Goal: Task Accomplishment & Management: Use online tool/utility

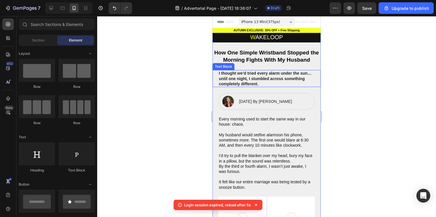
scroll to position [369, 0]
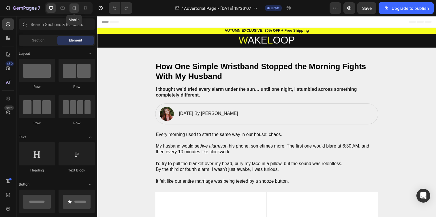
click at [77, 7] on div at bounding box center [73, 7] width 9 height 9
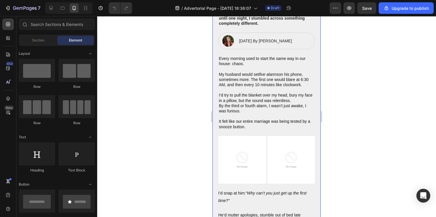
scroll to position [58, 0]
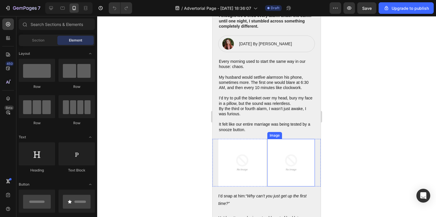
click at [286, 150] on img at bounding box center [291, 163] width 48 height 48
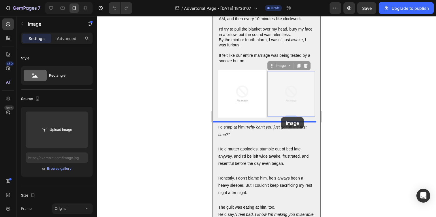
scroll to position [104, 0]
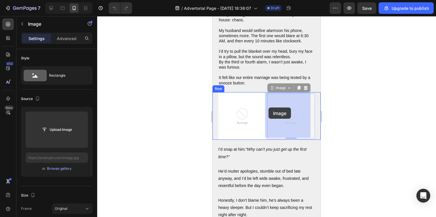
drag, startPoint x: 269, startPoint y: 22, endPoint x: 268, endPoint y: 107, distance: 85.9
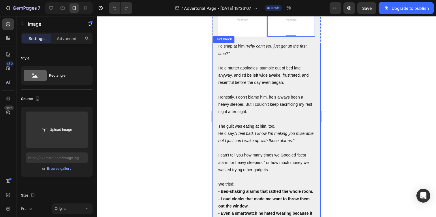
scroll to position [292, 0]
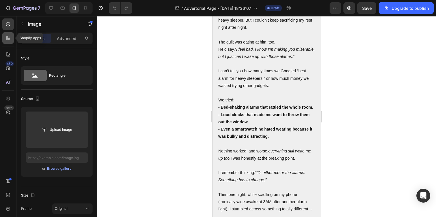
click at [11, 39] on div at bounding box center [8, 38] width 12 height 12
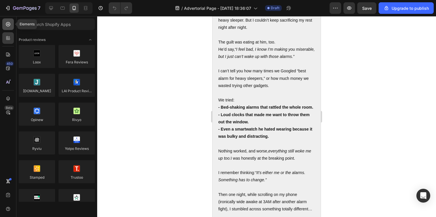
click at [5, 25] on div at bounding box center [8, 24] width 12 height 12
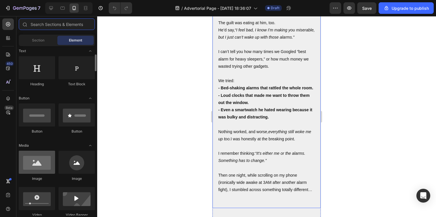
scroll to position [93, 0]
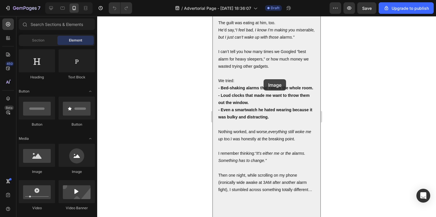
drag, startPoint x: 252, startPoint y: 170, endPoint x: 263, endPoint y: 79, distance: 91.5
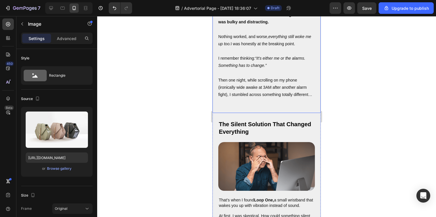
scroll to position [239, 0]
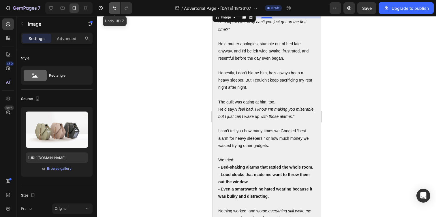
click at [116, 5] on icon "Undo/Redo" at bounding box center [114, 8] width 6 height 6
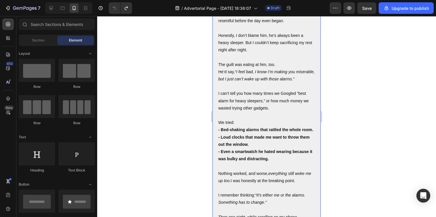
scroll to position [271, 0]
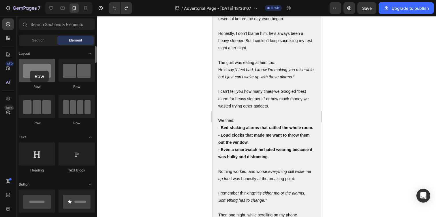
drag, startPoint x: 43, startPoint y: 75, endPoint x: 30, endPoint y: 71, distance: 13.9
click at [30, 71] on div at bounding box center [37, 70] width 36 height 23
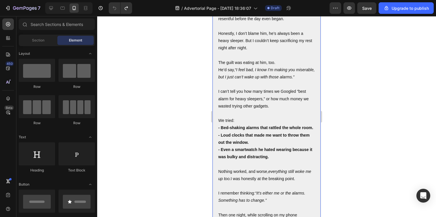
click at [258, 94] on p "I can’t tell you how many times we Googled “best alarm for heavy sleepers,” or …" at bounding box center [266, 99] width 97 height 22
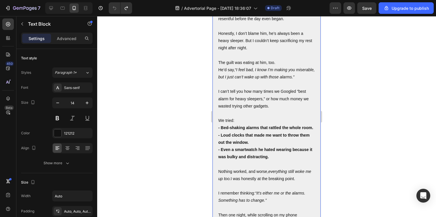
click at [236, 88] on p at bounding box center [266, 84] width 97 height 7
click at [20, 22] on icon "button" at bounding box center [22, 24] width 5 height 5
click at [258, 109] on p "I can’t tell you how many times we Googled “best alarm for heavy sleepers,” or …" at bounding box center [266, 99] width 97 height 22
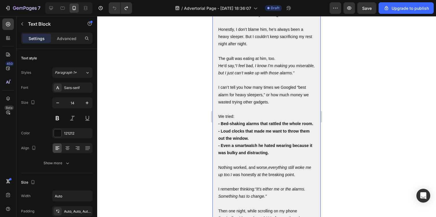
click at [228, 111] on p "Rich Text Editor. Editing area: main" at bounding box center [266, 109] width 97 height 7
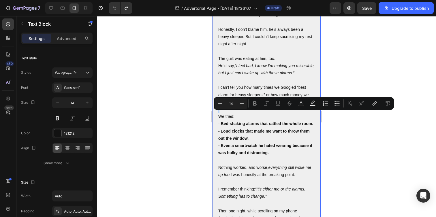
click at [219, 113] on p "Rich Text Editor. Editing area: main" at bounding box center [266, 109] width 97 height 7
click at [68, 37] on p "Advanced" at bounding box center [67, 38] width 20 height 6
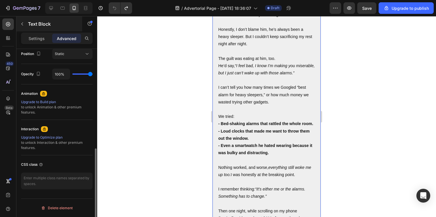
drag, startPoint x: 37, startPoint y: 41, endPoint x: 30, endPoint y: 28, distance: 15.4
click at [37, 40] on p "Settings" at bounding box center [37, 38] width 16 height 6
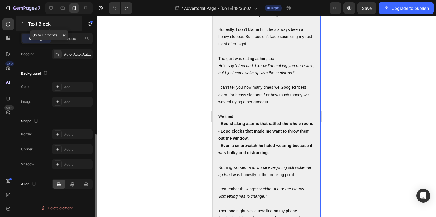
scroll to position [157, 0]
click at [18, 20] on button "button" at bounding box center [22, 23] width 9 height 9
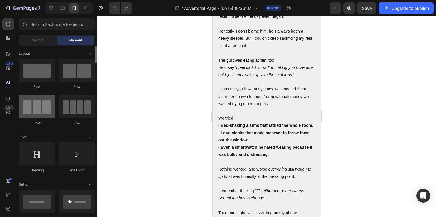
scroll to position [47, 0]
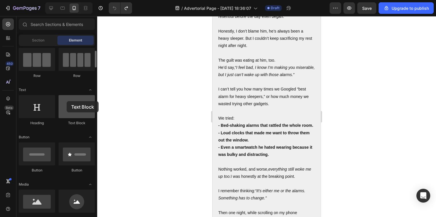
drag, startPoint x: 73, startPoint y: 107, endPoint x: 67, endPoint y: 101, distance: 8.8
click at [67, 101] on div at bounding box center [76, 106] width 36 height 23
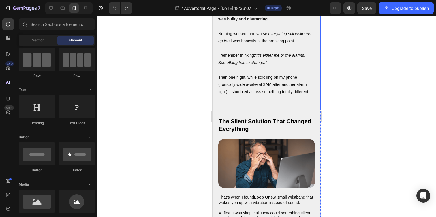
scroll to position [404, 0]
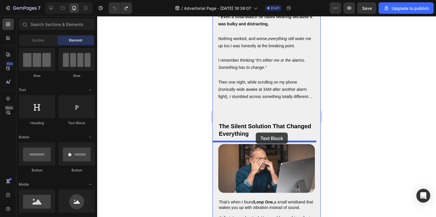
drag, startPoint x: 290, startPoint y: 127, endPoint x: 256, endPoint y: 133, distance: 35.0
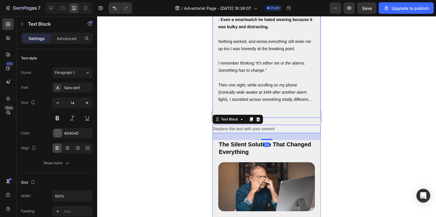
scroll to position [401, 0]
click at [240, 104] on p "Then one night, while scrolling on my phone (ironically wide awake at 3AM after…" at bounding box center [266, 93] width 97 height 22
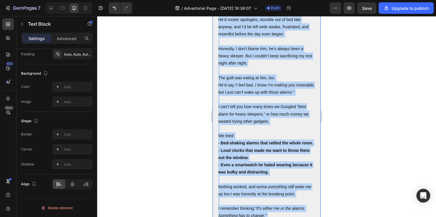
scroll to position [179, 0]
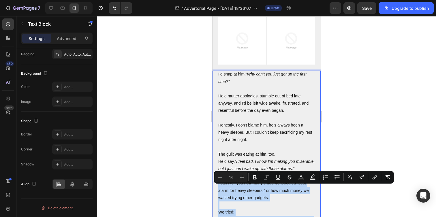
drag, startPoint x: 244, startPoint y: 120, endPoint x: 217, endPoint y: 185, distance: 70.3
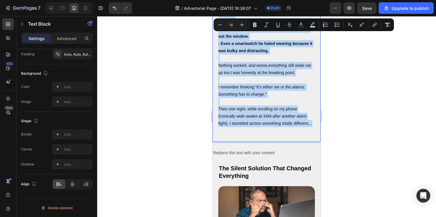
scroll to position [380, 0]
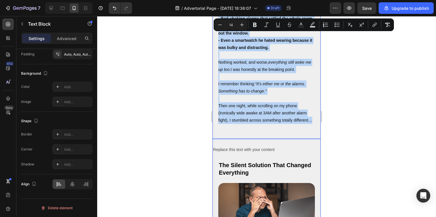
click at [245, 163] on div "W AKE L OOP Heading Row How One Simple Wristband Stopped the Morning Fights Wit…" at bounding box center [266, 127] width 108 height 948
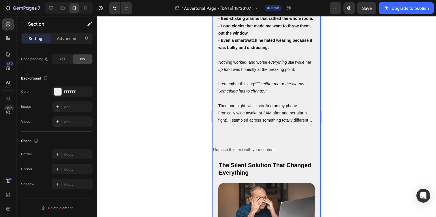
scroll to position [0, 0]
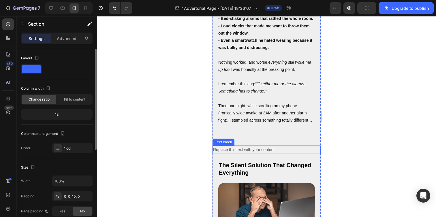
click at [246, 154] on div "Replace this text with your content" at bounding box center [266, 149] width 108 height 8
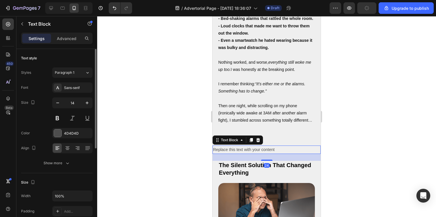
click at [246, 154] on div "Replace this text with your content" at bounding box center [266, 149] width 108 height 8
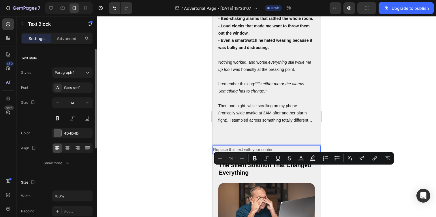
click at [246, 153] on p "Replace this text with your content" at bounding box center [266, 149] width 107 height 7
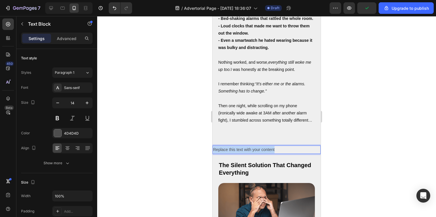
click at [246, 153] on p "Replace this text with your content" at bounding box center [266, 149] width 107 height 7
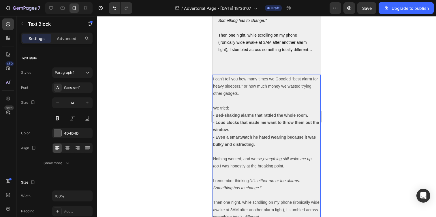
scroll to position [403, 0]
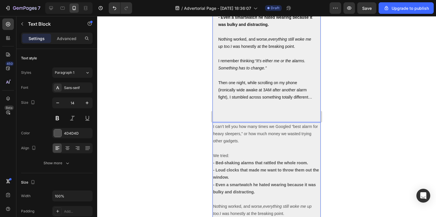
click at [267, 145] on p "I can’t tell you how many times we Googled “best alarm for heavy sleepers,” or …" at bounding box center [266, 134] width 107 height 22
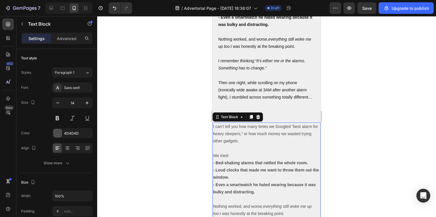
click at [186, 93] on div at bounding box center [266, 116] width 339 height 201
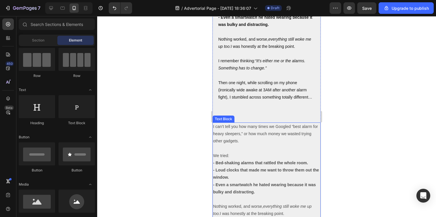
click at [232, 165] on strong "- Bed-shaking alarms that rattled the whole room." at bounding box center [260, 162] width 95 height 5
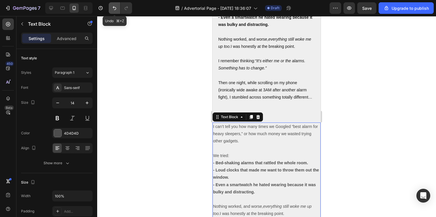
click at [111, 9] on button "Undo/Redo" at bounding box center [115, 8] width 12 height 12
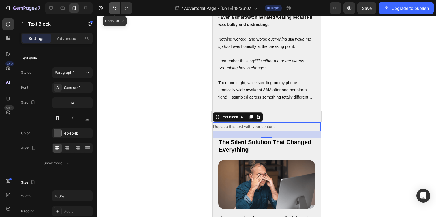
click at [111, 9] on button "Undo/Redo" at bounding box center [115, 8] width 12 height 12
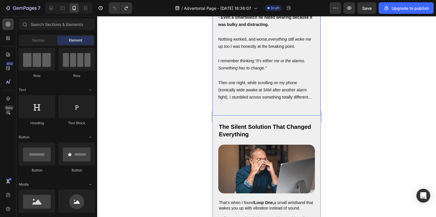
drag, startPoint x: 252, startPoint y: 132, endPoint x: 233, endPoint y: 134, distance: 19.1
click at [252, 116] on p "Rich Text Editor. Editing area: main" at bounding box center [266, 111] width 97 height 7
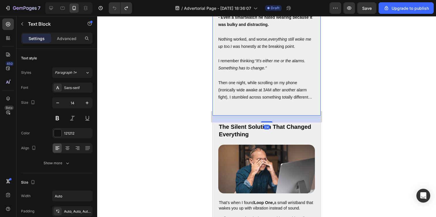
click at [188, 123] on div at bounding box center [266, 116] width 339 height 201
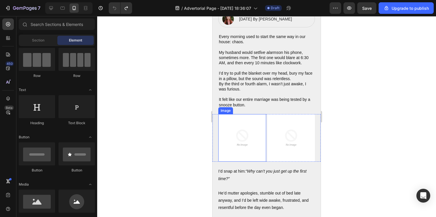
scroll to position [69, 0]
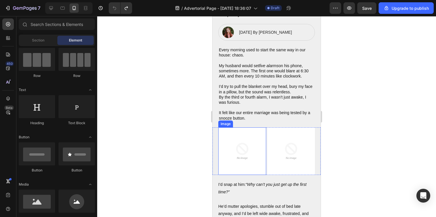
click at [249, 156] on img at bounding box center [242, 151] width 48 height 48
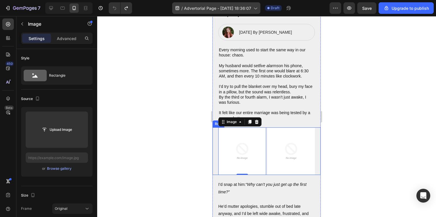
type input "C:\fakepath\iphone-alarm-snooze-hero.avif"
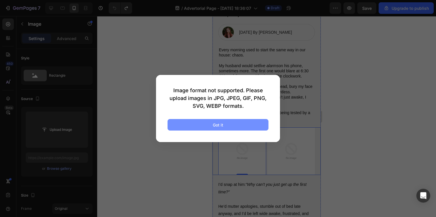
click at [235, 125] on button "Got it" at bounding box center [217, 125] width 101 height 12
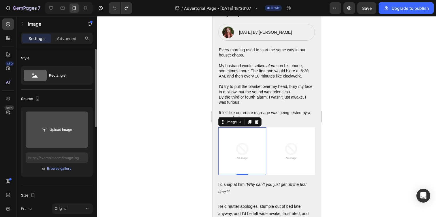
click at [53, 131] on input "file" at bounding box center [57, 130] width 40 height 10
type input "C:\fakepath\iphone-alarm-snooze-hero (1).avif"
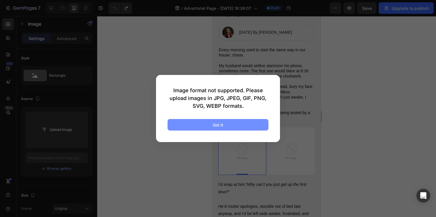
click at [252, 125] on button "Got it" at bounding box center [217, 125] width 101 height 12
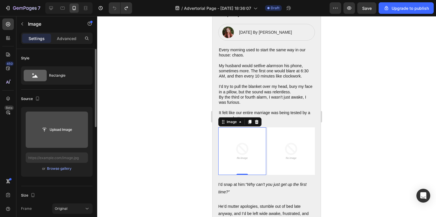
click at [58, 133] on input "file" at bounding box center [57, 130] width 40 height 10
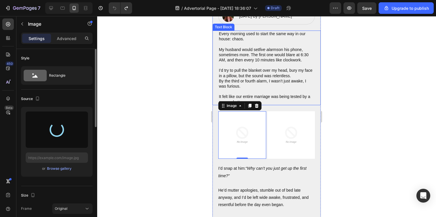
scroll to position [99, 0]
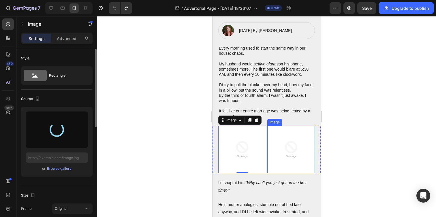
type input "https://cdn.shopify.com/s/files/1/0938/4601/2235/files/gempages_585528077073777…"
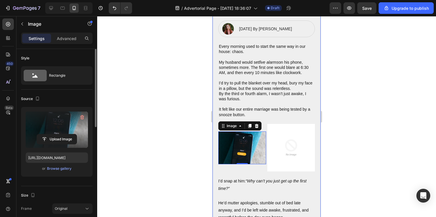
scroll to position [73, 0]
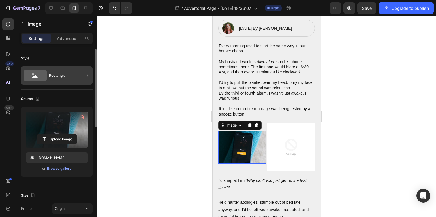
click at [67, 81] on div "Rectangle" at bounding box center [66, 75] width 35 height 13
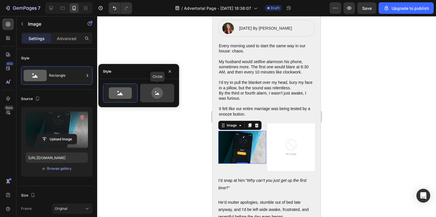
click at [160, 90] on icon at bounding box center [157, 93] width 12 height 12
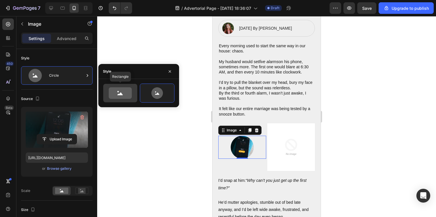
click at [122, 92] on icon at bounding box center [120, 93] width 23 height 12
type input "100"
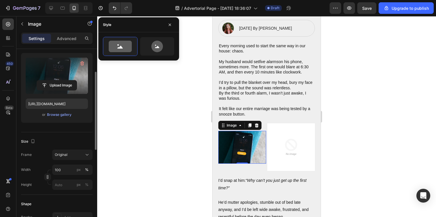
scroll to position [111, 0]
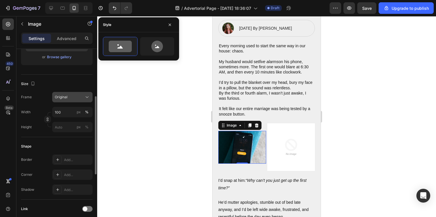
click at [71, 96] on div "Original" at bounding box center [69, 96] width 28 height 5
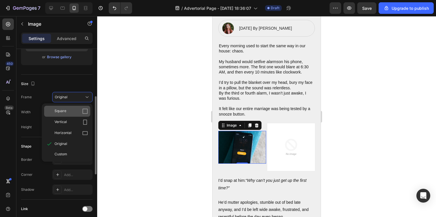
click at [69, 112] on div "Square" at bounding box center [70, 111] width 33 height 6
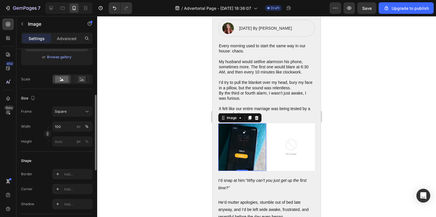
click at [133, 97] on div at bounding box center [266, 116] width 339 height 201
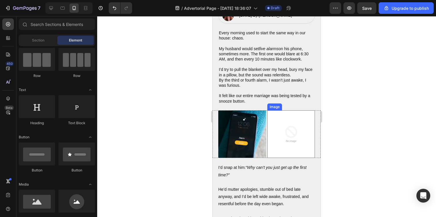
scroll to position [69, 0]
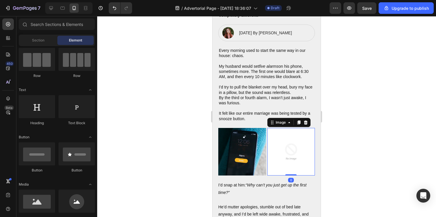
click at [285, 151] on img at bounding box center [291, 152] width 48 height 48
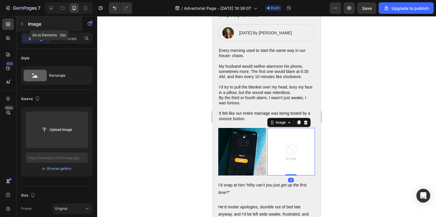
click at [20, 23] on button "button" at bounding box center [22, 23] width 9 height 9
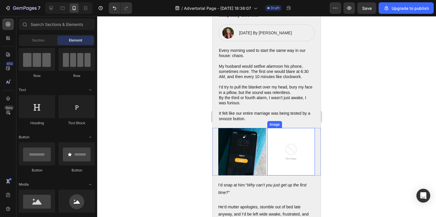
click at [282, 152] on img at bounding box center [291, 152] width 48 height 48
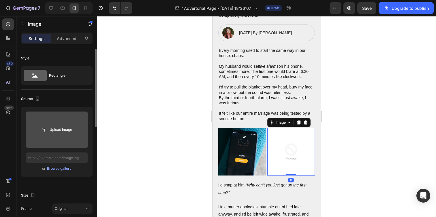
click at [35, 130] on div "Upload Image" at bounding box center [57, 129] width 62 height 10
click at [63, 127] on input "file" at bounding box center [57, 130] width 40 height 10
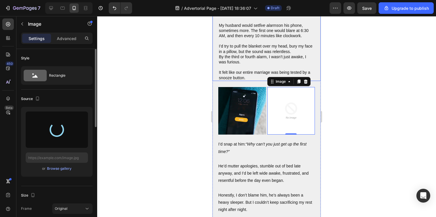
scroll to position [112, 0]
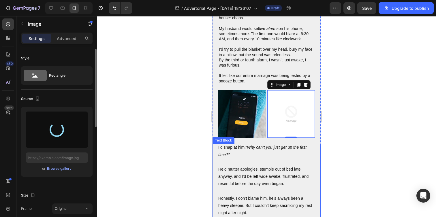
type input "[URL][DOMAIN_NAME]"
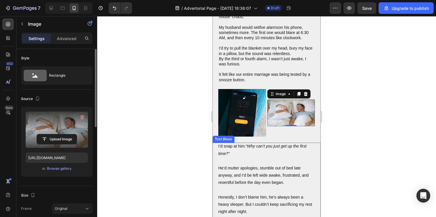
scroll to position [109, 0]
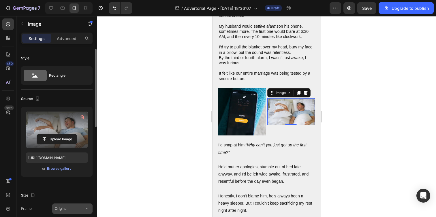
click at [73, 207] on div "Original" at bounding box center [69, 208] width 28 height 5
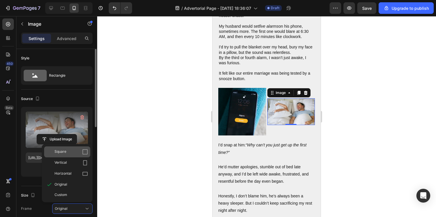
click at [73, 152] on div "Square" at bounding box center [70, 152] width 33 height 6
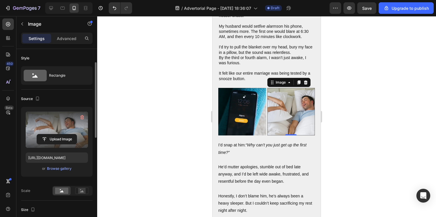
scroll to position [82, 0]
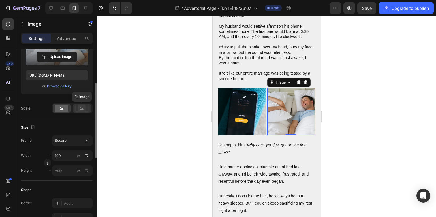
click at [81, 107] on circle at bounding box center [80, 107] width 1 height 1
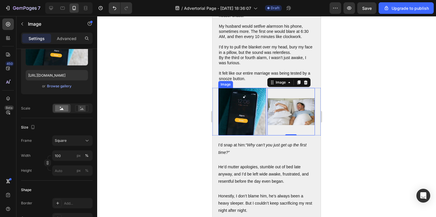
click at [252, 121] on img at bounding box center [242, 112] width 48 height 48
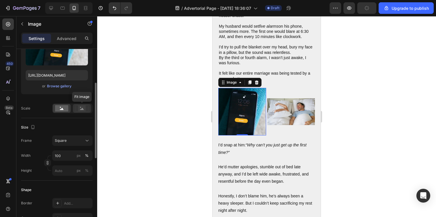
click at [84, 110] on rect at bounding box center [81, 108] width 7 height 6
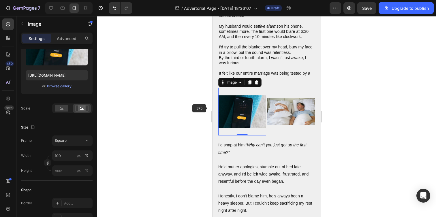
click at [214, 108] on div "Image 0 Image Row" at bounding box center [266, 112] width 108 height 48
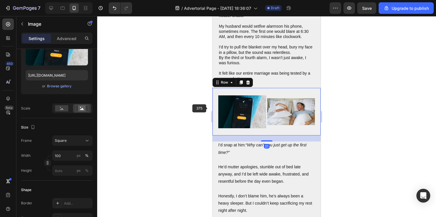
scroll to position [0, 0]
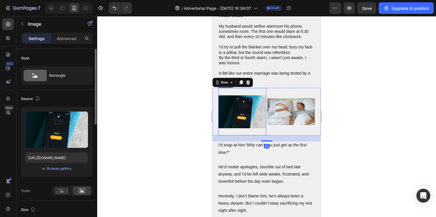
click at [243, 106] on img at bounding box center [242, 112] width 48 height 48
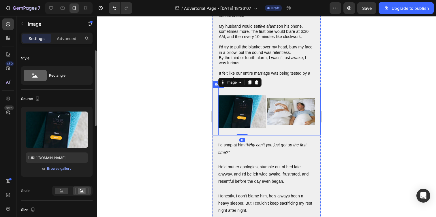
scroll to position [46, 0]
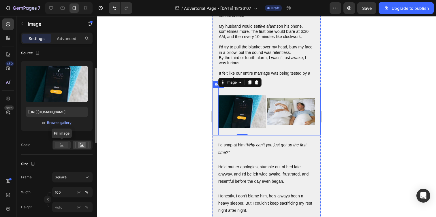
click at [64, 147] on rect at bounding box center [61, 145] width 13 height 6
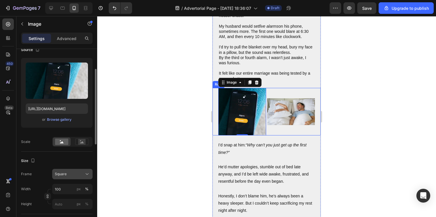
scroll to position [99, 0]
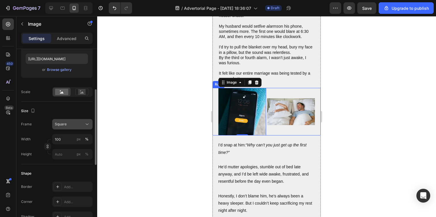
click at [71, 122] on div "Square" at bounding box center [69, 124] width 28 height 5
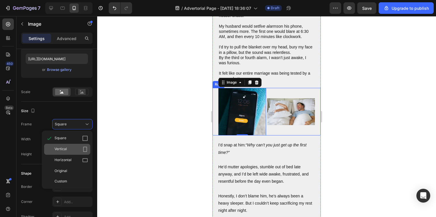
click at [71, 152] on div "Vertical" at bounding box center [70, 149] width 33 height 6
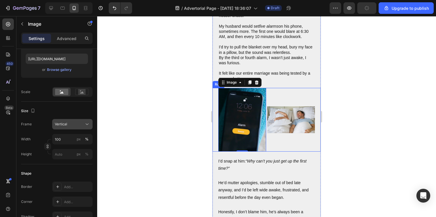
click at [73, 122] on div "Vertical" at bounding box center [69, 124] width 28 height 5
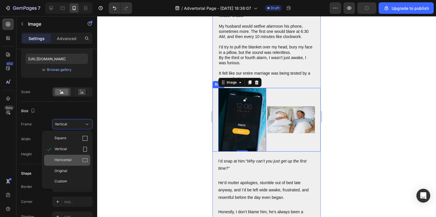
click at [70, 159] on span "Horizontal" at bounding box center [62, 160] width 17 height 6
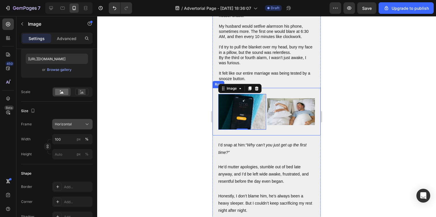
click at [71, 123] on span "Horizontal" at bounding box center [63, 124] width 17 height 5
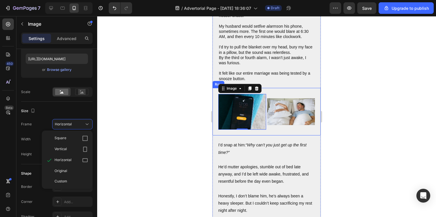
click at [310, 111] on div "Image 0 Image Row" at bounding box center [266, 112] width 108 height 48
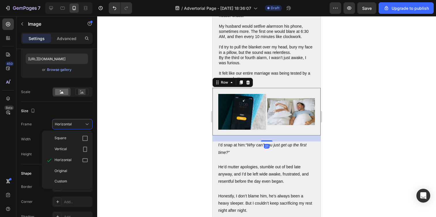
scroll to position [0, 0]
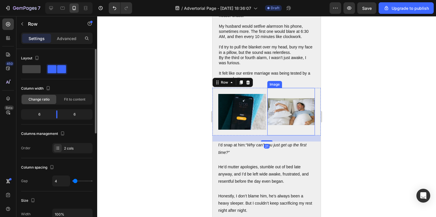
click at [295, 110] on img at bounding box center [291, 112] width 48 height 48
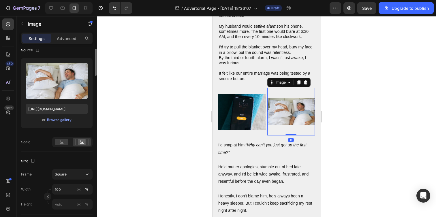
scroll to position [95, 0]
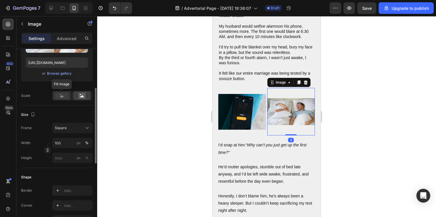
click at [65, 94] on rect at bounding box center [61, 95] width 13 height 6
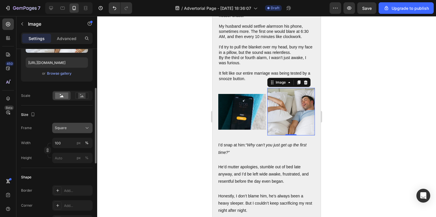
click at [70, 131] on button "Square" at bounding box center [72, 128] width 40 height 10
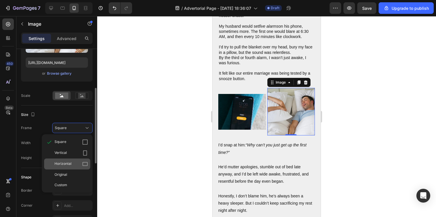
click at [71, 165] on span "Horizontal" at bounding box center [62, 164] width 17 height 6
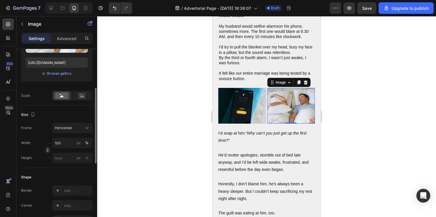
click at [160, 129] on div at bounding box center [266, 116] width 339 height 201
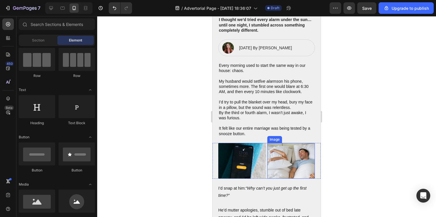
scroll to position [45, 0]
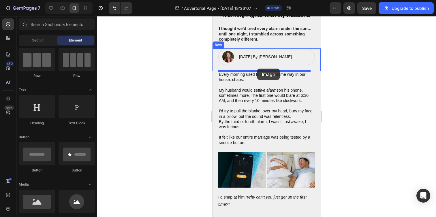
drag, startPoint x: 254, startPoint y: 220, endPoint x: 257, endPoint y: 69, distance: 151.9
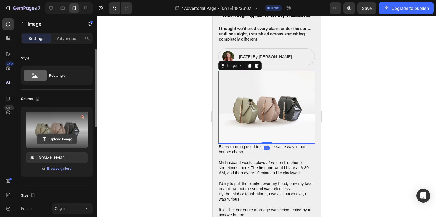
click at [55, 134] on button "Upload Image" at bounding box center [57, 139] width 40 height 10
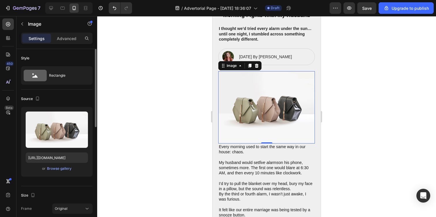
click at [60, 172] on div "Upload Image https://cdn.shopify.com/s/files/1/2005/9307/files/image_demo.jpg o…" at bounding box center [56, 142] width 71 height 70
click at [62, 167] on div "Browse gallery" at bounding box center [59, 168] width 24 height 5
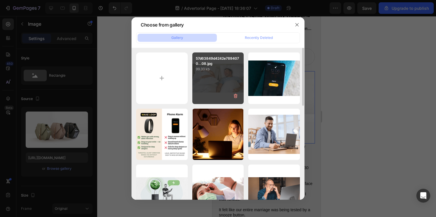
click at [213, 87] on div "57d63849d4242e7894070...08.jpg 99.33 kb" at bounding box center [218, 78] width 52 height 52
type input "[URL][DOMAIN_NAME]"
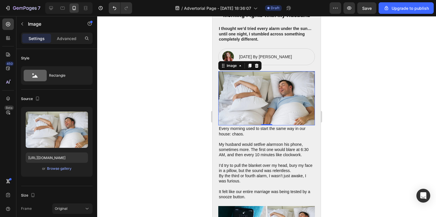
click at [154, 157] on div at bounding box center [266, 116] width 339 height 201
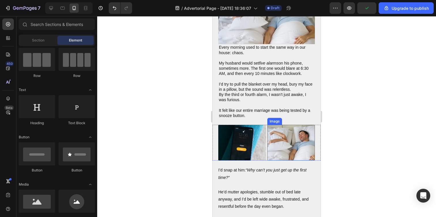
scroll to position [148, 0]
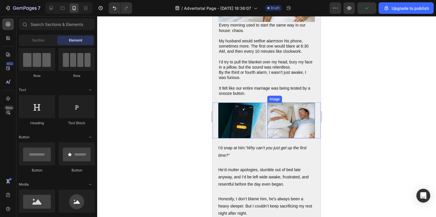
click at [289, 114] on img at bounding box center [291, 121] width 48 height 36
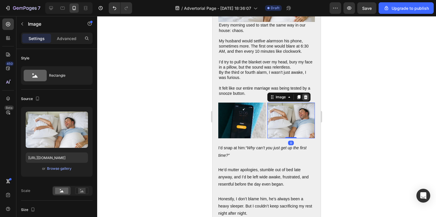
click at [303, 95] on icon at bounding box center [305, 97] width 4 height 4
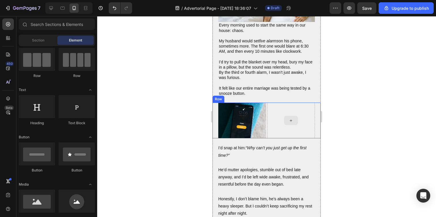
click at [275, 113] on div at bounding box center [291, 121] width 48 height 36
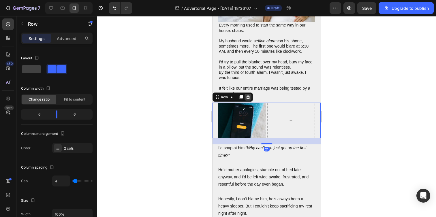
click at [247, 95] on icon at bounding box center [248, 97] width 4 height 4
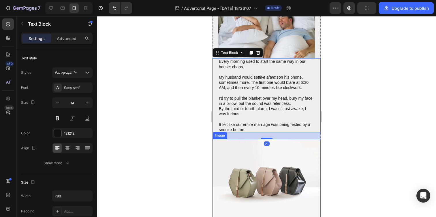
scroll to position [175, 0]
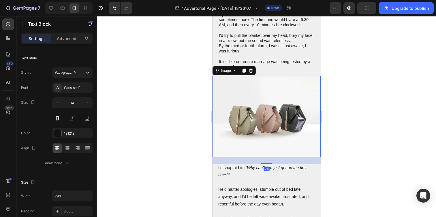
click at [266, 121] on img at bounding box center [266, 116] width 108 height 81
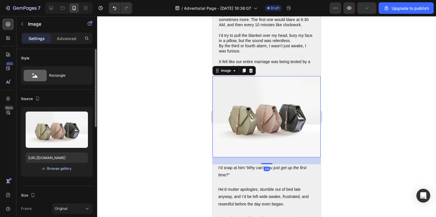
click at [61, 168] on div "Browse gallery" at bounding box center [59, 168] width 24 height 5
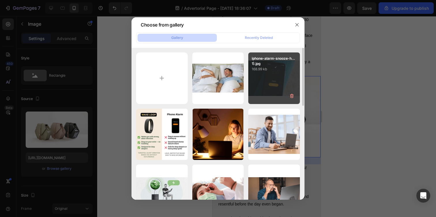
click at [276, 86] on div "iphone-alarm-snooze-h...1).jpg 168.99 kb" at bounding box center [274, 78] width 52 height 52
type input "https://cdn.shopify.com/s/files/1/0938/4601/2235/files/gempages_585528077073777…"
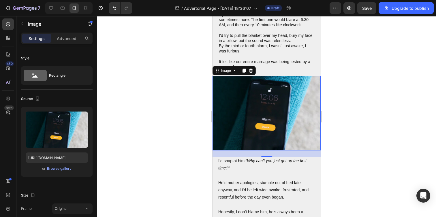
click at [179, 157] on div at bounding box center [266, 116] width 339 height 201
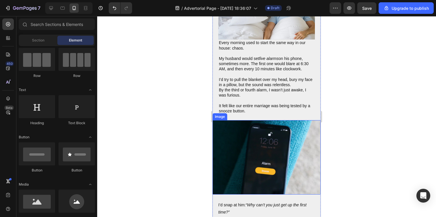
scroll to position [127, 0]
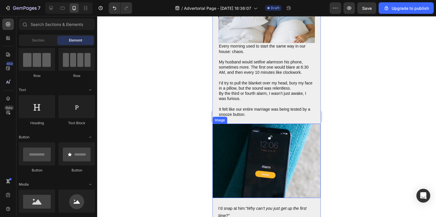
click at [266, 146] on img at bounding box center [266, 161] width 108 height 74
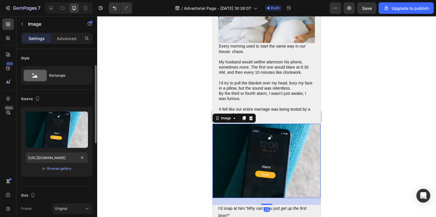
scroll to position [51, 0]
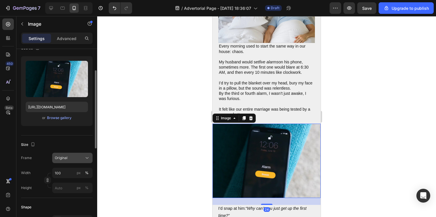
click at [71, 158] on div "Original" at bounding box center [69, 157] width 28 height 5
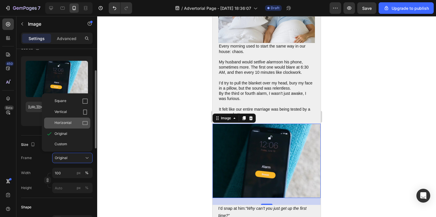
click at [73, 119] on div "Horizontal" at bounding box center [67, 123] width 46 height 11
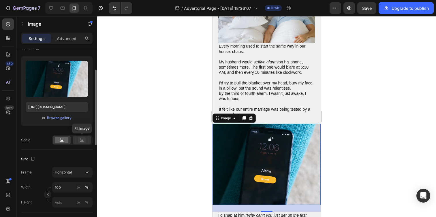
click at [89, 140] on div at bounding box center [82, 140] width 18 height 9
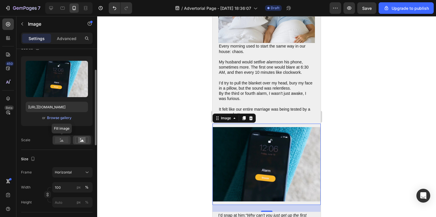
click at [64, 139] on rect at bounding box center [61, 140] width 13 height 6
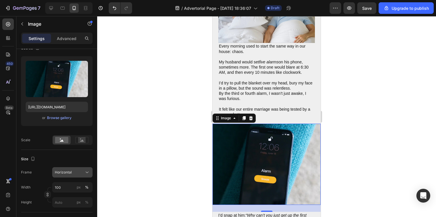
click at [69, 176] on button "Horizontal" at bounding box center [72, 172] width 40 height 10
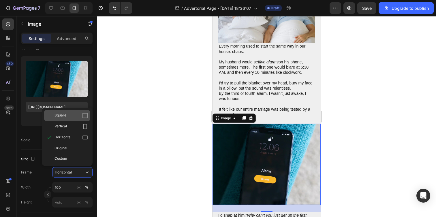
click at [78, 117] on div "Square" at bounding box center [70, 116] width 33 height 6
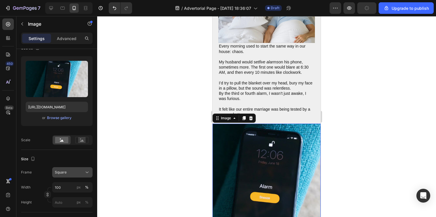
click at [61, 174] on span "Square" at bounding box center [61, 172] width 12 height 5
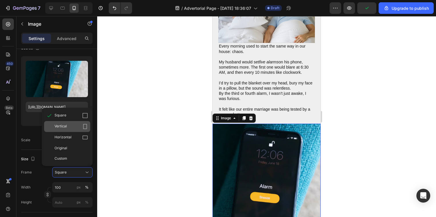
click at [69, 125] on div "Vertical" at bounding box center [70, 127] width 33 height 6
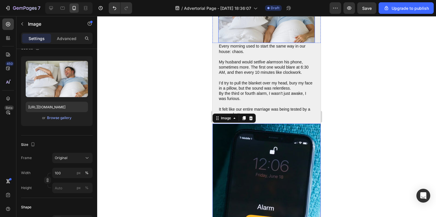
click at [237, 38] on img at bounding box center [266, 16] width 97 height 54
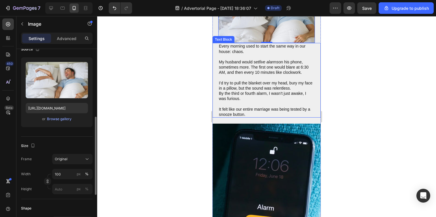
scroll to position [82, 0]
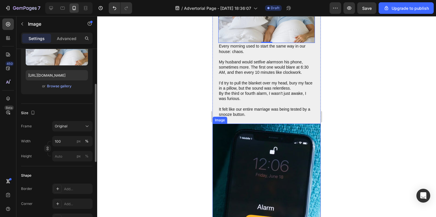
click at [286, 152] on img at bounding box center [266, 196] width 108 height 144
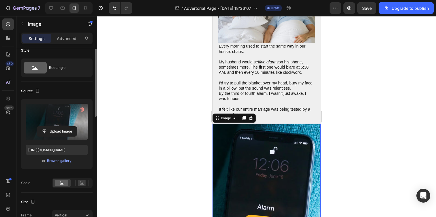
scroll to position [137, 0]
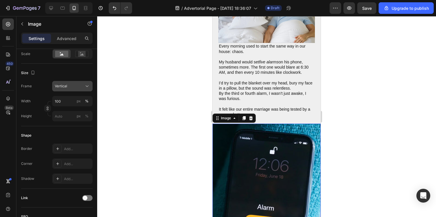
click at [73, 83] on div "Vertical" at bounding box center [72, 86] width 35 height 6
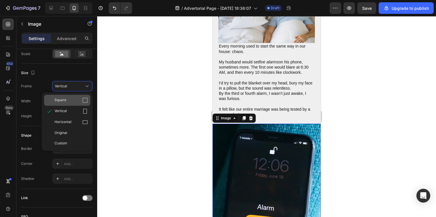
click at [67, 103] on div "Square" at bounding box center [70, 100] width 33 height 6
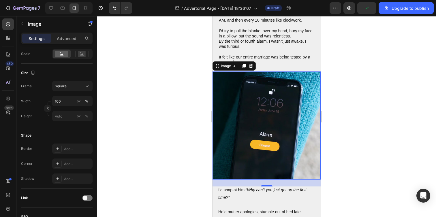
scroll to position [175, 0]
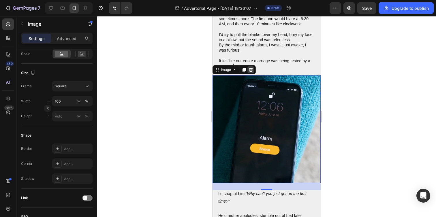
click at [252, 68] on icon at bounding box center [251, 70] width 4 height 4
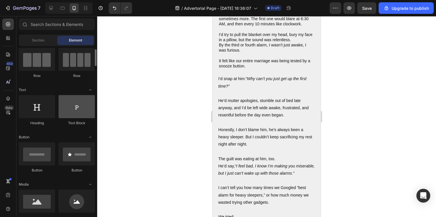
scroll to position [42, 0]
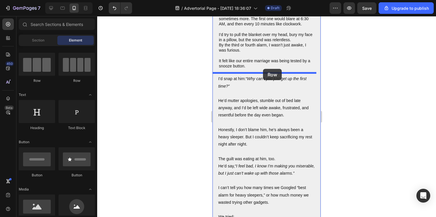
drag, startPoint x: 252, startPoint y: 89, endPoint x: 263, endPoint y: 69, distance: 23.1
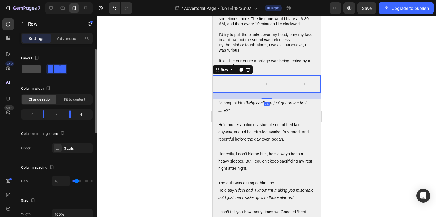
click at [33, 71] on span at bounding box center [31, 69] width 18 height 8
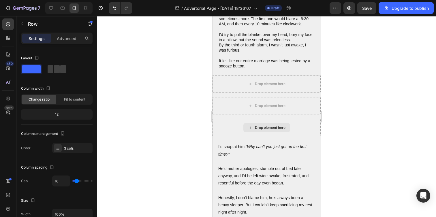
click at [262, 123] on div "Drop element here" at bounding box center [266, 127] width 47 height 9
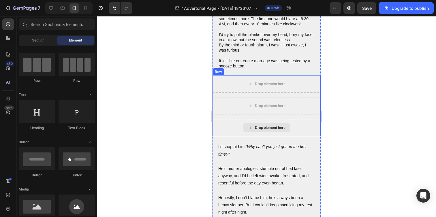
click at [229, 120] on div "Drop element here" at bounding box center [266, 127] width 108 height 17
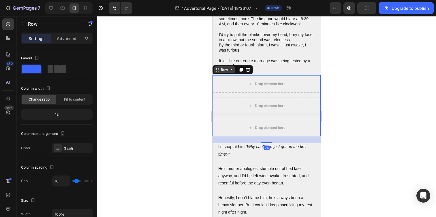
click at [227, 68] on div "Row" at bounding box center [225, 69] width 10 height 5
click at [227, 69] on div "Row" at bounding box center [225, 69] width 10 height 5
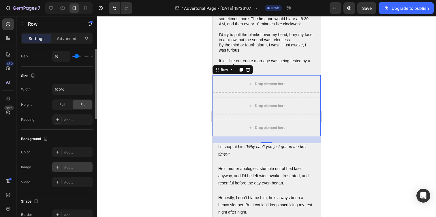
scroll to position [0, 0]
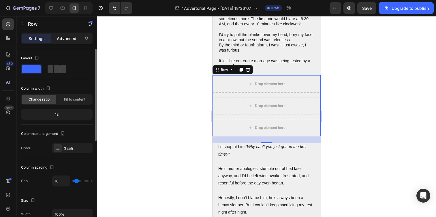
click at [66, 35] on p "Advanced" at bounding box center [67, 38] width 20 height 6
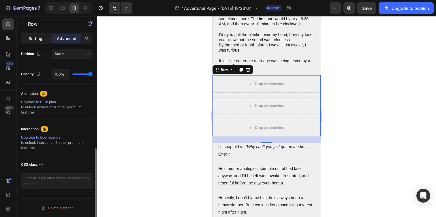
click at [37, 39] on p "Settings" at bounding box center [37, 38] width 16 height 6
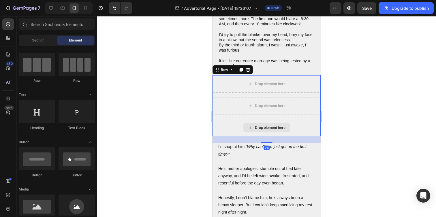
click at [284, 126] on div "Drop element here" at bounding box center [266, 127] width 47 height 9
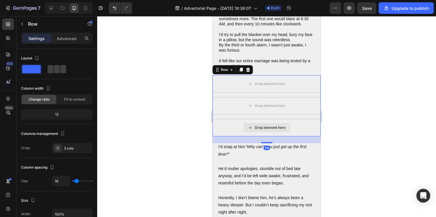
click at [294, 124] on div "Drop element here" at bounding box center [266, 127] width 108 height 17
click at [247, 68] on icon at bounding box center [248, 70] width 4 height 4
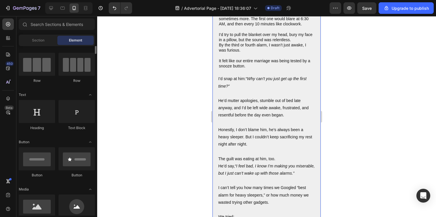
scroll to position [0, 0]
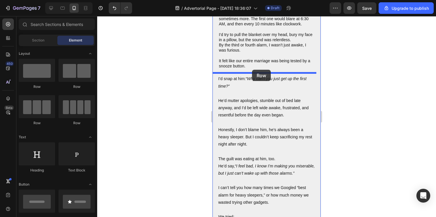
drag, startPoint x: 255, startPoint y: 88, endPoint x: 252, endPoint y: 70, distance: 18.7
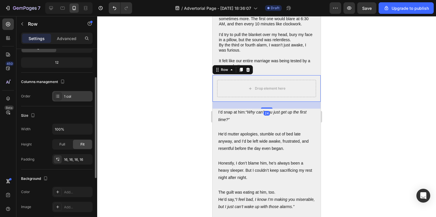
scroll to position [88, 0]
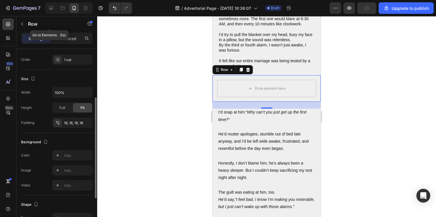
click at [29, 26] on p "Row" at bounding box center [52, 23] width 49 height 7
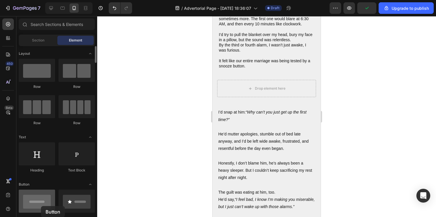
scroll to position [261, 0]
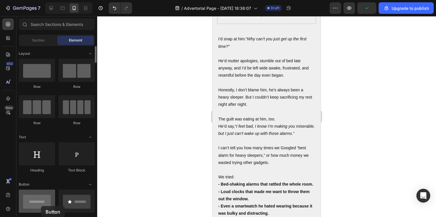
drag, startPoint x: 41, startPoint y: 207, endPoint x: 41, endPoint y: 203, distance: 3.8
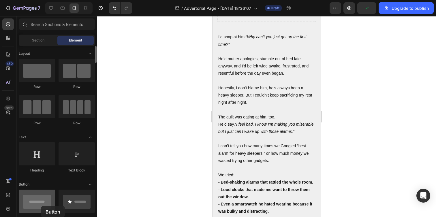
click at [41, 203] on div at bounding box center [37, 201] width 36 height 23
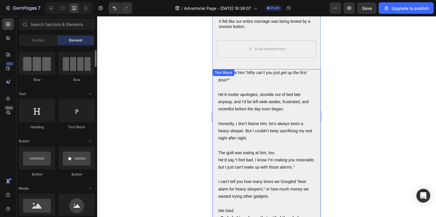
scroll to position [146, 0]
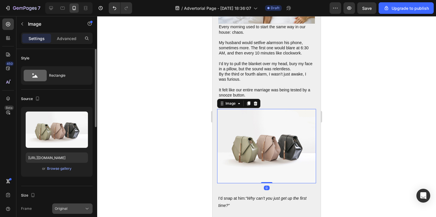
click at [74, 205] on button "Original" at bounding box center [72, 208] width 40 height 10
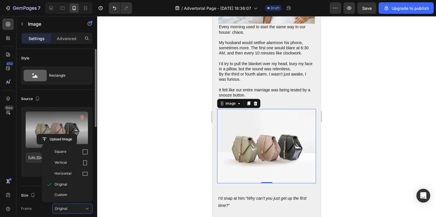
click at [77, 114] on div at bounding box center [81, 117] width 9 height 9
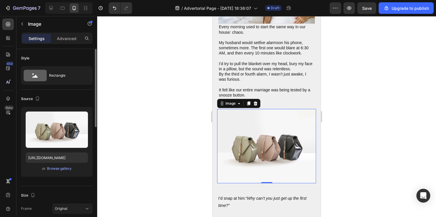
click at [60, 174] on div "Upload Image https://cdn.shopify.com/s/files/1/2005/9307/files/image_demo.jpg o…" at bounding box center [56, 142] width 71 height 70
click at [61, 169] on div "Browse gallery" at bounding box center [59, 168] width 24 height 5
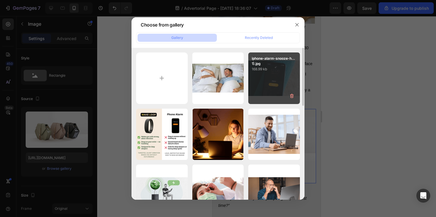
click at [268, 87] on div "iphone-alarm-snooze-h...1).jpg 168.99 kb" at bounding box center [274, 78] width 52 height 52
type input "https://cdn.shopify.com/s/files/1/0938/4601/2235/files/gempages_585528077073777…"
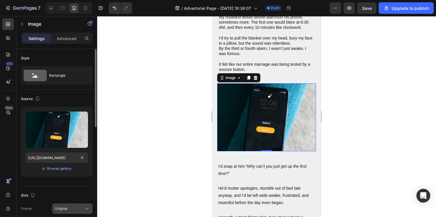
scroll to position [46, 0]
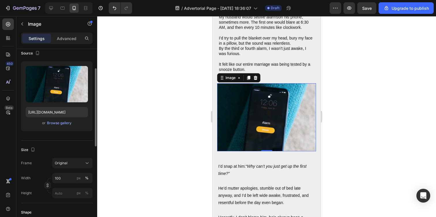
click at [73, 169] on div "Frame Original Width 100 px % Height px %" at bounding box center [56, 178] width 71 height 40
click at [75, 162] on div "Original" at bounding box center [69, 162] width 28 height 5
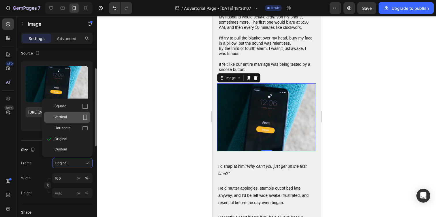
click at [77, 114] on div "Vertical" at bounding box center [67, 117] width 46 height 11
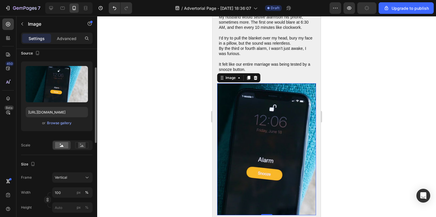
click at [78, 183] on div "Frame Vertical Width 100 px % Height px %" at bounding box center [56, 192] width 71 height 40
click at [80, 177] on div "Vertical" at bounding box center [69, 177] width 28 height 5
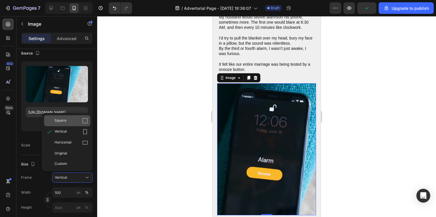
click at [75, 119] on div "Square" at bounding box center [70, 121] width 33 height 6
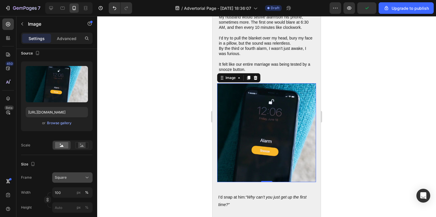
click at [74, 182] on button "Square" at bounding box center [72, 177] width 40 height 10
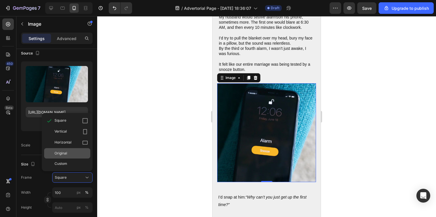
click at [69, 150] on div "Original" at bounding box center [67, 153] width 46 height 10
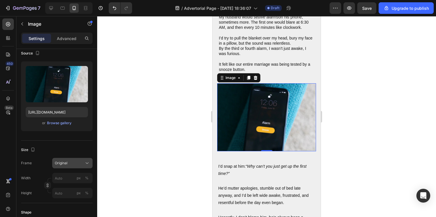
click at [70, 161] on div "Original" at bounding box center [69, 162] width 28 height 5
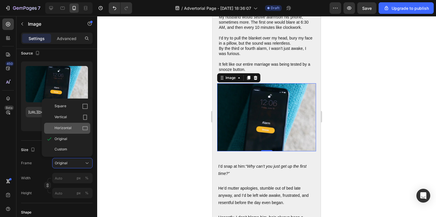
click at [71, 129] on div "Horizontal" at bounding box center [70, 128] width 33 height 6
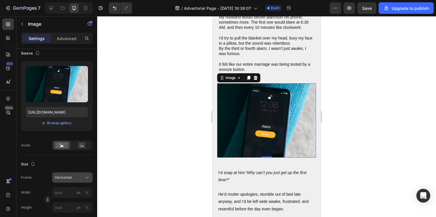
click at [72, 179] on div "Horizontal" at bounding box center [69, 177] width 28 height 5
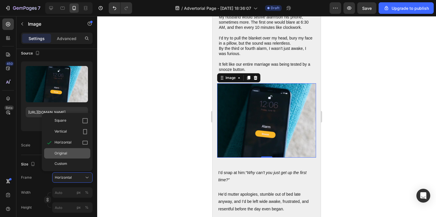
click at [68, 154] on div "Original" at bounding box center [70, 153] width 33 height 5
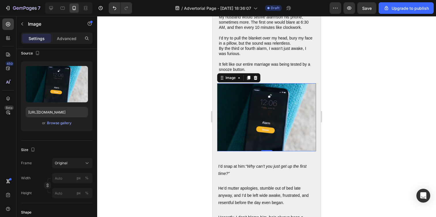
click at [148, 141] on div at bounding box center [266, 116] width 339 height 201
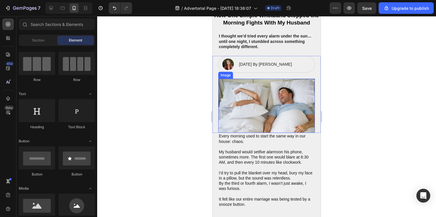
scroll to position [45, 0]
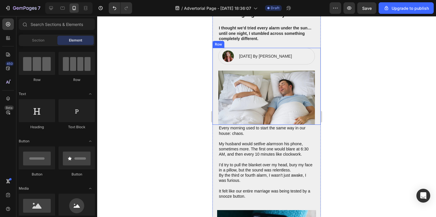
click at [150, 116] on div at bounding box center [266, 116] width 339 height 201
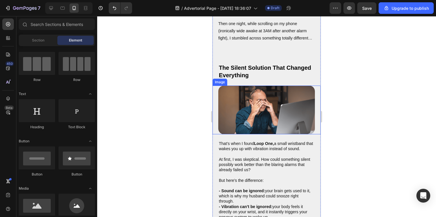
scroll to position [575, 0]
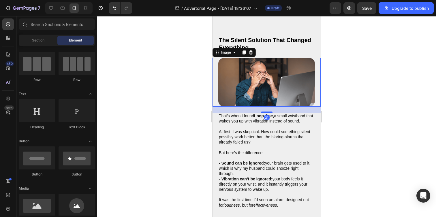
click at [249, 97] on img at bounding box center [266, 82] width 97 height 49
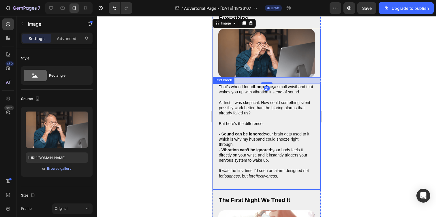
scroll to position [608, 0]
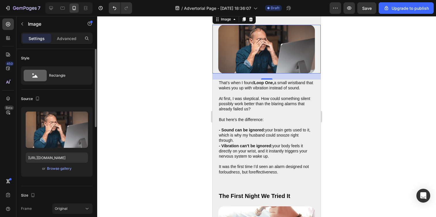
click at [61, 165] on div "or Browse gallery" at bounding box center [57, 168] width 62 height 7
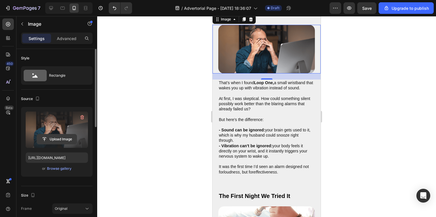
click at [59, 139] on input "file" at bounding box center [57, 139] width 40 height 10
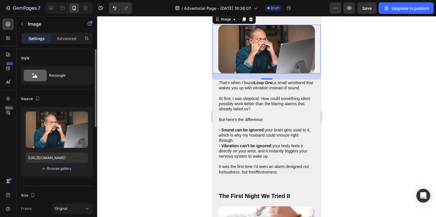
click at [60, 169] on div "Browse gallery" at bounding box center [59, 168] width 24 height 5
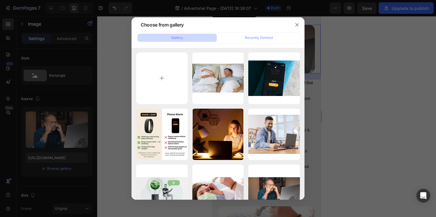
type input "C:\fakepath\Wake_loop_21.webp"
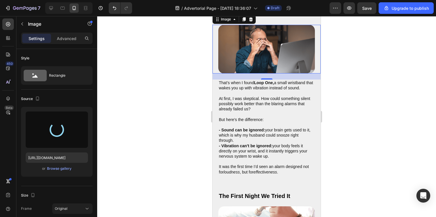
type input "https://cdn.shopify.com/s/files/1/0938/4601/2235/files/gempages_585528077073777…"
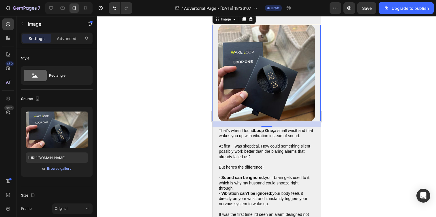
click at [186, 109] on div at bounding box center [266, 116] width 339 height 201
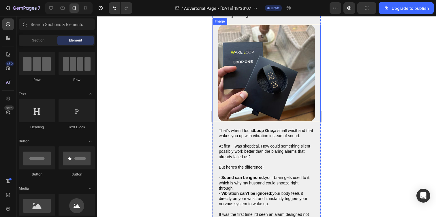
click at [277, 84] on img at bounding box center [266, 73] width 97 height 97
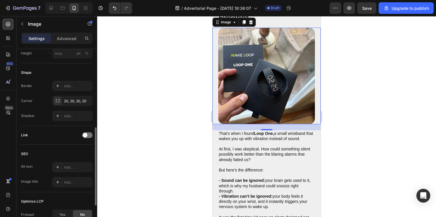
scroll to position [105, 0]
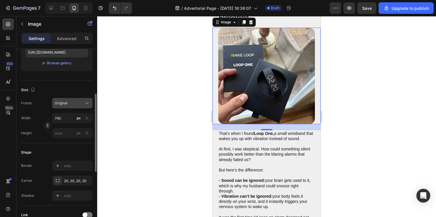
click at [69, 104] on div "Original" at bounding box center [69, 103] width 28 height 5
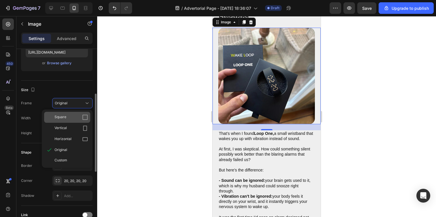
click at [68, 119] on div "Square" at bounding box center [70, 117] width 33 height 6
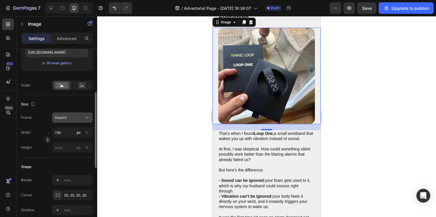
drag, startPoint x: 73, startPoint y: 118, endPoint x: 73, endPoint y: 122, distance: 3.2
click at [73, 118] on div "Square" at bounding box center [69, 117] width 28 height 5
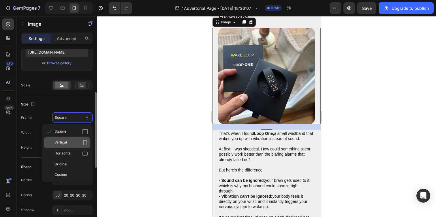
click at [69, 142] on div "Vertical" at bounding box center [70, 143] width 33 height 6
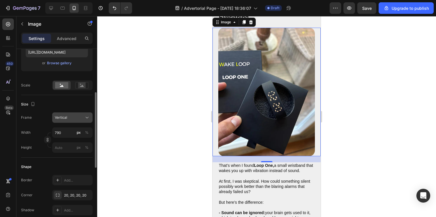
click at [78, 117] on div "Vertical" at bounding box center [69, 117] width 28 height 5
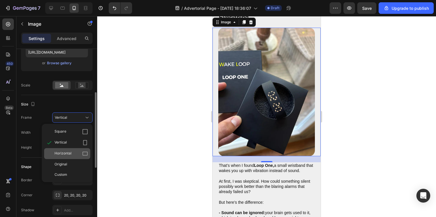
click at [69, 152] on span "Horizontal" at bounding box center [62, 154] width 17 height 6
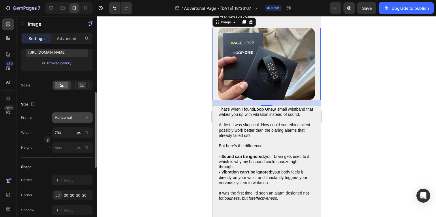
click at [83, 116] on div "Horizontal" at bounding box center [69, 117] width 28 height 5
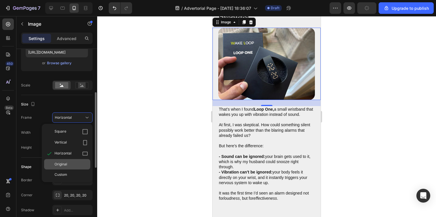
click at [77, 165] on div "Original" at bounding box center [70, 164] width 33 height 5
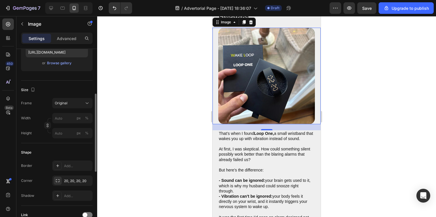
click at [158, 126] on div at bounding box center [266, 116] width 339 height 201
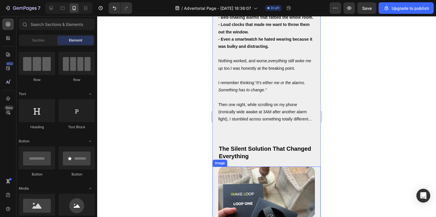
scroll to position [465, 0]
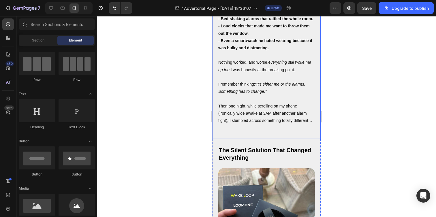
click at [247, 139] on p "Rich Text Editor. Editing area: main" at bounding box center [266, 134] width 97 height 7
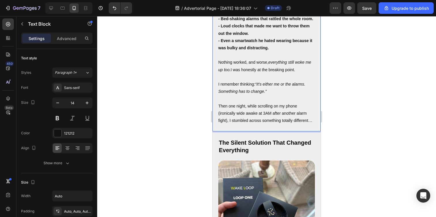
click at [175, 143] on div at bounding box center [266, 116] width 339 height 201
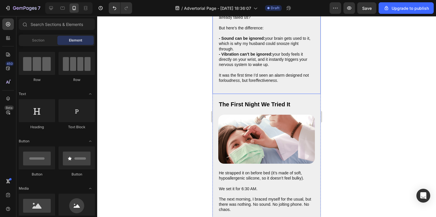
scroll to position [751, 0]
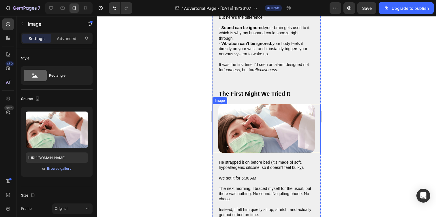
click at [243, 132] on img at bounding box center [266, 128] width 97 height 49
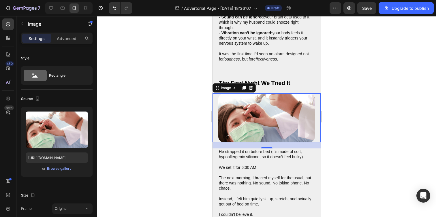
scroll to position [784, 0]
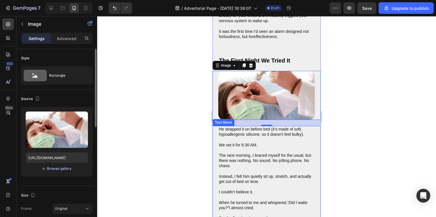
click at [64, 168] on div "Browse gallery" at bounding box center [59, 168] width 24 height 5
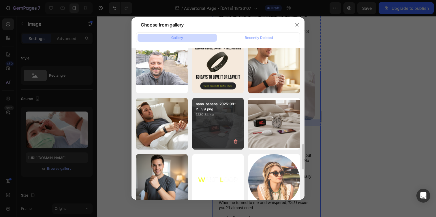
scroll to position [508, 0]
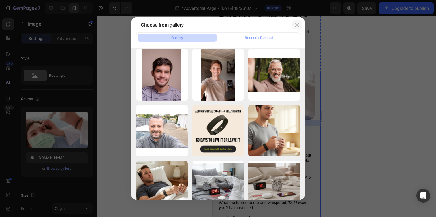
click at [294, 23] on button "button" at bounding box center [296, 24] width 9 height 9
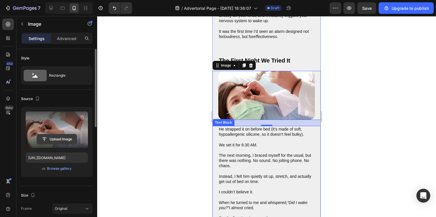
click at [73, 140] on input "file" at bounding box center [57, 139] width 40 height 10
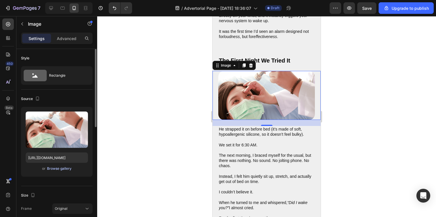
click at [56, 168] on div "Browse gallery" at bounding box center [59, 168] width 24 height 5
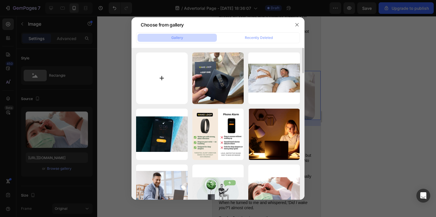
click at [166, 75] on input "file" at bounding box center [162, 78] width 52 height 52
type input "C:\fakepath\Scherm­afbeelding 2025-09-28 om 22.03.47.png"
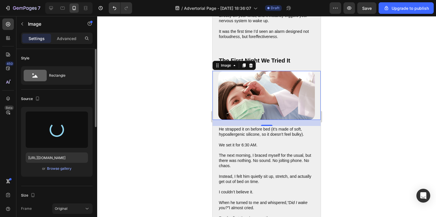
type input "https://cdn.shopify.com/s/files/1/0938/4601/2235/files/gempages_585528077073777…"
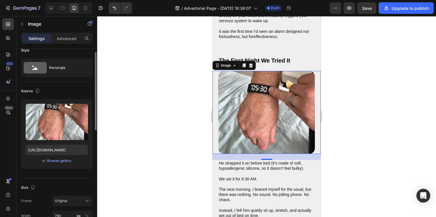
scroll to position [9, 0]
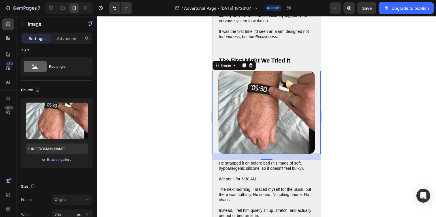
click at [196, 83] on div at bounding box center [266, 116] width 339 height 201
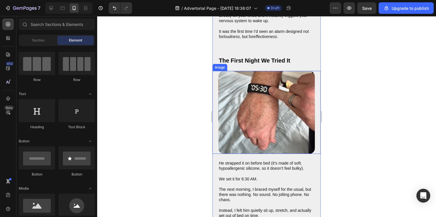
click at [269, 112] on img at bounding box center [266, 112] width 97 height 83
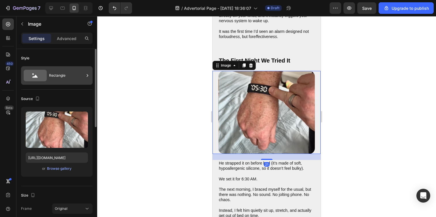
click at [65, 74] on div "Rectangle" at bounding box center [66, 75] width 35 height 13
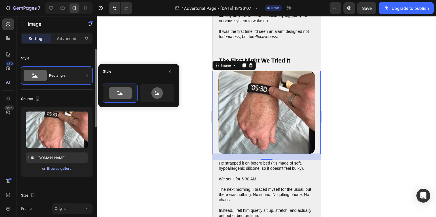
click at [54, 59] on div "Style" at bounding box center [56, 58] width 71 height 9
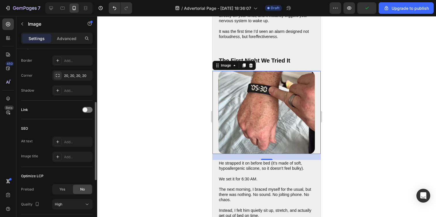
scroll to position [161, 0]
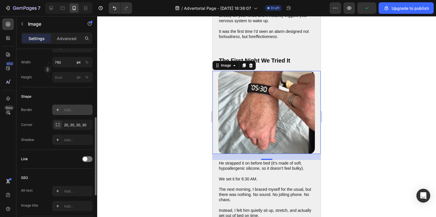
click at [67, 112] on div "Add..." at bounding box center [77, 109] width 27 height 5
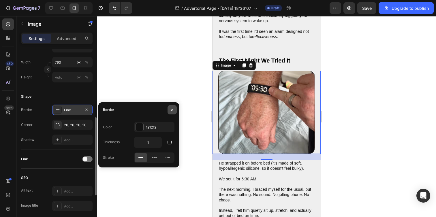
click at [171, 108] on icon "button" at bounding box center [172, 109] width 5 height 5
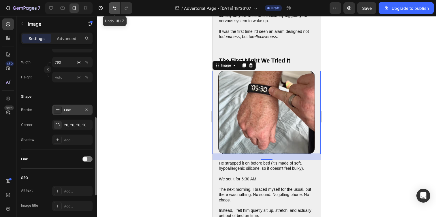
click at [115, 7] on icon "Undo/Redo" at bounding box center [114, 8] width 6 height 6
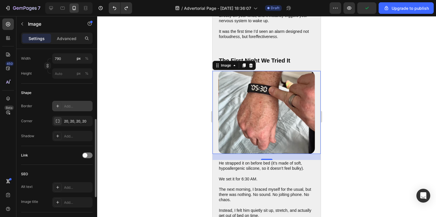
scroll to position [120, 0]
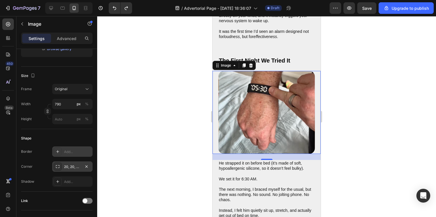
click at [71, 167] on div "20, 20, 20, 20" at bounding box center [72, 166] width 17 height 5
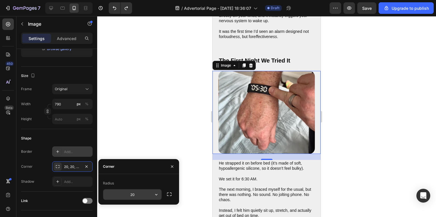
click at [141, 196] on input "20" at bounding box center [132, 194] width 58 height 10
click at [158, 195] on icon "button" at bounding box center [156, 195] width 6 height 6
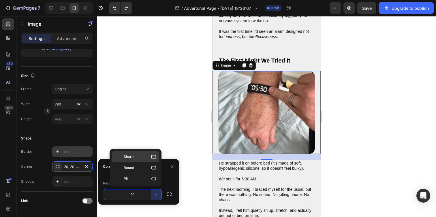
click at [150, 153] on div "Sharp" at bounding box center [135, 156] width 47 height 11
type input "0"
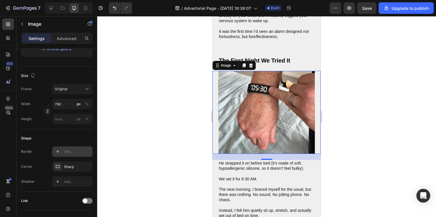
click at [154, 137] on div at bounding box center [266, 116] width 339 height 201
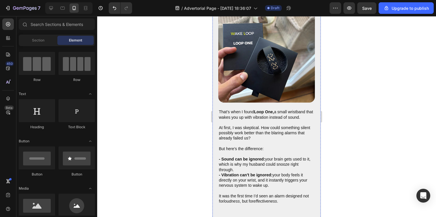
scroll to position [625, 0]
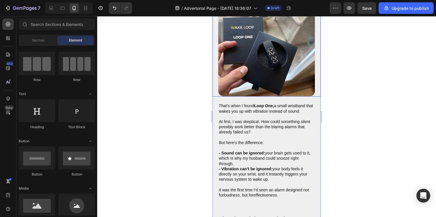
click at [258, 70] on img at bounding box center [266, 48] width 97 height 97
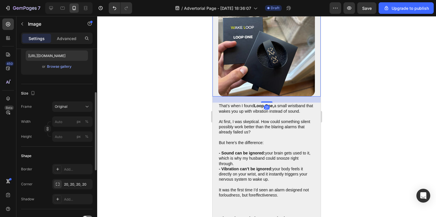
scroll to position [154, 0]
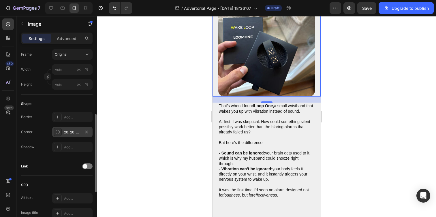
click at [74, 131] on div "20, 20, 20, 20" at bounding box center [72, 132] width 17 height 5
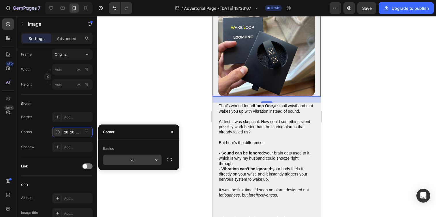
click at [150, 159] on input "20" at bounding box center [132, 160] width 58 height 10
click at [158, 156] on button "button" at bounding box center [156, 160] width 10 height 10
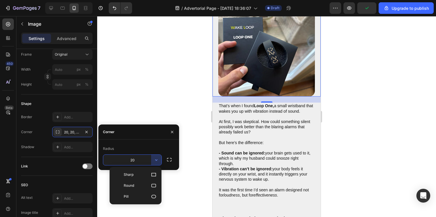
click at [148, 172] on p "Sharp" at bounding box center [140, 175] width 33 height 6
type input "0"
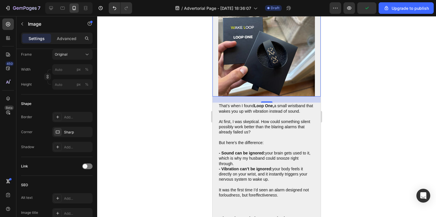
click at [156, 92] on div at bounding box center [266, 116] width 339 height 201
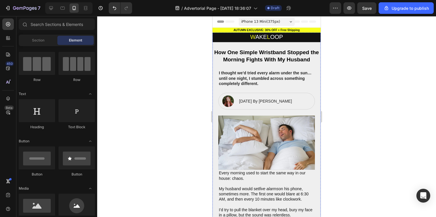
scroll to position [0, 0]
click at [269, 135] on img at bounding box center [266, 143] width 97 height 54
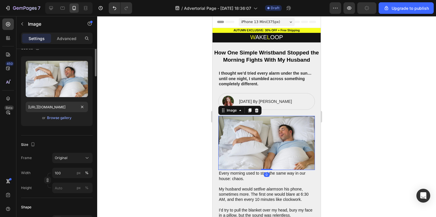
scroll to position [178, 0]
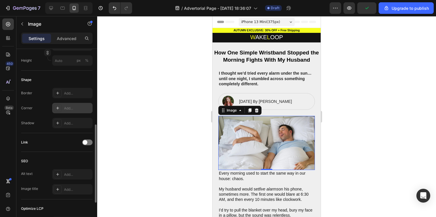
click at [80, 110] on div "Add..." at bounding box center [77, 108] width 27 height 5
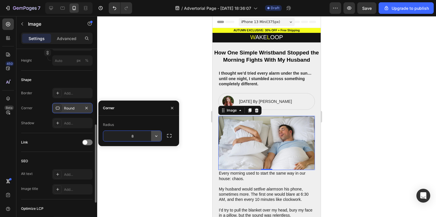
click at [158, 136] on icon "button" at bounding box center [156, 136] width 6 height 6
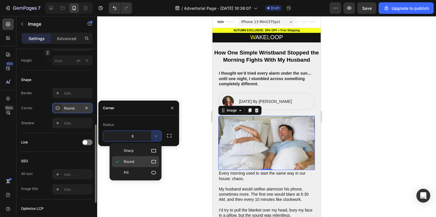
click at [146, 161] on p "Round" at bounding box center [140, 162] width 33 height 6
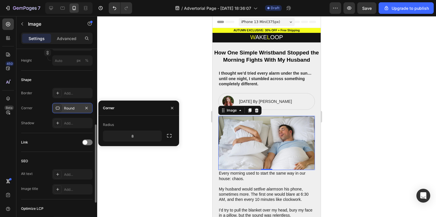
click at [160, 77] on div at bounding box center [266, 116] width 339 height 201
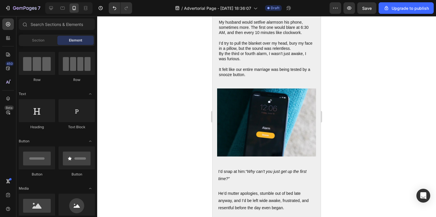
scroll to position [246, 0]
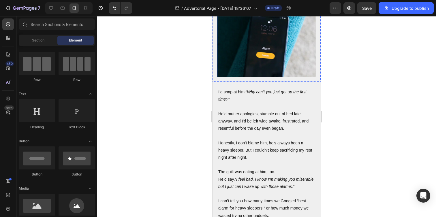
click at [298, 63] on img at bounding box center [266, 43] width 99 height 68
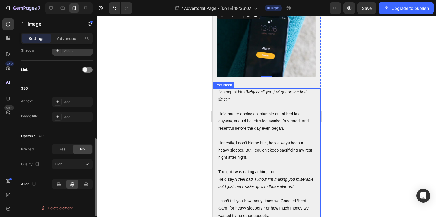
scroll to position [201, 0]
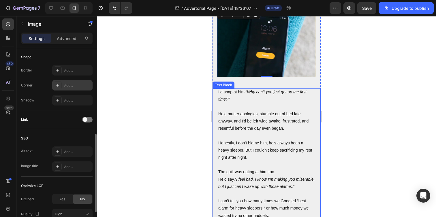
click at [76, 84] on div "Add..." at bounding box center [77, 85] width 27 height 5
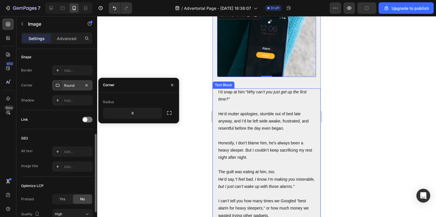
click at [190, 99] on div at bounding box center [266, 116] width 339 height 201
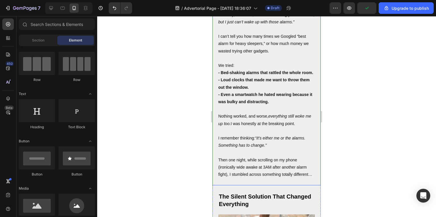
scroll to position [531, 0]
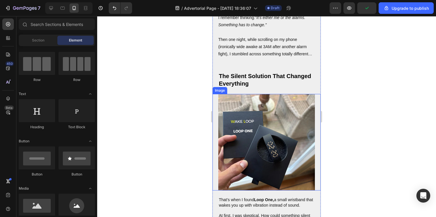
click at [292, 120] on img at bounding box center [266, 142] width 97 height 97
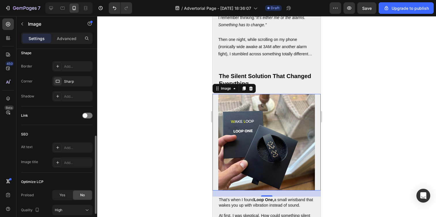
scroll to position [156, 0]
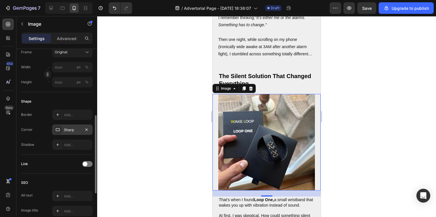
click at [74, 133] on div "Sharp" at bounding box center [72, 129] width 40 height 10
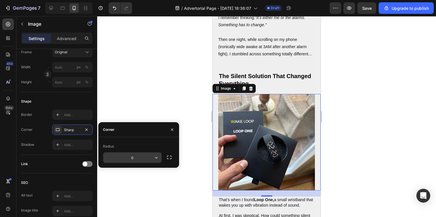
click at [158, 159] on icon "button" at bounding box center [156, 158] width 6 height 6
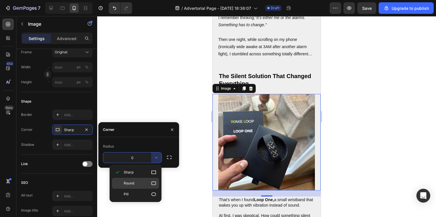
click at [145, 183] on p "Round" at bounding box center [140, 183] width 33 height 6
type input "8"
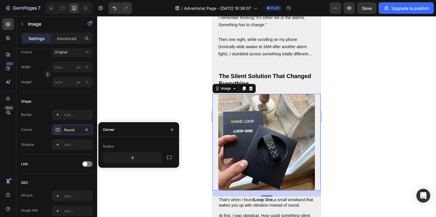
click at [180, 78] on div at bounding box center [266, 116] width 339 height 201
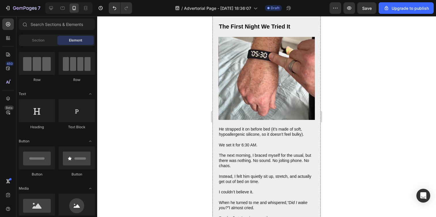
scroll to position [857, 0]
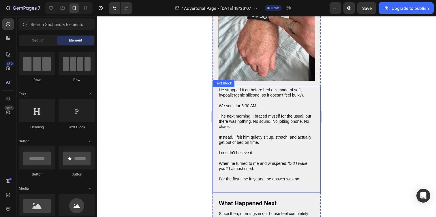
click at [235, 76] on img at bounding box center [266, 39] width 97 height 83
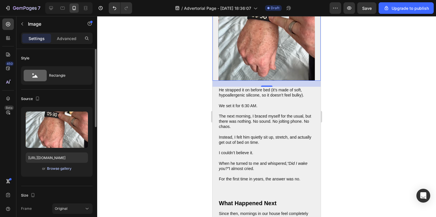
click at [56, 168] on div "Browse gallery" at bounding box center [59, 168] width 24 height 5
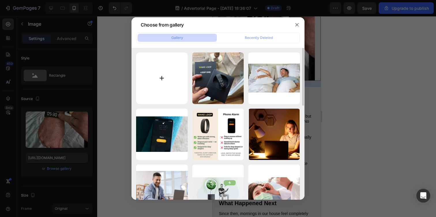
click at [166, 70] on input "file" at bounding box center [162, 78] width 52 height 52
type input "C:\fakepath\Scherm­afbeelding 2025-09-28 om 22.05.35.png"
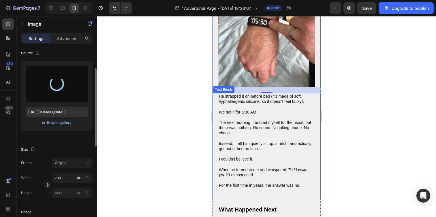
scroll to position [161, 0]
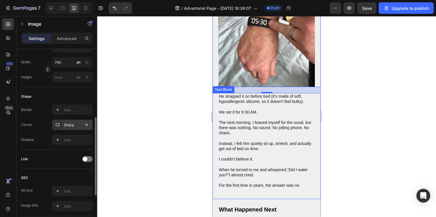
click at [69, 126] on div "Sharp" at bounding box center [72, 124] width 17 height 5
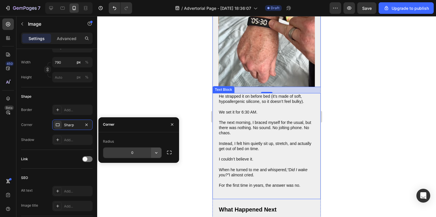
click at [155, 155] on icon "button" at bounding box center [156, 153] width 6 height 6
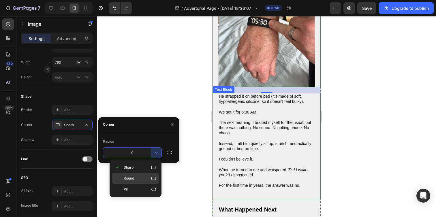
click at [147, 176] on p "Round" at bounding box center [140, 178] width 33 height 6
type input "8"
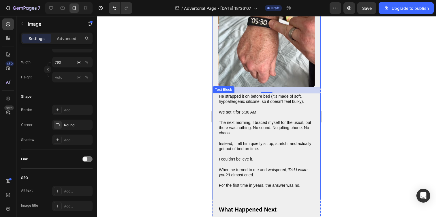
click at [160, 86] on div at bounding box center [266, 116] width 339 height 201
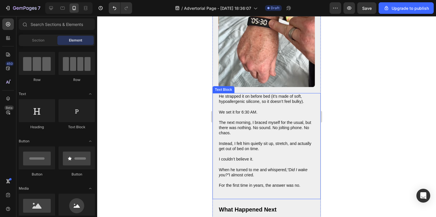
click at [160, 88] on div at bounding box center [266, 116] width 339 height 201
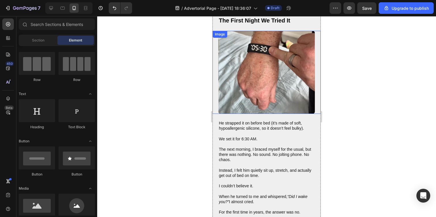
scroll to position [813, 0]
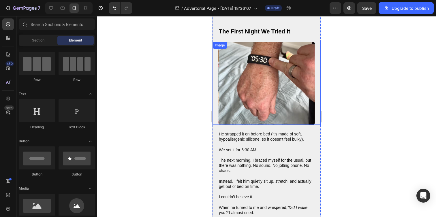
click at [196, 77] on div at bounding box center [266, 116] width 339 height 201
click at [160, 61] on div at bounding box center [266, 116] width 339 height 201
click at [263, 79] on img at bounding box center [266, 83] width 97 height 83
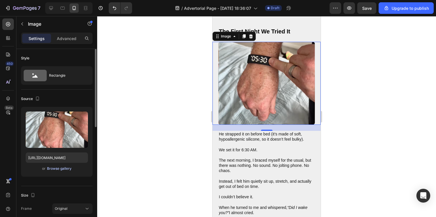
click at [57, 171] on div "Browse gallery" at bounding box center [59, 168] width 24 height 5
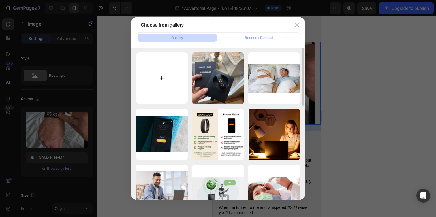
click at [173, 79] on input "file" at bounding box center [162, 78] width 52 height 52
type input "C:\fakepath\Scherm­afbeelding 2025-09-28 om 22.06.17.png"
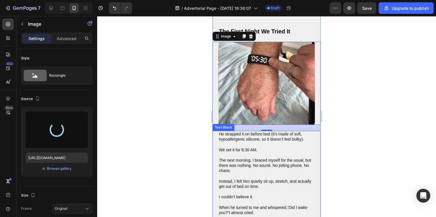
type input "https://cdn.shopify.com/s/files/1/0938/4601/2235/files/gempages_585528077073777…"
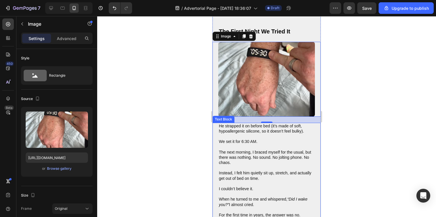
click at [164, 105] on div at bounding box center [266, 116] width 339 height 201
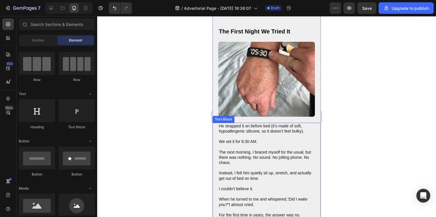
click at [177, 73] on div at bounding box center [266, 116] width 339 height 201
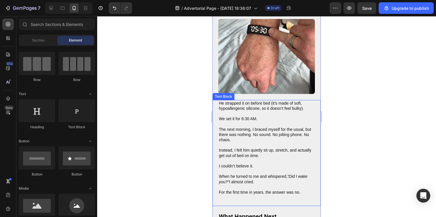
scroll to position [819, 0]
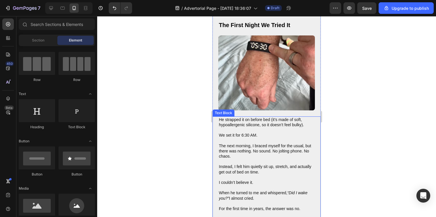
click at [242, 138] on p "We set it for 6:30 AM." at bounding box center [266, 135] width 95 height 5
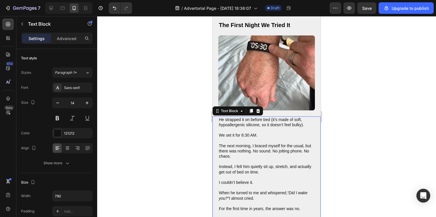
click at [242, 138] on p "We set it for 6:30 AM." at bounding box center [266, 135] width 95 height 5
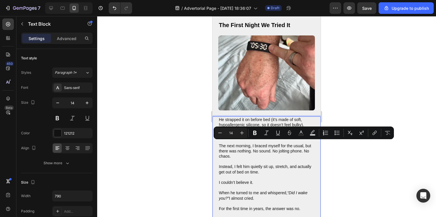
click at [242, 138] on p "We set it for 6:30 AM." at bounding box center [266, 135] width 95 height 5
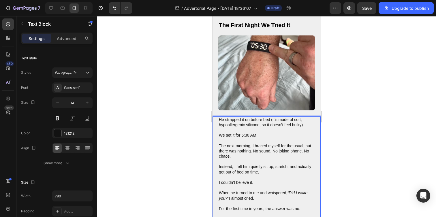
click at [174, 128] on div at bounding box center [266, 116] width 339 height 201
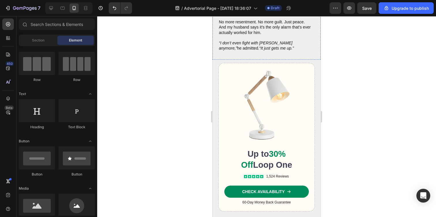
scroll to position [1111, 0]
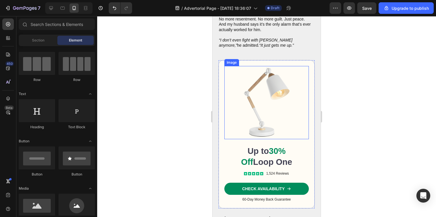
click at [245, 97] on img at bounding box center [266, 102] width 84 height 73
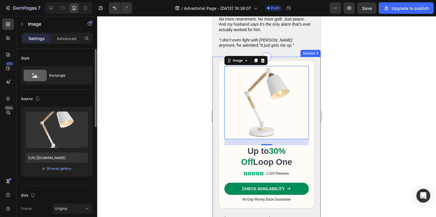
drag, startPoint x: 57, startPoint y: 139, endPoint x: 73, endPoint y: 151, distance: 20.8
click at [73, 151] on div "Upload Image https://cdn.shopify.com/s/files/1/0938/4601/2235/files/gempages_58…" at bounding box center [56, 142] width 71 height 70
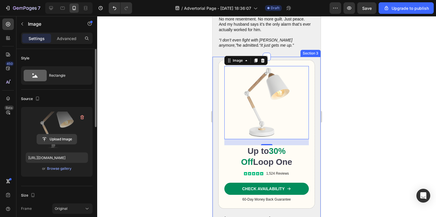
click at [61, 137] on input "file" at bounding box center [57, 139] width 40 height 10
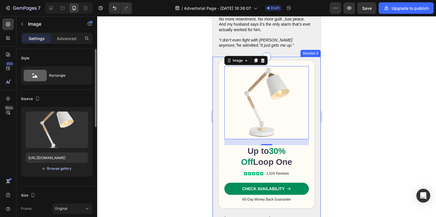
click at [54, 168] on div "Browse gallery" at bounding box center [59, 168] width 24 height 5
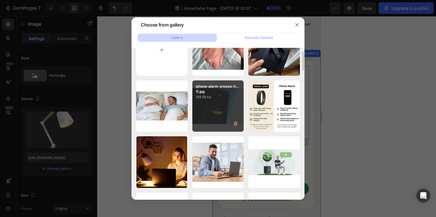
scroll to position [0, 0]
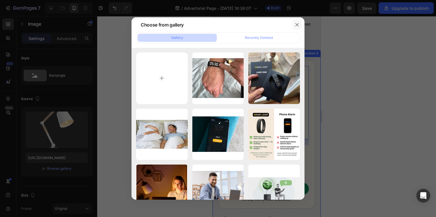
click at [296, 24] on icon "button" at bounding box center [296, 24] width 5 height 5
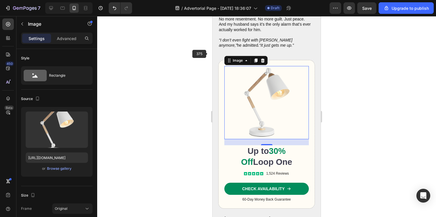
click at [194, 59] on div at bounding box center [266, 116] width 339 height 201
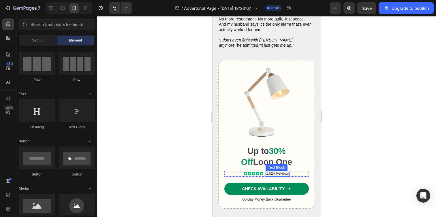
click at [269, 176] on p "1,524 Reviews" at bounding box center [277, 173] width 23 height 5
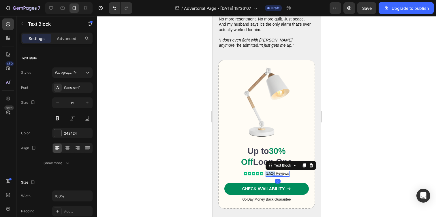
click at [269, 176] on p "1,524 Reviews" at bounding box center [277, 173] width 23 height 5
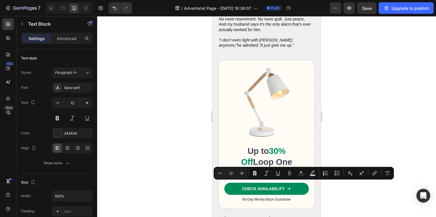
click at [269, 176] on p "1,524 Reviews" at bounding box center [277, 173] width 23 height 5
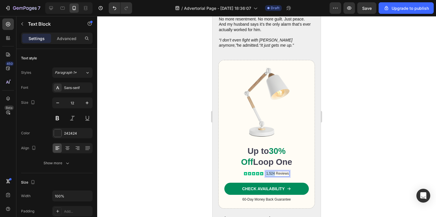
click at [269, 176] on p "1,524 Reviews" at bounding box center [277, 173] width 23 height 5
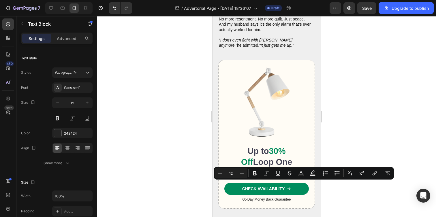
click at [268, 176] on p "1,524 Reviews" at bounding box center [277, 173] width 23 height 5
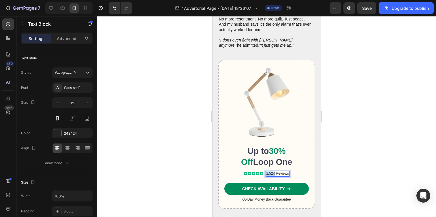
click at [268, 176] on p "1,524 Reviews" at bounding box center [277, 173] width 23 height 5
click at [266, 176] on p "3,765 Reviews" at bounding box center [277, 173] width 23 height 5
click at [267, 176] on p "3765 Reviews" at bounding box center [277, 173] width 22 height 5
click at [272, 176] on p "37,65 Reviews" at bounding box center [277, 173] width 23 height 5
click at [343, 172] on div at bounding box center [266, 116] width 339 height 201
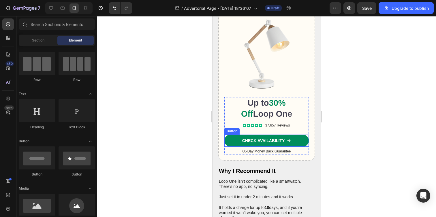
scroll to position [1159, 0]
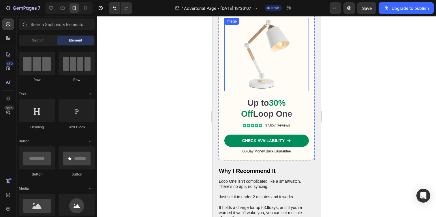
click at [260, 77] on img at bounding box center [266, 54] width 84 height 73
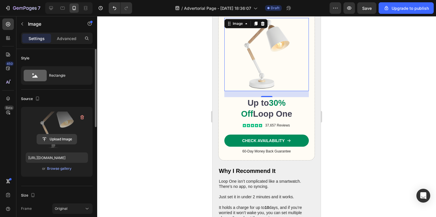
click at [54, 143] on input "file" at bounding box center [57, 139] width 40 height 10
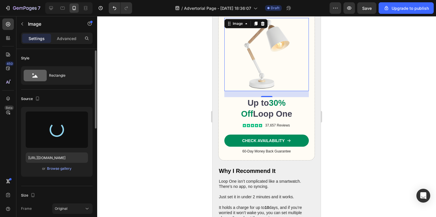
scroll to position [67, 0]
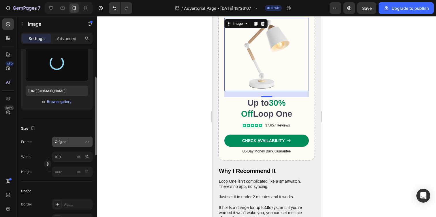
drag, startPoint x: 72, startPoint y: 140, endPoint x: 74, endPoint y: 143, distance: 3.5
click at [72, 140] on div "Original" at bounding box center [69, 141] width 28 height 5
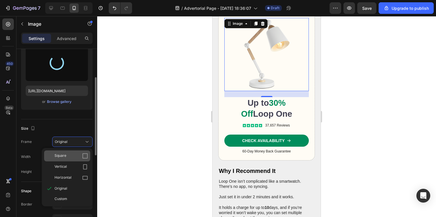
type input "https://cdn.shopify.com/s/files/1/0938/4601/2235/files/gempages_585528077073777…"
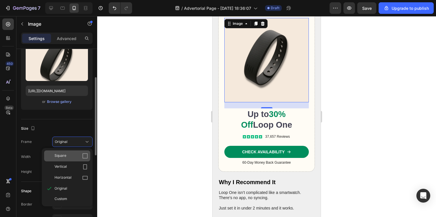
click at [73, 152] on div "Square" at bounding box center [67, 155] width 46 height 11
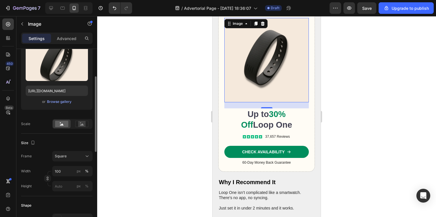
click at [139, 91] on div at bounding box center [266, 116] width 339 height 201
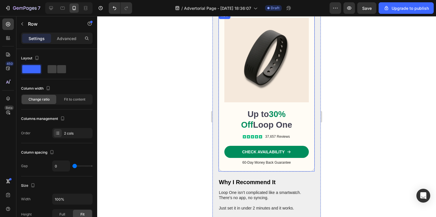
click at [221, 118] on div "Image Up to 30% Off Loop One Text Block Icon Icon Icon Icon Icon Icon List 37,6…" at bounding box center [266, 92] width 97 height 160
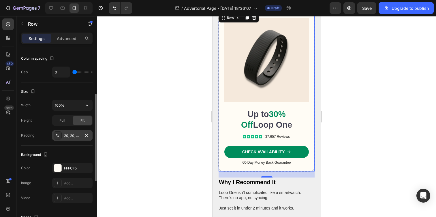
scroll to position [105, 0]
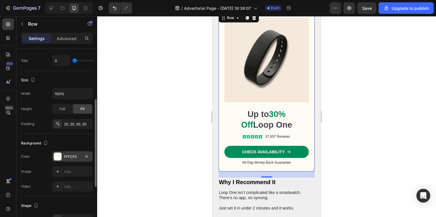
click at [72, 158] on div "FFFCF5" at bounding box center [72, 156] width 17 height 5
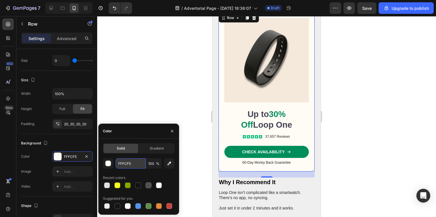
click at [126, 166] on input "FFFCF5" at bounding box center [131, 163] width 30 height 10
paste input "#f5e9dc"
type input "#f5e9dc"
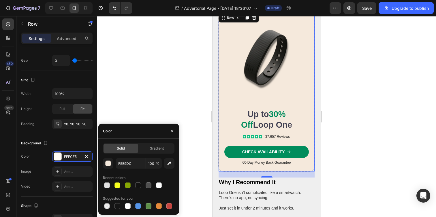
click at [133, 91] on div at bounding box center [266, 116] width 339 height 201
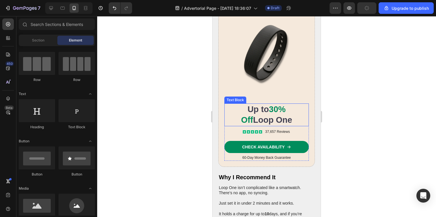
scroll to position [1171, 0]
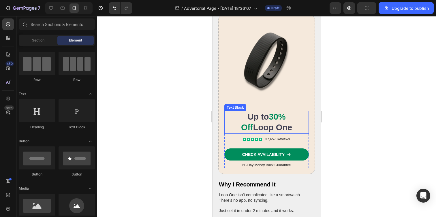
click at [274, 118] on p "Up to 30% Off Loop One" at bounding box center [266, 122] width 65 height 22
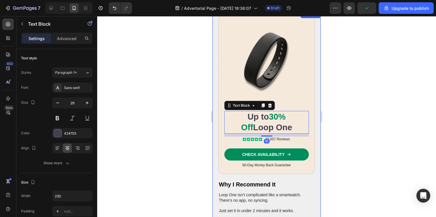
click at [204, 109] on div at bounding box center [266, 116] width 339 height 201
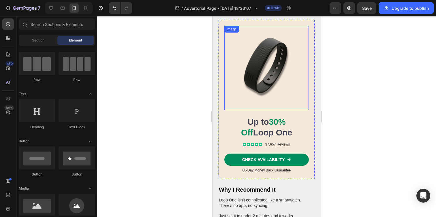
scroll to position [1134, 0]
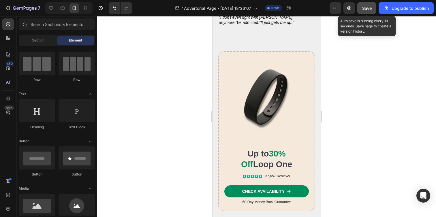
click at [367, 7] on span "Save" at bounding box center [367, 8] width 10 height 5
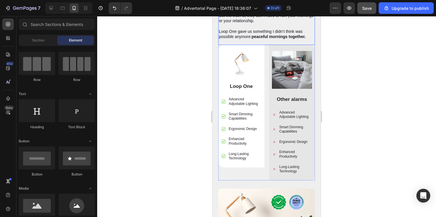
scroll to position [1471, 0]
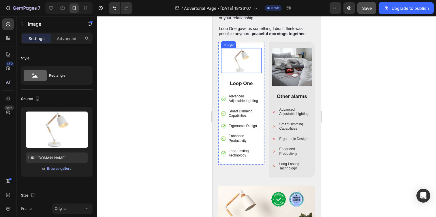
click at [237, 61] on img at bounding box center [241, 60] width 40 height 25
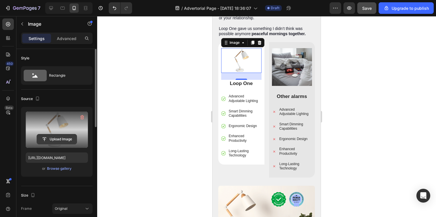
click at [53, 139] on input "file" at bounding box center [57, 139] width 40 height 10
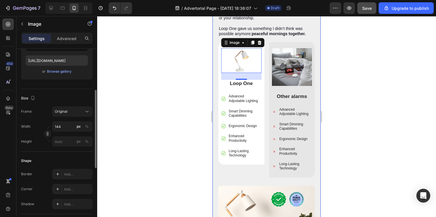
type input "https://cdn.shopify.com/s/files/1/0938/4601/2235/files/gempages_585528077073777…"
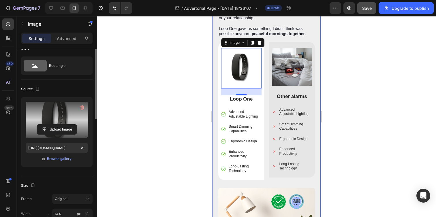
scroll to position [20, 0]
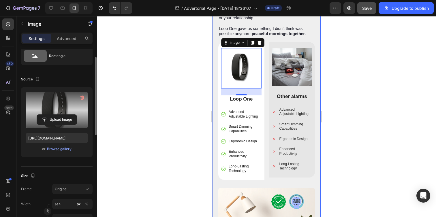
click at [149, 124] on div at bounding box center [266, 116] width 339 height 201
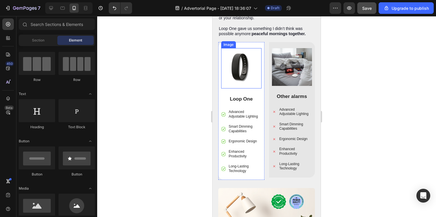
click at [230, 65] on img at bounding box center [241, 68] width 40 height 40
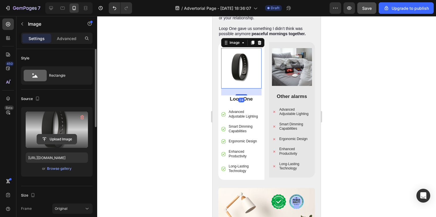
click at [52, 134] on input "file" at bounding box center [57, 139] width 40 height 10
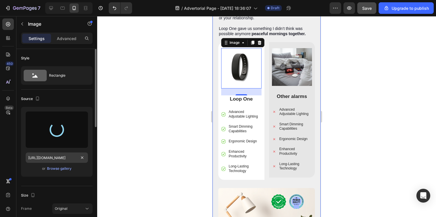
type input "https://cdn.shopify.com/s/files/1/0938/4601/2235/files/gempages_585528077073777…"
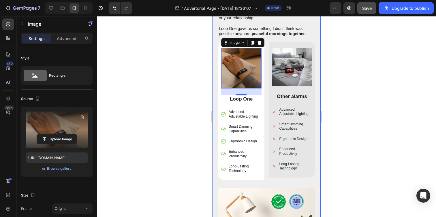
click at [136, 117] on div at bounding box center [266, 116] width 339 height 201
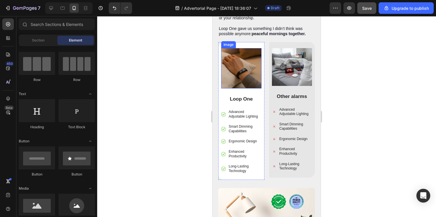
click at [243, 72] on img at bounding box center [241, 68] width 40 height 40
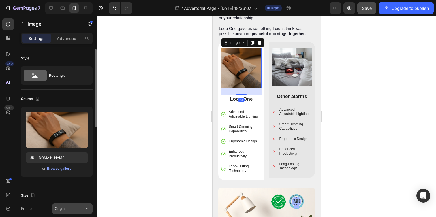
click at [74, 209] on div "Original" at bounding box center [69, 208] width 28 height 5
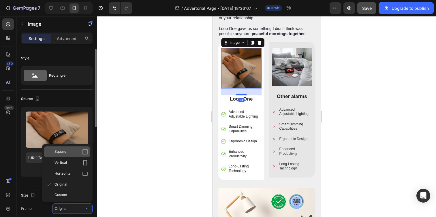
click at [75, 151] on div "Square" at bounding box center [70, 152] width 33 height 6
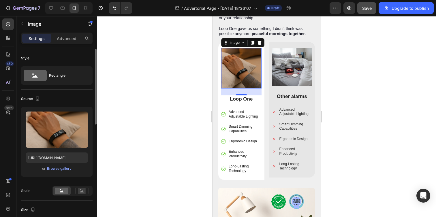
click at [158, 124] on div at bounding box center [266, 116] width 339 height 201
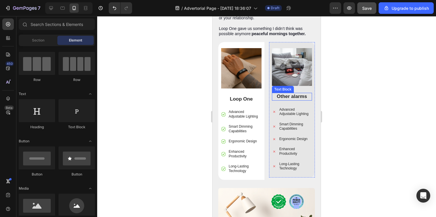
click at [289, 65] on img at bounding box center [292, 67] width 40 height 38
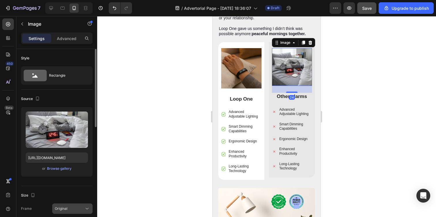
click at [71, 210] on div "Original" at bounding box center [69, 208] width 28 height 5
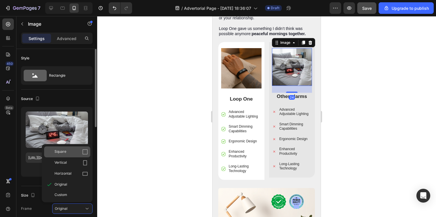
click at [73, 149] on div "Square" at bounding box center [70, 152] width 33 height 6
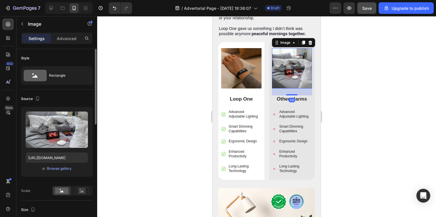
click at [155, 132] on div at bounding box center [266, 116] width 339 height 201
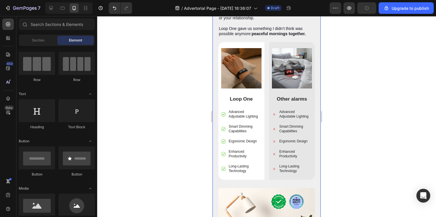
click at [239, 70] on img at bounding box center [241, 68] width 40 height 40
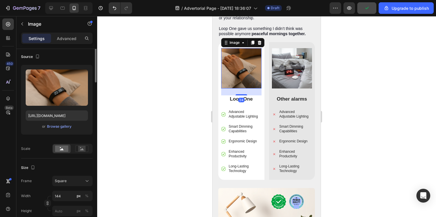
scroll to position [158, 0]
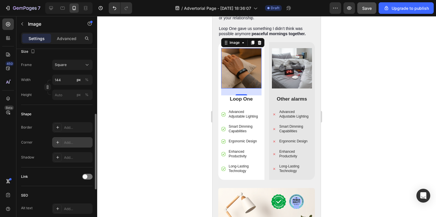
click at [74, 141] on div "Add..." at bounding box center [77, 142] width 27 height 5
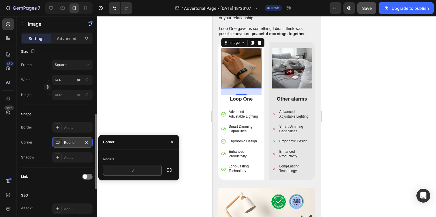
click at [154, 123] on div at bounding box center [266, 116] width 339 height 201
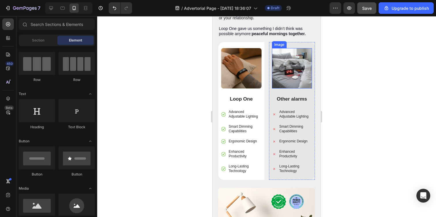
click at [288, 73] on img at bounding box center [292, 68] width 40 height 40
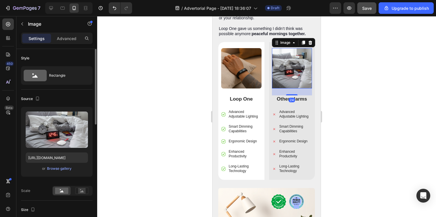
scroll to position [188, 0]
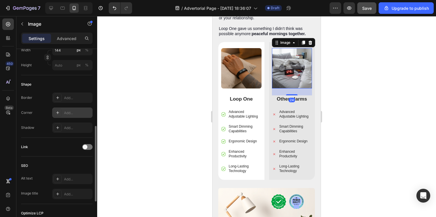
click at [69, 110] on div "Add..." at bounding box center [77, 112] width 27 height 5
click at [172, 86] on div at bounding box center [266, 116] width 339 height 201
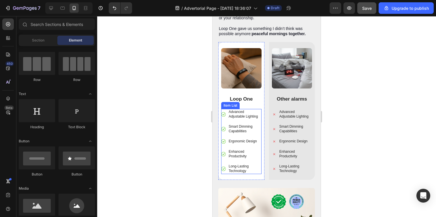
click at [238, 111] on p "Advanced Adjustable Lighting" at bounding box center [244, 114] width 32 height 9
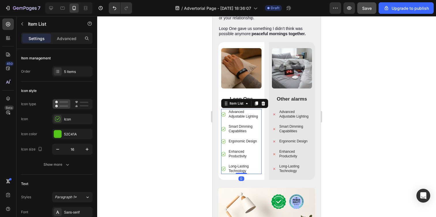
click at [238, 111] on p "Advanced Adjustable Lighting" at bounding box center [244, 114] width 32 height 9
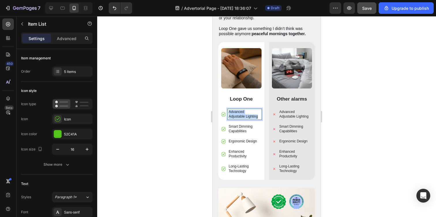
click at [238, 111] on p "Advanced Adjustable Lighting" at bounding box center [244, 114] width 32 height 9
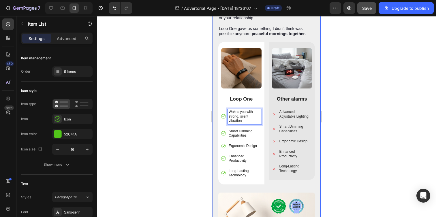
click at [199, 119] on div at bounding box center [266, 116] width 339 height 201
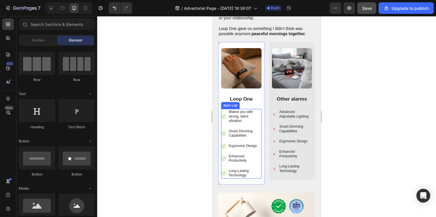
click at [239, 129] on p "Smart Dimming Capabilities" at bounding box center [244, 133] width 32 height 9
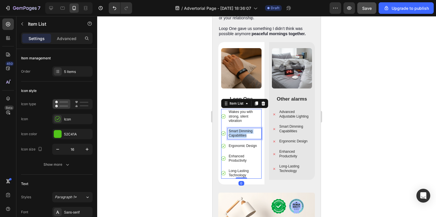
click at [239, 129] on p "Smart Dimming Capabilities" at bounding box center [244, 133] width 32 height 9
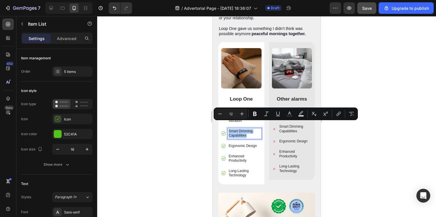
click at [168, 107] on div at bounding box center [266, 116] width 339 height 201
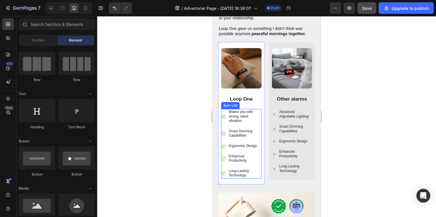
click at [237, 115] on p "Wakes you with strong, silent vibration" at bounding box center [244, 117] width 32 height 14
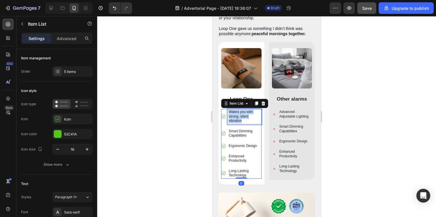
click at [237, 115] on p "Wakes you with strong, silent vibration" at bounding box center [244, 117] width 32 height 14
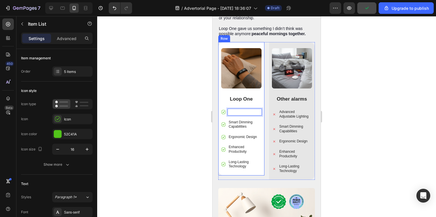
scroll to position [1470, 0]
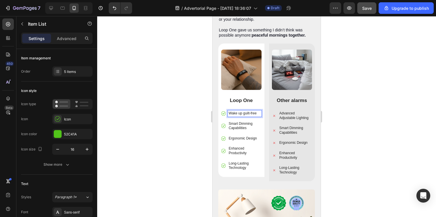
click at [238, 122] on p "Smart Dimming Capabilities" at bounding box center [244, 126] width 32 height 9
click at [239, 136] on p "Ergonomic Design" at bounding box center [244, 138] width 32 height 5
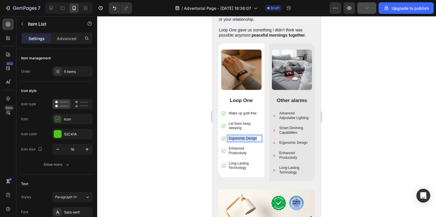
click at [239, 136] on p "Ergonomic Design" at bounding box center [244, 138] width 32 height 5
click at [184, 151] on div at bounding box center [266, 116] width 339 height 201
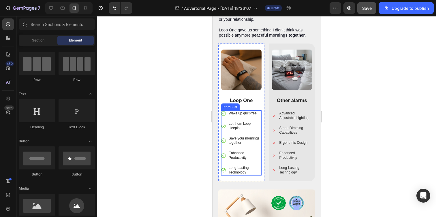
click at [237, 151] on p "Enhanced Productivity" at bounding box center [244, 155] width 32 height 9
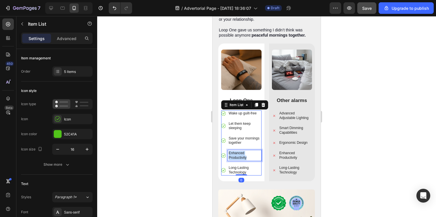
click at [237, 151] on p "Enhanced Productivity" at bounding box center [244, 155] width 32 height 9
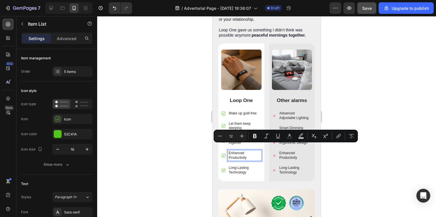
click at [236, 166] on p "Long-Lasting Technology" at bounding box center [244, 170] width 32 height 9
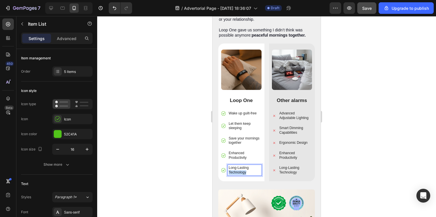
click at [236, 166] on p "Long-Lasting Technology" at bounding box center [244, 170] width 32 height 9
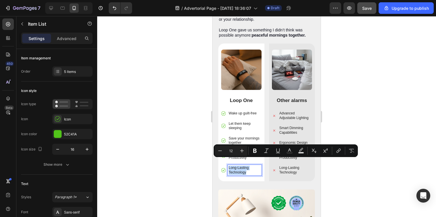
click at [241, 166] on p "Long-Lasting Technology" at bounding box center [244, 170] width 32 height 9
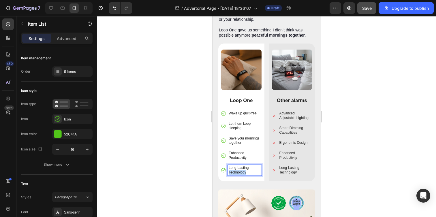
click at [241, 166] on p "Long-Lasting Technology" at bounding box center [244, 170] width 32 height 9
click at [143, 141] on div at bounding box center [266, 116] width 339 height 201
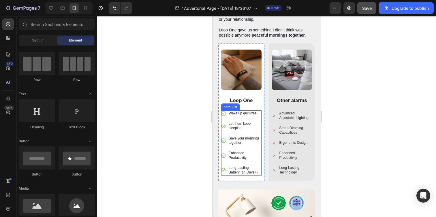
click at [245, 151] on p "Enhanced Productivity" at bounding box center [244, 155] width 32 height 9
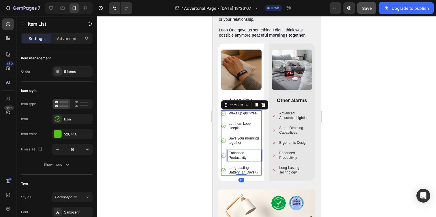
click at [245, 151] on p "Enhanced Productivity" at bounding box center [244, 155] width 32 height 9
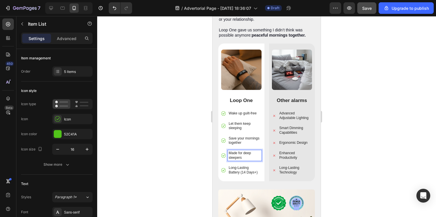
click at [249, 151] on p "Made for deep sleepers" at bounding box center [244, 155] width 32 height 9
click at [186, 126] on div at bounding box center [266, 116] width 339 height 201
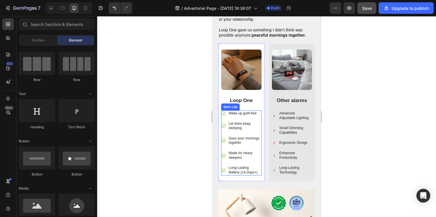
click at [243, 111] on p "Wake up guilt-free" at bounding box center [244, 113] width 32 height 5
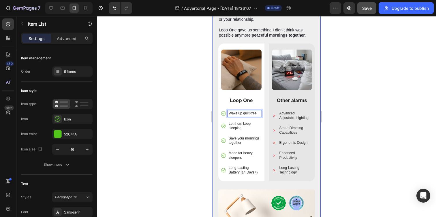
click at [194, 110] on div at bounding box center [266, 116] width 339 height 201
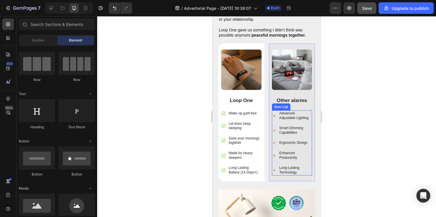
click at [286, 111] on p "Advanced Adjustable Lighting" at bounding box center [295, 115] width 32 height 9
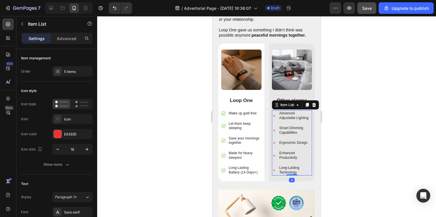
click at [286, 111] on p "Advanced Adjustable Lighting" at bounding box center [295, 115] width 32 height 9
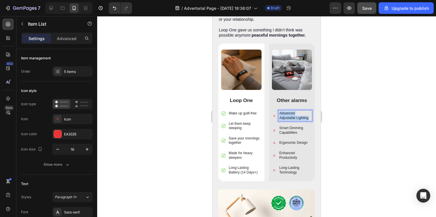
click at [286, 111] on p "Advanced Adjustable Lighting" at bounding box center [295, 115] width 32 height 9
click at [287, 126] on p "Smart Dimming Capabilities" at bounding box center [295, 130] width 32 height 9
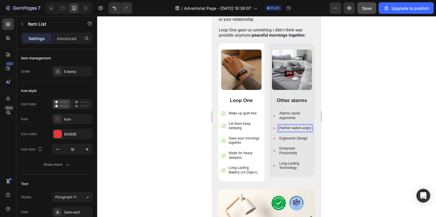
click at [289, 136] on p "Ergonomic Design" at bounding box center [295, 138] width 32 height 5
click at [286, 151] on p "Enhanced Productivity" at bounding box center [295, 155] width 32 height 9
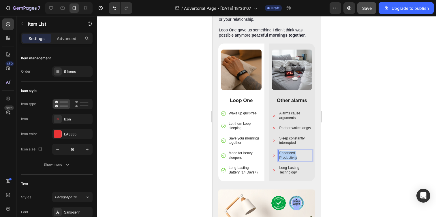
click at [286, 151] on p "Enhanced Productivity" at bounding box center [295, 155] width 32 height 9
click at [158, 84] on div at bounding box center [266, 116] width 339 height 201
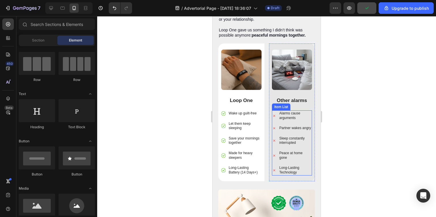
click at [285, 170] on p "Long-Lasting Technology" at bounding box center [295, 170] width 32 height 9
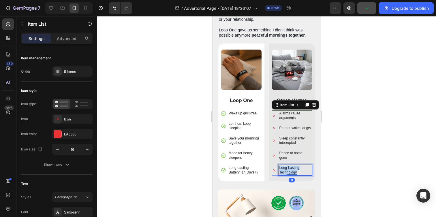
click at [285, 170] on p "Long-Lasting Technology" at bounding box center [295, 170] width 32 height 9
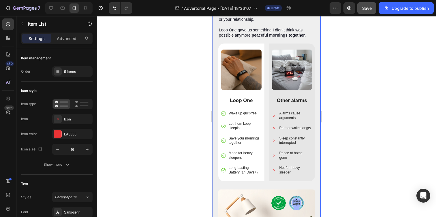
click at [176, 145] on div at bounding box center [266, 116] width 339 height 201
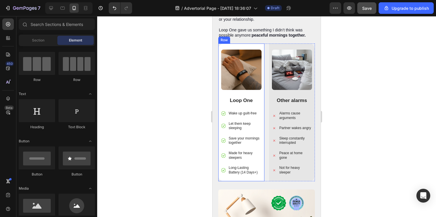
click at [252, 166] on p "Long-Lasting Battery (14 Days+)" at bounding box center [244, 170] width 32 height 9
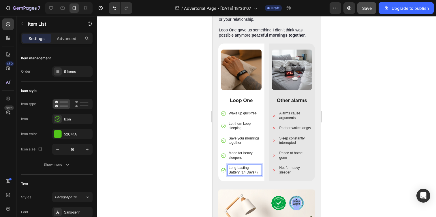
click at [257, 166] on p "Long-Lasting Battery (14 Days+)" at bounding box center [244, 170] width 32 height 9
click at [258, 167] on p "Long-Lasting Battery (14 Days+)" at bounding box center [244, 170] width 32 height 9
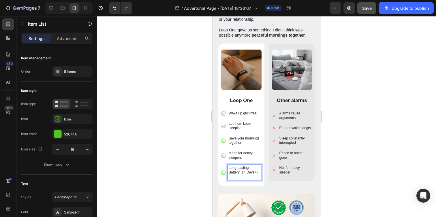
click at [190, 160] on div at bounding box center [266, 116] width 339 height 201
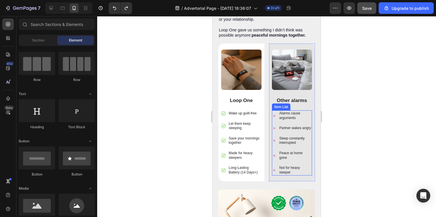
click at [288, 126] on p "Partner wakes angry" at bounding box center [295, 128] width 32 height 5
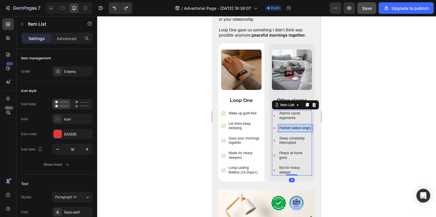
click at [288, 126] on p "Partner wakes angry" at bounding box center [295, 128] width 32 height 5
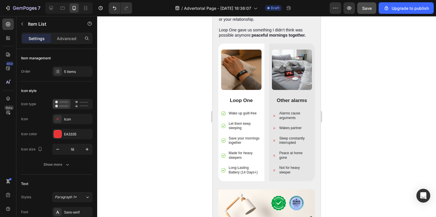
click at [154, 146] on div at bounding box center [266, 116] width 339 height 201
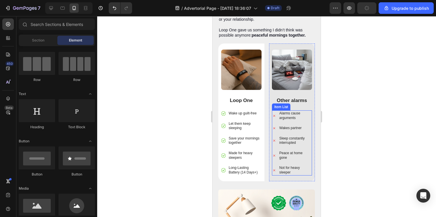
click at [283, 166] on p "Not for heavy sleeper" at bounding box center [295, 170] width 32 height 9
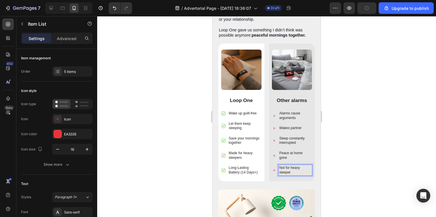
click at [283, 166] on p "Not for heavy sleeper" at bounding box center [295, 170] width 32 height 9
click at [299, 166] on p "Not made for heavy sleeper" at bounding box center [295, 170] width 32 height 9
click at [177, 149] on div at bounding box center [266, 116] width 339 height 201
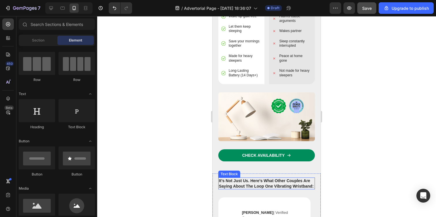
scroll to position [1567, 0]
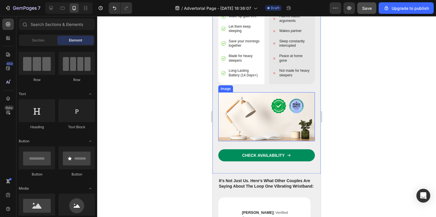
click at [270, 102] on img at bounding box center [266, 116] width 97 height 49
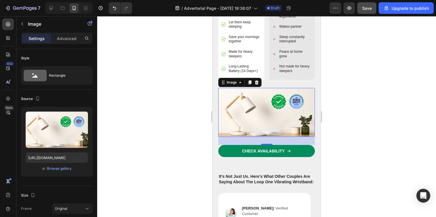
scroll to position [1570, 0]
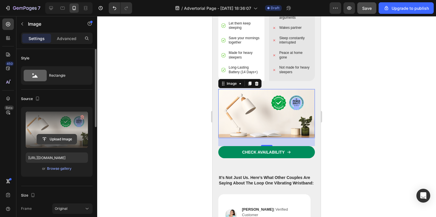
click at [60, 139] on input "file" at bounding box center [57, 139] width 40 height 10
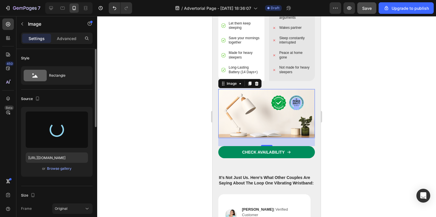
type input "https://cdn.shopify.com/s/files/1/0938/4601/2235/files/gempages_585528077073777…"
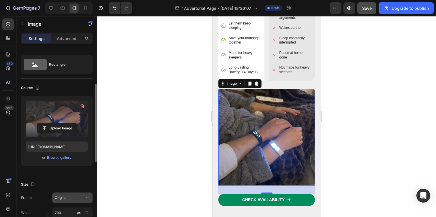
scroll to position [32, 0]
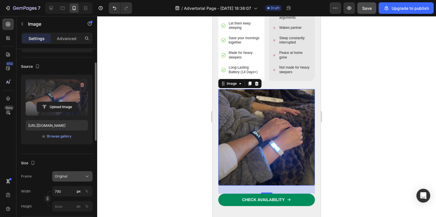
click at [72, 175] on div "Original" at bounding box center [69, 176] width 28 height 5
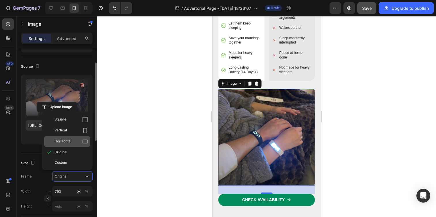
click at [78, 140] on div "Horizontal" at bounding box center [70, 142] width 33 height 6
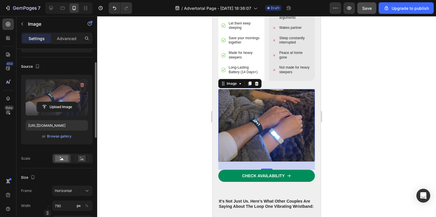
click at [182, 109] on div at bounding box center [266, 116] width 339 height 201
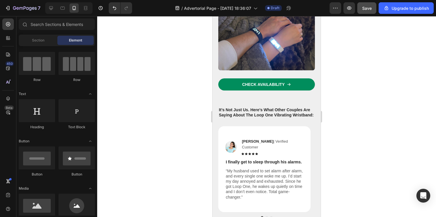
scroll to position [1700, 0]
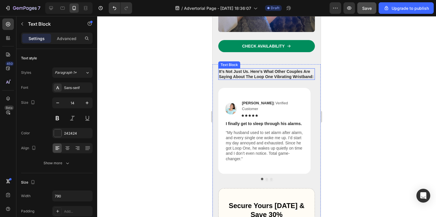
click at [239, 69] on p "It’s Not Just Us. Here’s What Other Couples Are Saying About The Loop One Vibra…" at bounding box center [266, 74] width 95 height 10
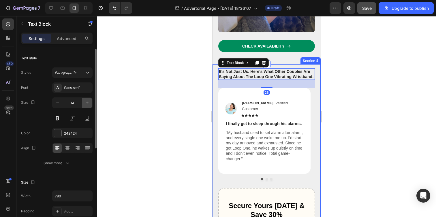
click at [84, 106] on button "button" at bounding box center [87, 103] width 10 height 10
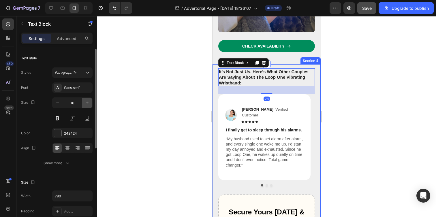
click at [84, 106] on button "button" at bounding box center [87, 103] width 10 height 10
type input "17"
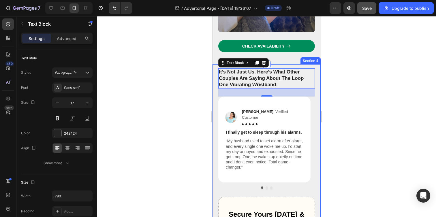
click at [168, 85] on div at bounding box center [266, 116] width 339 height 201
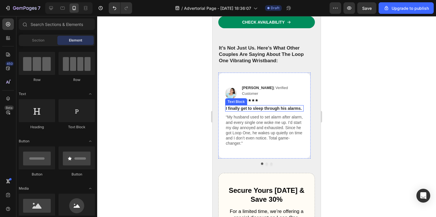
scroll to position [1714, 0]
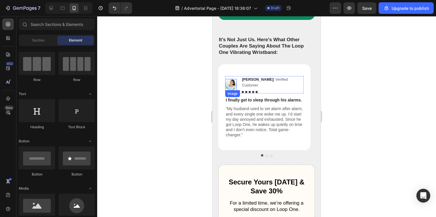
click at [230, 91] on img at bounding box center [231, 85] width 12 height 12
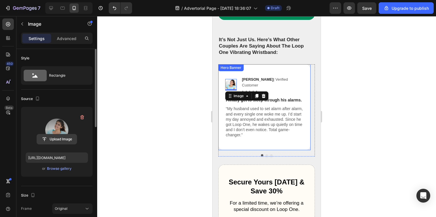
click at [59, 141] on input "file" at bounding box center [57, 139] width 40 height 10
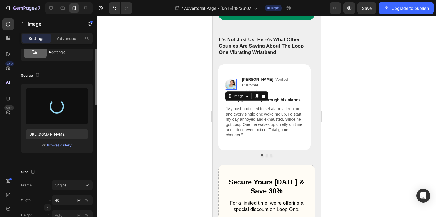
scroll to position [56, 0]
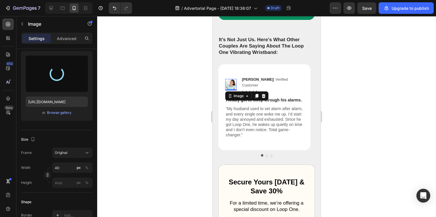
type input "https://cdn.shopify.com/s/files/1/0938/4601/2235/files/gempages_585528077073777…"
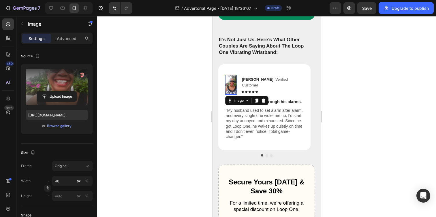
scroll to position [90, 0]
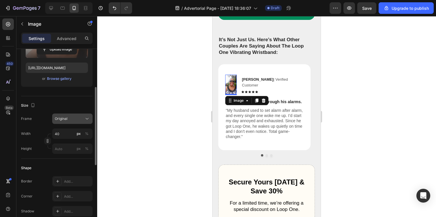
click at [77, 119] on div "Original" at bounding box center [69, 118] width 28 height 5
click at [77, 105] on div "Size" at bounding box center [56, 105] width 71 height 9
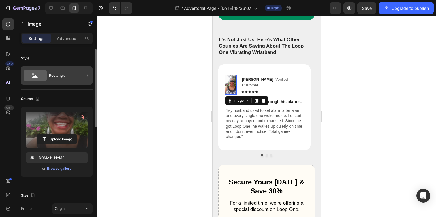
click at [67, 78] on div "Rectangle" at bounding box center [66, 75] width 35 height 13
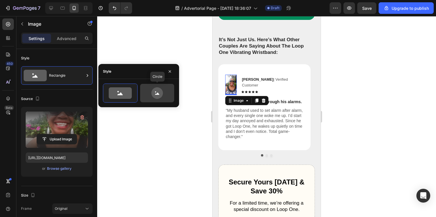
click at [151, 98] on icon at bounding box center [156, 93] width 27 height 12
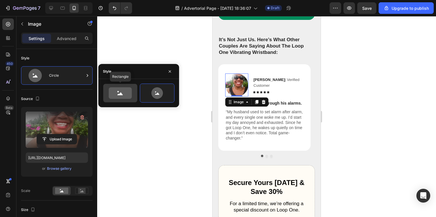
click at [123, 96] on icon at bounding box center [120, 93] width 23 height 12
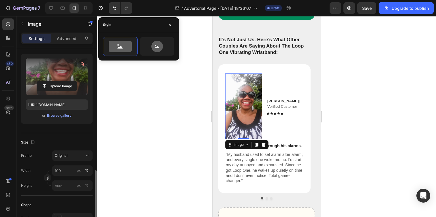
scroll to position [122, 0]
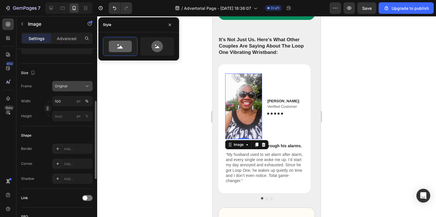
click at [76, 87] on div "Original" at bounding box center [69, 86] width 28 height 5
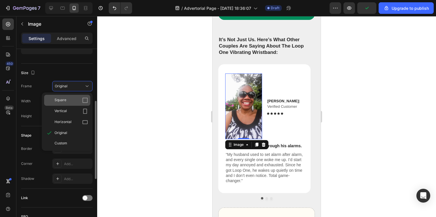
click at [77, 101] on div "Square" at bounding box center [70, 100] width 33 height 6
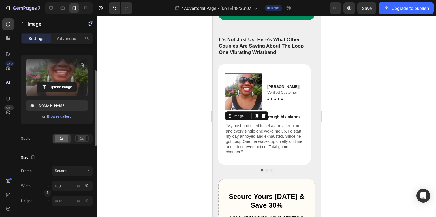
scroll to position [6, 0]
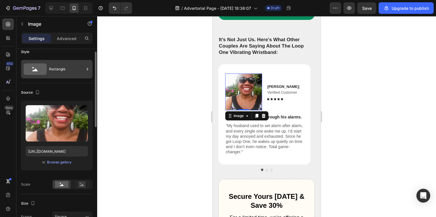
click at [81, 63] on div "Rectangle" at bounding box center [66, 69] width 35 height 13
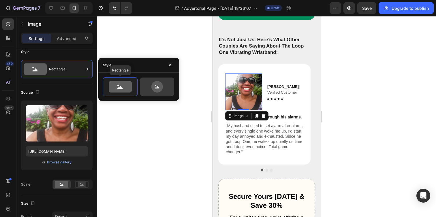
click at [152, 79] on div at bounding box center [157, 86] width 34 height 18
type input "80"
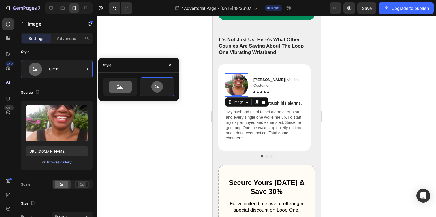
click at [182, 55] on div at bounding box center [266, 116] width 339 height 201
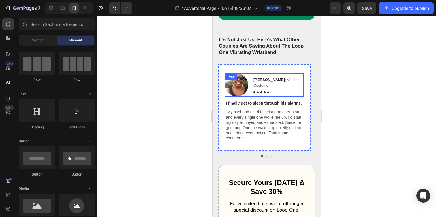
click at [276, 88] on p "Crystal M. | Verified Customer" at bounding box center [278, 82] width 50 height 11
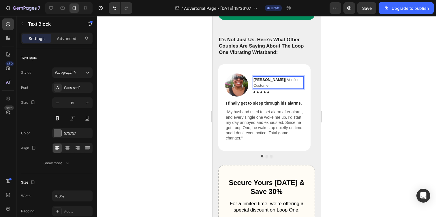
click at [275, 88] on p "Crystal M. | Verified Customer" at bounding box center [278, 82] width 50 height 11
click at [272, 87] on p "Crystal M. | Verified Customer" at bounding box center [278, 82] width 50 height 11
click at [273, 87] on p "Crystal M. | Verified Customer" at bounding box center [278, 82] width 50 height 11
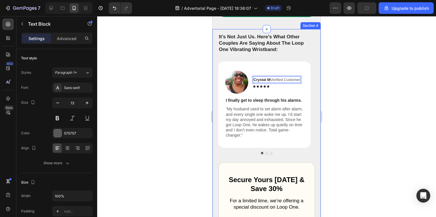
scroll to position [1714, 0]
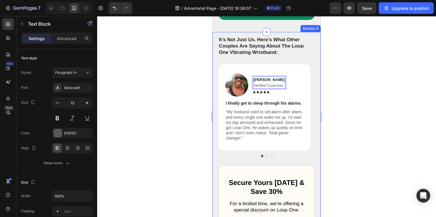
click at [151, 108] on div at bounding box center [266, 116] width 339 height 201
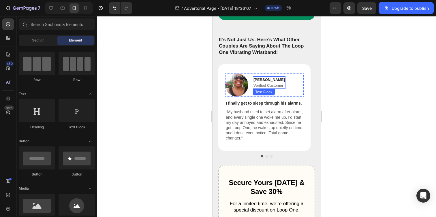
click at [273, 88] on p "Verified Customer" at bounding box center [268, 86] width 31 height 6
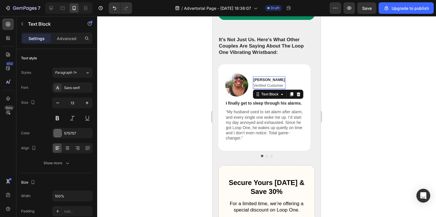
click at [273, 88] on p "Verified Customer" at bounding box center [268, 86] width 31 height 6
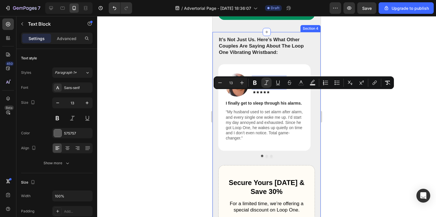
click at [179, 105] on div at bounding box center [266, 116] width 339 height 201
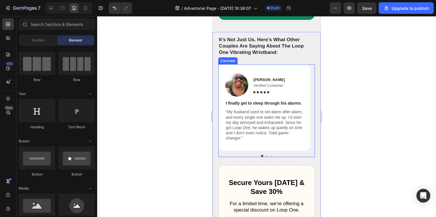
click at [265, 157] on button "Dot" at bounding box center [266, 156] width 2 height 2
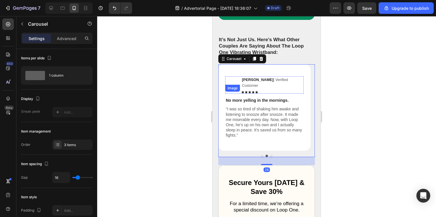
click at [231, 91] on img at bounding box center [231, 85] width 12 height 12
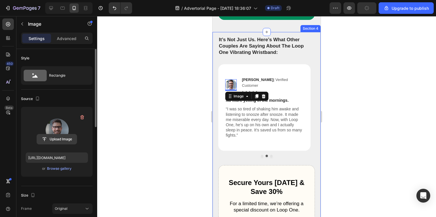
click at [53, 137] on input "file" at bounding box center [57, 139] width 40 height 10
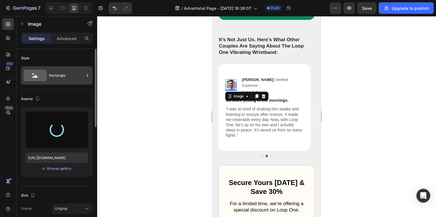
click at [77, 80] on div "Rectangle" at bounding box center [66, 75] width 35 height 13
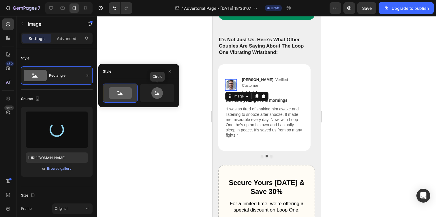
drag, startPoint x: 155, startPoint y: 98, endPoint x: 127, endPoint y: 101, distance: 28.2
click at [155, 98] on icon at bounding box center [157, 93] width 12 height 12
type input "80"
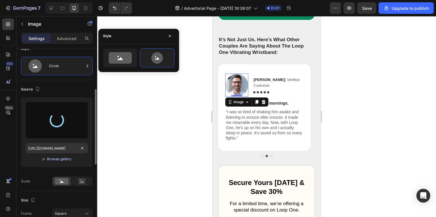
scroll to position [35, 0]
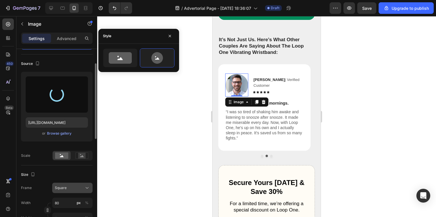
type input "https://cdn.shopify.com/s/files/1/0938/4601/2235/files/gempages_585528077073777…"
click at [75, 191] on button "Square" at bounding box center [72, 188] width 40 height 10
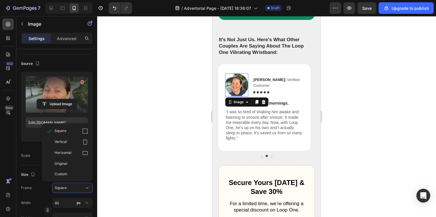
click at [27, 154] on div "Scale" at bounding box center [25, 155] width 9 height 5
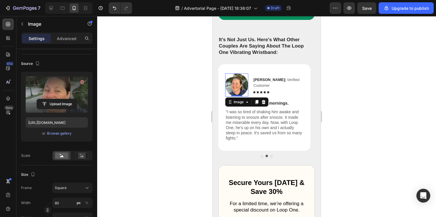
click at [155, 128] on div at bounding box center [266, 116] width 339 height 201
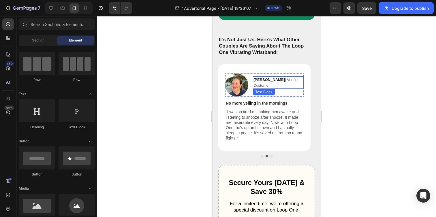
click at [273, 88] on p "Jessica T. | Verified Customer" at bounding box center [278, 82] width 50 height 11
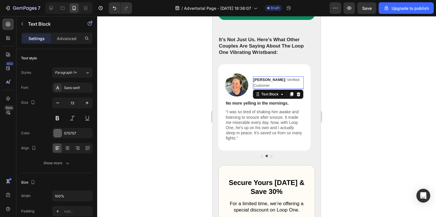
click at [273, 88] on p "Jessica T. | Verified Customer" at bounding box center [278, 82] width 50 height 11
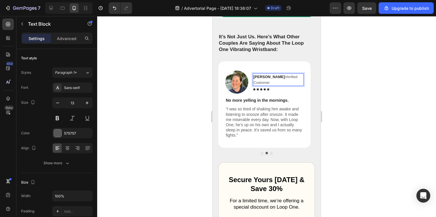
scroll to position [1714, 0]
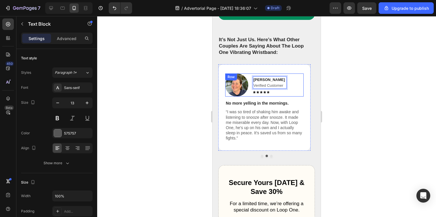
drag, startPoint x: 254, startPoint y: 92, endPoint x: 285, endPoint y: 95, distance: 31.3
click at [285, 95] on div "Image Jessica T. Verified Customer Text Block 7 Icon Icon Icon Icon Icon Icon L…" at bounding box center [264, 84] width 78 height 23
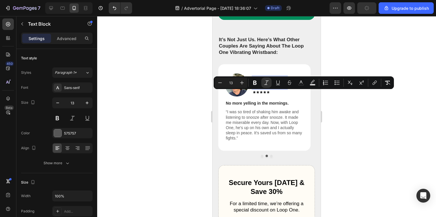
click at [184, 117] on div at bounding box center [266, 116] width 339 height 201
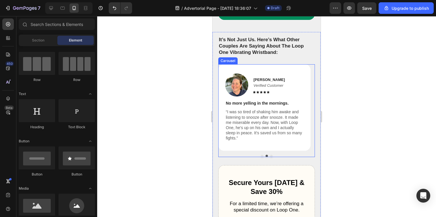
click at [270, 157] on button "Dot" at bounding box center [271, 156] width 2 height 2
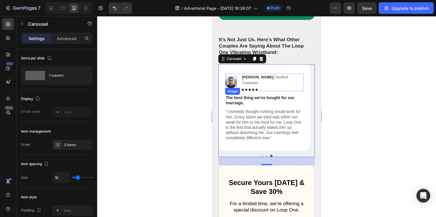
click at [229, 88] on img at bounding box center [231, 83] width 12 height 12
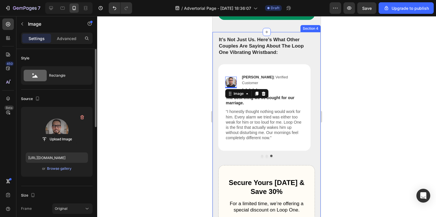
click at [54, 124] on label at bounding box center [57, 129] width 62 height 36
click at [54, 134] on input "file" at bounding box center [57, 139] width 40 height 10
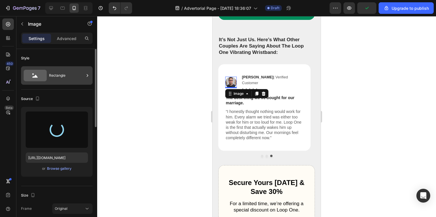
click at [65, 78] on div "Rectangle" at bounding box center [66, 75] width 35 height 13
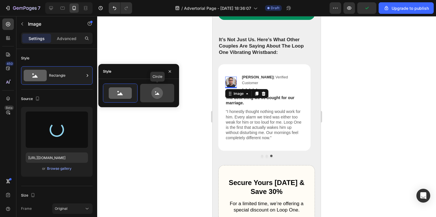
click at [158, 96] on icon at bounding box center [157, 93] width 12 height 12
type input "80"
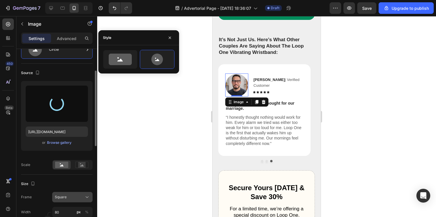
scroll to position [59, 0]
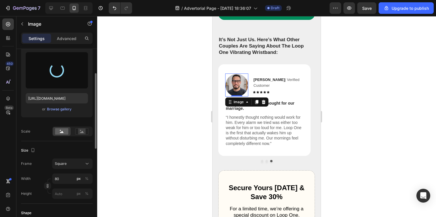
click at [129, 119] on div at bounding box center [266, 116] width 339 height 201
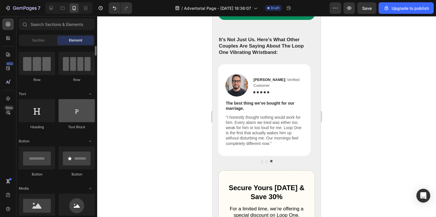
scroll to position [0, 0]
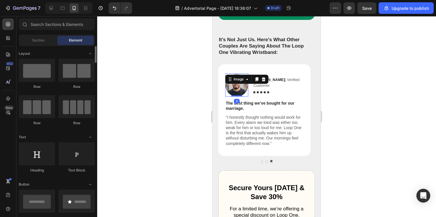
click at [237, 93] on img at bounding box center [236, 84] width 23 height 23
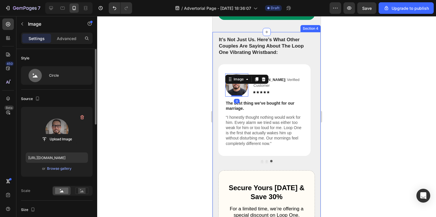
click at [66, 129] on label at bounding box center [57, 129] width 62 height 36
click at [66, 134] on input "file" at bounding box center [57, 139] width 40 height 10
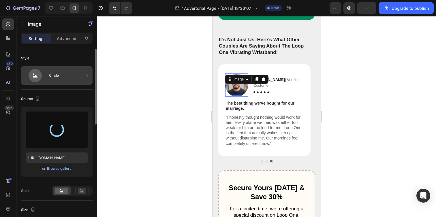
type input "https://cdn.shopify.com/s/files/1/0938/4601/2235/files/gempages_585528077073777…"
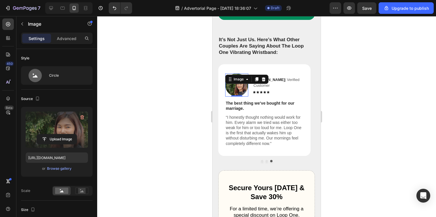
click at [149, 120] on div at bounding box center [266, 116] width 339 height 201
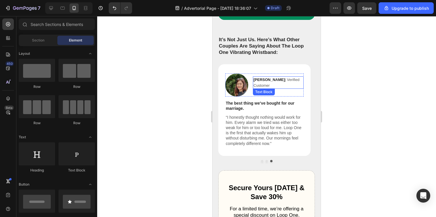
click at [265, 88] on p "Emma B. | Verified Customer" at bounding box center [278, 82] width 50 height 11
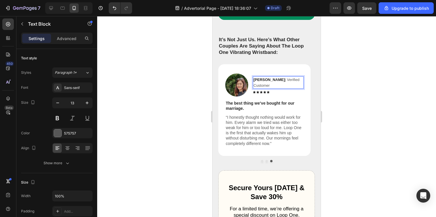
click at [265, 88] on p "Emma B. | Verified Customer" at bounding box center [278, 82] width 50 height 11
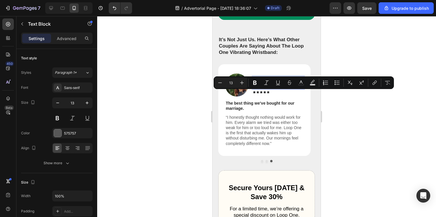
click at [266, 88] on p "Emma B. | Verified Customer" at bounding box center [278, 82] width 50 height 11
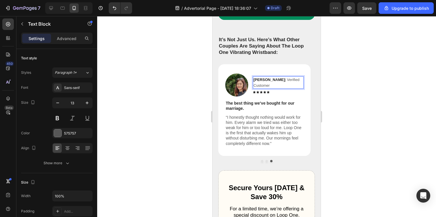
click at [273, 87] on p "Emma B. | Verified Customer" at bounding box center [278, 82] width 50 height 11
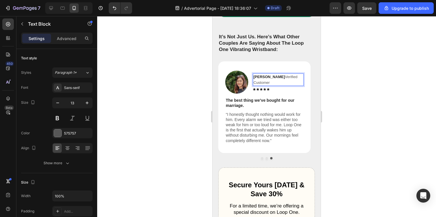
scroll to position [1714, 0]
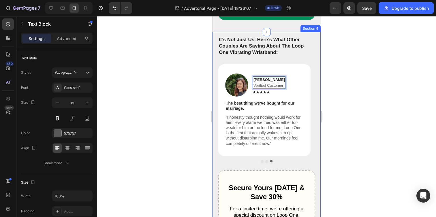
click at [180, 97] on div at bounding box center [266, 116] width 339 height 201
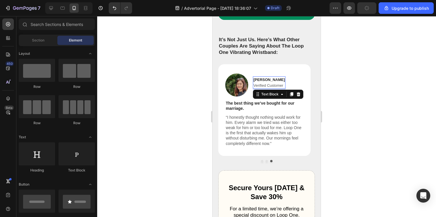
click at [268, 88] on p "⁠⁠⁠⁠⁠⁠⁠ Verified Customer" at bounding box center [268, 86] width 31 height 6
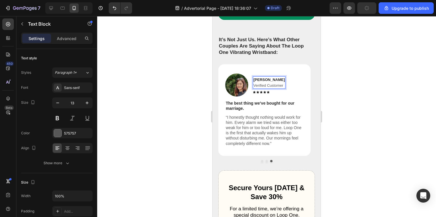
click at [268, 88] on p "Verified Customer" at bounding box center [268, 86] width 31 height 6
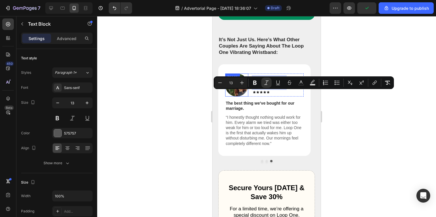
click at [179, 99] on div at bounding box center [266, 116] width 339 height 201
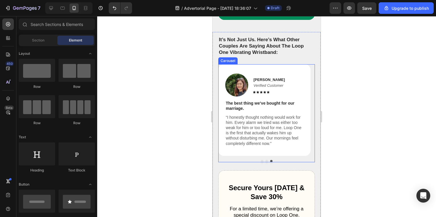
click at [261, 162] on button "Dot" at bounding box center [262, 161] width 2 height 2
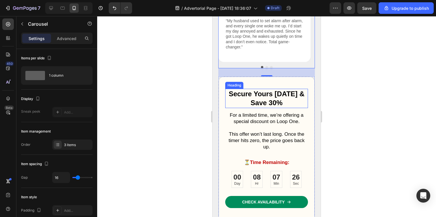
scroll to position [1816, 0]
click at [190, 104] on div at bounding box center [266, 116] width 339 height 201
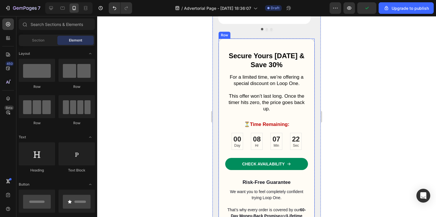
scroll to position [1855, 0]
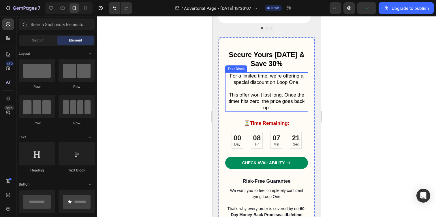
click at [281, 82] on p "For a limited time, we’re offering a special discount on Loop One." at bounding box center [267, 79] width 82 height 13
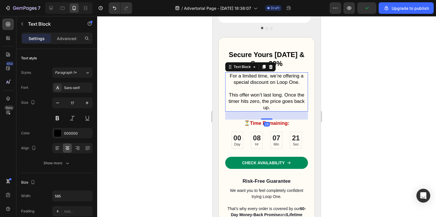
click at [281, 82] on p "For a limited time, we’re offering a special discount on Loop One." at bounding box center [267, 79] width 82 height 13
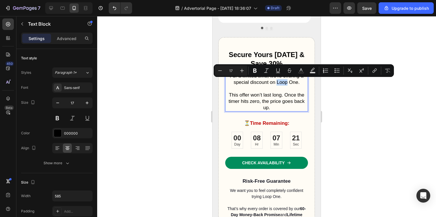
click at [278, 82] on p "For a limited time, we’re offering a special discount on Loop One." at bounding box center [267, 79] width 82 height 13
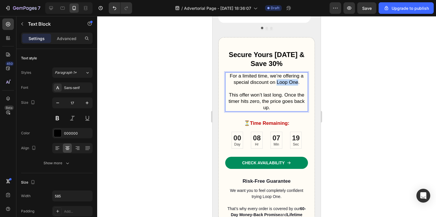
drag, startPoint x: 275, startPoint y: 82, endPoint x: 295, endPoint y: 81, distance: 20.2
click at [294, 80] on p "For a limited time, we’re offering a special discount on Loop One." at bounding box center [267, 79] width 82 height 13
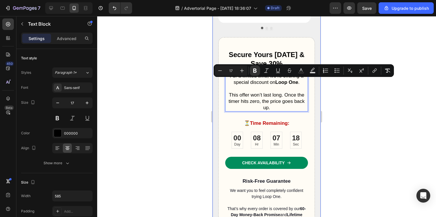
click at [196, 93] on div at bounding box center [266, 116] width 339 height 201
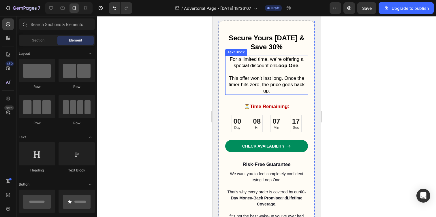
scroll to position [1888, 0]
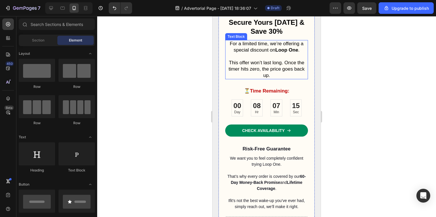
click at [252, 64] on p "This offer won’t last long. Once the timer hits zero, the price goes back up." at bounding box center [267, 65] width 82 height 25
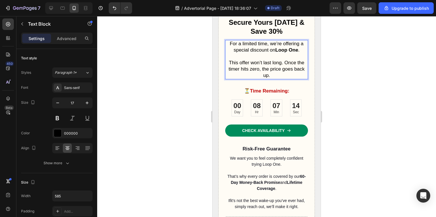
click at [251, 63] on p "This offer won’t last long. Once the timer hits zero, the price goes back up." at bounding box center [267, 65] width 82 height 25
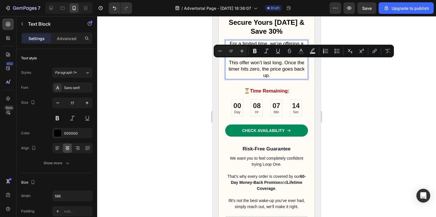
click at [251, 63] on p "This offer won’t last long. Once the timer hits zero, the price goes back up." at bounding box center [267, 65] width 82 height 25
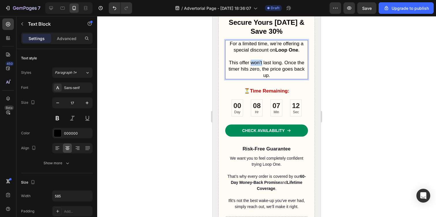
drag, startPoint x: 249, startPoint y: 62, endPoint x: 259, endPoint y: 63, distance: 10.1
click at [259, 63] on p "This offer won’t last long. Once the timer hits zero, the price goes back up." at bounding box center [267, 65] width 82 height 25
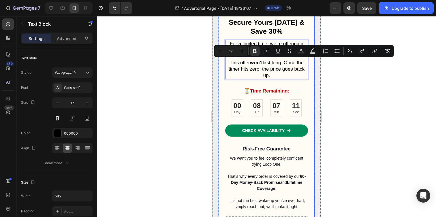
click at [187, 77] on div at bounding box center [266, 116] width 339 height 201
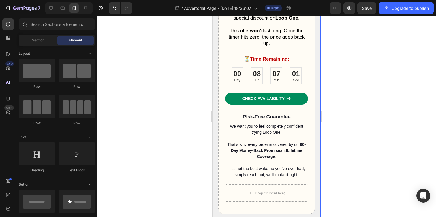
scroll to position [1936, 0]
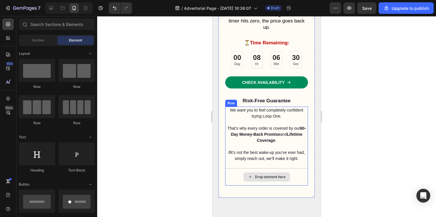
click at [264, 169] on div "Drop element here" at bounding box center [266, 176] width 83 height 17
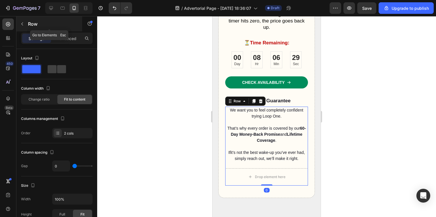
click at [26, 22] on button "button" at bounding box center [22, 23] width 9 height 9
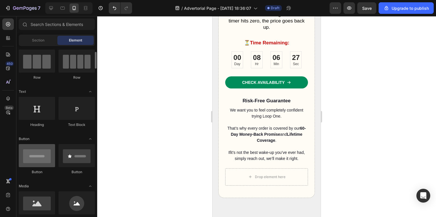
scroll to position [93, 0]
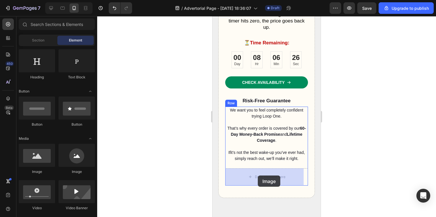
drag, startPoint x: 261, startPoint y: 169, endPoint x: 257, endPoint y: 175, distance: 6.9
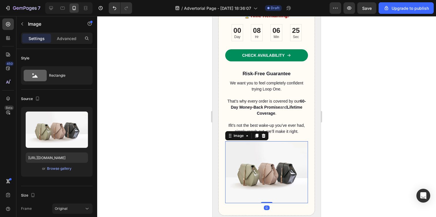
scroll to position [2046, 0]
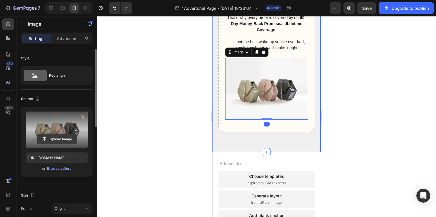
click at [57, 139] on input "file" at bounding box center [57, 139] width 40 height 10
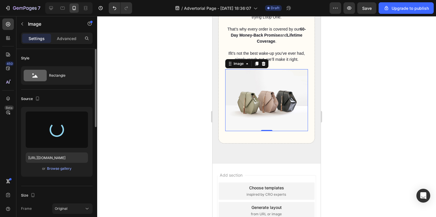
scroll to position [2035, 0]
type input "https://cdn.shopify.com/s/files/1/0938/4601/2235/files/gempages_585528077073777…"
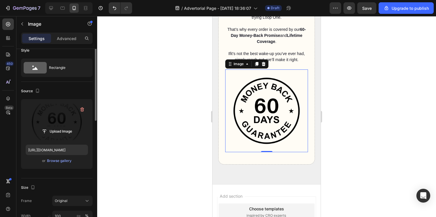
scroll to position [70, 0]
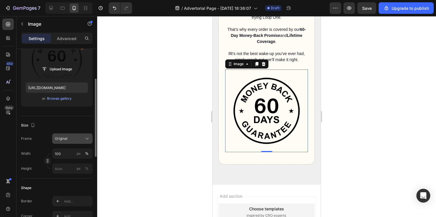
click at [73, 143] on button "Original" at bounding box center [72, 138] width 40 height 10
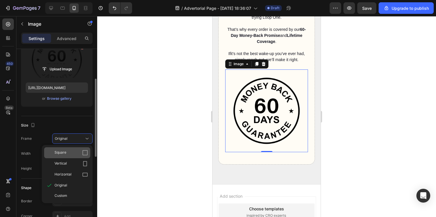
click at [77, 156] on div "Square" at bounding box center [67, 152] width 46 height 11
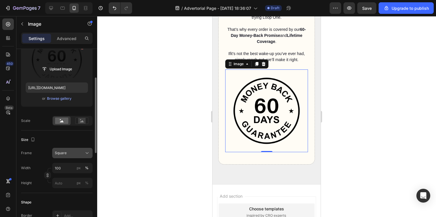
click at [82, 149] on button "Square" at bounding box center [72, 153] width 40 height 10
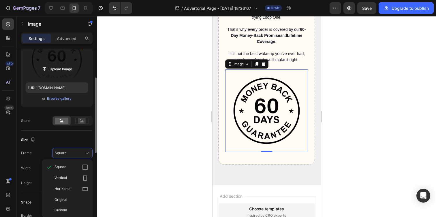
click at [71, 133] on div "Size Frame Square Square Vertical Horizontal Original Custom Width 100 px % Hei…" at bounding box center [56, 162] width 71 height 63
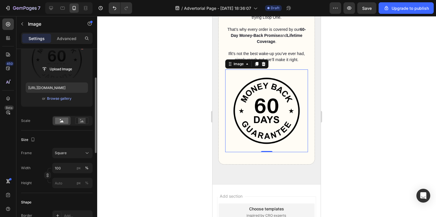
click at [62, 173] on div "Width 100 px % Height px %" at bounding box center [56, 175] width 71 height 25
click at [62, 169] on input "100" at bounding box center [72, 168] width 40 height 10
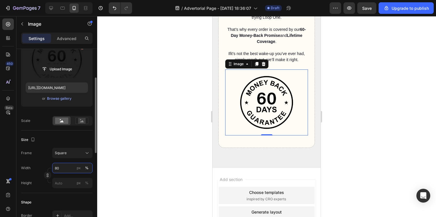
type input "8"
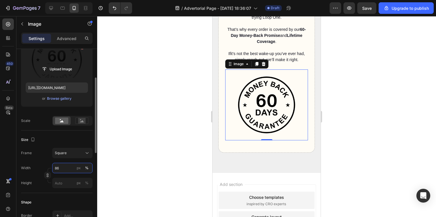
type input "8"
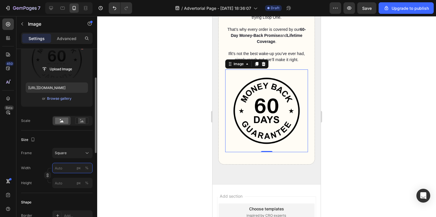
type input "6"
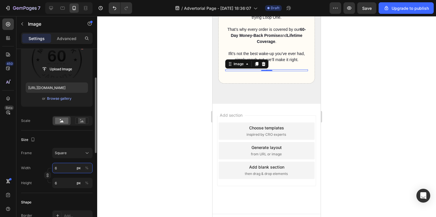
type input "60"
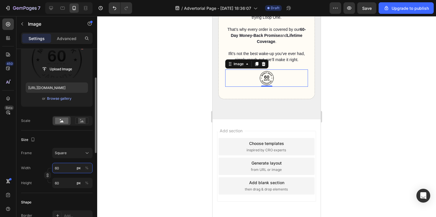
type input "6"
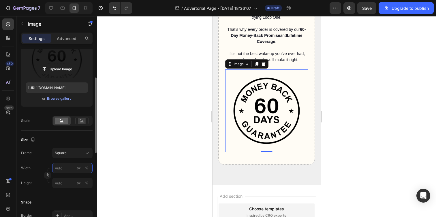
type input "6"
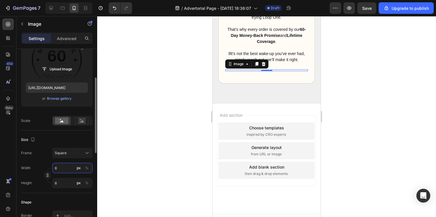
type input "67"
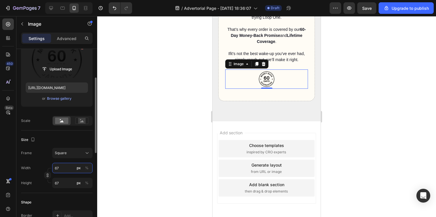
type input "670"
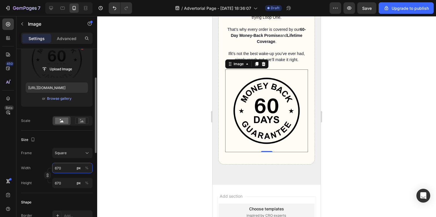
type input "67"
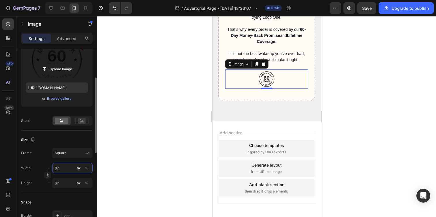
type input "6"
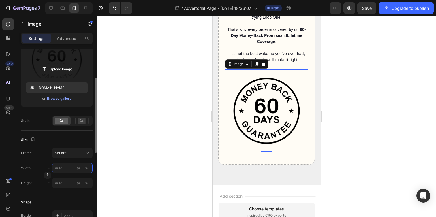
type input "7"
type input "70"
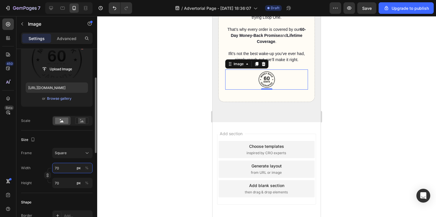
type input "7"
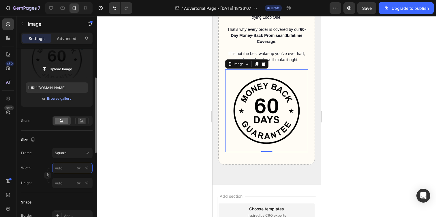
type input "7"
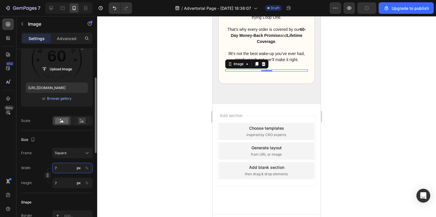
type input "79"
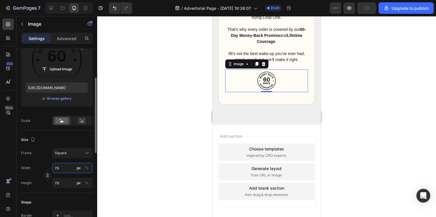
type input "790"
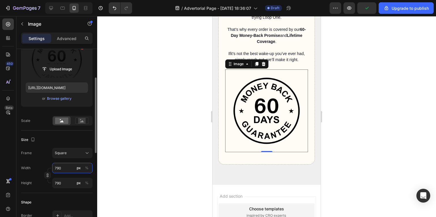
type input "79"
type input "7"
type input "9"
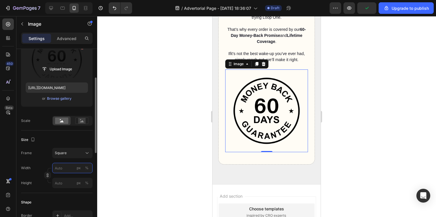
type input "9"
type input "90"
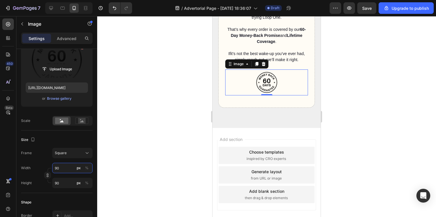
type input "90"
click at [196, 85] on div at bounding box center [266, 116] width 339 height 201
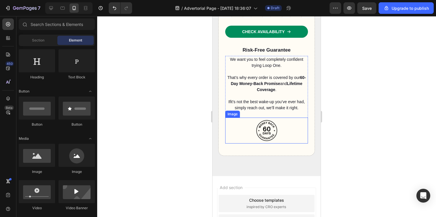
scroll to position [1984, 0]
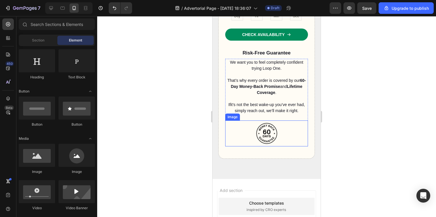
click at [262, 135] on img at bounding box center [267, 133] width 26 height 26
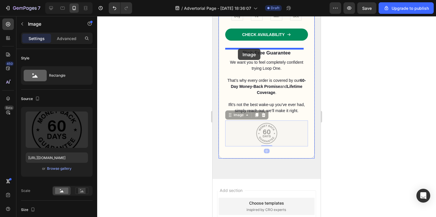
drag, startPoint x: 229, startPoint y: 115, endPoint x: 238, endPoint y: 49, distance: 66.3
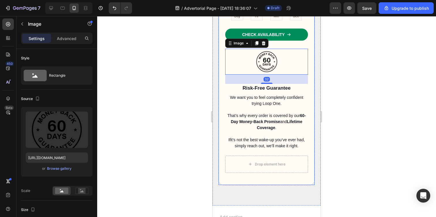
click at [196, 102] on div at bounding box center [266, 116] width 339 height 201
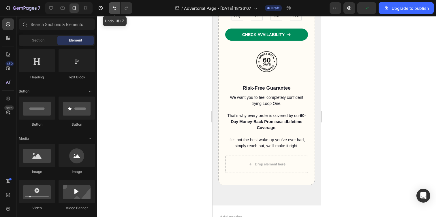
click at [113, 8] on icon "Undo/Redo" at bounding box center [114, 8] width 3 height 4
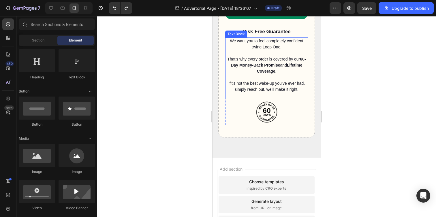
scroll to position [2018, 0]
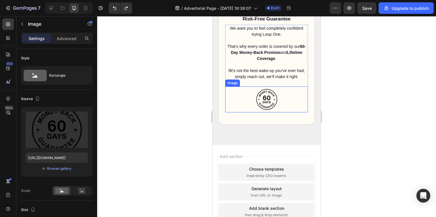
click at [266, 97] on img at bounding box center [267, 99] width 26 height 26
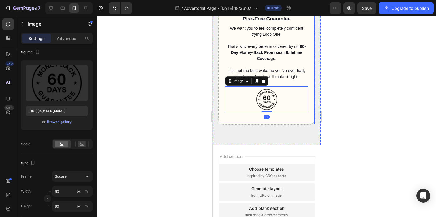
scroll to position [169, 0]
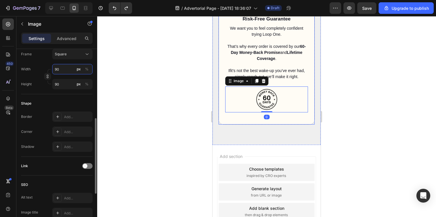
click at [61, 68] on input "90" at bounding box center [72, 69] width 40 height 10
type input "1"
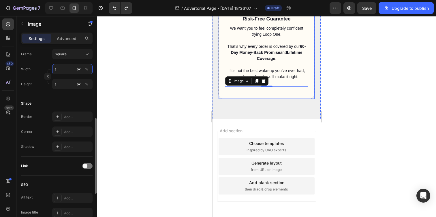
type input "10"
type input "100"
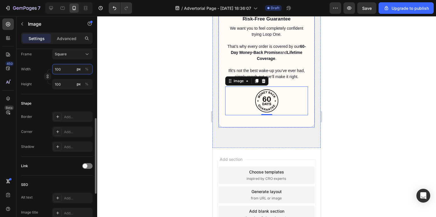
click at [55, 68] on input "100" at bounding box center [72, 69] width 40 height 10
type input "2"
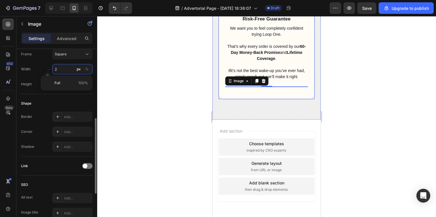
type input "20"
type input "200"
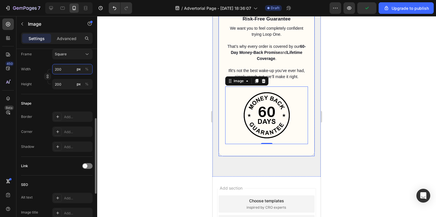
type input "20"
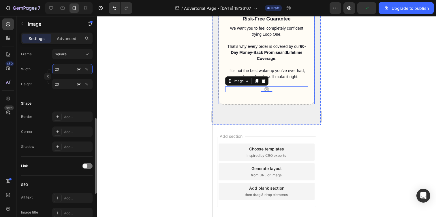
type input "2"
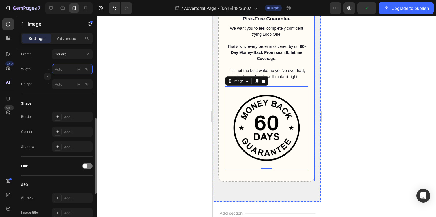
type input "1"
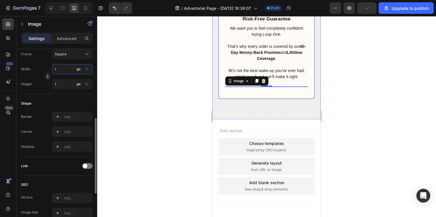
type input "13"
type input "130"
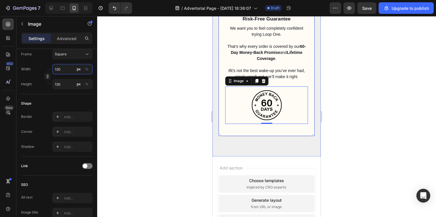
type input "130"
click at [137, 69] on div at bounding box center [266, 116] width 339 height 201
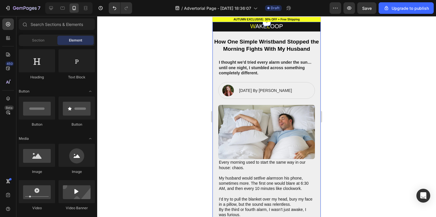
scroll to position [0, 0]
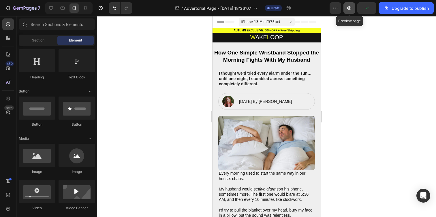
click at [353, 8] on button "button" at bounding box center [349, 8] width 12 height 12
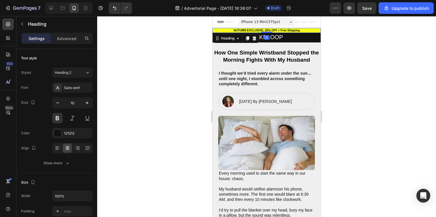
click at [221, 31] on h2 "AUTUMN EXCLUSIVE: 30% OFF + Free Shipping" at bounding box center [266, 30] width 108 height 5
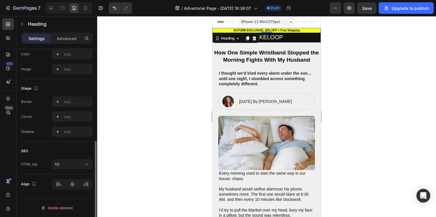
scroll to position [130, 0]
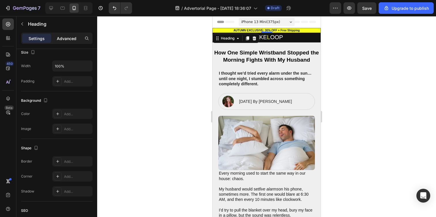
click at [61, 39] on p "Advanced" at bounding box center [67, 38] width 20 height 6
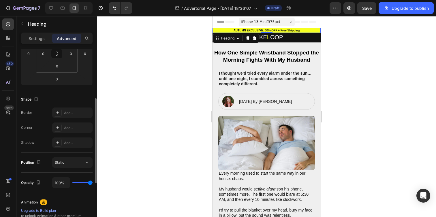
scroll to position [53, 0]
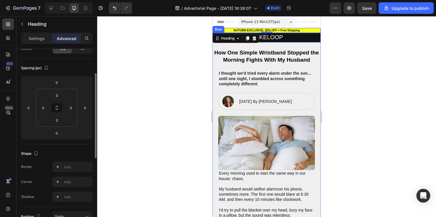
click at [222, 33] on div "W AKE L OOP Heading Row" at bounding box center [266, 38] width 108 height 10
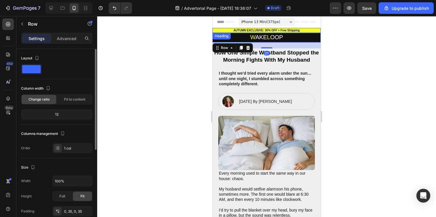
click at [221, 30] on h2 "AUTUMN EXCLUSIVE: 30% OFF + Free Shipping" at bounding box center [266, 30] width 108 height 5
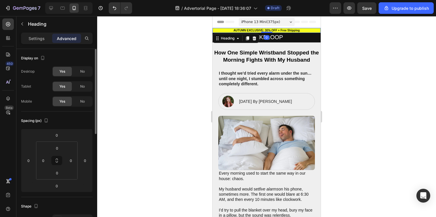
click at [215, 29] on h2 "AUTUMN EXCLUSIVE: 30% OFF + Free Shipping" at bounding box center [266, 30] width 108 height 5
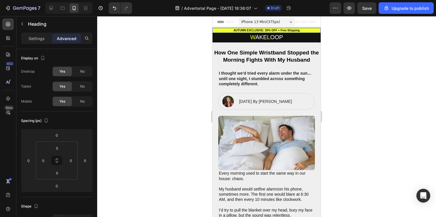
click at [222, 29] on p "AUTUMN EXCLUSIVE: 30% OFF + Free Shipping" at bounding box center [266, 31] width 107 height 4
click at [302, 32] on p "AUTUMN EXCLUSIVE: 30% OFF + Free Shipping" at bounding box center [266, 31] width 107 height 4
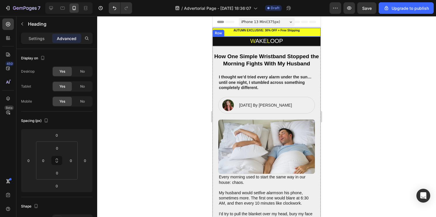
click at [190, 38] on div at bounding box center [266, 116] width 339 height 201
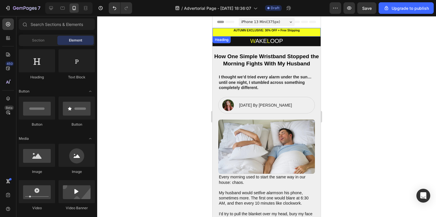
click at [243, 30] on p "AUTUMN EXCLUSIVE: 30% OFF + Free Shipping" at bounding box center [266, 32] width 107 height 7
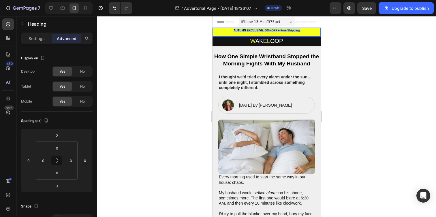
click at [243, 30] on p "AUTUMN EXCLUSIVE: 30% OFF + Free Shipping" at bounding box center [266, 32] width 107 height 7
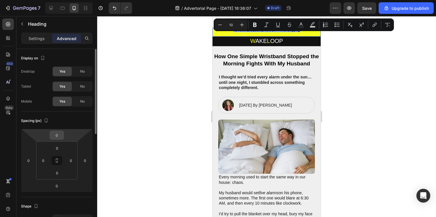
click at [58, 136] on input "0" at bounding box center [57, 135] width 12 height 9
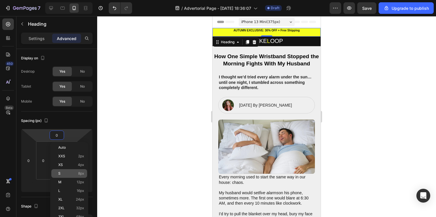
click at [77, 173] on p "S 8px" at bounding box center [71, 173] width 26 height 4
type input "8"
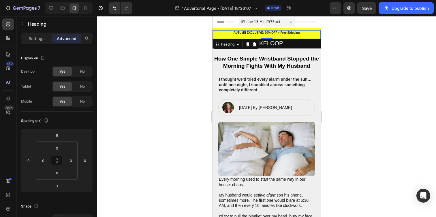
click at [154, 115] on div at bounding box center [266, 116] width 339 height 201
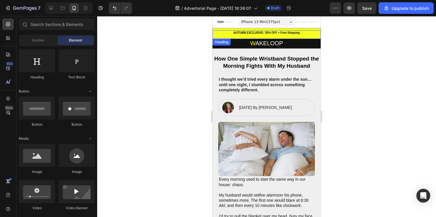
click at [250, 34] on p "AUTUMN EXCLUSIVE: 30% OFF + Free Shipping" at bounding box center [266, 34] width 107 height 7
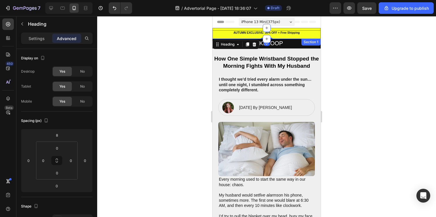
click at [244, 29] on div "AUTUMN EXCLUSIVE: 30% OFF + Free Shipping Heading 0" at bounding box center [266, 33] width 108 height 11
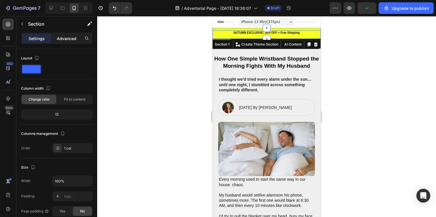
click at [58, 38] on p "Advanced" at bounding box center [67, 38] width 20 height 6
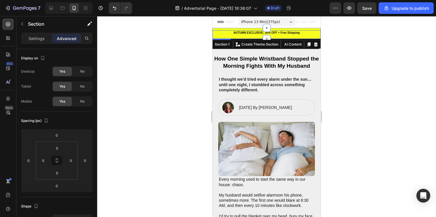
click at [249, 33] on p "AUTUMN EXCLUSIVE: 30% OFF + Free Shipping" at bounding box center [266, 34] width 107 height 7
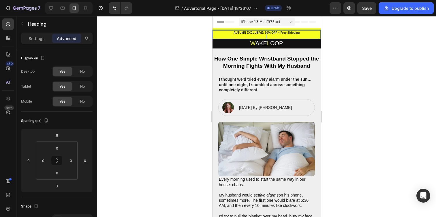
click at [245, 35] on p "AUTUMN EXCLUSIVE: 30% OFF + Free Shipping" at bounding box center [266, 34] width 107 height 7
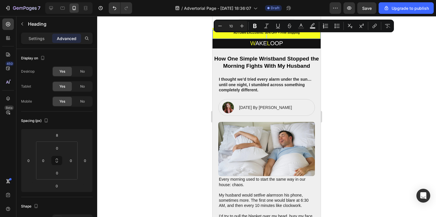
click at [246, 35] on p "AUTUMN EXCLUSIVE: 30% OFF + Free Shipping" at bounding box center [266, 34] width 107 height 7
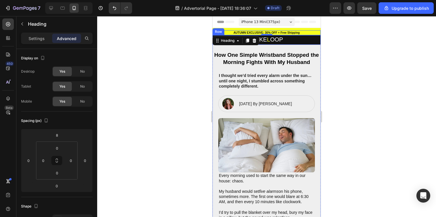
click at [190, 41] on div at bounding box center [266, 116] width 339 height 201
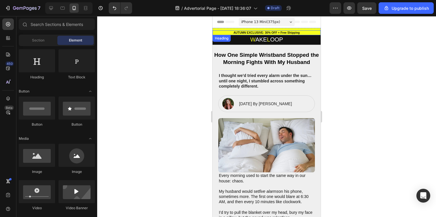
click at [275, 33] on p "AUTUMN EXCLUSIVE: 30% OFF + Free Shipping" at bounding box center [266, 33] width 107 height 4
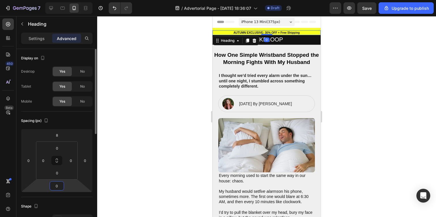
click at [59, 187] on input "0" at bounding box center [57, 186] width 12 height 9
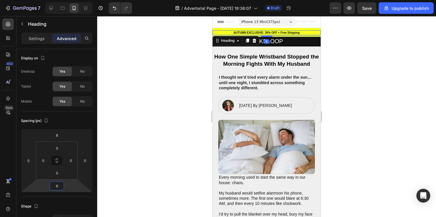
type input "6"
click at [128, 143] on div at bounding box center [266, 116] width 339 height 201
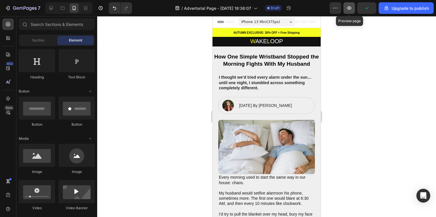
click at [348, 12] on button "button" at bounding box center [349, 8] width 12 height 12
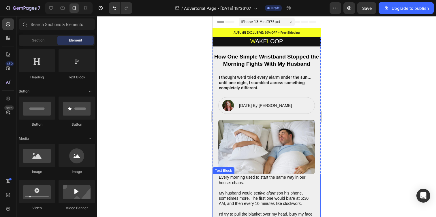
click at [251, 178] on p "Every morning used to start the same way in our house: chaos." at bounding box center [266, 180] width 95 height 10
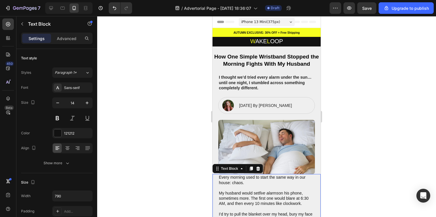
click at [220, 175] on p "Every morning used to start the same way in our house: chaos." at bounding box center [266, 180] width 95 height 10
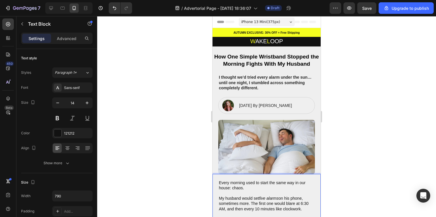
click at [193, 152] on div at bounding box center [266, 116] width 339 height 201
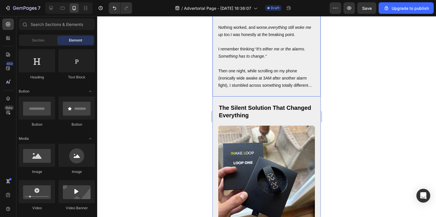
scroll to position [580, 0]
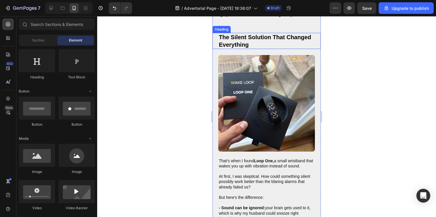
click at [237, 49] on h2 "The Silent Solution That Changed Everything" at bounding box center [266, 41] width 97 height 16
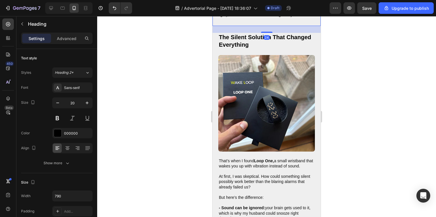
click at [300, 26] on p at bounding box center [266, 21] width 97 height 7
click at [261, 26] on p "Rich Text Editor. Editing area: main" at bounding box center [266, 21] width 97 height 7
click at [175, 49] on div at bounding box center [266, 116] width 339 height 201
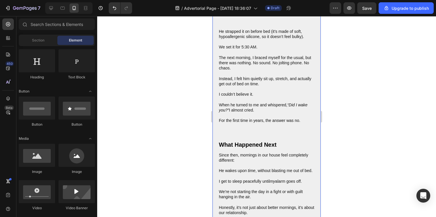
scroll to position [896, 0]
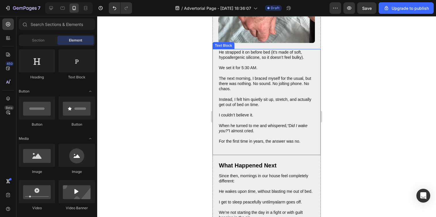
click at [241, 154] on p at bounding box center [266, 151] width 95 height 5
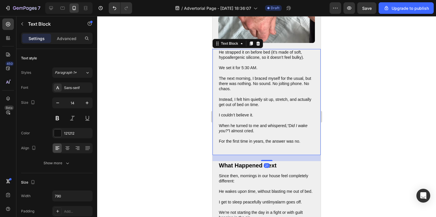
click at [232, 149] on p at bounding box center [266, 146] width 95 height 5
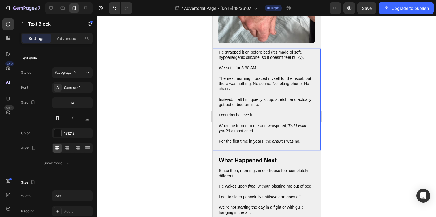
click at [197, 126] on div at bounding box center [266, 116] width 339 height 201
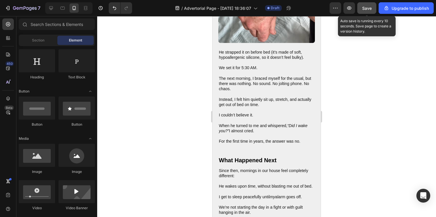
click at [371, 8] on span "Save" at bounding box center [367, 8] width 10 height 5
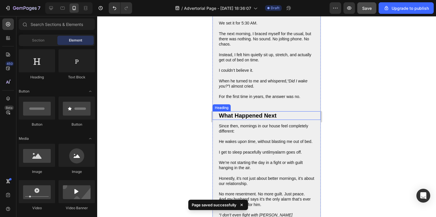
scroll to position [942, 0]
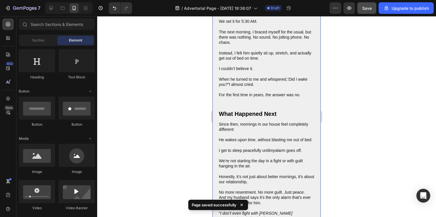
click at [245, 103] on p "Rich Text Editor. Editing area: main" at bounding box center [266, 99] width 95 height 5
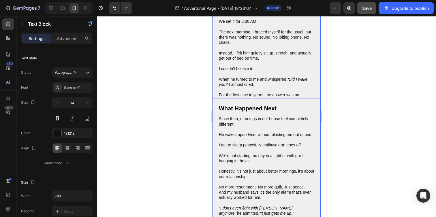
click at [188, 103] on div at bounding box center [266, 116] width 339 height 201
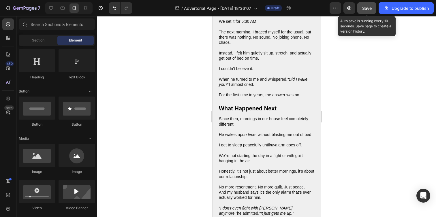
click at [362, 7] on span "Save" at bounding box center [367, 8] width 10 height 5
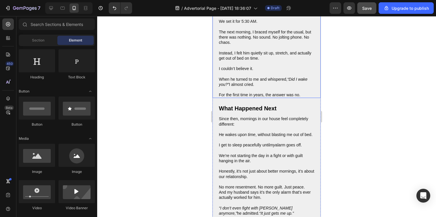
click at [214, 73] on div "He strapped it on before bed (it’s made of soft, hypoallergenic silicone, so it…" at bounding box center [266, 51] width 108 height 96
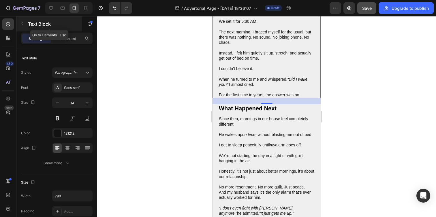
click at [23, 25] on icon "button" at bounding box center [22, 24] width 5 height 5
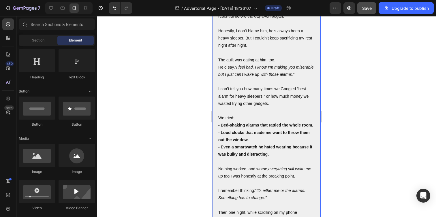
scroll to position [0, 0]
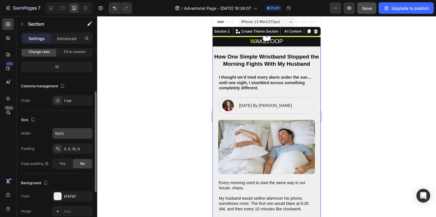
scroll to position [119, 0]
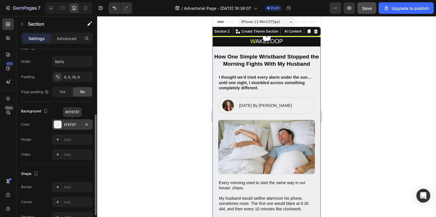
click at [70, 126] on div "EFEFEF" at bounding box center [72, 124] width 17 height 5
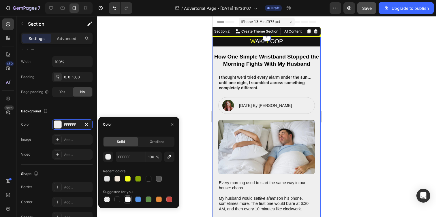
click at [127, 200] on div at bounding box center [128, 199] width 6 height 6
type input "FFFFFF"
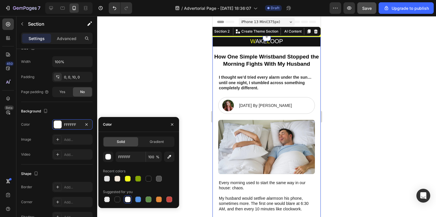
click at [149, 84] on div at bounding box center [266, 116] width 339 height 201
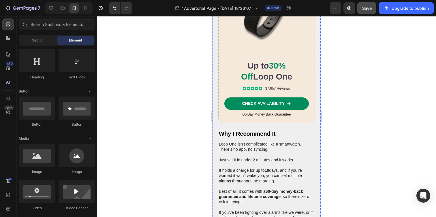
scroll to position [1207, 0]
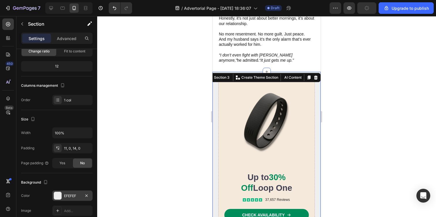
scroll to position [152, 0]
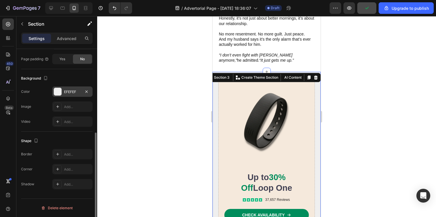
click at [69, 95] on div "EFEFEF" at bounding box center [72, 91] width 40 height 10
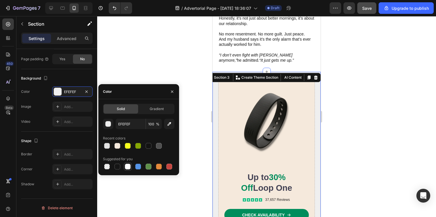
click at [128, 167] on div at bounding box center [128, 167] width 6 height 6
type input "FFFFFF"
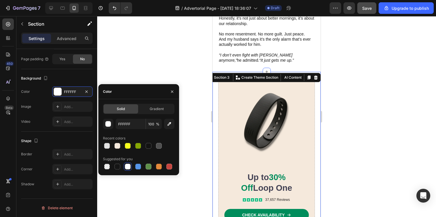
click at [162, 61] on div at bounding box center [266, 116] width 339 height 201
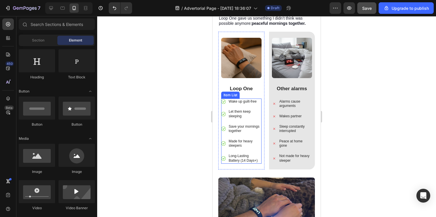
scroll to position [1444, 0]
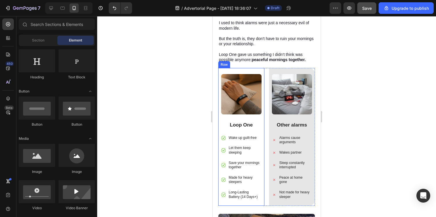
click at [255, 68] on div "Image Loop One Text Block Wake up guilt-free Let them keep sleeping Save your m…" at bounding box center [241, 137] width 46 height 138
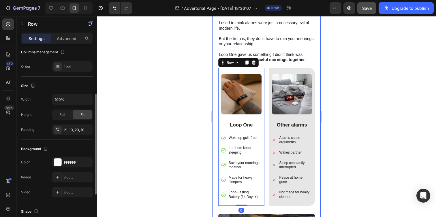
scroll to position [83, 0]
click at [70, 160] on div "FFFFFF" at bounding box center [72, 161] width 17 height 5
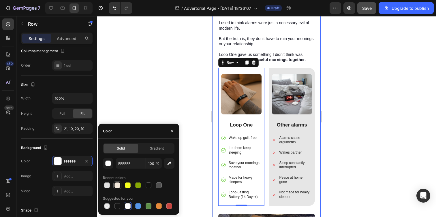
click at [118, 186] on div at bounding box center [117, 185] width 6 height 6
type input "F5E9DC"
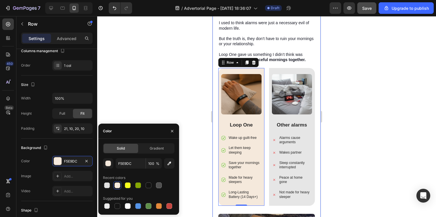
click at [137, 78] on div at bounding box center [266, 116] width 339 height 201
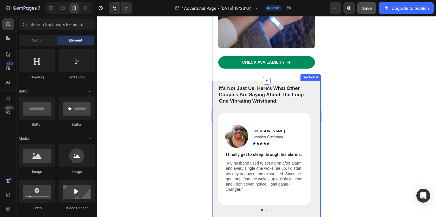
scroll to position [1683, 0]
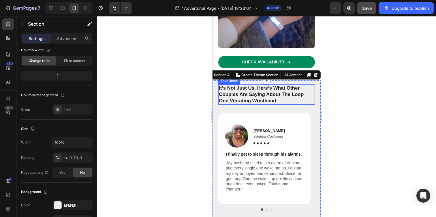
scroll to position [150, 0]
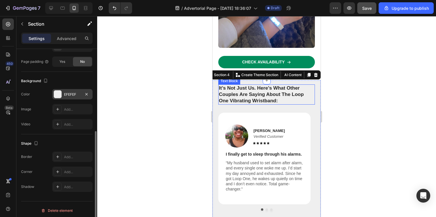
click at [69, 94] on div "EFEFEF" at bounding box center [72, 94] width 17 height 5
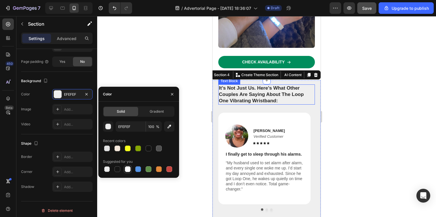
click at [128, 170] on div at bounding box center [128, 169] width 6 height 6
type input "FFFFFF"
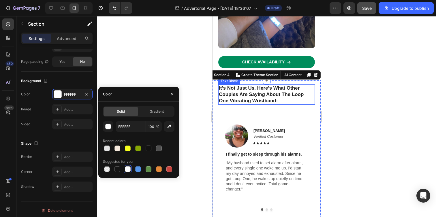
drag, startPoint x: 165, startPoint y: 44, endPoint x: 169, endPoint y: 47, distance: 5.0
click at [165, 44] on div at bounding box center [266, 116] width 339 height 201
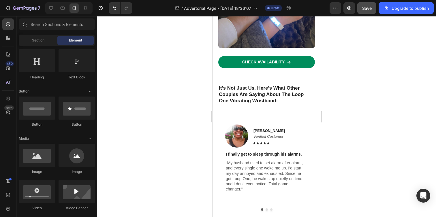
click at [174, 54] on div at bounding box center [266, 116] width 339 height 201
click at [112, 10] on icon "Undo/Redo" at bounding box center [114, 8] width 6 height 6
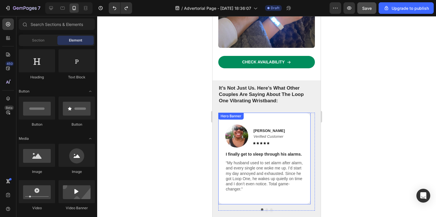
click at [274, 115] on div "Image Crystal M. Verified Customer Text Block Icon Icon Icon Icon Icon Icon Lis…" at bounding box center [264, 158] width 92 height 86
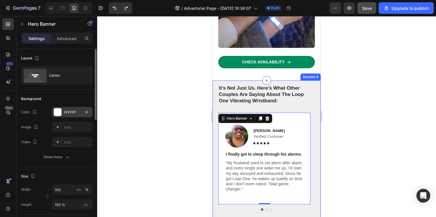
click at [62, 111] on div "FFFFFF" at bounding box center [72, 112] width 40 height 10
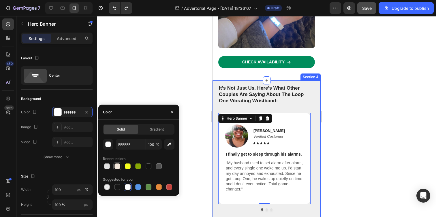
click at [117, 166] on div at bounding box center [117, 166] width 6 height 6
type input "F5E9DC"
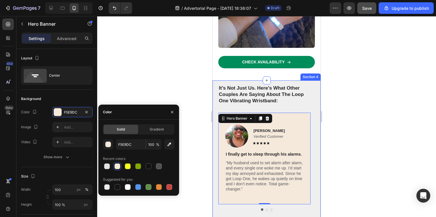
click at [150, 82] on div at bounding box center [266, 116] width 339 height 201
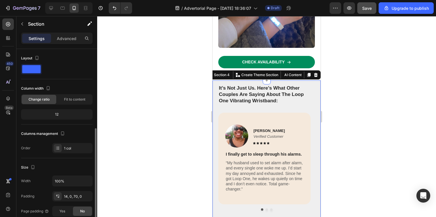
scroll to position [109, 0]
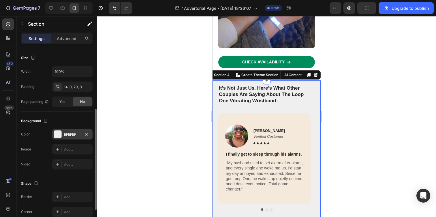
click at [71, 134] on div "EFEFEF" at bounding box center [72, 134] width 17 height 5
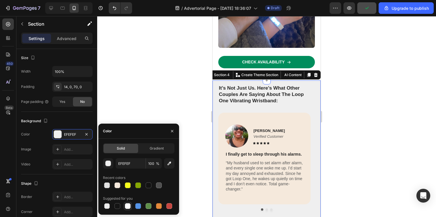
click at [124, 204] on div at bounding box center [127, 206] width 7 height 7
type input "FFFFFF"
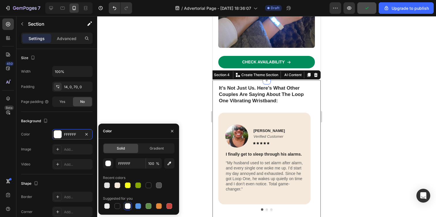
click at [142, 86] on div at bounding box center [266, 116] width 339 height 201
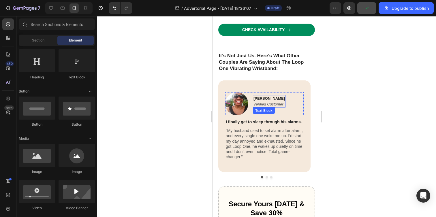
scroll to position [1722, 0]
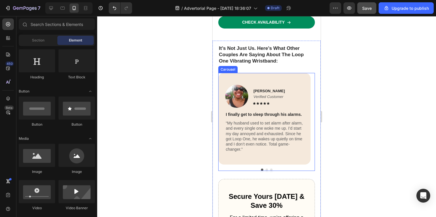
click at [265, 169] on button "Dot" at bounding box center [266, 170] width 2 height 2
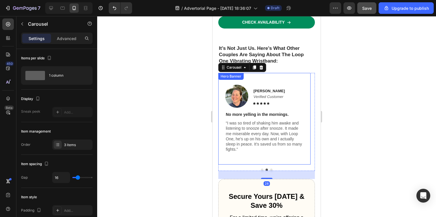
click at [250, 150] on div "Image Jessica T. Verified Customer Text Block Icon Icon Icon Icon Icon Icon Lis…" at bounding box center [264, 118] width 92 height 86
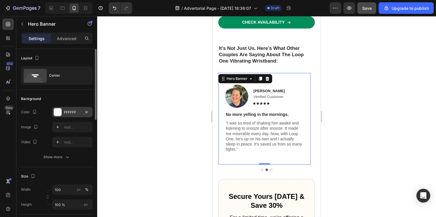
click at [67, 110] on div "FFFFFF" at bounding box center [72, 112] width 17 height 5
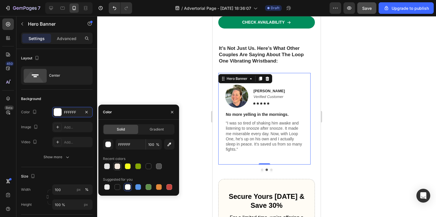
click at [120, 168] on div at bounding box center [117, 166] width 6 height 6
type input "F5E9DC"
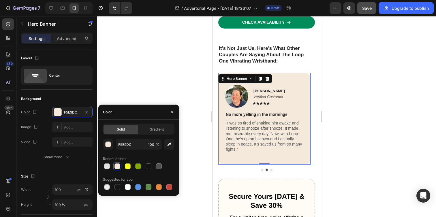
click at [154, 73] on div at bounding box center [266, 116] width 339 height 201
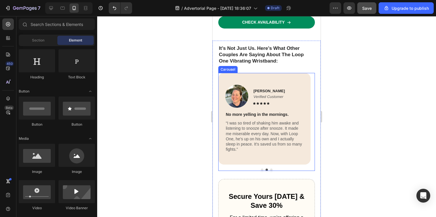
click at [270, 169] on button "Dot" at bounding box center [271, 170] width 2 height 2
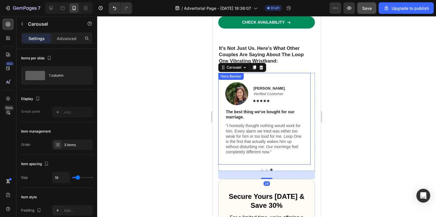
click at [235, 145] on div "Image Emma B. Verified Customer Text Block Icon Icon Icon Icon Icon Icon List R…" at bounding box center [264, 119] width 92 height 92
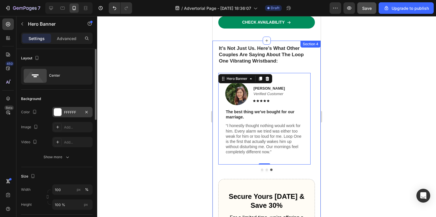
click at [73, 109] on div "FFFFFF" at bounding box center [72, 112] width 40 height 10
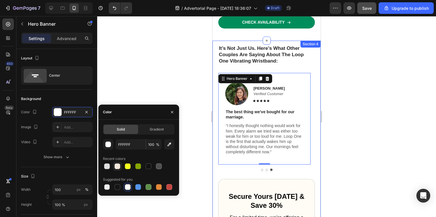
click at [116, 165] on div at bounding box center [117, 166] width 6 height 6
type input "F5E9DC"
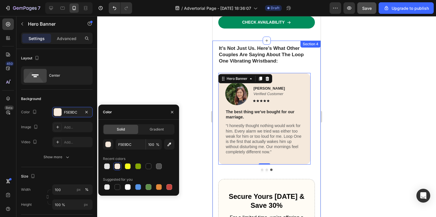
click at [148, 74] on div at bounding box center [266, 116] width 339 height 201
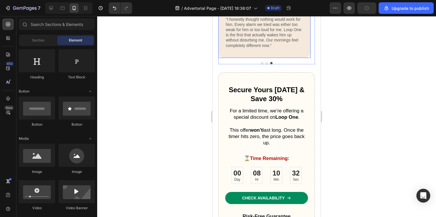
scroll to position [1832, 0]
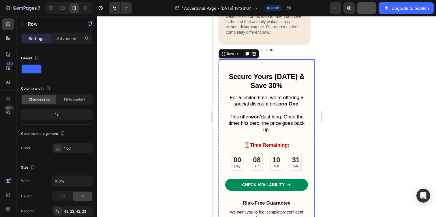
click at [249, 67] on div "Secure Yours Today & Save 30% Heading For a limited time, we’re offering a spec…" at bounding box center [266, 189] width 97 height 261
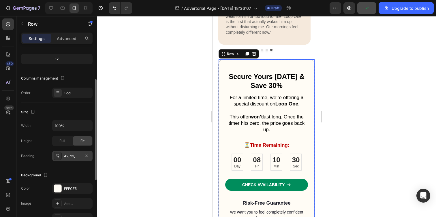
scroll to position [56, 0]
click at [71, 189] on div "FFFCF5" at bounding box center [72, 187] width 17 height 5
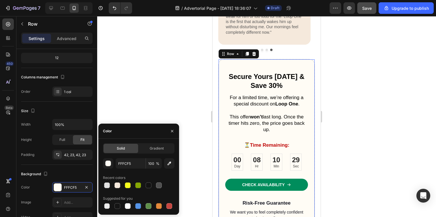
click at [118, 184] on div at bounding box center [117, 185] width 6 height 6
type input "F5E9DC"
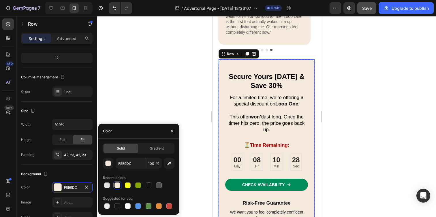
click at [135, 96] on div at bounding box center [266, 116] width 339 height 201
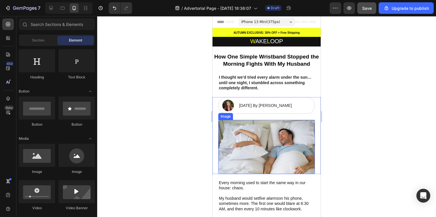
scroll to position [0, 0]
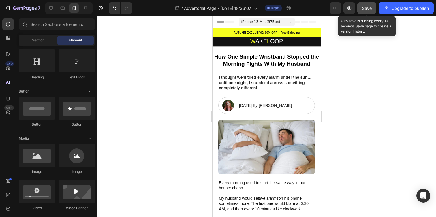
click at [361, 7] on button "Save" at bounding box center [366, 8] width 19 height 12
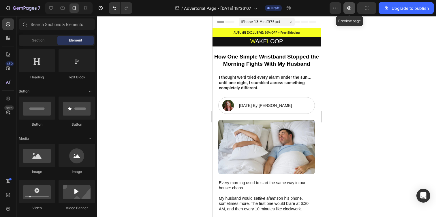
click at [351, 7] on icon "button" at bounding box center [349, 7] width 4 height 3
click at [52, 8] on icon at bounding box center [51, 8] width 4 height 4
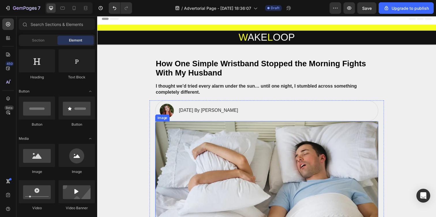
scroll to position [80, 0]
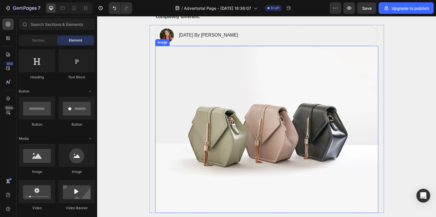
click at [219, 101] on img at bounding box center [270, 131] width 228 height 171
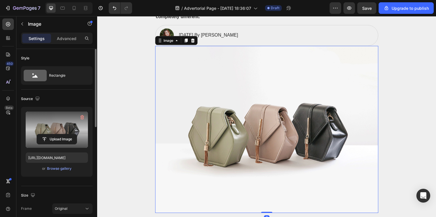
click at [47, 128] on label at bounding box center [57, 129] width 62 height 36
click at [47, 134] on input "file" at bounding box center [57, 139] width 40 height 10
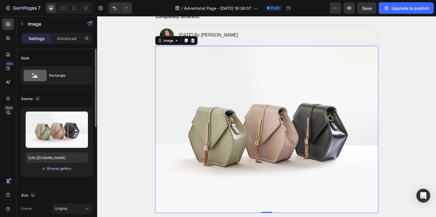
click at [64, 168] on div "Browse gallery" at bounding box center [59, 168] width 24 height 5
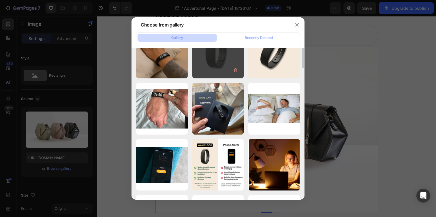
scroll to position [188, 0]
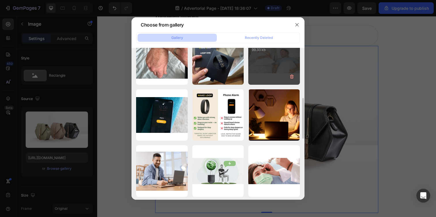
click at [274, 59] on div "57d63849d4242e7894070...08.jpg 99.33 kb" at bounding box center [274, 59] width 52 height 52
type input "https://cdn.shopify.com/s/files/1/0938/4601/2235/files/gempages_585528077073777…"
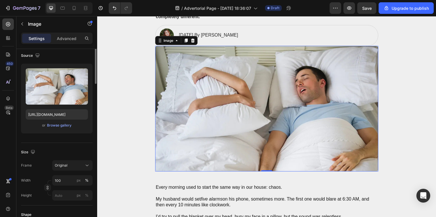
scroll to position [0, 0]
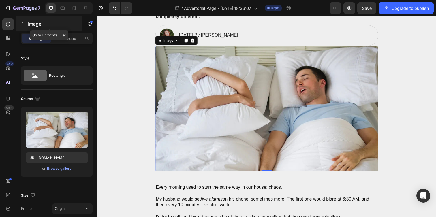
click at [20, 22] on icon "button" at bounding box center [22, 24] width 5 height 5
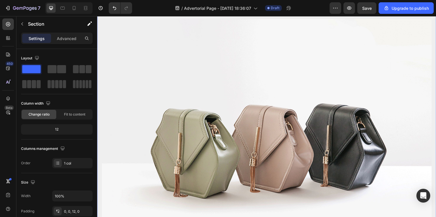
scroll to position [316, 0]
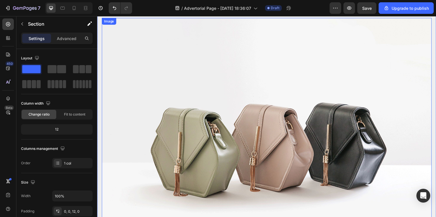
click at [212, 94] on img at bounding box center [270, 144] width 337 height 252
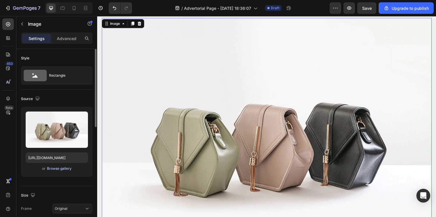
click at [58, 169] on div "Browse gallery" at bounding box center [59, 168] width 24 height 5
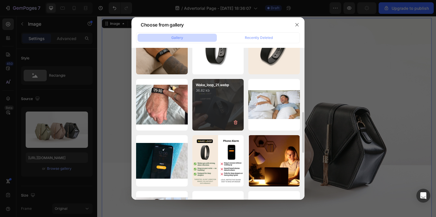
scroll to position [162, 0]
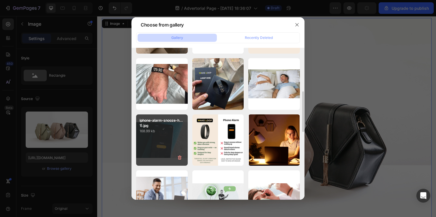
click at [166, 130] on p "168.99 kb" at bounding box center [161, 131] width 45 height 6
type input "https://cdn.shopify.com/s/files/1/0938/4601/2235/files/gempages_585528077073777…"
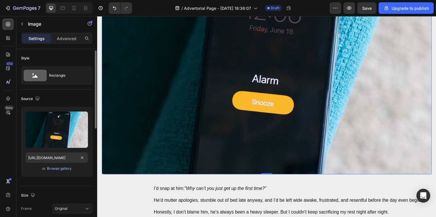
scroll to position [47, 0]
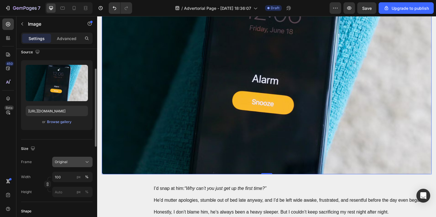
click at [79, 162] on div "Original" at bounding box center [69, 161] width 28 height 5
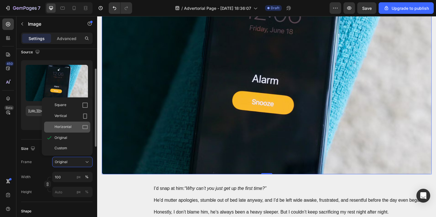
click at [78, 126] on div "Horizontal" at bounding box center [70, 127] width 33 height 6
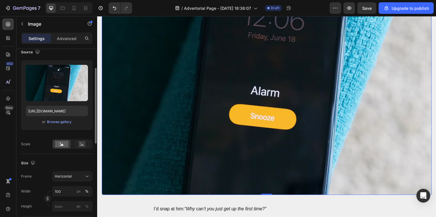
click at [73, 184] on div "Frame Horizontal Width 100 px % Height px %" at bounding box center [56, 191] width 71 height 40
click at [75, 177] on div "Horizontal" at bounding box center [69, 176] width 28 height 5
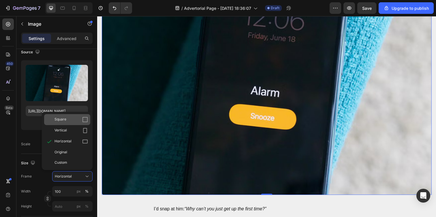
click at [80, 117] on div "Square" at bounding box center [70, 120] width 33 height 6
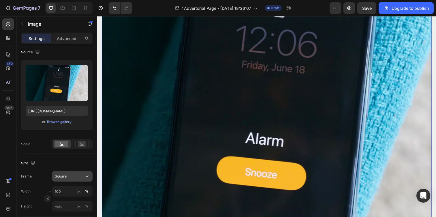
click at [71, 179] on div "Square" at bounding box center [69, 176] width 28 height 5
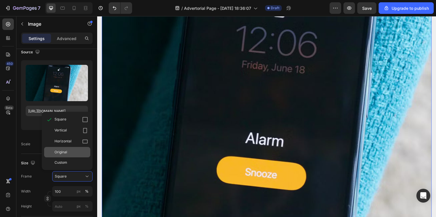
click at [71, 156] on div "Original" at bounding box center [67, 152] width 46 height 10
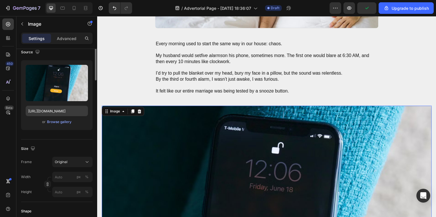
scroll to position [0, 0]
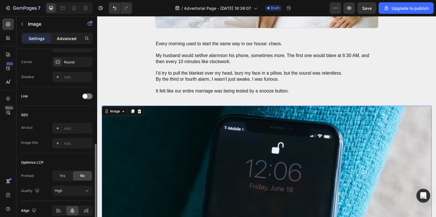
click at [65, 40] on p "Advanced" at bounding box center [67, 38] width 20 height 6
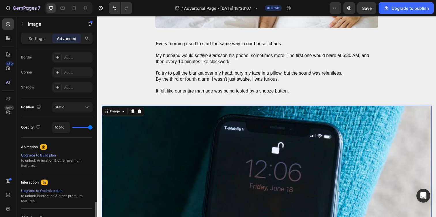
scroll to position [104, 0]
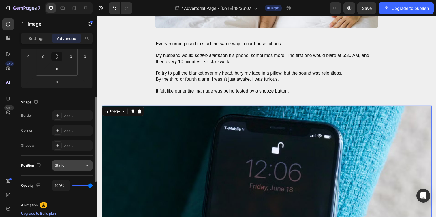
click at [68, 162] on div "Static" at bounding box center [72, 165] width 35 height 6
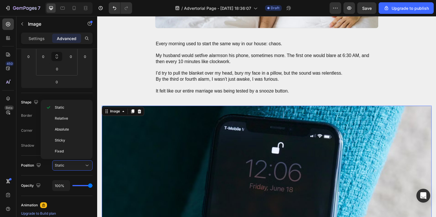
click at [14, 153] on div "450 Beta" at bounding box center [8, 96] width 12 height 157
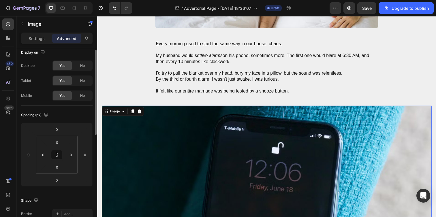
scroll to position [0, 0]
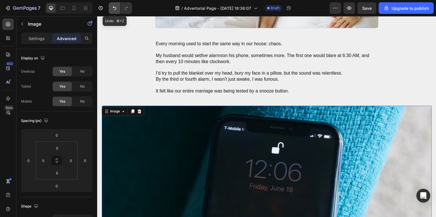
click at [113, 7] on icon "Undo/Redo" at bounding box center [114, 8] width 3 height 4
click at [114, 8] on icon "Undo/Redo" at bounding box center [114, 8] width 3 height 4
click at [116, 9] on icon "Undo/Redo" at bounding box center [114, 8] width 6 height 6
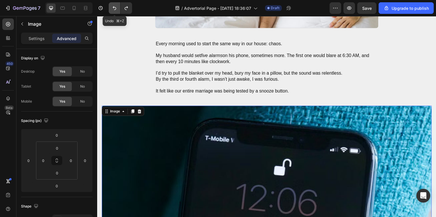
click at [116, 9] on icon "Undo/Redo" at bounding box center [114, 8] width 6 height 6
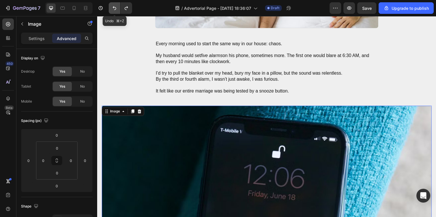
click at [116, 9] on icon "Undo/Redo" at bounding box center [114, 8] width 6 height 6
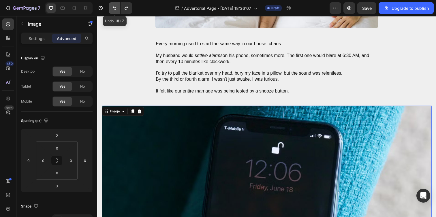
click at [116, 9] on icon "Undo/Redo" at bounding box center [114, 8] width 6 height 6
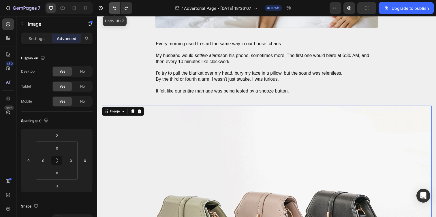
click at [116, 9] on icon "Undo/Redo" at bounding box center [114, 8] width 6 height 6
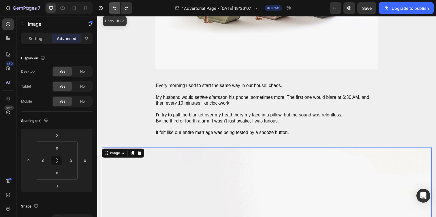
click at [116, 9] on icon "Undo/Redo" at bounding box center [114, 8] width 6 height 6
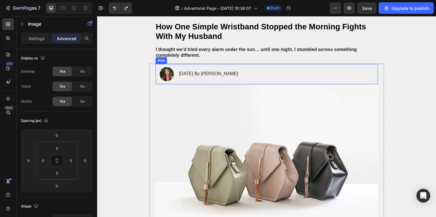
scroll to position [40, 0]
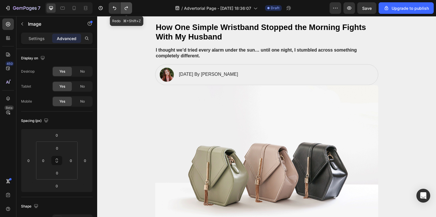
click at [125, 5] on icon "Undo/Redo" at bounding box center [126, 8] width 6 height 6
click at [73, 9] on icon at bounding box center [74, 8] width 6 height 6
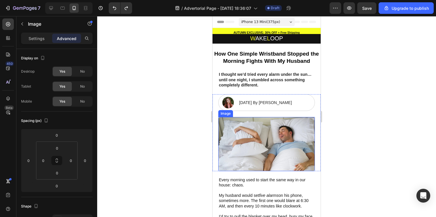
click at [255, 130] on img at bounding box center [266, 144] width 97 height 54
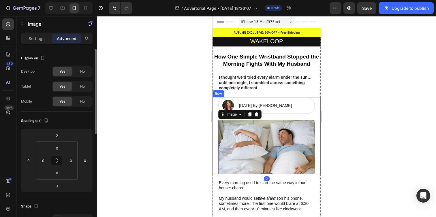
click at [63, 72] on span "Yes" at bounding box center [62, 71] width 6 height 5
click at [67, 88] on div "Yes" at bounding box center [62, 86] width 19 height 9
click at [64, 99] on span "Yes" at bounding box center [62, 101] width 6 height 5
click at [54, 8] on icon at bounding box center [51, 8] width 6 height 6
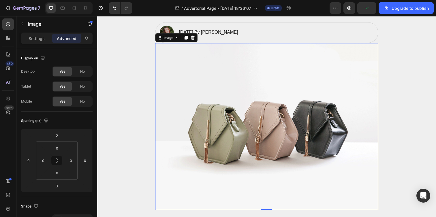
scroll to position [90, 0]
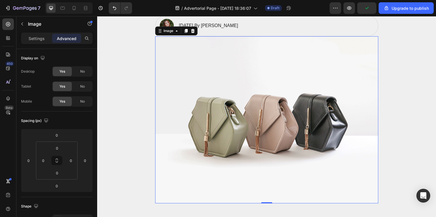
click at [242, 97] on img at bounding box center [270, 122] width 228 height 171
click at [27, 24] on div "Image" at bounding box center [49, 23] width 66 height 15
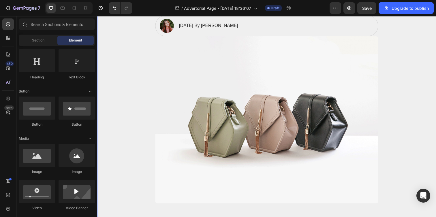
click at [239, 121] on img at bounding box center [270, 122] width 228 height 171
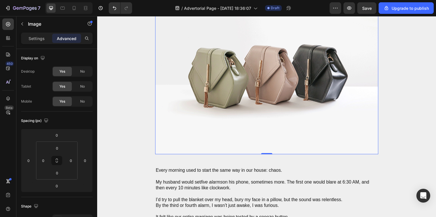
scroll to position [60, 0]
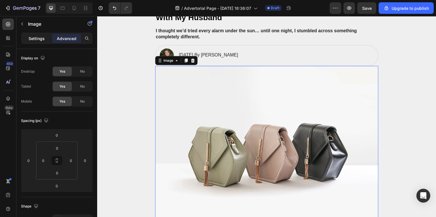
click at [47, 38] on div "Settings" at bounding box center [36, 38] width 29 height 9
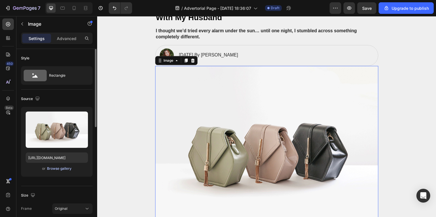
click at [58, 168] on div "Browse gallery" at bounding box center [59, 168] width 24 height 5
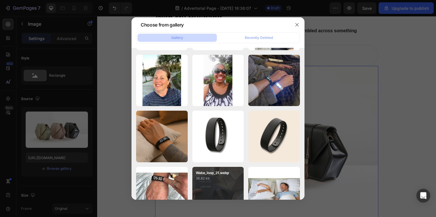
scroll to position [114, 0]
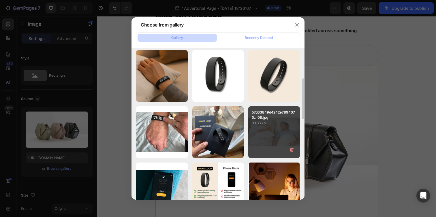
click at [294, 124] on p "99.33 kb" at bounding box center [274, 123] width 45 height 6
type input "https://cdn.shopify.com/s/files/1/0938/4601/2235/files/gempages_585528077073777…"
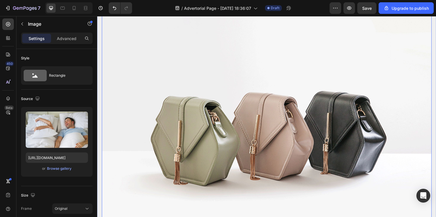
scroll to position [329, 0]
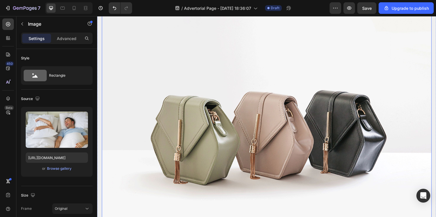
click at [247, 145] on img at bounding box center [270, 131] width 337 height 252
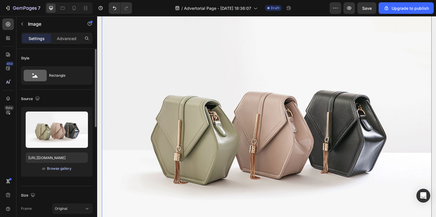
click at [57, 166] on div "Browse gallery" at bounding box center [59, 168] width 24 height 5
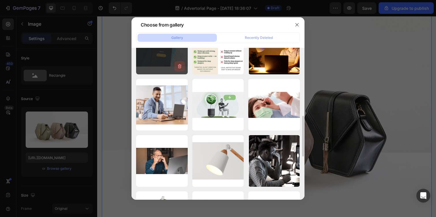
scroll to position [222, 0]
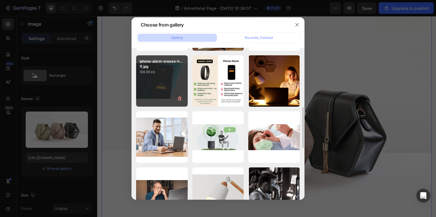
click at [154, 77] on div "iphone-alarm-snooze-h...1).jpg 168.99 kb" at bounding box center [162, 81] width 52 height 52
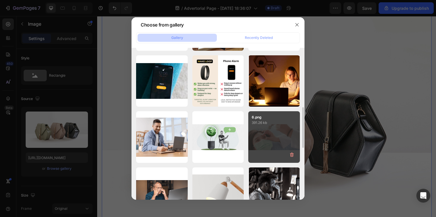
type input "https://cdn.shopify.com/s/files/1/0938/4601/2235/files/gempages_585528077073777…"
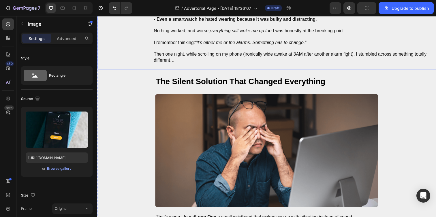
scroll to position [730, 0]
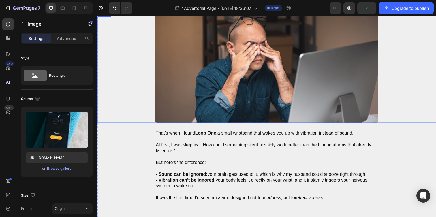
click at [257, 76] on img at bounding box center [270, 67] width 228 height 115
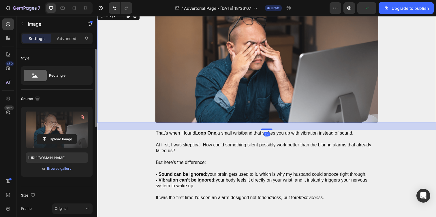
click at [59, 132] on label at bounding box center [57, 129] width 62 height 36
click at [59, 134] on input "file" at bounding box center [57, 139] width 40 height 10
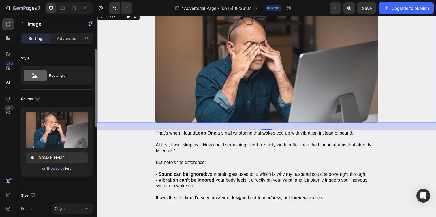
click at [47, 168] on div "Browse gallery" at bounding box center [59, 168] width 24 height 5
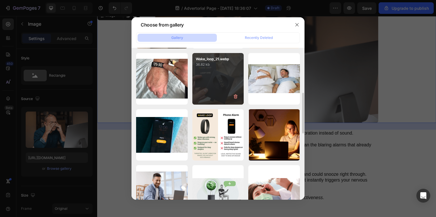
scroll to position [132, 0]
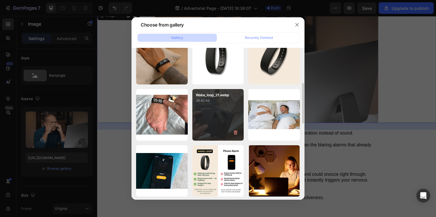
click at [218, 110] on div "Wake_loop_21.webp 36.82 kb" at bounding box center [218, 115] width 52 height 52
type input "https://cdn.shopify.com/s/files/1/0938/4601/2235/files/gempages_585528077073777…"
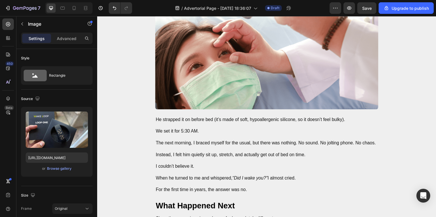
scroll to position [1087, 0]
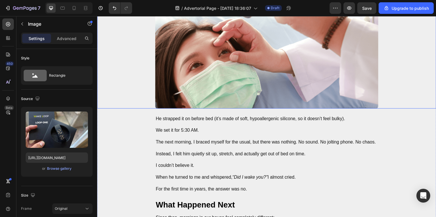
click at [235, 90] on img at bounding box center [270, 52] width 228 height 115
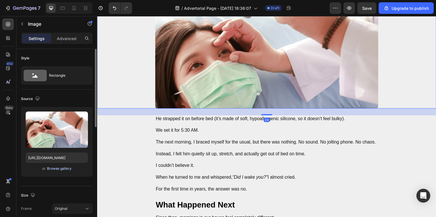
click at [57, 169] on div "Browse gallery" at bounding box center [59, 168] width 24 height 5
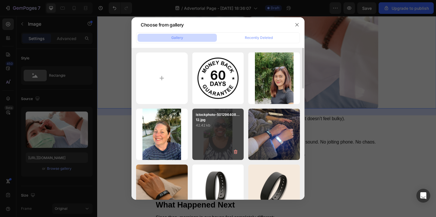
scroll to position [115, 0]
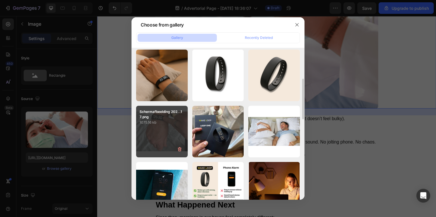
click at [173, 132] on div "Scherm­afbeelding 202...17.png 1075.16 kb" at bounding box center [162, 132] width 52 height 52
type input "https://cdn.shopify.com/s/files/1/0938/4601/2235/files/gempages_585528077073777…"
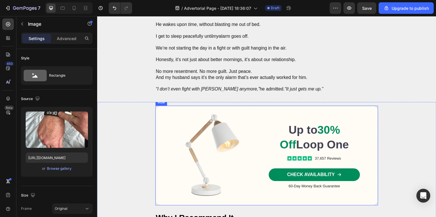
scroll to position [1357, 0]
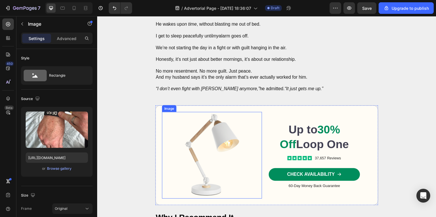
click at [229, 134] on img at bounding box center [214, 158] width 102 height 88
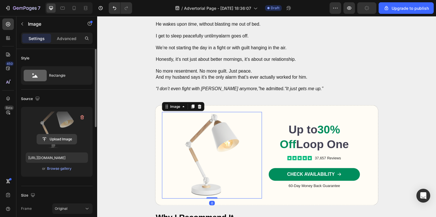
click at [51, 134] on input "file" at bounding box center [57, 139] width 40 height 10
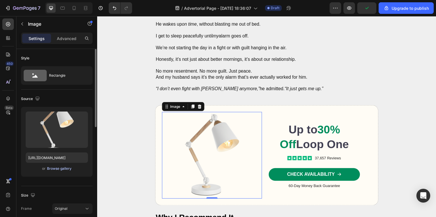
click at [64, 171] on button "Browse gallery" at bounding box center [59, 169] width 25 height 6
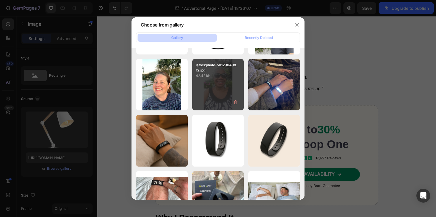
scroll to position [102, 0]
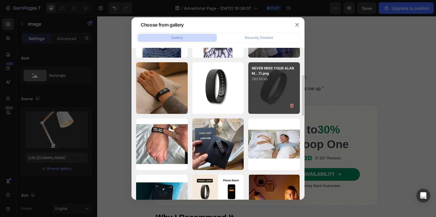
click at [262, 85] on div "NEVER MISS YOUR ALARM...7).png 283.58 kb" at bounding box center [274, 88] width 52 height 52
type input "https://cdn.shopify.com/s/files/1/0938/4601/2235/files/gempages_585528077073777…"
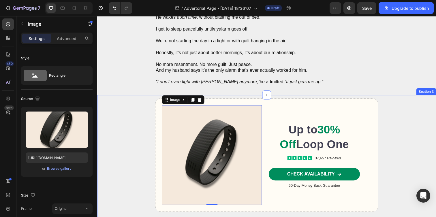
scroll to position [1365, 0]
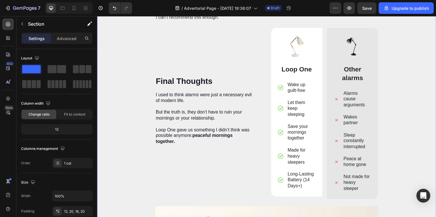
scroll to position [1662, 0]
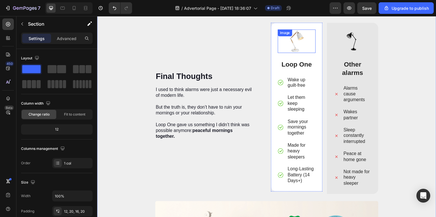
click at [296, 37] on div "Image" at bounding box center [300, 42] width 39 height 24
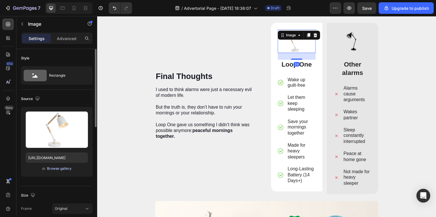
click at [58, 169] on div "Browse gallery" at bounding box center [59, 168] width 24 height 5
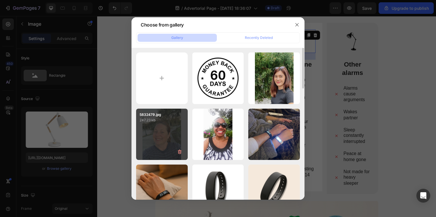
scroll to position [47, 0]
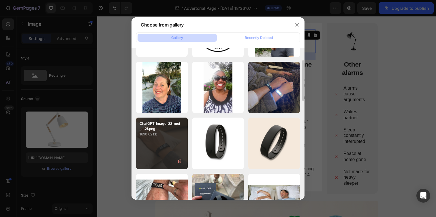
click at [156, 143] on div "ChatGPT_Image_22_mei_...2).png 1690.62 kb" at bounding box center [162, 144] width 52 height 52
type input "https://cdn.shopify.com/s/files/1/0938/4601/2235/files/gempages_585528077073777…"
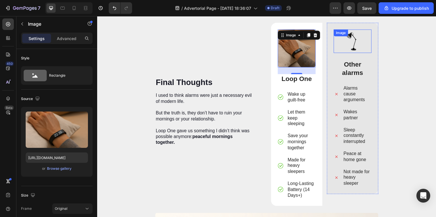
click at [355, 38] on div "Image" at bounding box center [357, 42] width 39 height 24
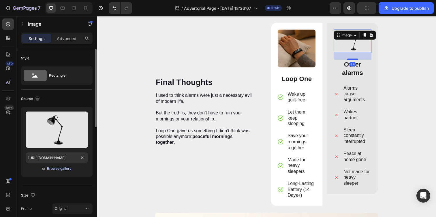
click at [56, 170] on div "Browse gallery" at bounding box center [59, 168] width 24 height 5
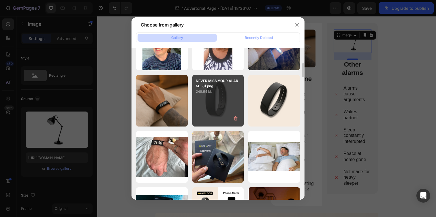
scroll to position [0, 0]
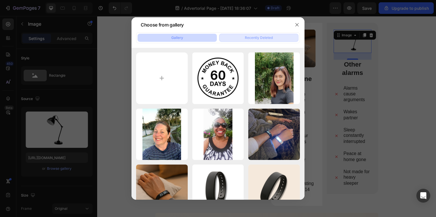
click at [260, 36] on div "Recently Deleted" at bounding box center [259, 37] width 28 height 5
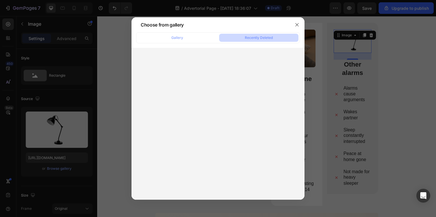
click at [204, 42] on div "Gallery Recently Deleted" at bounding box center [218, 37] width 164 height 11
click at [204, 37] on button "Gallery" at bounding box center [176, 38] width 79 height 8
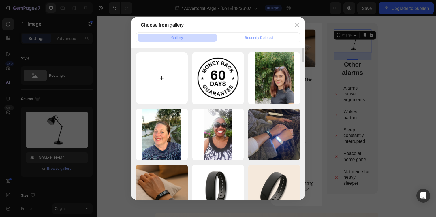
click at [162, 85] on input "file" at bounding box center [162, 78] width 52 height 52
type input "C:\fakepath\nano-banana-2025-09-22T11-45-39.png"
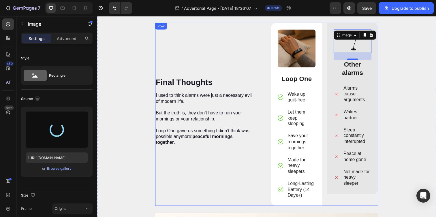
type input "https://cdn.shopify.com/s/files/1/0938/4601/2235/files/gempages_585528077073777…"
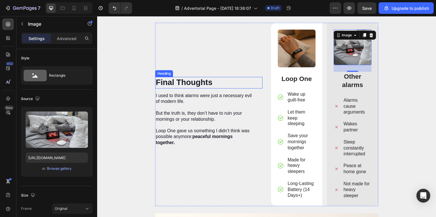
click at [208, 53] on div "Final Thoughts Heading I used to think alarms were just a necessary evil of mod…" at bounding box center [210, 116] width 109 height 187
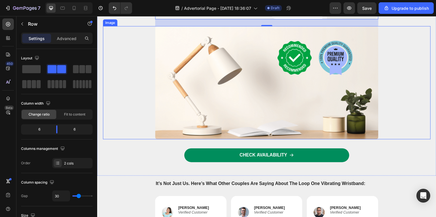
scroll to position [1900, 0]
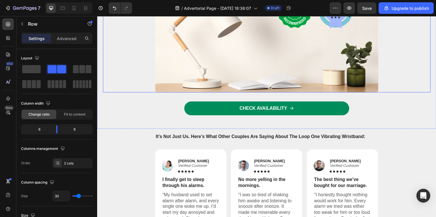
click at [266, 58] on img at bounding box center [270, 36] width 228 height 116
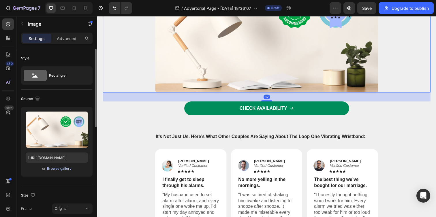
click at [64, 169] on div "Browse gallery" at bounding box center [59, 168] width 24 height 5
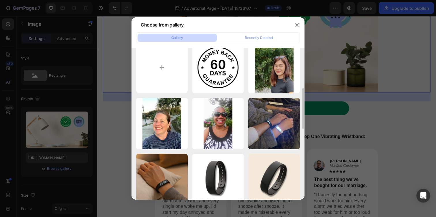
scroll to position [83, 0]
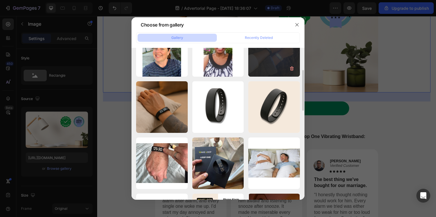
click at [264, 65] on div "67eb955d-355f-48b5-a...0f.webp 963.67 kb" at bounding box center [274, 51] width 52 height 52
type input "https://cdn.shopify.com/s/files/1/0938/4601/2235/files/gempages_585528077073777…"
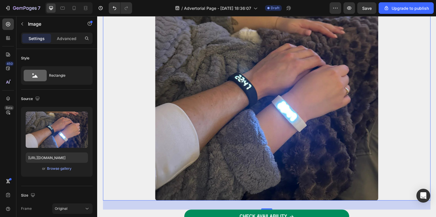
scroll to position [1985, 0]
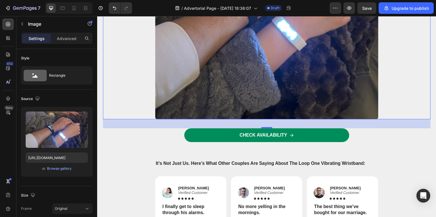
click at [125, 75] on div at bounding box center [270, 8] width 334 height 228
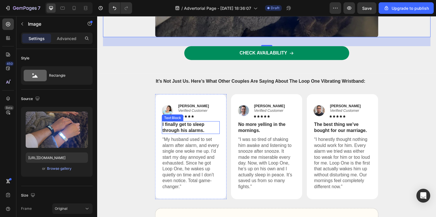
scroll to position [2083, 0]
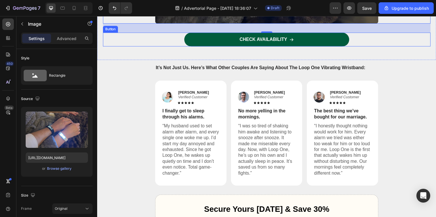
click at [230, 41] on link "CHECK AVAILABILITY" at bounding box center [270, 40] width 168 height 14
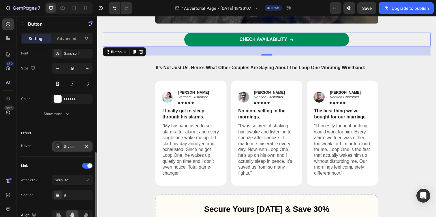
scroll to position [304, 0]
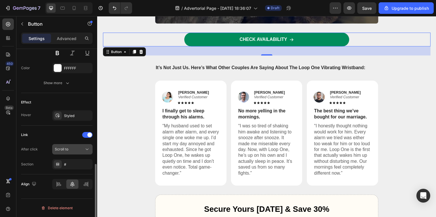
click at [65, 147] on span "Scroll to" at bounding box center [62, 149] width 14 height 5
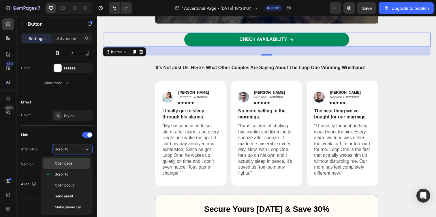
click at [66, 163] on span "Open page" at bounding box center [64, 163] width 18 height 5
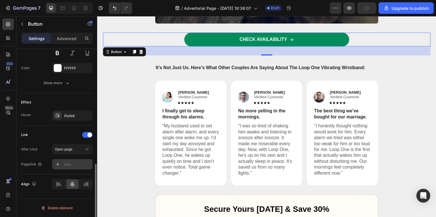
click at [69, 165] on div "Add..." at bounding box center [77, 164] width 27 height 5
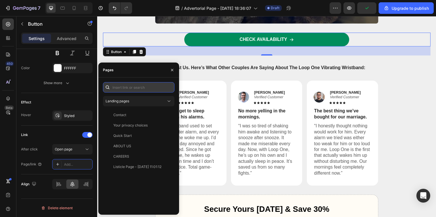
click at [127, 90] on input "text" at bounding box center [138, 87] width 71 height 10
paste input "https://wakeloop.com/products/loop-one"
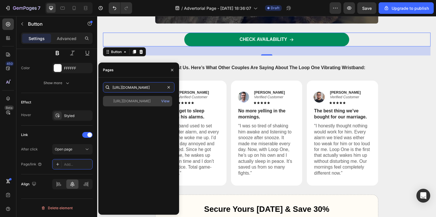
type input "https://wakeloop.com/products/loop-one"
click at [133, 99] on div "https://wakeloop.com/products/loop-one" at bounding box center [131, 101] width 37 height 5
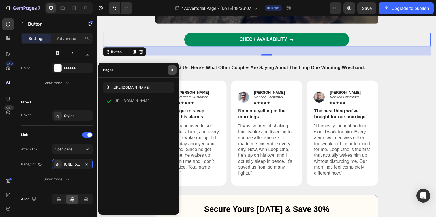
drag, startPoint x: 175, startPoint y: 71, endPoint x: 83, endPoint y: 64, distance: 92.5
click at [175, 71] on button "button" at bounding box center [171, 69] width 9 height 9
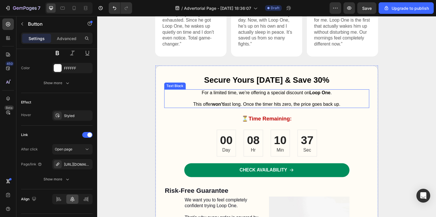
scroll to position [2256, 0]
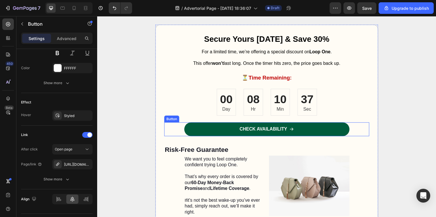
click at [202, 131] on link "CHECK AVAILABILITY" at bounding box center [270, 131] width 169 height 14
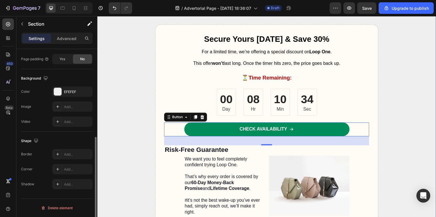
click at [111, 132] on div "It’s Not Just Us. Here’s What Other Couples Are Saying About The Loop One Vibra…" at bounding box center [270, 63] width 334 height 343
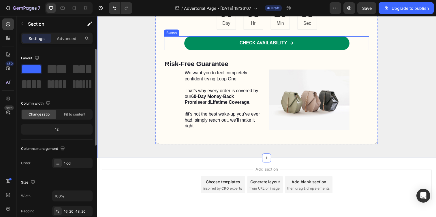
scroll to position [2357, 0]
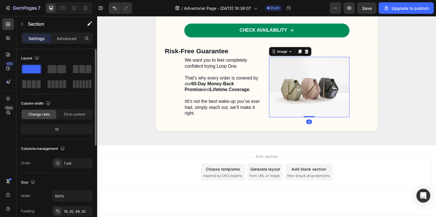
click at [296, 81] on img at bounding box center [313, 88] width 82 height 61
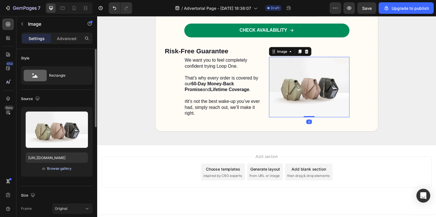
click at [63, 167] on div "Browse gallery" at bounding box center [59, 168] width 24 height 5
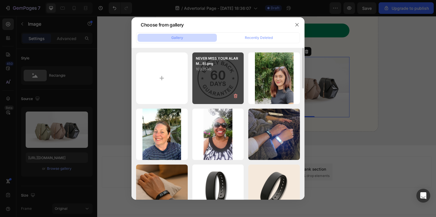
click at [210, 74] on div "NEVER MISS YOUR ALARM...9).png 103.35 kb" at bounding box center [218, 78] width 52 height 52
type input "https://cdn.shopify.com/s/files/1/0938/4601/2235/files/gempages_585528077073777…"
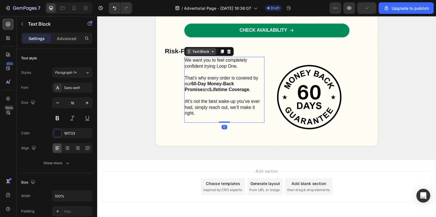
click at [194, 52] on div "Text Block" at bounding box center [203, 52] width 20 height 5
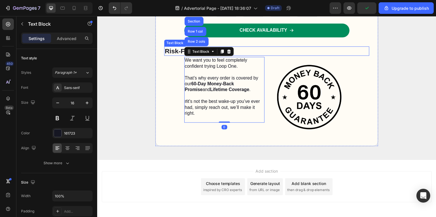
click at [174, 54] on p "Risk-Free Guarantee" at bounding box center [270, 52] width 208 height 9
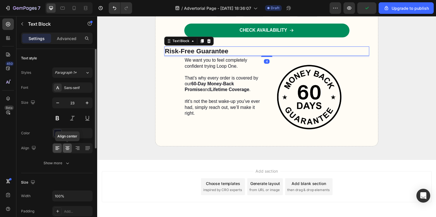
click at [69, 149] on icon at bounding box center [68, 148] width 6 height 6
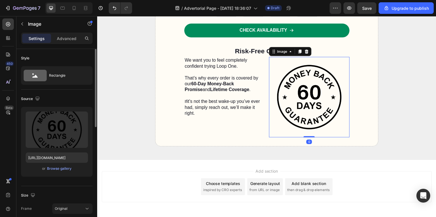
click at [315, 85] on img at bounding box center [313, 99] width 82 height 82
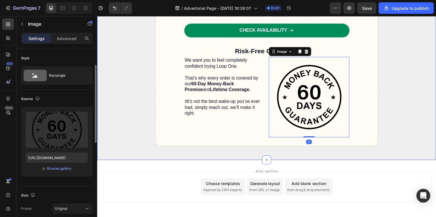
scroll to position [78, 0]
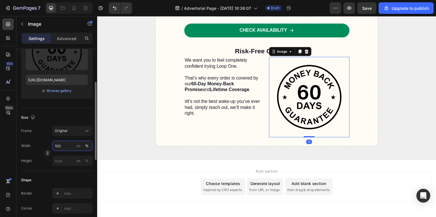
click at [72, 144] on input "100" at bounding box center [72, 146] width 40 height 10
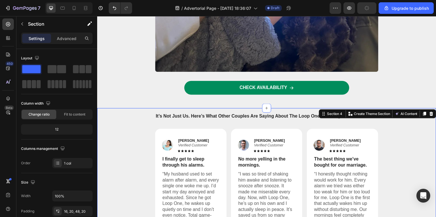
scroll to position [2073, 0]
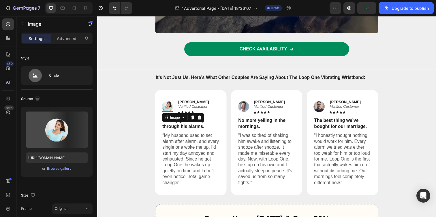
click at [166, 103] on img at bounding box center [169, 109] width 12 height 12
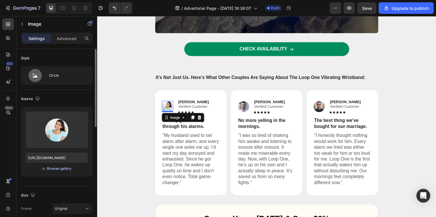
click at [63, 169] on div "Browse gallery" at bounding box center [59, 168] width 24 height 5
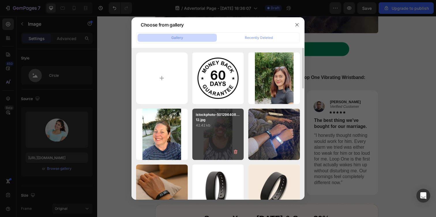
click at [203, 139] on div "istockphoto-501296408...12.jpg 42.42 kb" at bounding box center [218, 135] width 52 height 52
type input "https://cdn.shopify.com/s/files/1/0938/4601/2235/files/gempages_585528077073777…"
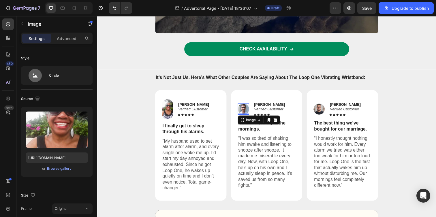
click at [243, 105] on img at bounding box center [247, 111] width 12 height 12
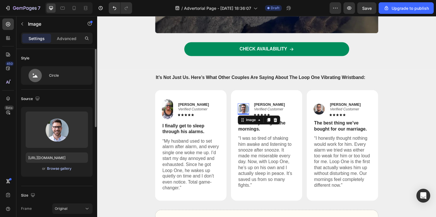
click at [58, 169] on div "Browse gallery" at bounding box center [59, 168] width 24 height 5
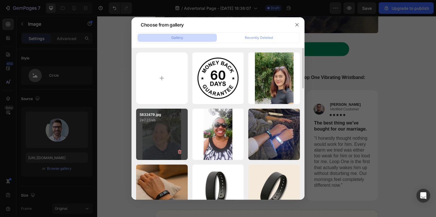
click at [152, 135] on div "5832479.jpg 247.23 kb" at bounding box center [162, 135] width 52 height 52
type input "https://cdn.shopify.com/s/files/1/0938/4601/2235/files/gempages_585528077073777…"
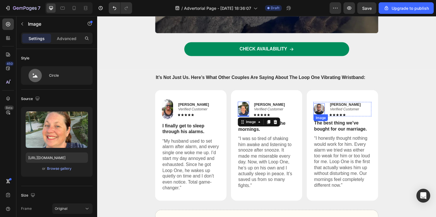
click at [320, 105] on img at bounding box center [324, 111] width 12 height 12
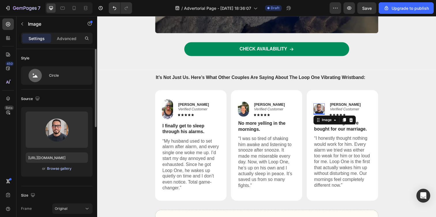
click at [59, 167] on div "Browse gallery" at bounding box center [59, 168] width 24 height 5
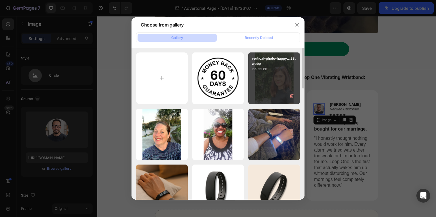
click at [260, 85] on div "vertical-photo-happy...23.webp 129.33 kb" at bounding box center [274, 78] width 52 height 52
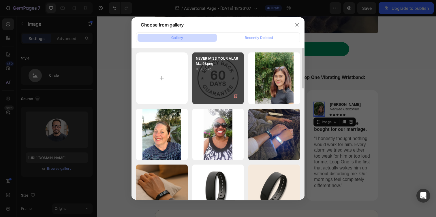
type input "https://cdn.shopify.com/s/files/1/0938/4601/2235/files/gempages_585528077073777…"
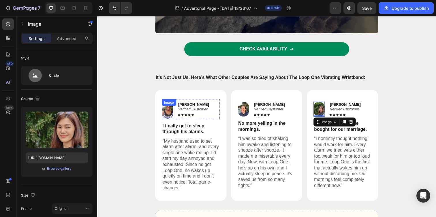
click at [167, 101] on img at bounding box center [169, 111] width 12 height 20
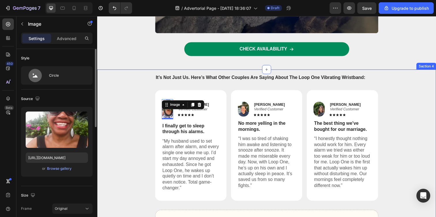
scroll to position [49, 0]
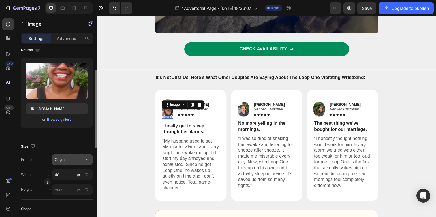
click at [67, 162] on div "Original" at bounding box center [72, 160] width 35 height 6
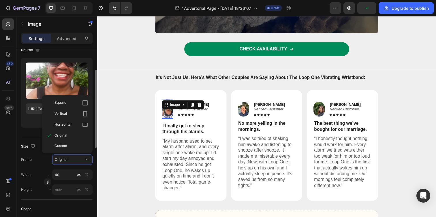
click at [38, 135] on div "Source Upload Image https://cdn.shopify.com/s/files/1/0938/4601/2235/files/gemp…" at bounding box center [56, 89] width 71 height 97
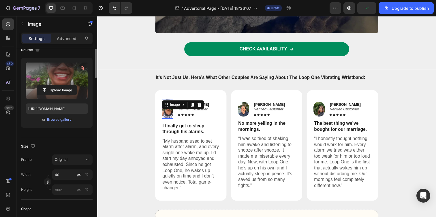
scroll to position [0, 0]
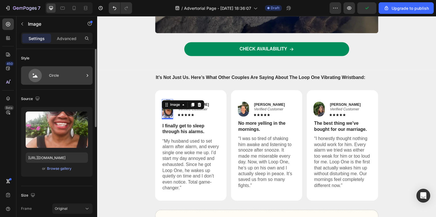
click at [76, 81] on div "Circle" at bounding box center [66, 75] width 35 height 13
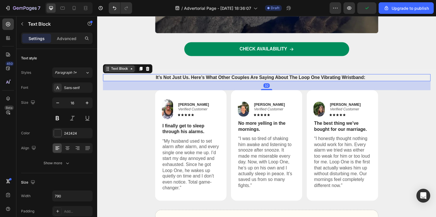
click at [121, 67] on div "Text Block" at bounding box center [120, 69] width 20 height 5
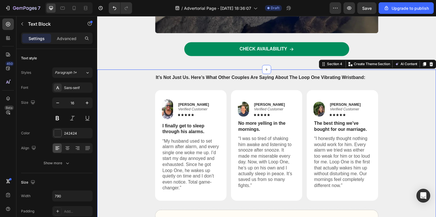
click at [123, 92] on div "Image Crystal M. Verified Customer Text Block Icon Icon Icon Icon Icon Icon Lis…" at bounding box center [270, 153] width 334 height 122
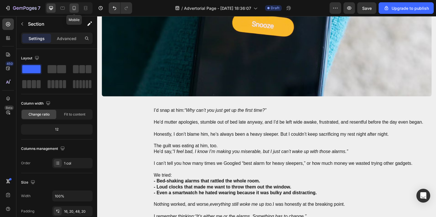
click at [76, 7] on icon at bounding box center [74, 8] width 6 height 6
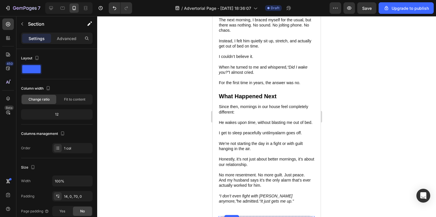
scroll to position [932, 0]
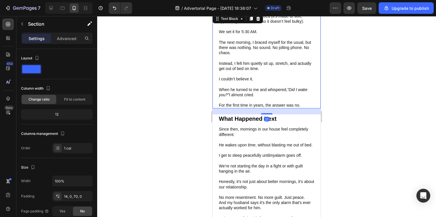
click at [253, 108] on p "For the first time in years, the answer was no." at bounding box center [266, 105] width 95 height 5
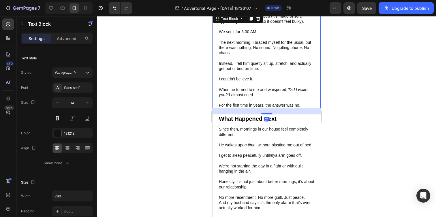
click at [294, 108] on p "For the first time in years, the answer was no." at bounding box center [266, 105] width 95 height 5
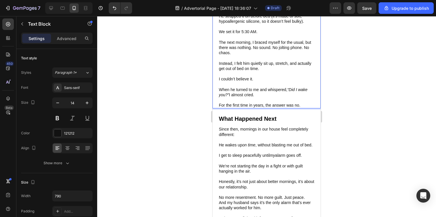
click at [306, 108] on p "For the first time in years, the answer was no." at bounding box center [266, 105] width 95 height 5
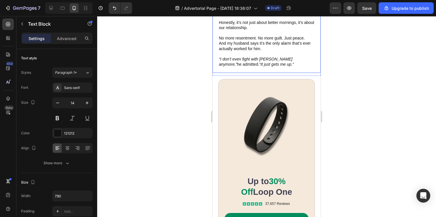
scroll to position [1097, 0]
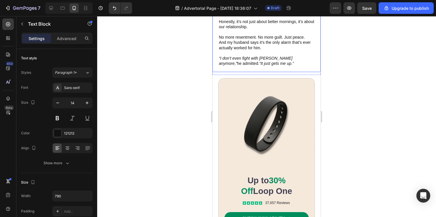
click at [279, 66] on p "“I don’t even fight with snooze anymore,” he admitted. “It just gets me up.”" at bounding box center [266, 61] width 95 height 10
click at [278, 66] on p "“I don’t even fight with snooze anymore,” he admitted. “It just gets me up.”" at bounding box center [266, 61] width 95 height 10
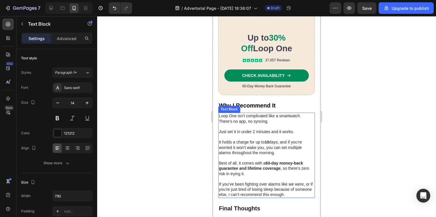
scroll to position [1254, 0]
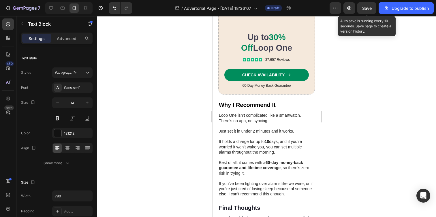
click at [364, 5] on div "Save" at bounding box center [367, 8] width 10 height 6
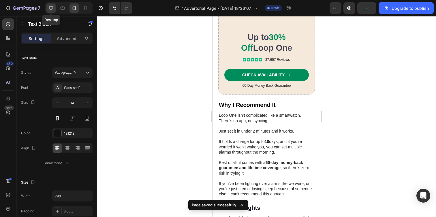
click at [54, 8] on icon at bounding box center [51, 8] width 6 height 6
type input "16"
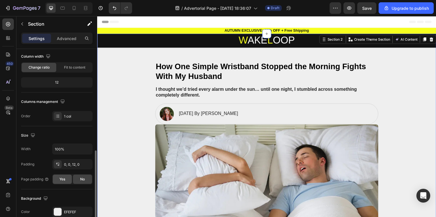
scroll to position [97, 0]
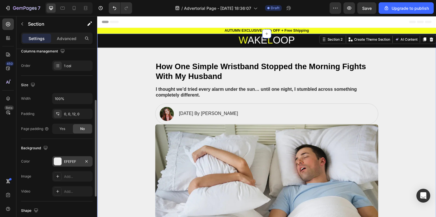
click at [72, 160] on div "EFEFEF" at bounding box center [72, 161] width 17 height 5
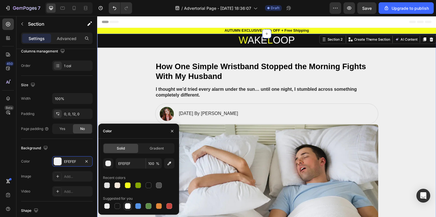
click at [128, 206] on div at bounding box center [128, 206] width 6 height 6
type input "FFFFFF"
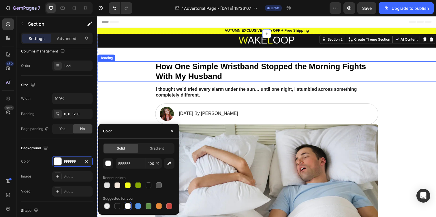
click at [135, 80] on div "How One Simple Wristband Stopped the Morning Fights With My Husband" at bounding box center [270, 72] width 334 height 20
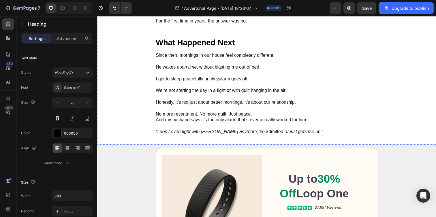
scroll to position [1407, 0]
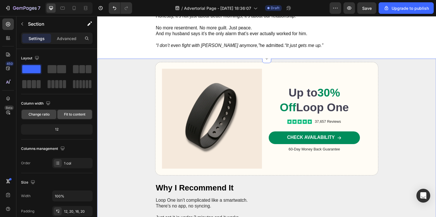
scroll to position [167, 0]
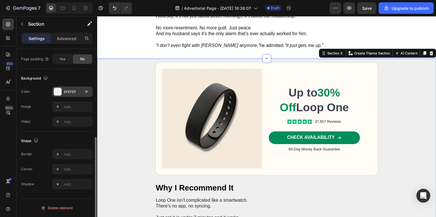
click at [69, 88] on div "EFEFEF" at bounding box center [72, 91] width 40 height 10
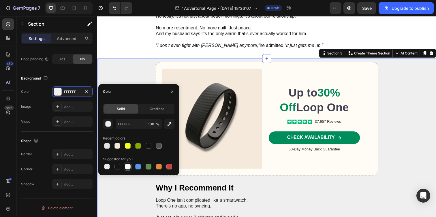
click at [128, 165] on div at bounding box center [128, 167] width 6 height 6
type input "FFFFFF"
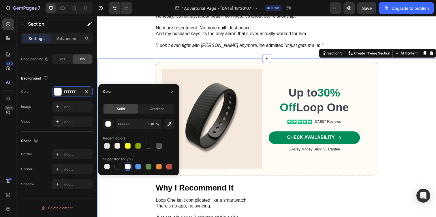
drag, startPoint x: 128, startPoint y: 67, endPoint x: 142, endPoint y: 68, distance: 13.9
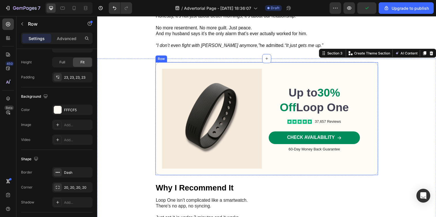
click at [156, 68] on div "Image Up to 30% Off Loop One Text Block Icon Icon Icon Icon Icon Icon List 37,6…" at bounding box center [270, 121] width 228 height 116
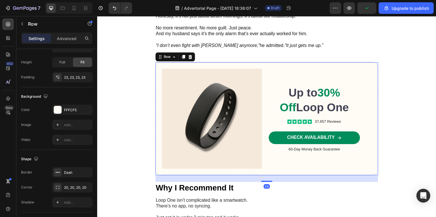
scroll to position [0, 0]
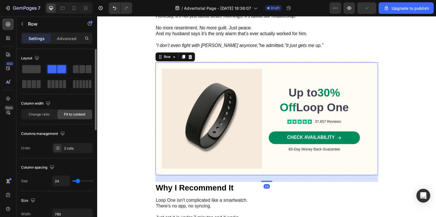
click at [204, 105] on img at bounding box center [214, 121] width 102 height 102
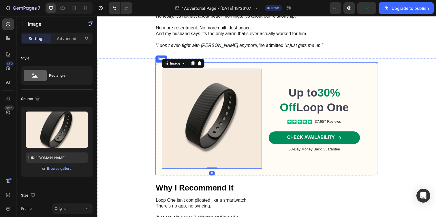
click at [297, 76] on div "Up to 30% Off Loop One Text Block Icon Icon Icon Icon Icon Icon List 37,657 Rev…" at bounding box center [318, 121] width 93 height 102
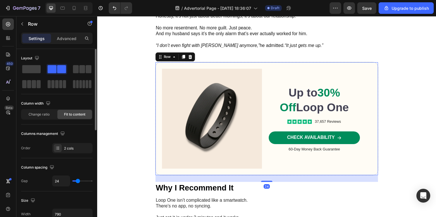
scroll to position [199, 0]
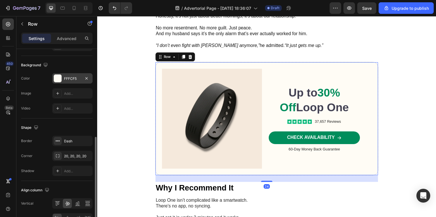
click at [77, 80] on div "FFFCF5" at bounding box center [72, 78] width 17 height 5
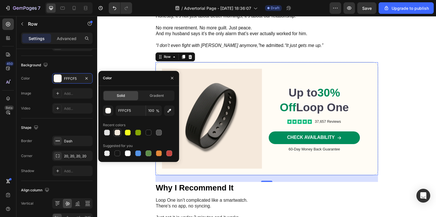
click at [119, 132] on div at bounding box center [117, 133] width 6 height 6
type input "F5E9DC"
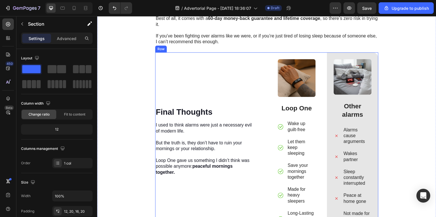
scroll to position [1641, 0]
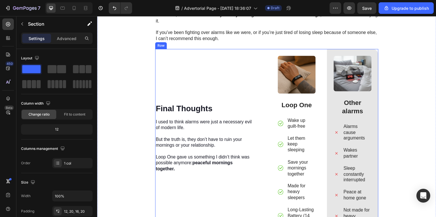
click at [167, 69] on div "Final Thoughts Heading I used to think alarms were just a necessary evil of mod…" at bounding box center [210, 143] width 109 height 187
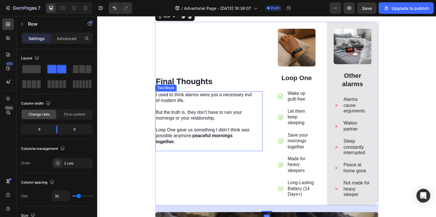
scroll to position [1687, 0]
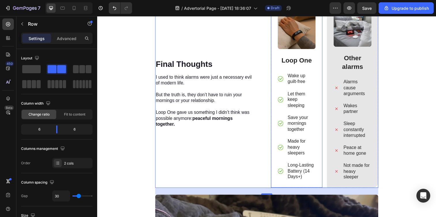
click at [317, 72] on div "Image Loop One Text Block Wake up guilt-free Let them keep sleeping Save your m…" at bounding box center [300, 97] width 39 height 173
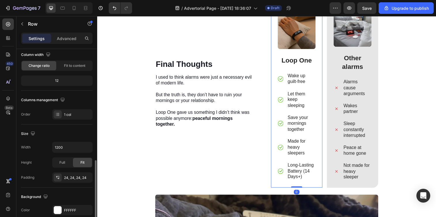
scroll to position [163, 0]
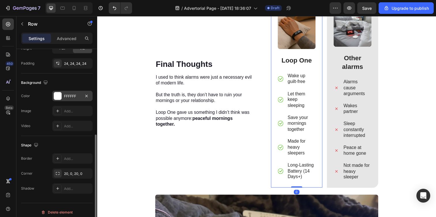
click at [72, 91] on div "FFFFFF" at bounding box center [72, 96] width 40 height 10
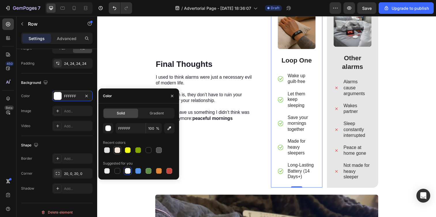
click at [118, 152] on div at bounding box center [117, 150] width 6 height 6
type input "F5E9DC"
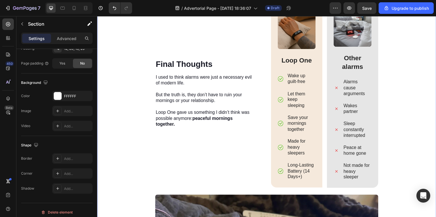
click at [126, 60] on div "Image Up to 30% Off Loop One Text Block Icon Icon Icon Icon Icon Icon List 37,6…" at bounding box center [270, 119] width 334 height 678
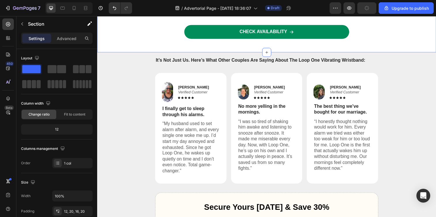
scroll to position [2196, 0]
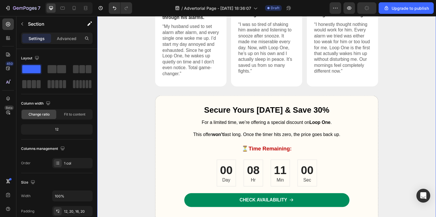
click at [128, 93] on div "Image Crystal M. Verified Customer Text Block Icon Icon Icon Icon Icon Icon Lis…" at bounding box center [270, 36] width 334 height 122
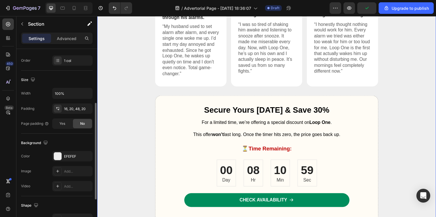
scroll to position [153, 0]
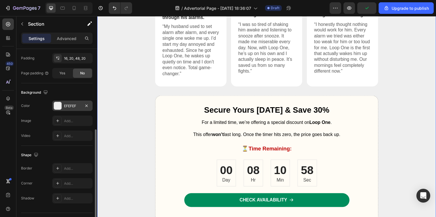
click at [71, 102] on div "EFEFEF" at bounding box center [72, 106] width 40 height 10
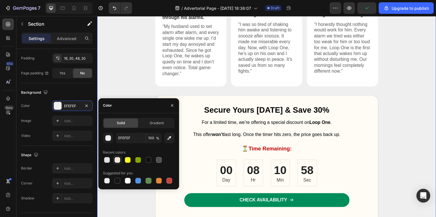
click at [120, 162] on div at bounding box center [117, 159] width 7 height 7
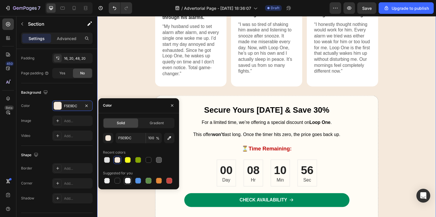
click at [127, 180] on div at bounding box center [128, 181] width 6 height 6
type input "FFFFFF"
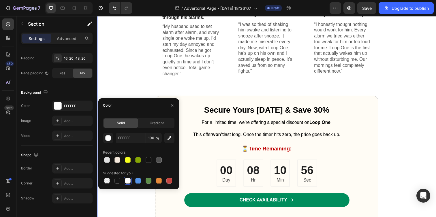
click at [122, 71] on div "Image Crystal M. Verified Customer Text Block Icon Icon Icon Icon Icon Icon Lis…" at bounding box center [270, 36] width 334 height 122
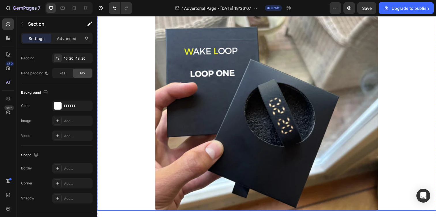
scroll to position [481, 0]
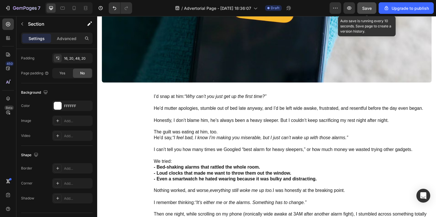
click at [365, 11] on button "Save" at bounding box center [366, 8] width 19 height 12
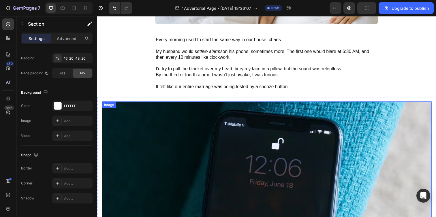
scroll to position [0, 0]
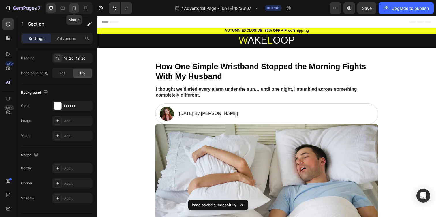
click at [71, 8] on icon at bounding box center [74, 8] width 6 height 6
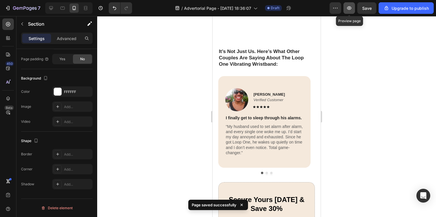
scroll to position [1836, 0]
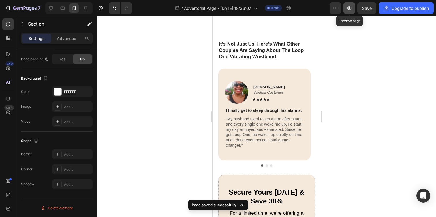
click at [351, 10] on icon "button" at bounding box center [349, 8] width 6 height 6
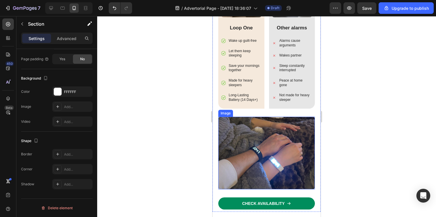
scroll to position [1540, 0]
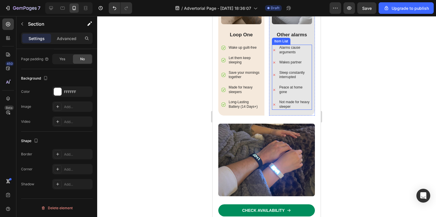
click at [295, 100] on p "Not made for heavy sleeper" at bounding box center [295, 104] width 32 height 9
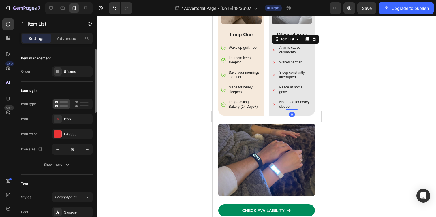
click at [302, 100] on p "Not made for heavy sleeper" at bounding box center [295, 104] width 32 height 9
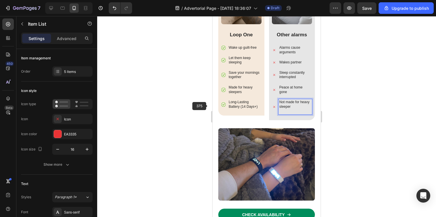
click at [199, 105] on div at bounding box center [266, 116] width 339 height 201
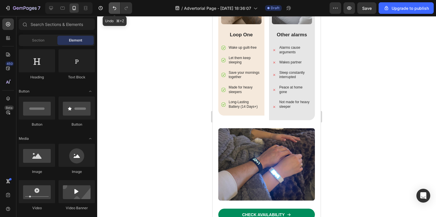
click at [115, 9] on icon "Undo/Redo" at bounding box center [114, 8] width 6 height 6
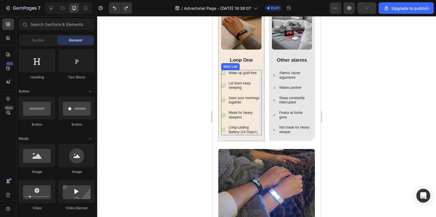
scroll to position [1502, 0]
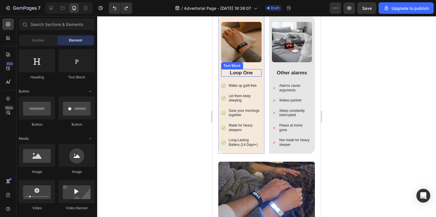
click at [238, 70] on p "Loop One" at bounding box center [241, 73] width 39 height 6
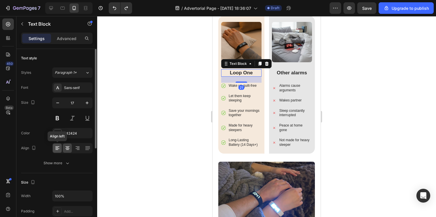
click at [59, 145] on div at bounding box center [57, 147] width 9 height 9
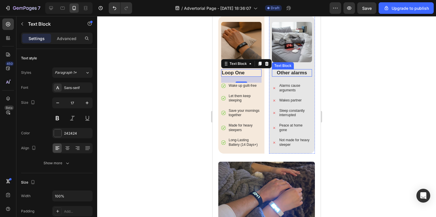
click at [277, 70] on p "Other alarms" at bounding box center [291, 73] width 39 height 6
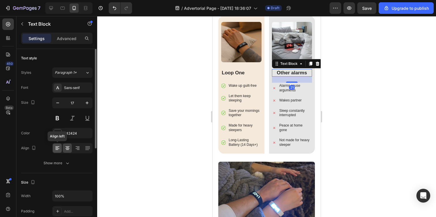
click at [58, 147] on icon at bounding box center [57, 148] width 6 height 6
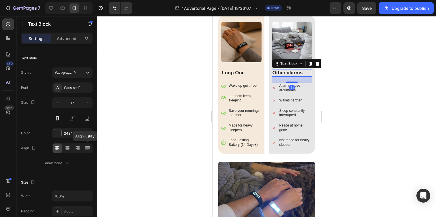
click at [138, 104] on div at bounding box center [266, 116] width 339 height 201
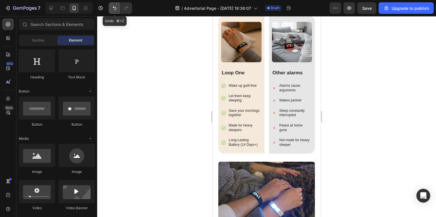
click at [115, 6] on icon "Undo/Redo" at bounding box center [114, 8] width 6 height 6
click at [111, 6] on button "Undo/Redo" at bounding box center [115, 8] width 12 height 12
click at [121, 7] on button "Undo/Redo" at bounding box center [126, 8] width 12 height 12
click at [122, 7] on button "Undo/Redo" at bounding box center [126, 8] width 12 height 12
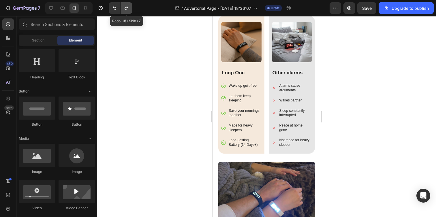
click at [123, 9] on button "Undo/Redo" at bounding box center [126, 8] width 12 height 12
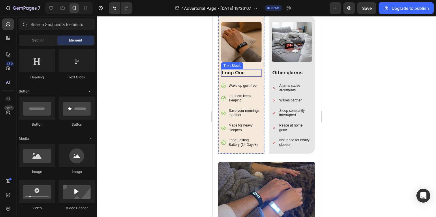
click at [230, 70] on p "Loop One" at bounding box center [241, 73] width 39 height 6
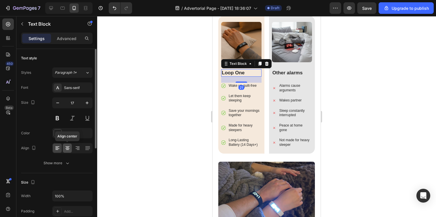
click at [66, 148] on icon at bounding box center [67, 148] width 4 height 1
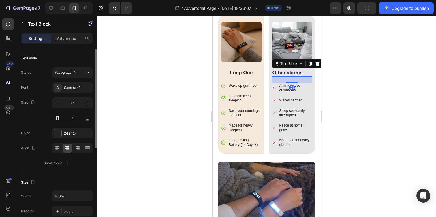
click at [291, 70] on p "Other alarms" at bounding box center [291, 73] width 39 height 6
click at [68, 149] on icon at bounding box center [67, 148] width 4 height 1
click at [59, 147] on icon at bounding box center [57, 148] width 6 height 6
click at [67, 148] on icon at bounding box center [68, 148] width 6 height 6
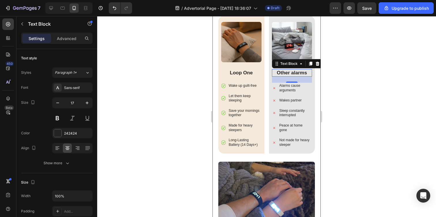
click at [160, 125] on div at bounding box center [266, 116] width 339 height 201
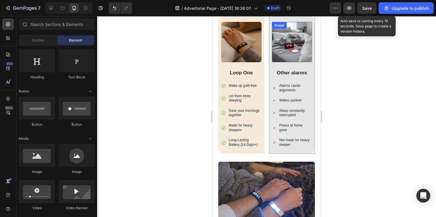
click at [365, 10] on span "Save" at bounding box center [367, 8] width 10 height 5
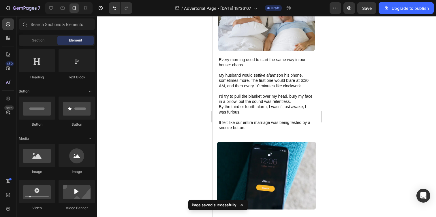
scroll to position [0, 0]
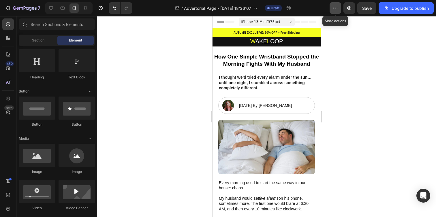
click at [332, 6] on button "button" at bounding box center [335, 8] width 12 height 12
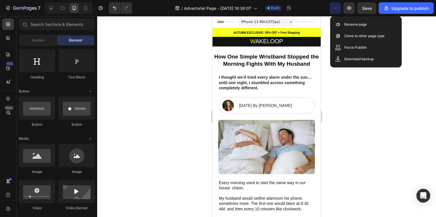
click at [322, 7] on div "/ Advertorial Page - Sep 28, 18:36:07 Draft" at bounding box center [233, 8] width 193 height 12
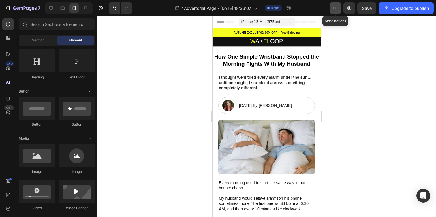
click at [330, 8] on button "button" at bounding box center [335, 8] width 12 height 12
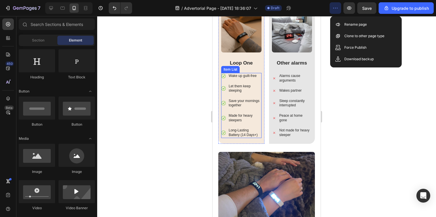
scroll to position [1512, 0]
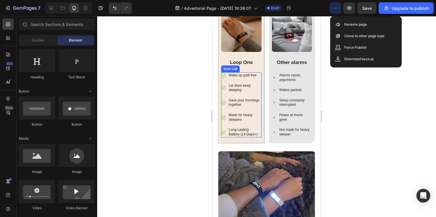
click at [247, 128] on p "Long-Lasting Battery (14 Days+)" at bounding box center [244, 132] width 32 height 9
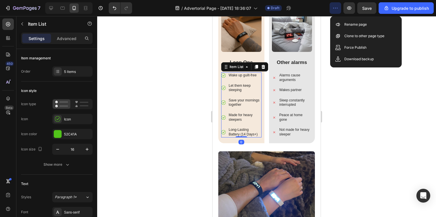
click at [247, 128] on p "Long-Lasting Battery (14 Days+)" at bounding box center [244, 132] width 32 height 9
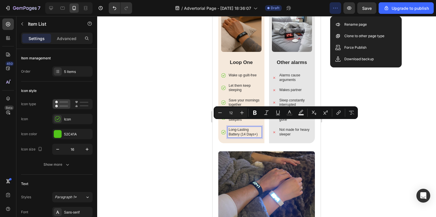
click at [253, 128] on p "Long-Lasting Battery (14 Days+)" at bounding box center [244, 132] width 32 height 9
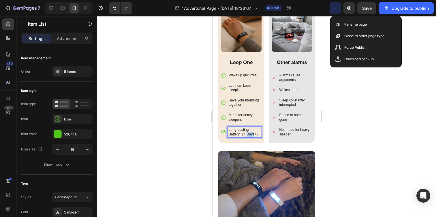
click at [253, 128] on p "Long-Lasting Battery (14 Days+)" at bounding box center [244, 132] width 32 height 9
click at [196, 97] on div at bounding box center [266, 116] width 339 height 201
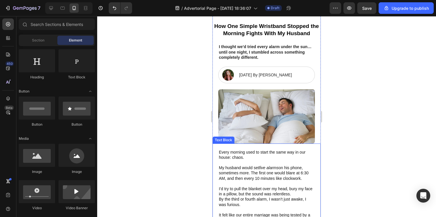
scroll to position [0, 0]
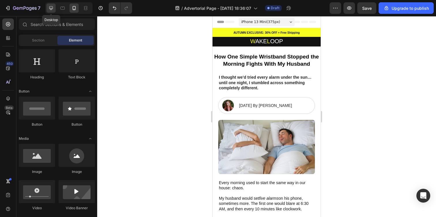
click at [51, 8] on icon at bounding box center [51, 8] width 6 height 6
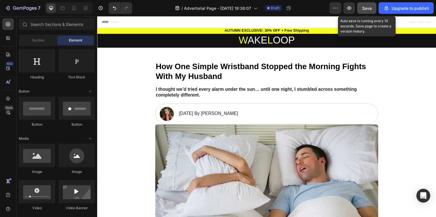
click at [360, 7] on button "Save" at bounding box center [366, 8] width 19 height 12
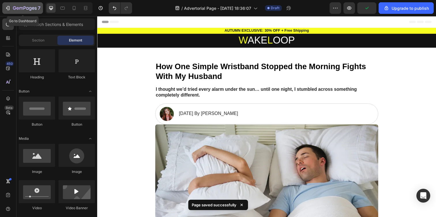
click at [29, 6] on icon "button" at bounding box center [25, 8] width 24 height 5
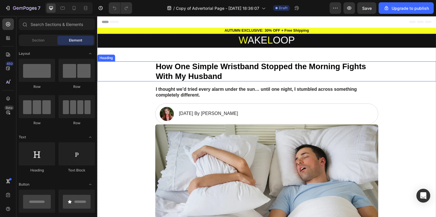
click at [196, 77] on h2 "How One Simple Wristband Stopped the Morning Fights With My Husband" at bounding box center [270, 72] width 228 height 20
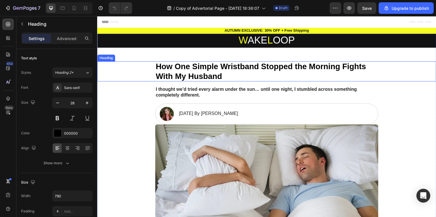
click at [196, 77] on h2 "How One Simple Wristband Stopped the Morning Fights With My Husband" at bounding box center [270, 72] width 228 height 20
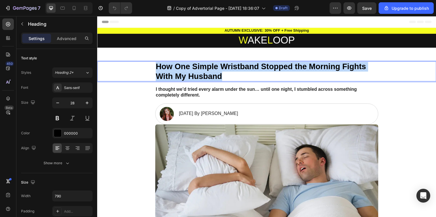
click at [196, 77] on p "How One Simple Wristband Stopped the Morning Fights With My Husband" at bounding box center [270, 72] width 226 height 19
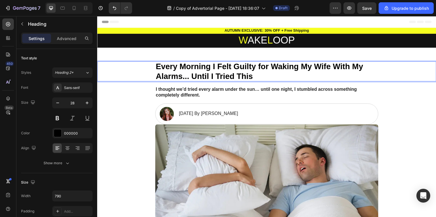
click at [227, 75] on p "Every Morning I Felt Guilty for Waking My Wife With My Alarms... Until I Tried …" at bounding box center [270, 72] width 226 height 19
click at [270, 77] on p "Every Morning I Felt Guilty for Waking My Wife With My Alarms... Until I Found …" at bounding box center [270, 72] width 226 height 19
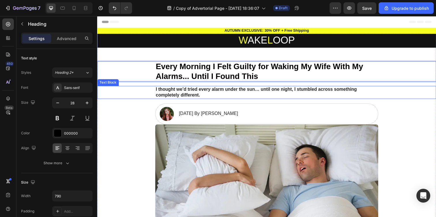
click at [231, 94] on p "I thought we’d tried every alarm under the sun… until one night, I stumbled acr…" at bounding box center [270, 94] width 226 height 12
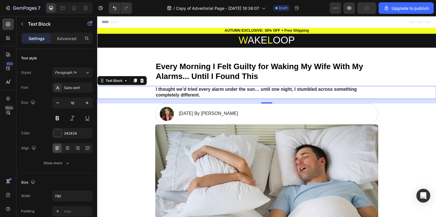
click at [185, 91] on p "I thought we’d tried every alarm under the sun… until one night, I stumbled acr…" at bounding box center [270, 94] width 226 height 12
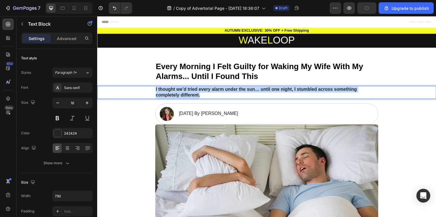
click at [185, 91] on p "I thought we’d tried every alarm under the sun… until one night, I stumbled acr…" at bounding box center [270, 94] width 226 height 12
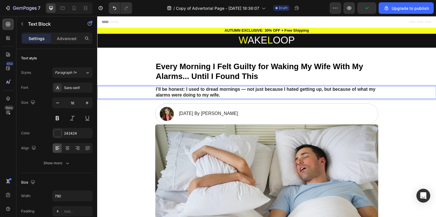
click at [243, 90] on p "I’ll be honest: I used to dread mornings — not just because I hated getting up,…" at bounding box center [270, 94] width 226 height 12
click at [164, 118] on img at bounding box center [168, 116] width 14 height 14
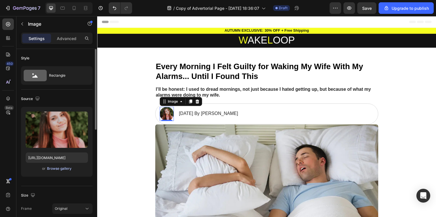
click at [63, 167] on div "Browse gallery" at bounding box center [59, 168] width 24 height 5
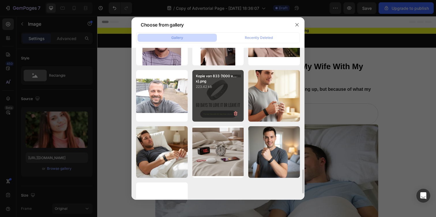
scroll to position [670, 0]
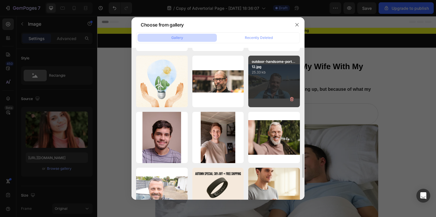
click at [271, 77] on div "outdoor-handsome-port...12.jpg 25.33 kb" at bounding box center [274, 82] width 52 height 52
type input "https://cdn.shopify.com/s/files/1/0938/4601/2235/files/gempages_585528077073777…"
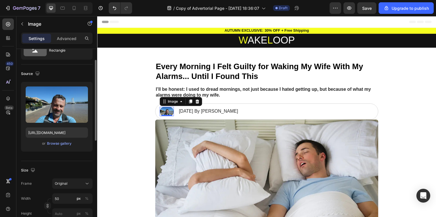
scroll to position [0, 0]
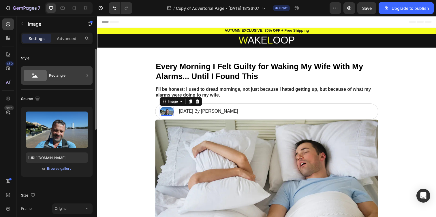
click at [64, 81] on div "Rectangle" at bounding box center [66, 75] width 35 height 13
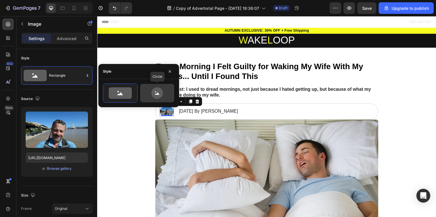
click at [156, 92] on icon at bounding box center [157, 93] width 12 height 12
type input "80"
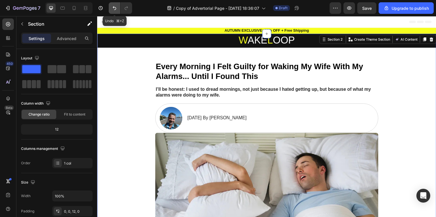
click at [110, 7] on button "Undo/Redo" at bounding box center [115, 8] width 12 height 12
click at [129, 8] on icon "Undo/Redo" at bounding box center [126, 8] width 6 height 6
click at [164, 119] on img at bounding box center [172, 120] width 23 height 23
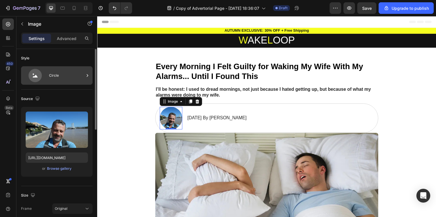
click at [63, 75] on div "Circle" at bounding box center [66, 75] width 35 height 13
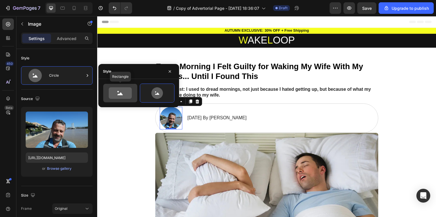
click at [115, 95] on icon at bounding box center [120, 93] width 23 height 12
type input "100"
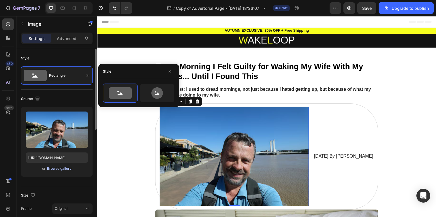
click at [65, 170] on div "Browse gallery" at bounding box center [59, 168] width 24 height 5
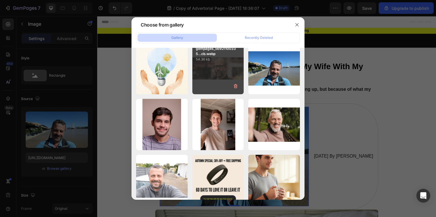
scroll to position [738, 0]
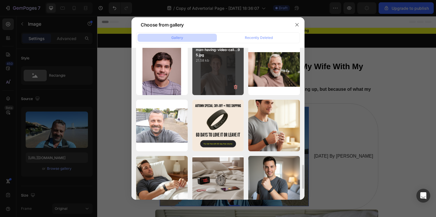
click at [212, 75] on div "man-having-video-call...95.jpg 21.58 kb" at bounding box center [218, 70] width 52 height 52
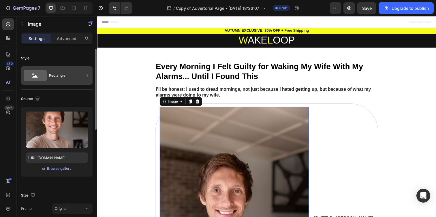
click at [71, 69] on div "Rectangle" at bounding box center [66, 75] width 35 height 13
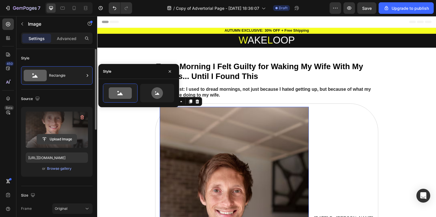
click at [67, 139] on input "file" at bounding box center [57, 139] width 40 height 10
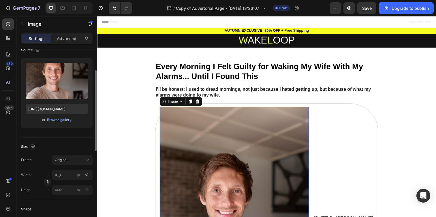
scroll to position [103, 0]
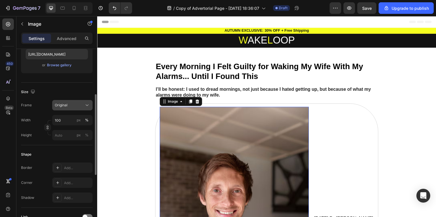
click at [75, 103] on div "Original" at bounding box center [69, 105] width 28 height 5
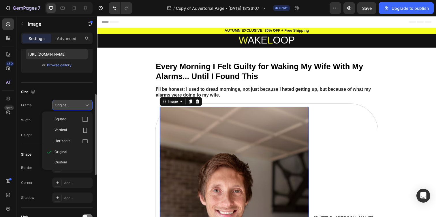
click at [76, 116] on div "Square" at bounding box center [67, 119] width 46 height 11
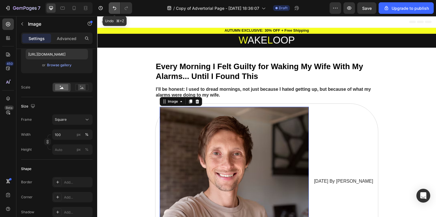
click at [117, 10] on icon "Undo/Redo" at bounding box center [114, 8] width 6 height 6
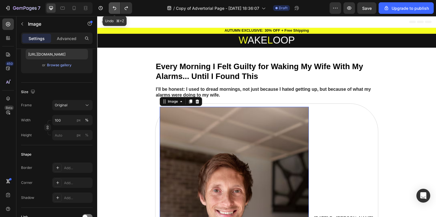
click at [117, 10] on icon "Undo/Redo" at bounding box center [114, 8] width 6 height 6
type input "https://cdn.shopify.com/s/files/1/0938/4601/2235/files/gempages_585528077073777…"
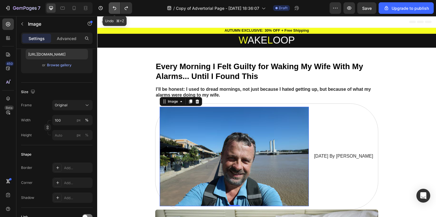
click at [117, 10] on icon "Undo/Redo" at bounding box center [114, 8] width 6 height 6
type input "50"
click at [117, 10] on icon "Undo/Redo" at bounding box center [114, 8] width 6 height 6
type input "https://cdn.shopify.com/s/files/1/0938/4601/2235/files/gempages_585528077073777…"
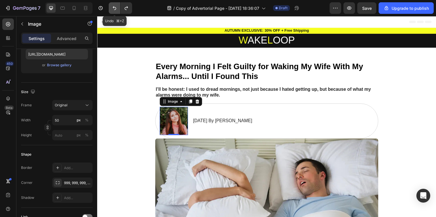
click at [117, 10] on icon "Undo/Redo" at bounding box center [114, 8] width 6 height 6
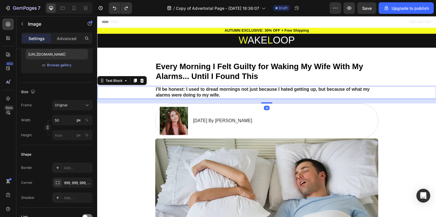
click at [157, 97] on p "I’ll be honest: I used to dread mornings not just because I hated getting up, b…" at bounding box center [270, 94] width 226 height 12
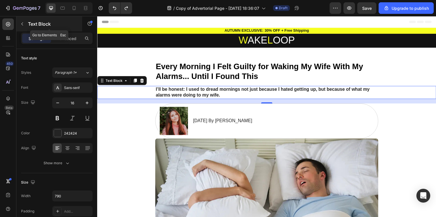
click at [34, 22] on p "Text Block" at bounding box center [52, 23] width 49 height 7
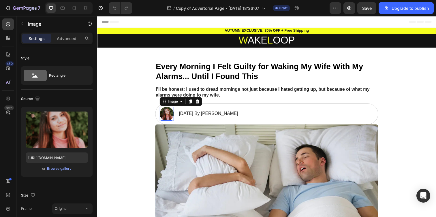
click at [166, 117] on img at bounding box center [168, 116] width 14 height 14
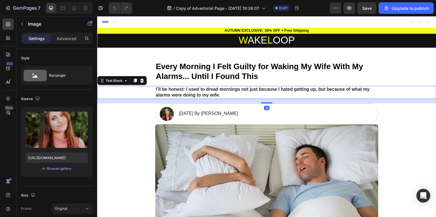
click at [235, 90] on p "I’ll be honest: I used to dread mornings not just because I hated getting up, b…" at bounding box center [270, 94] width 226 height 12
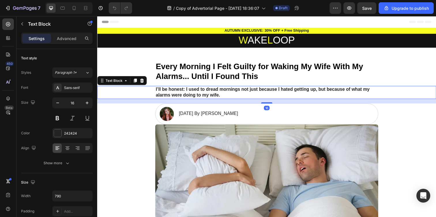
click at [235, 90] on p "I’ll be honest: I used to dread mornings not just because I hated getting up, b…" at bounding box center [270, 94] width 226 height 12
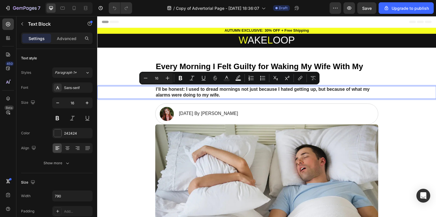
click at [241, 90] on p "I’ll be honest: I used to dread mornings not just because I hated getting up, b…" at bounding box center [270, 94] width 226 height 12
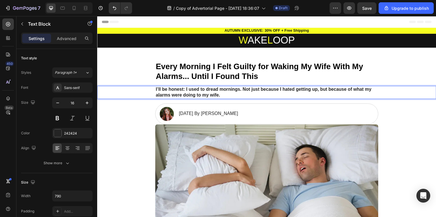
click at [260, 96] on p "I’ll be honest: I used to dread mornings. Not just because I hated getting up, …" at bounding box center [270, 94] width 226 height 12
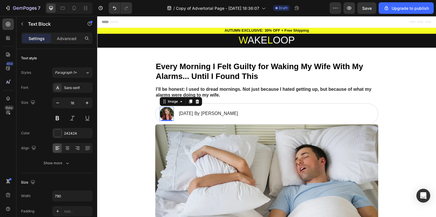
click at [162, 115] on img at bounding box center [168, 116] width 14 height 14
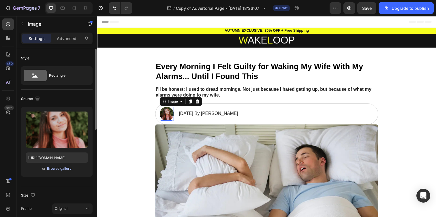
click at [61, 166] on div "Browse gallery" at bounding box center [59, 168] width 24 height 5
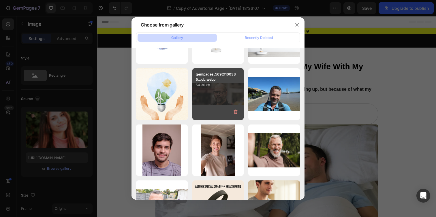
scroll to position [708, 0]
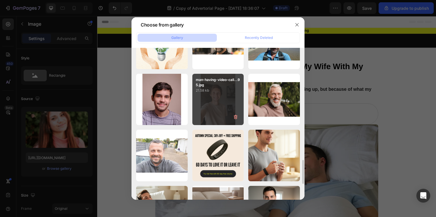
click at [215, 100] on div "man-having-video-call...95.jpg 21.58 kb" at bounding box center [218, 100] width 52 height 52
type input "https://cdn.shopify.com/s/files/1/0938/4601/2235/files/gempages_585528077073777…"
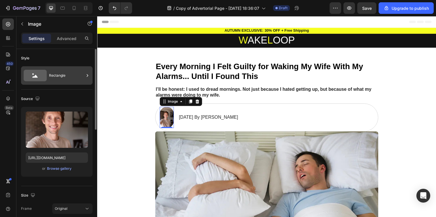
click at [72, 83] on div "Rectangle" at bounding box center [56, 75] width 71 height 18
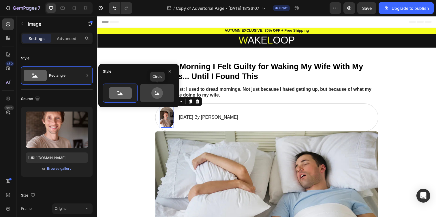
click at [154, 94] on icon at bounding box center [157, 93] width 12 height 12
type input "80"
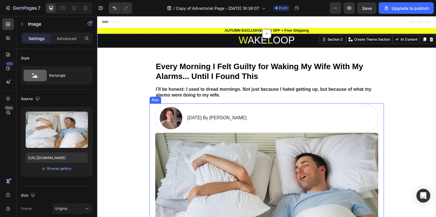
click at [157, 134] on div "Image" at bounding box center [163, 131] width 15 height 7
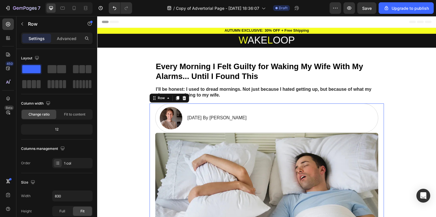
click at [384, 131] on div "Image September 20, 2025 By Olivia Noman Text Block Row Image Row 24" at bounding box center [269, 184] width 239 height 158
click at [380, 133] on div "Image September 20, 2025 By Olivia Noman Text Block Row Image" at bounding box center [270, 184] width 228 height 158
click at [382, 133] on div "Image September 20, 2025 By Olivia Noman Text Block Row Image Row 24" at bounding box center [269, 184] width 239 height 158
click at [381, 132] on div "Image September 20, 2025 By Olivia Noman Text Block Row Image Row 24" at bounding box center [269, 184] width 239 height 158
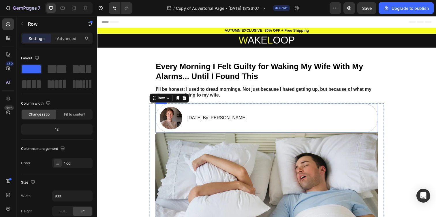
click at [331, 124] on div "Image September 20, 2025 By Olivia Noman Text Block Row" at bounding box center [270, 120] width 228 height 30
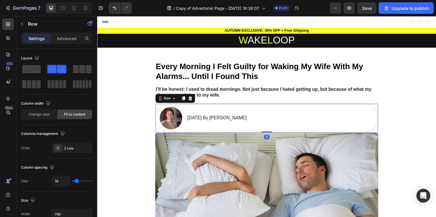
click at [313, 125] on div "Image September 20, 2025 By Olivia Noman Text Block Row 0" at bounding box center [270, 120] width 228 height 30
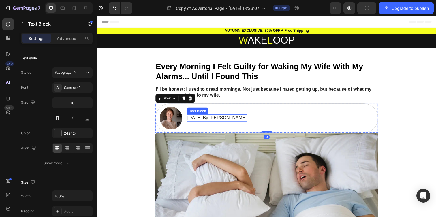
click at [222, 119] on p "[DATE] By [PERSON_NAME]" at bounding box center [219, 120] width 61 height 6
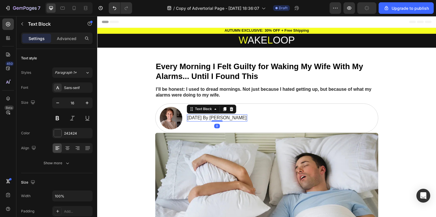
click at [222, 119] on p "[DATE] By [PERSON_NAME]" at bounding box center [219, 120] width 61 height 6
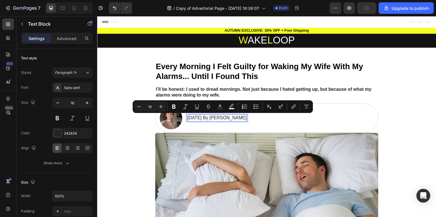
click at [239, 118] on p "[DATE] By [PERSON_NAME]" at bounding box center [219, 120] width 61 height 6
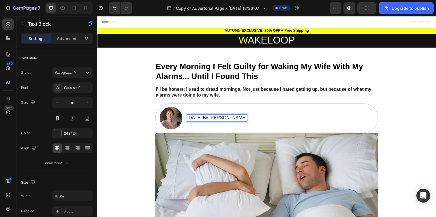
click at [239, 118] on p "[DATE] By [PERSON_NAME]" at bounding box center [219, 120] width 61 height 6
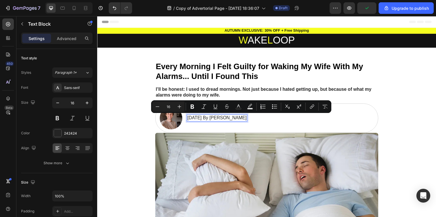
click at [249, 120] on p "[DATE] By [PERSON_NAME]" at bounding box center [219, 120] width 61 height 6
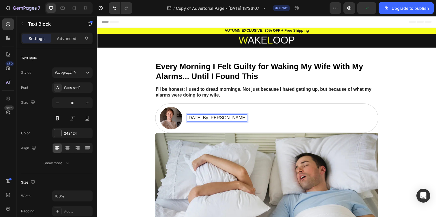
click at [249, 120] on p "[DATE] By [PERSON_NAME]" at bounding box center [219, 120] width 61 height 6
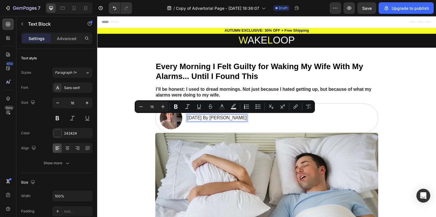
click at [247, 120] on p "[DATE] By [PERSON_NAME]" at bounding box center [219, 120] width 61 height 6
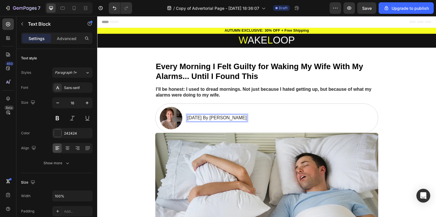
drag, startPoint x: 238, startPoint y: 119, endPoint x: 264, endPoint y: 120, distance: 25.6
click at [249, 120] on p "[DATE] By [PERSON_NAME]" at bounding box center [219, 120] width 61 height 6
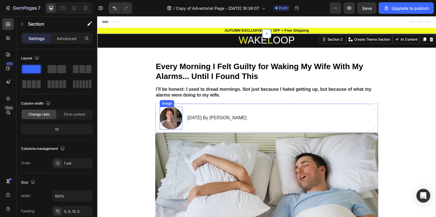
click at [173, 126] on img at bounding box center [172, 120] width 23 height 23
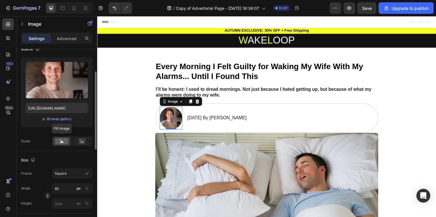
scroll to position [96, 0]
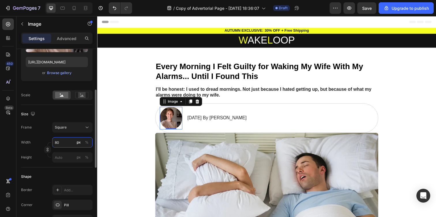
click at [69, 140] on input "80" at bounding box center [72, 142] width 40 height 10
type input "7"
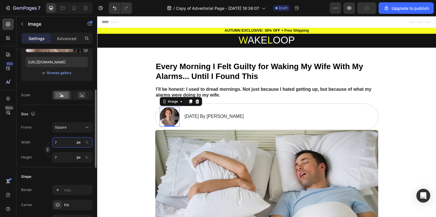
type input "70"
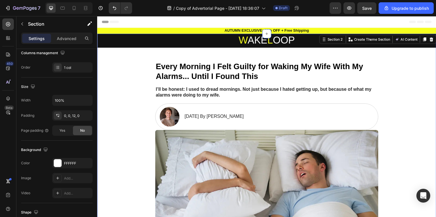
scroll to position [0, 0]
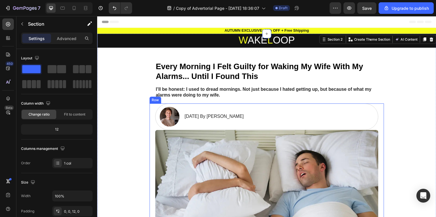
click at [382, 129] on div "Image September 20, 2025 By Thomas Anderson Text Block Row Image Row" at bounding box center [269, 182] width 239 height 155
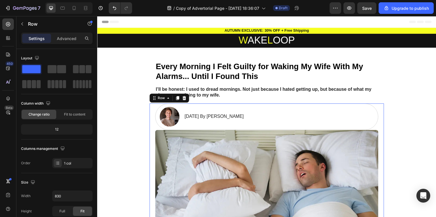
click at [382, 129] on div "Image September 20, 2025 By Thomas Anderson Text Block Row Image Row 24" at bounding box center [269, 182] width 239 height 155
click at [382, 127] on div "Image September 20, 2025 By Thomas Anderson Text Block Row Image Row 24" at bounding box center [269, 182] width 239 height 155
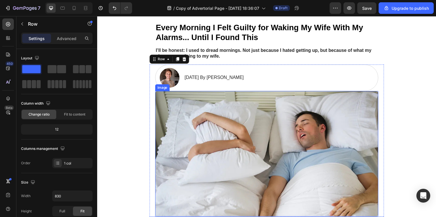
scroll to position [44, 0]
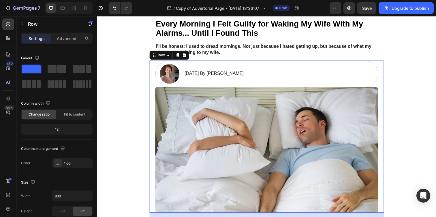
click at [153, 101] on div "Image September 20, 2025 By Thomas Anderson Text Block Row Image Row 24" at bounding box center [269, 138] width 239 height 155
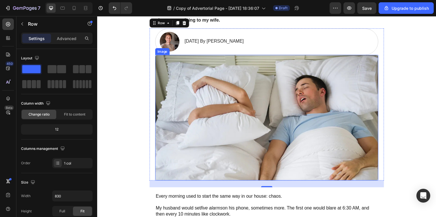
scroll to position [98, 0]
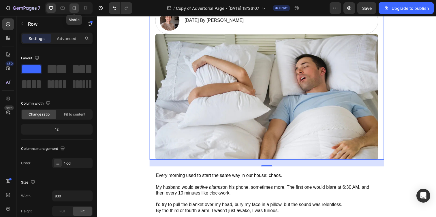
click at [76, 7] on icon at bounding box center [74, 8] width 6 height 6
type input "100%"
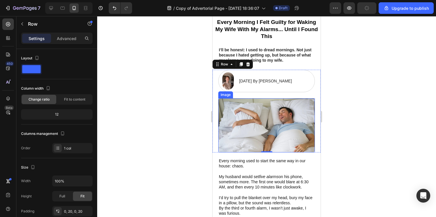
scroll to position [25, 0]
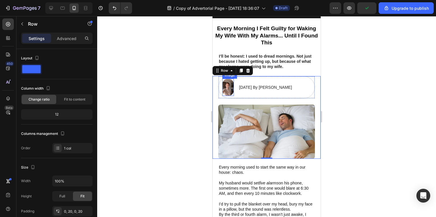
click at [228, 88] on img at bounding box center [228, 87] width 12 height 17
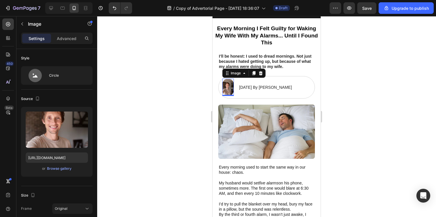
click at [204, 89] on div at bounding box center [266, 116] width 339 height 201
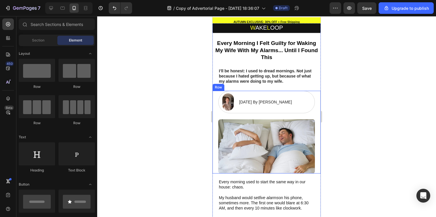
scroll to position [0, 0]
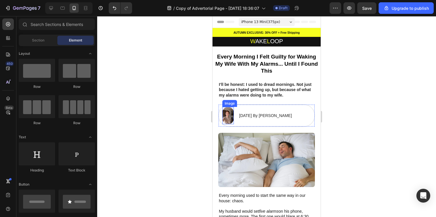
click at [224, 114] on img at bounding box center [228, 115] width 12 height 17
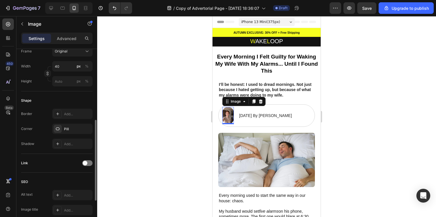
scroll to position [186, 0]
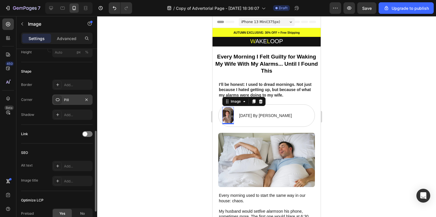
click at [69, 99] on div "Pill" at bounding box center [72, 99] width 17 height 5
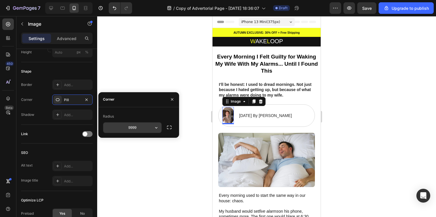
click at [147, 125] on input "9999" at bounding box center [132, 127] width 58 height 10
click at [154, 126] on icon "button" at bounding box center [156, 128] width 6 height 6
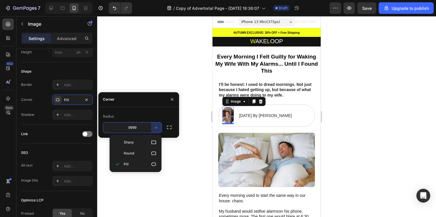
click at [150, 113] on div "Radius" at bounding box center [138, 116] width 71 height 9
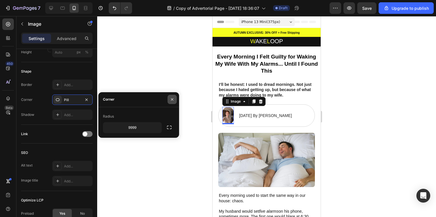
click at [176, 101] on button "button" at bounding box center [171, 99] width 9 height 9
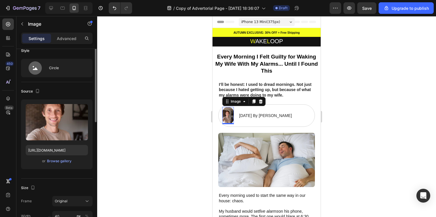
scroll to position [0, 0]
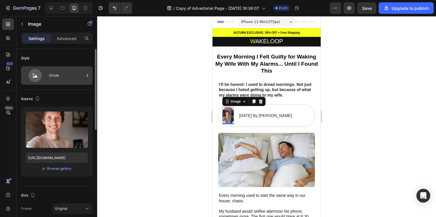
click at [71, 76] on div "Circle" at bounding box center [66, 75] width 35 height 13
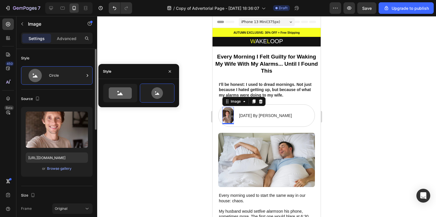
click at [72, 57] on div "Style" at bounding box center [56, 58] width 71 height 9
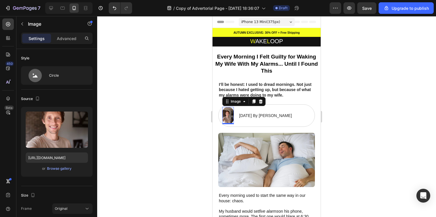
click at [127, 62] on div at bounding box center [266, 116] width 339 height 201
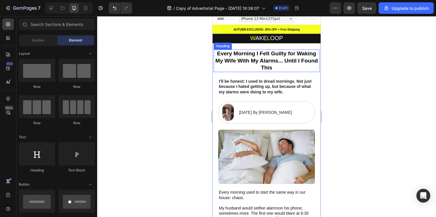
scroll to position [4, 0]
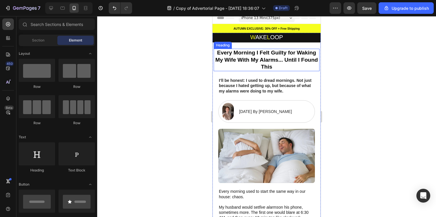
click at [292, 59] on h2 "Every Morning I Felt Guilty for Waking My Wife With My Alarms... Until I Found …" at bounding box center [266, 60] width 106 height 22
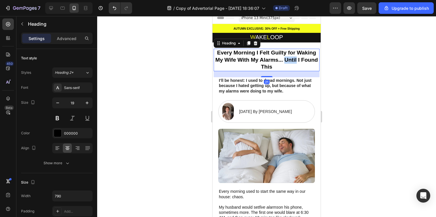
click at [292, 59] on h2 "Every Morning I Felt Guilty for Waking My Wife With My Alarms... Until I Found …" at bounding box center [266, 60] width 106 height 22
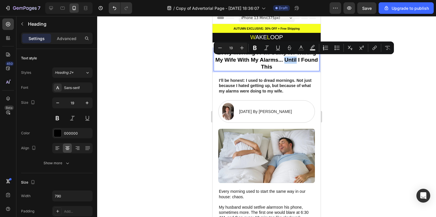
click at [292, 59] on p "Every Morning I Felt Guilty for Waking My Wife With My Alarms... Until I Found …" at bounding box center [266, 59] width 105 height 21
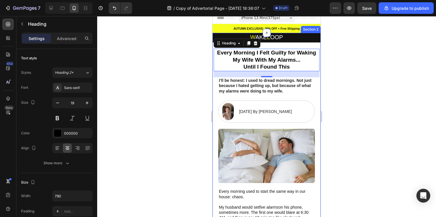
click at [190, 68] on div at bounding box center [266, 116] width 339 height 201
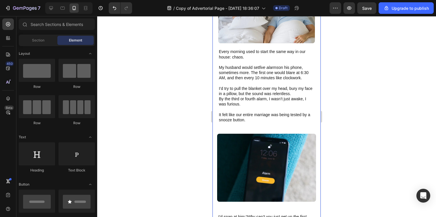
scroll to position [145, 0]
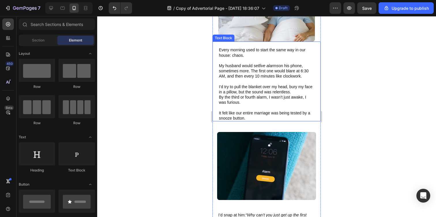
click at [234, 50] on p "Every morning used to start the same way in our house: chaos." at bounding box center [266, 52] width 95 height 10
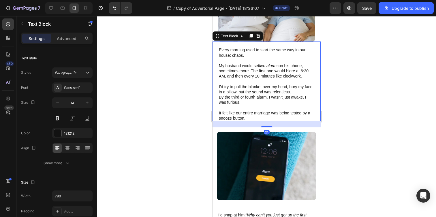
click at [234, 50] on p "Every morning used to start the same way in our house: chaos." at bounding box center [266, 52] width 95 height 10
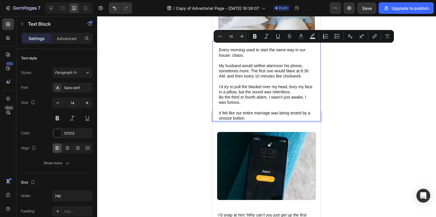
click at [250, 94] on p "By the third or fourth alarm, I wasn’t just awake, I was furious." at bounding box center [266, 99] width 95 height 10
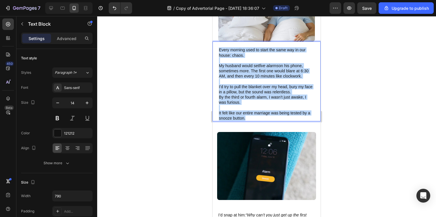
drag, startPoint x: 253, startPoint y: 114, endPoint x: 215, endPoint y: 46, distance: 78.0
click at [215, 46] on div "Every morning used to start the same way in our house: chaos. My husband would …" at bounding box center [266, 81] width 108 height 80
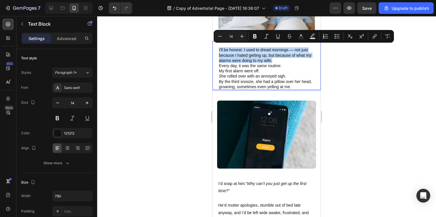
drag, startPoint x: 280, startPoint y: 57, endPoint x: 217, endPoint y: 46, distance: 63.5
click at [217, 46] on div "I’ll be honest: I used to dread mornings — not just because I hated getting up,…" at bounding box center [266, 65] width 108 height 48
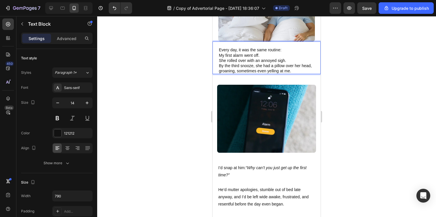
click at [274, 53] on p "My first alarm went off." at bounding box center [266, 55] width 95 height 5
click at [220, 53] on p "My first alarm went off." at bounding box center [266, 55] width 95 height 5
click at [219, 58] on p "She rolled over with an annoyed sigh." at bounding box center [266, 60] width 95 height 5
click at [219, 63] on p "By the third snooze, she had a pillow over her head, groaning, sometimes even y…" at bounding box center [266, 68] width 95 height 10
click at [219, 69] on p "- By the third snooze, she had a pillow over her head, groaning, sometimes even…" at bounding box center [266, 68] width 95 height 10
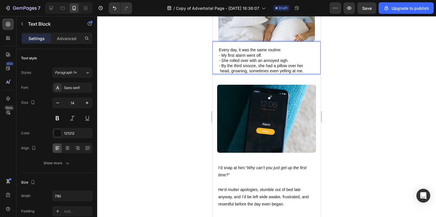
click at [238, 66] on p "- By the third snooze, she had a pillow over her head, groaning, sometimes even…" at bounding box center [266, 68] width 95 height 10
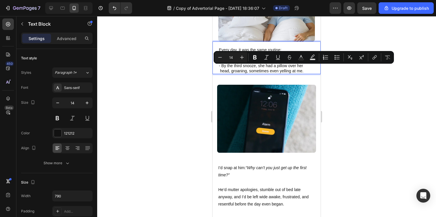
click at [219, 64] on p "- By the third snooze, she had a pillow over her head, groaning, sometimes even…" at bounding box center [266, 68] width 95 height 10
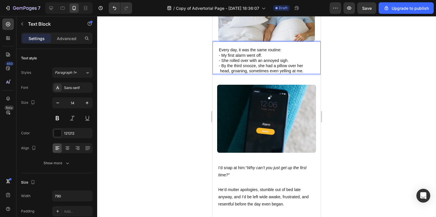
click at [223, 63] on p "- By the third snooze, she had a pillow over her head, groaning, sometimes even…" at bounding box center [266, 68] width 95 height 10
click at [223, 58] on p "- She rolled over with an annoyed sigh." at bounding box center [266, 60] width 95 height 5
click at [223, 53] on p "- My first alarm went off." at bounding box center [266, 55] width 95 height 5
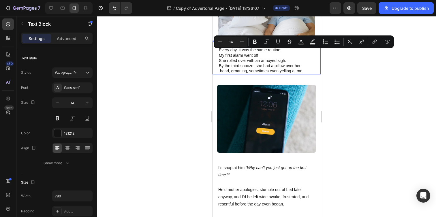
drag, startPoint x: 307, startPoint y: 68, endPoint x: 218, endPoint y: 54, distance: 89.9
click at [218, 54] on div "Every day, it was the same routine: My first alarm went off. She rolled over wi…" at bounding box center [266, 57] width 108 height 33
click at [335, 42] on icon "Editor contextual toolbar" at bounding box center [334, 41] width 1 height 1
type input "14"
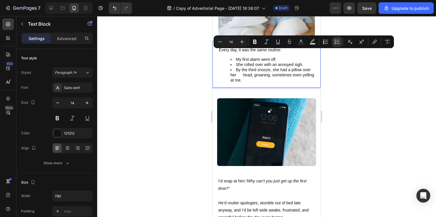
click at [257, 79] on li "By the third snooze, she had a pillow over her head, groaning, sometimes even y…" at bounding box center [272, 75] width 84 height 16
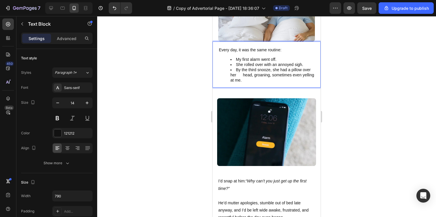
click at [230, 73] on ul "My first alarm went off. She rolled over with an annoyed sigh. By the third sno…" at bounding box center [266, 70] width 95 height 26
click at [288, 73] on li "By the third snooze, she had a pillow over her head, groaning, sometimes even y…" at bounding box center [272, 75] width 84 height 16
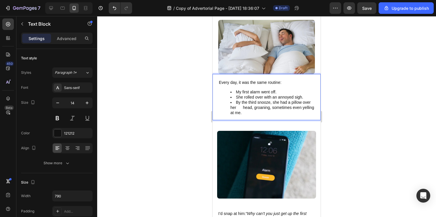
scroll to position [112, 0]
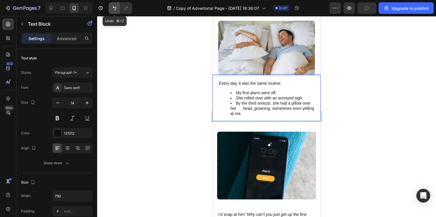
click at [115, 9] on icon "Undo/Redo" at bounding box center [114, 8] width 3 height 4
click at [115, 9] on icon "Undo/Redo" at bounding box center [114, 8] width 6 height 6
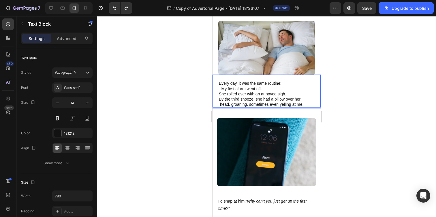
click at [221, 91] on p "She rolled over with an annoyed sigh." at bounding box center [266, 93] width 95 height 5
click at [222, 86] on p "- My first alarm went off." at bounding box center [266, 88] width 95 height 5
click at [220, 91] on p "She rolled over with an annoyed sigh." at bounding box center [266, 93] width 95 height 5
click at [221, 97] on p "By the third snooze, she had a pillow over her head, groaning, sometimes even y…" at bounding box center [266, 102] width 95 height 10
click at [220, 102] on p "- By the third snooze, she had a pillow over her head, groaning, sometimes even…" at bounding box center [266, 102] width 95 height 10
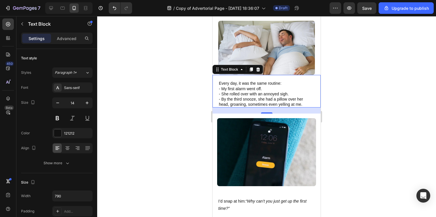
click at [186, 104] on div at bounding box center [266, 116] width 339 height 201
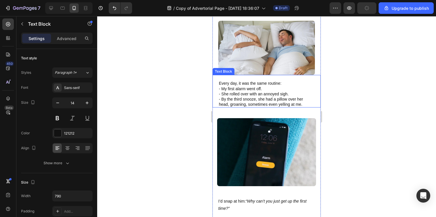
click at [229, 100] on p "- By the third snooze, she had a pillow over her head, groaning, sometimes even…" at bounding box center [266, 102] width 95 height 10
click at [221, 101] on p "- By the third snooze, she had a pillow over her head, groaning, sometimes even…" at bounding box center [266, 102] width 95 height 10
click at [222, 97] on p "- By the third snooze, she had a pillow over her head, groaning, sometimes even…" at bounding box center [266, 102] width 95 height 10
click at [199, 104] on div at bounding box center [266, 116] width 339 height 201
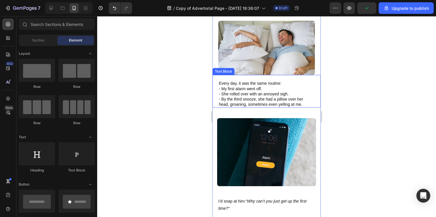
click at [281, 83] on p "Every day, it was the same routine:" at bounding box center [266, 83] width 95 height 5
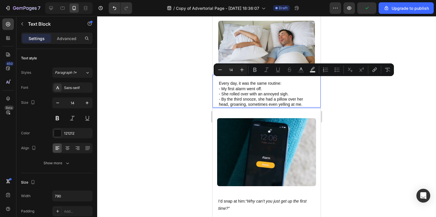
click at [281, 81] on p "Every day, it was the same routine:" at bounding box center [266, 83] width 95 height 5
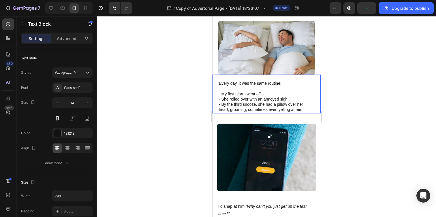
click at [275, 98] on p "- She rolled over with an annoyed sigh." at bounding box center [266, 99] width 95 height 5
click at [306, 107] on p "- By the third snooze, she had a pillow over her head, groaning, sometimes even…" at bounding box center [266, 107] width 95 height 10
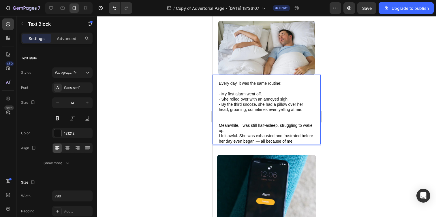
click at [222, 118] on p "Rich Text Editor. Editing area: main" at bounding box center [266, 120] width 95 height 5
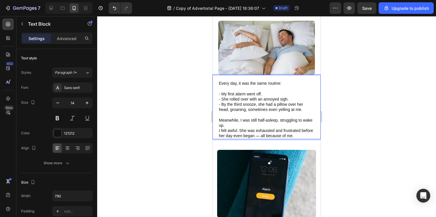
click at [293, 118] on p "Meanwhile, I was still half-asleep, struggling to wake up." at bounding box center [266, 123] width 95 height 10
click at [249, 123] on p "Meanwhile, I was still half-asleep, struggling to wake up." at bounding box center [266, 123] width 95 height 10
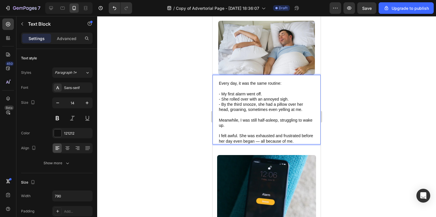
click at [270, 138] on p "I felt awful. She was exhausted and frustrated before her day even began — all …" at bounding box center [266, 138] width 95 height 10
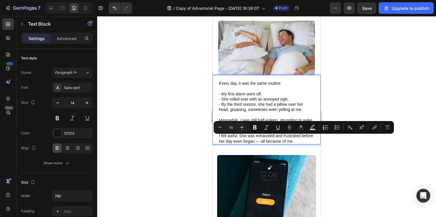
click at [269, 138] on p "I felt awful. She was exhausted and frustrated before her day even began — all …" at bounding box center [266, 138] width 95 height 10
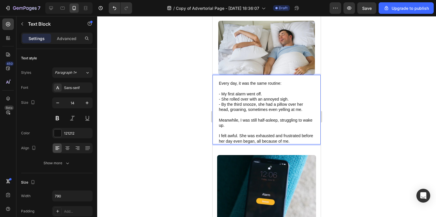
click at [303, 139] on p "I felt awful. She was exhausted and frustrated before her day even began, all b…" at bounding box center [266, 138] width 95 height 10
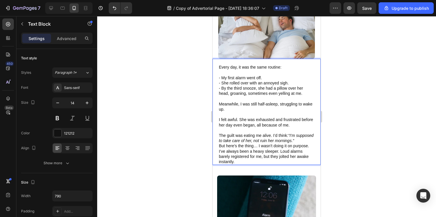
scroll to position [131, 0]
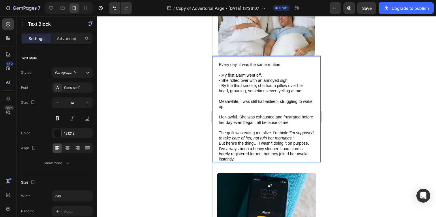
click at [269, 139] on p "The guilt was eating me alive. I’d think: “I’m supposed to take care of her, no…" at bounding box center [266, 135] width 95 height 10
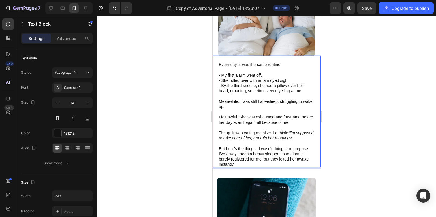
click at [252, 167] on p "I’ve always been a heavy sleeper. Loud alarms barely registered for me, but the…" at bounding box center [266, 159] width 95 height 16
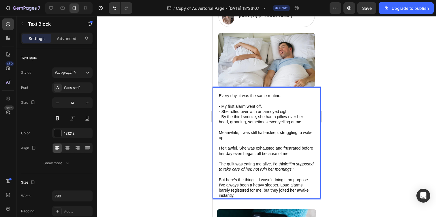
scroll to position [97, 0]
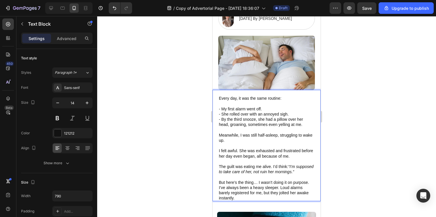
click at [191, 89] on div at bounding box center [266, 116] width 339 height 201
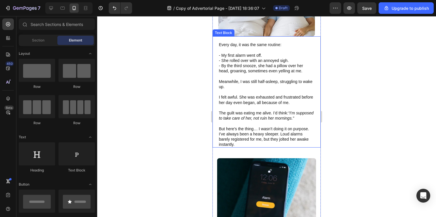
scroll to position [154, 0]
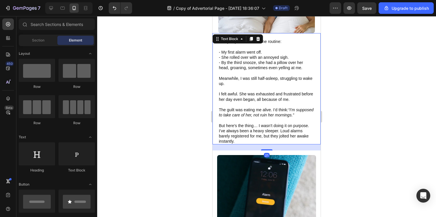
click at [256, 142] on p "I’ve always been a heavy sleeper. Loud alarms barely registered for me, but the…" at bounding box center [266, 136] width 95 height 16
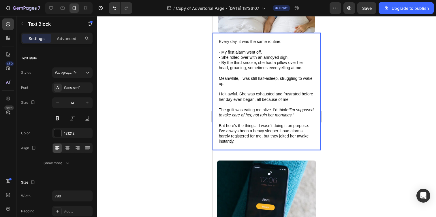
click at [190, 130] on div at bounding box center [266, 116] width 339 height 201
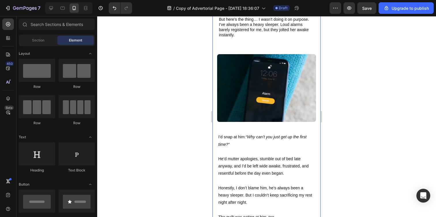
scroll to position [313, 0]
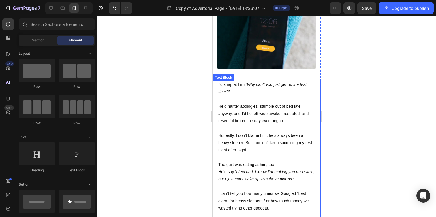
click at [235, 84] on p "I’d snap at him: “Why can’t you just get up the first time?”" at bounding box center [266, 88] width 97 height 14
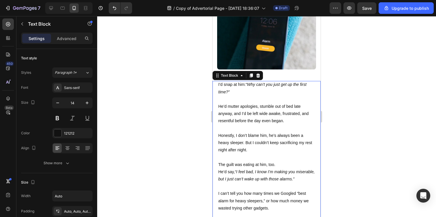
click at [235, 84] on p "I’d snap at him: “Why can’t you just get up the first time?”" at bounding box center [266, 88] width 97 height 14
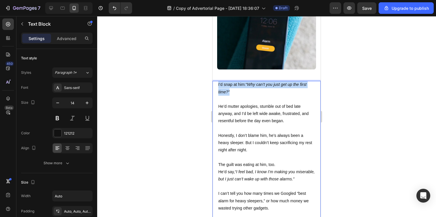
click at [235, 84] on p "I’d snap at him: “Why can’t you just get up the first time?”" at bounding box center [266, 88] width 97 height 14
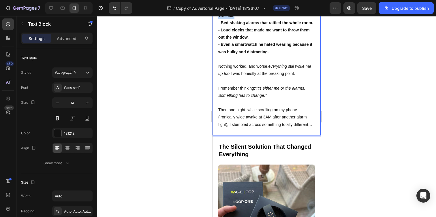
scroll to position [562, 0]
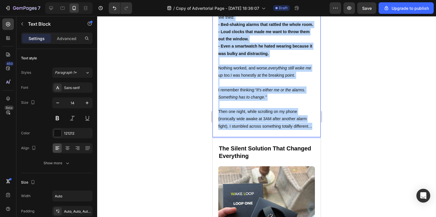
drag, startPoint x: 218, startPoint y: 110, endPoint x: 287, endPoint y: 149, distance: 78.9
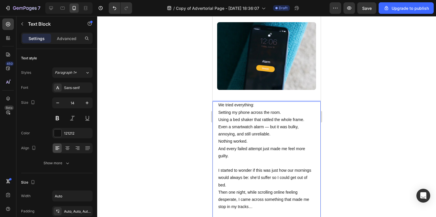
scroll to position [310, 0]
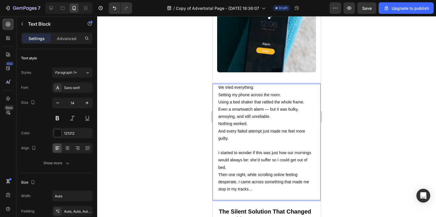
click at [219, 94] on p "Setting my phone across the room." at bounding box center [266, 94] width 97 height 7
click at [218, 102] on p "Using a bed shaker that rattled the whole frame." at bounding box center [266, 102] width 97 height 7
click at [218, 109] on p "Even a smartwatch alarm — but it was bulky, annoying, and still unreliable." at bounding box center [266, 113] width 97 height 14
click at [267, 108] on p "- Even a smartwatch alarm — but it was bulky, annoying, and still unreliable." at bounding box center [266, 113] width 97 height 14
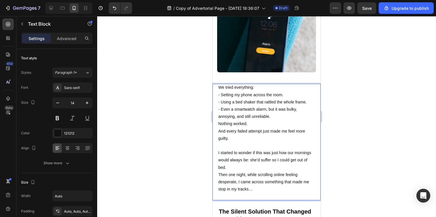
click at [219, 123] on p "Nothing worked." at bounding box center [266, 123] width 97 height 7
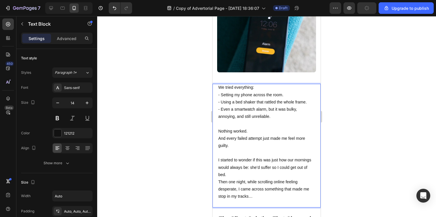
click at [219, 138] on p "And every failed attempt just made me feel more guilty." at bounding box center [266, 142] width 97 height 14
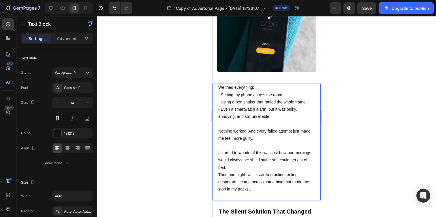
click at [267, 138] on p "Nothing worked. And every failed attempt just made me feel more guilty." at bounding box center [266, 135] width 97 height 14
click at [248, 130] on p "Nothing worked. And every failed attempt just made me feel more guilty." at bounding box center [266, 135] width 97 height 14
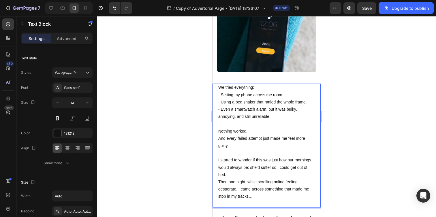
click at [252, 143] on p "And every failed attempt just made me feel more guilty." at bounding box center [266, 142] width 97 height 14
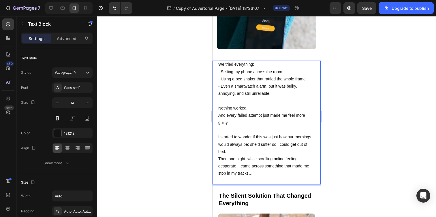
scroll to position [336, 0]
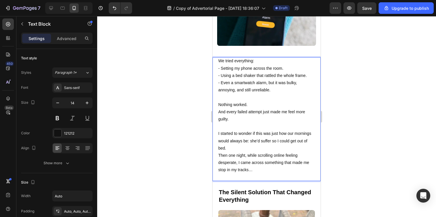
click at [250, 150] on p "I started to wonder if this was just how our mornings would always be: she’d su…" at bounding box center [266, 141] width 97 height 22
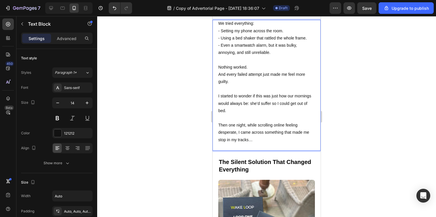
scroll to position [378, 0]
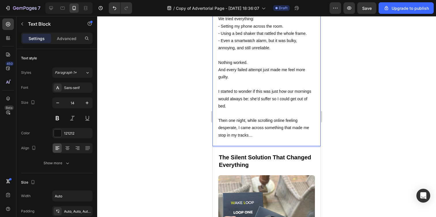
click at [267, 111] on p "Rich Text Editor. Editing area: main" at bounding box center [266, 113] width 97 height 7
click at [263, 131] on p "Then one night, while scrolling online feeling desperate, I came across somethi…" at bounding box center [266, 128] width 97 height 22
click at [271, 135] on p "Then one night, while scrolling online feeling desperate, I came across somethi…" at bounding box center [266, 128] width 97 height 22
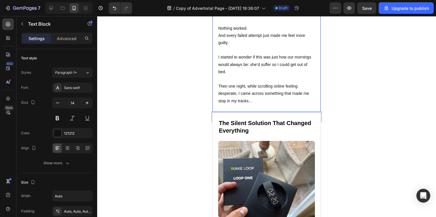
scroll to position [413, 0]
click at [259, 123] on h2 "The Silent Solution That Changed Everything" at bounding box center [266, 127] width 97 height 16
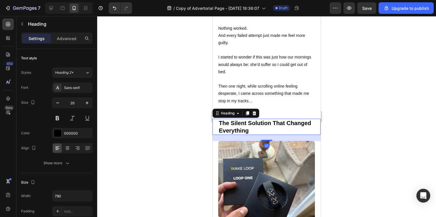
click at [259, 123] on h2 "The Silent Solution That Changed Everything" at bounding box center [266, 127] width 97 height 16
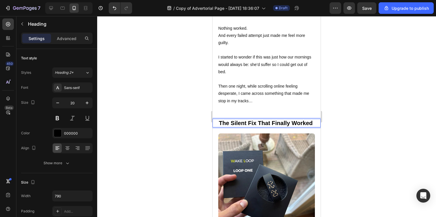
click at [186, 132] on div at bounding box center [266, 116] width 339 height 201
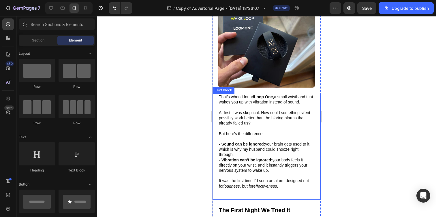
scroll to position [589, 0]
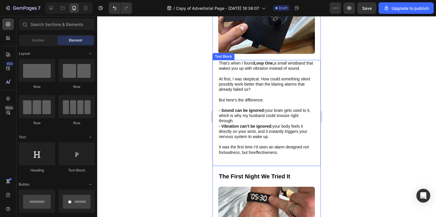
click at [249, 68] on p "That’s when I found Loop One, a small wristband that wakes you up with vibratio…" at bounding box center [266, 66] width 95 height 10
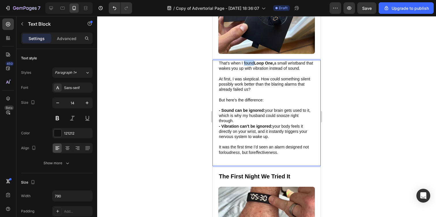
click at [249, 68] on p "That’s when I found Loop One, a small wristband that wakes you up with vibratio…" at bounding box center [266, 66] width 95 height 10
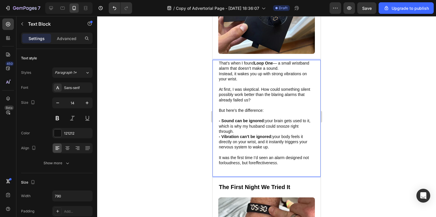
click at [277, 65] on p "That’s when I found Loop One — a small wristband alarm that doesn’t make a soun…" at bounding box center [266, 66] width 95 height 10
click at [249, 80] on p "Instead, it wakes you up with strong vibrations on your wrist." at bounding box center [266, 76] width 95 height 10
click at [282, 71] on p "That’s when I found Loop One, a small wristband alarm that doesn’t make a sound." at bounding box center [266, 66] width 95 height 10
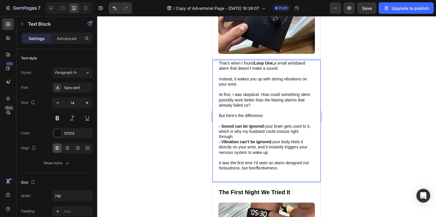
click at [253, 87] on p "Instead, it wakes you up with strong vibrations on your wrist." at bounding box center [266, 81] width 95 height 10
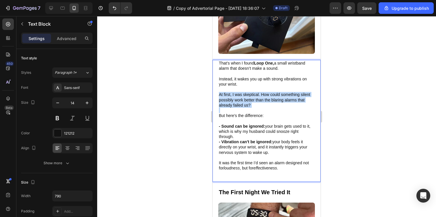
drag, startPoint x: 265, startPoint y: 111, endPoint x: 217, endPoint y: 96, distance: 49.8
click at [217, 96] on div "That’s when I found Loop One, a small wristband alarm that doesn’t make a sound…" at bounding box center [266, 121] width 108 height 122
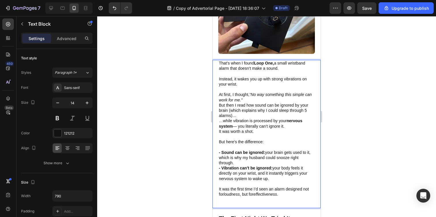
click at [262, 102] on p "At first, I thought, “No way something this simple can work for me.”" at bounding box center [266, 97] width 95 height 10
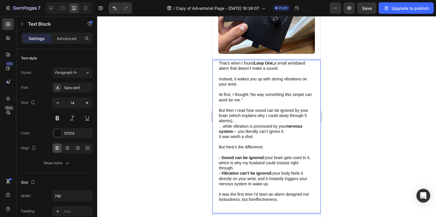
click at [249, 123] on p "But then I read how sound can be ignored by your brain (which explains why I co…" at bounding box center [266, 116] width 95 height 16
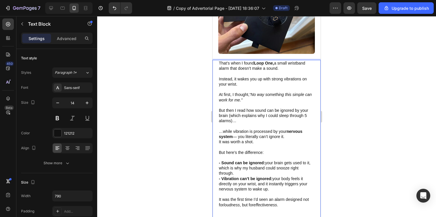
click at [271, 143] on p "It was worth a shot." at bounding box center [266, 141] width 95 height 5
click at [236, 139] on p "…while vibration is processed by your nervous system — you literally can’t igno…" at bounding box center [266, 134] width 95 height 10
click at [235, 139] on p "…while vibration is processed by your nervous system — you literally can’t igno…" at bounding box center [266, 134] width 95 height 10
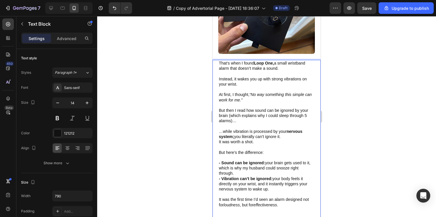
click at [257, 143] on p "It was worth a shot." at bounding box center [266, 141] width 95 height 5
click at [287, 138] on p "…while vibration is processed by your nervous system; you literally can’t ignor…" at bounding box center [266, 134] width 95 height 10
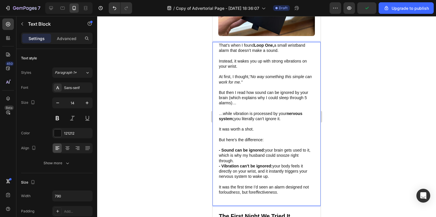
scroll to position [611, 0]
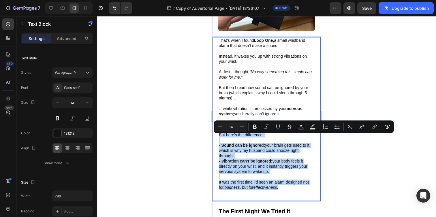
drag, startPoint x: 288, startPoint y: 192, endPoint x: 217, endPoint y: 137, distance: 89.3
click at [217, 137] on div "That’s when I found Loop One, a small wristband alarm that doesn’t make a sound…" at bounding box center [266, 119] width 108 height 164
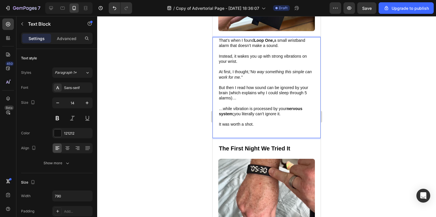
click at [186, 136] on div at bounding box center [266, 116] width 339 height 201
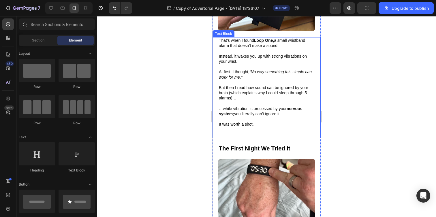
click at [240, 137] on p "Rich Text Editor. Editing area: main" at bounding box center [266, 134] width 95 height 5
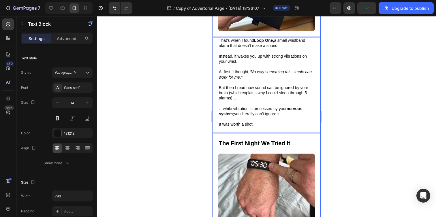
click at [178, 138] on div at bounding box center [266, 116] width 339 height 201
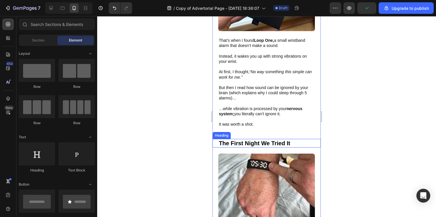
click at [264, 145] on h2 "The First Night We Tried It" at bounding box center [266, 143] width 97 height 9
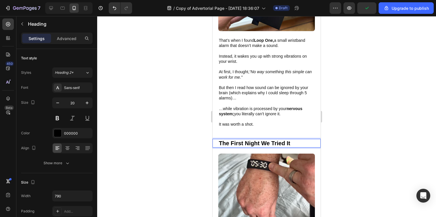
click at [264, 145] on h2 "The First Night We Tried It" at bounding box center [266, 143] width 97 height 9
click at [182, 101] on div at bounding box center [266, 116] width 339 height 201
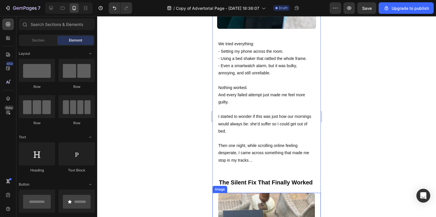
scroll to position [296, 0]
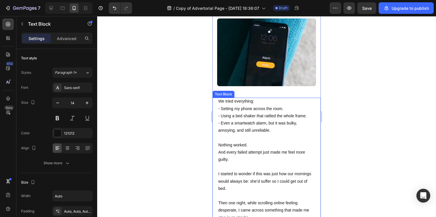
click at [234, 99] on p "We tried everything:" at bounding box center [266, 101] width 97 height 7
drag, startPoint x: 255, startPoint y: 101, endPoint x: 217, endPoint y: 100, distance: 38.0
click at [217, 100] on div "We tried everything: - Setting my phone across the room. - Using a bed shaker t…" at bounding box center [266, 163] width 108 height 131
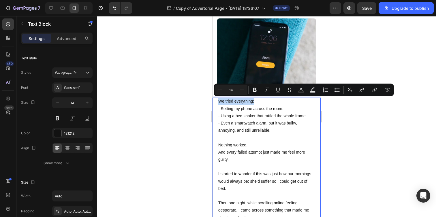
click at [264, 101] on p "We tried everything:" at bounding box center [266, 101] width 97 height 7
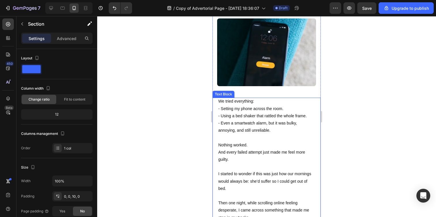
click at [227, 101] on p "We tried everything:" at bounding box center [266, 101] width 97 height 7
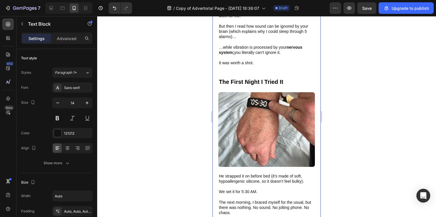
scroll to position [674, 0]
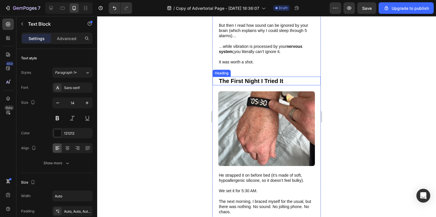
click at [254, 83] on p "The First Night I Tried It" at bounding box center [266, 80] width 95 height 7
click at [248, 83] on p "The First Night I Tried It" at bounding box center [266, 80] width 95 height 7
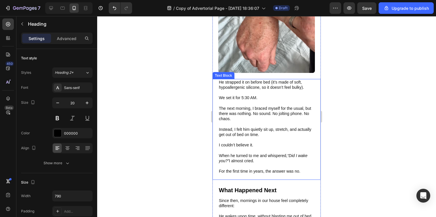
scroll to position [769, 0]
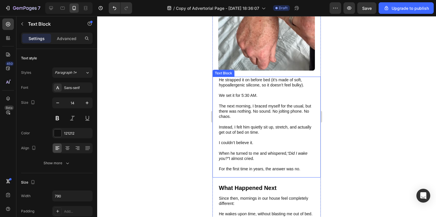
click at [251, 102] on p at bounding box center [266, 100] width 95 height 5
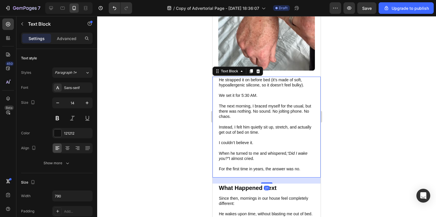
click at [251, 102] on p at bounding box center [266, 100] width 95 height 5
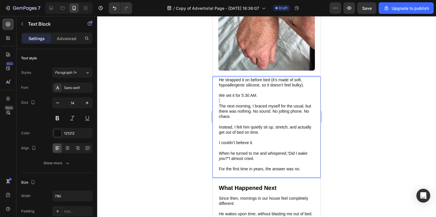
click at [251, 102] on p "Rich Text Editor. Editing area: main" at bounding box center [266, 100] width 95 height 5
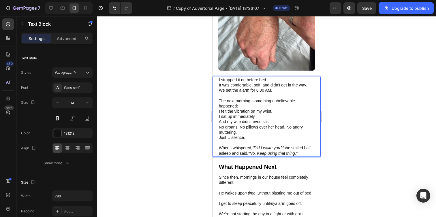
click at [273, 79] on p "I strapped it on before bed." at bounding box center [266, 79] width 95 height 5
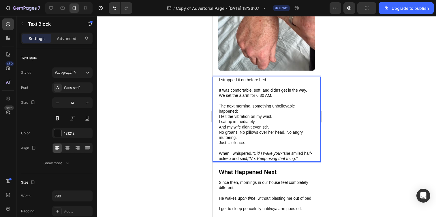
click at [257, 94] on p "We set the alarm for 6:30 AM." at bounding box center [266, 95] width 95 height 5
click at [249, 110] on p "The next morning, something unbelievable happened:" at bounding box center [266, 108] width 95 height 10
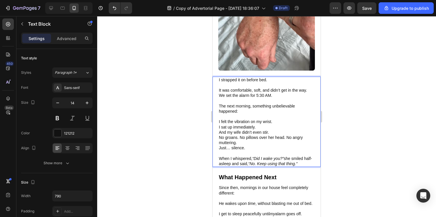
click at [218, 121] on div "I strapped it on before bed. It was comfortable, soft, and didn’t get in the wa…" at bounding box center [266, 122] width 97 height 90
click at [219, 126] on p "I sat up immediately." at bounding box center [266, 126] width 95 height 5
click at [219, 131] on p "And my wife didn’t even stir." at bounding box center [266, 132] width 95 height 5
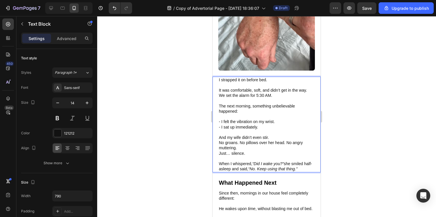
click at [245, 147] on p "No groans. No pillows over her head. No angry muttering." at bounding box center [266, 145] width 95 height 10
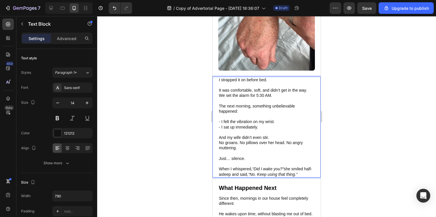
click at [266, 152] on p "Rich Text Editor. Editing area: main" at bounding box center [266, 153] width 95 height 5
click at [283, 157] on p "Just… silence." at bounding box center [266, 158] width 95 height 5
click at [263, 137] on p "And my wife didn’t even stir." at bounding box center [266, 137] width 95 height 5
click at [236, 130] on p "Rich Text Editor. Editing area: main" at bounding box center [266, 132] width 95 height 5
click at [271, 137] on p "And my wife didn’t even stir." at bounding box center [266, 137] width 95 height 5
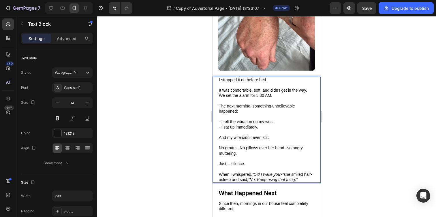
click at [296, 155] on p "No groans. No pillows over her head. No angry muttering." at bounding box center [266, 150] width 95 height 10
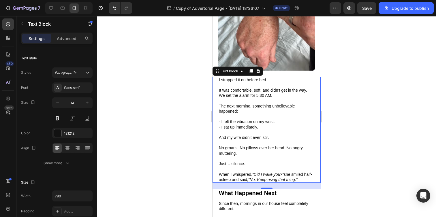
click at [311, 179] on div "I strapped it on before bed. It was comfortable, soft, and didn’t get in the wa…" at bounding box center [266, 130] width 108 height 106
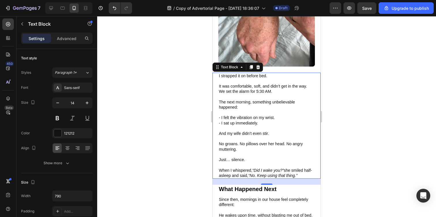
scroll to position [810, 0]
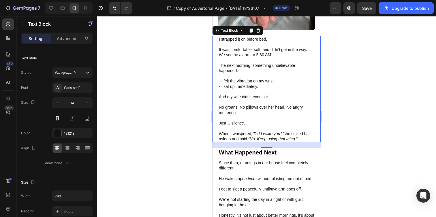
click at [282, 126] on p "Rich Text Editor. Editing area: main" at bounding box center [266, 128] width 95 height 5
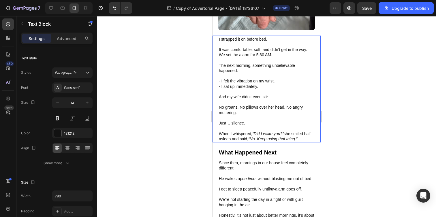
click at [279, 119] on p "Rich Text Editor. Editing area: main" at bounding box center [266, 117] width 95 height 5
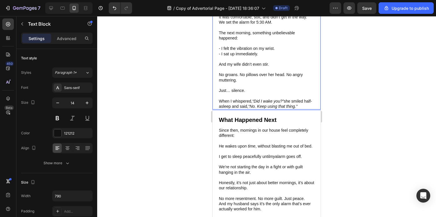
scroll to position [892, 0]
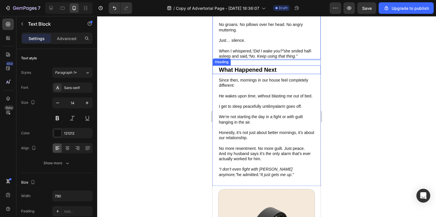
click at [247, 66] on h2 "What Happened Next" at bounding box center [266, 69] width 97 height 9
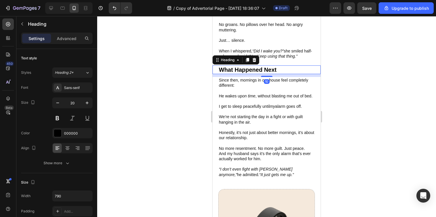
click at [243, 69] on h2 "What Happened Next" at bounding box center [266, 69] width 97 height 9
click at [243, 69] on p "What Happened Next" at bounding box center [266, 69] width 95 height 7
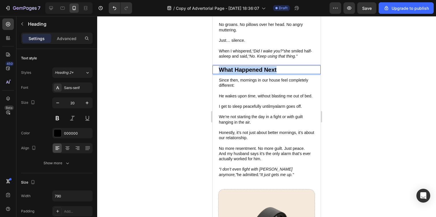
click at [243, 69] on p "What Happened Next" at bounding box center [266, 69] width 95 height 7
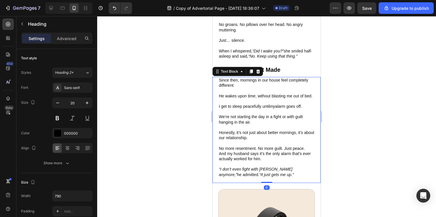
click at [228, 81] on p "Since then, mornings in our house feel completely different:" at bounding box center [266, 82] width 95 height 10
click at [225, 88] on p at bounding box center [266, 90] width 95 height 5
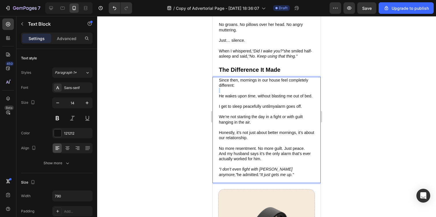
click at [225, 88] on p "Rich Text Editor. Editing area: main" at bounding box center [266, 90] width 95 height 5
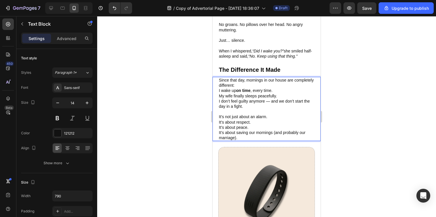
click at [262, 83] on p "Since that day, mornings in our house are completely different:" at bounding box center [266, 82] width 95 height 10
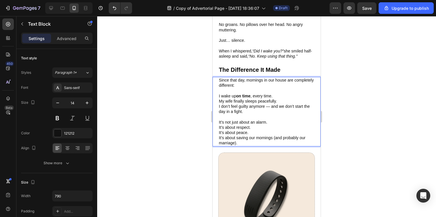
click at [277, 98] on p "I wake up on time , every time." at bounding box center [266, 95] width 95 height 5
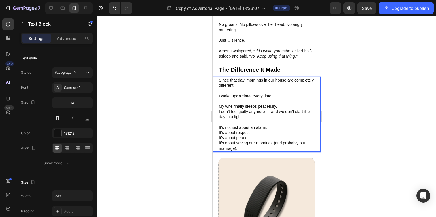
click at [280, 105] on p "My wife finally sleeps peacefully." at bounding box center [266, 106] width 95 height 5
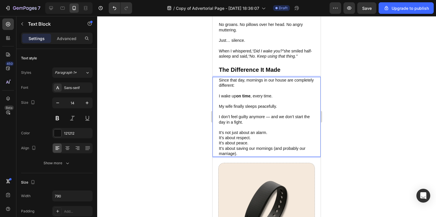
click at [267, 117] on p "I don’t feel guilty anymore — and we don’t start the day in a fight." at bounding box center [266, 119] width 95 height 10
click at [259, 121] on p "I don’t feel guilty anymore and we don’t start the day in a fight." at bounding box center [266, 119] width 95 height 10
click at [270, 132] on p "It’s not just about an alarm." at bounding box center [266, 132] width 95 height 5
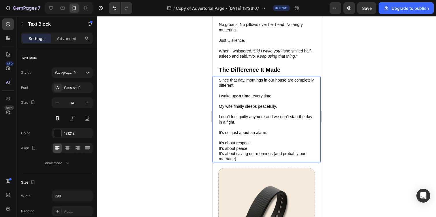
click at [254, 143] on p "It’s about respect." at bounding box center [266, 142] width 95 height 5
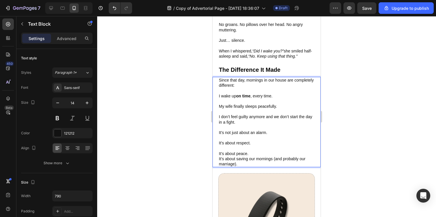
click at [255, 152] on p "It’s about peace." at bounding box center [266, 153] width 95 height 5
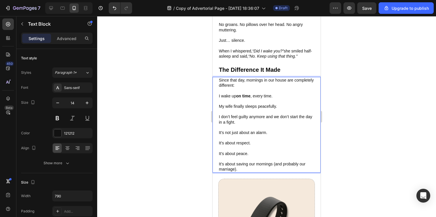
click at [192, 145] on div at bounding box center [266, 116] width 339 height 201
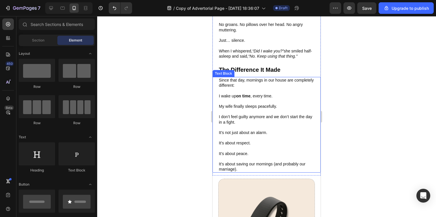
click at [245, 101] on p "Rich Text Editor. Editing area: main" at bounding box center [266, 101] width 95 height 5
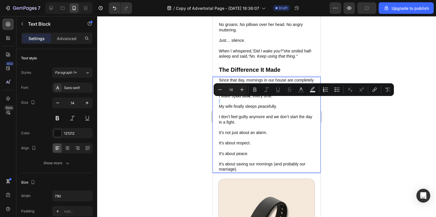
click at [235, 101] on p "Rich Text Editor. Editing area: main" at bounding box center [266, 101] width 95 height 5
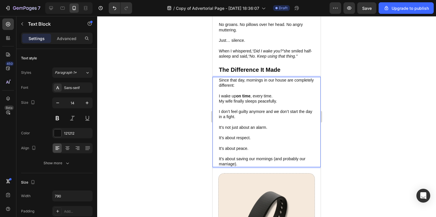
click at [228, 122] on p "Rich Text Editor. Editing area: main" at bounding box center [266, 122] width 95 height 5
click at [157, 67] on div at bounding box center [266, 116] width 339 height 201
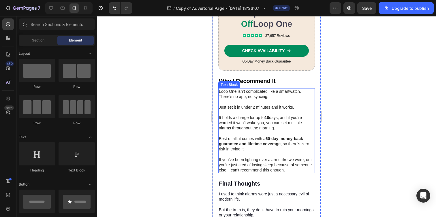
scroll to position [1160, 0]
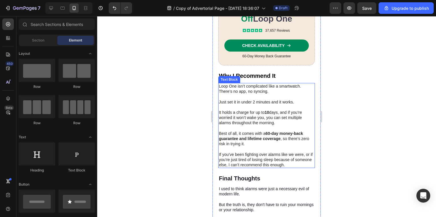
click at [244, 132] on strong "60-day money-back guarantee and lifetime coverage" at bounding box center [261, 136] width 84 height 10
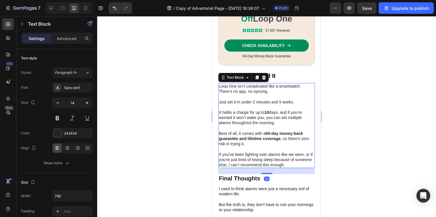
click at [244, 132] on strong "60-day money-back guarantee and lifetime coverage" at bounding box center [261, 136] width 84 height 10
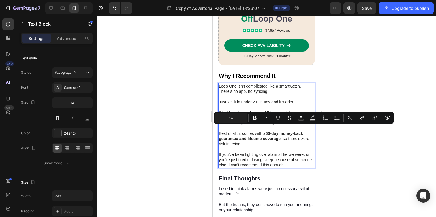
click at [222, 99] on p "Just set it in under 2 minutes and it works." at bounding box center [266, 101] width 95 height 5
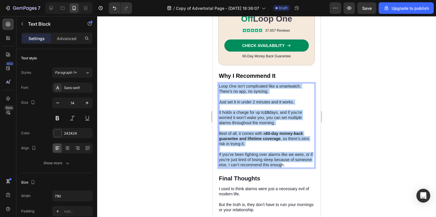
drag, startPoint x: 219, startPoint y: 81, endPoint x: 299, endPoint y: 162, distance: 113.7
click at [299, 162] on div "Loop One isn’t complicated like a smartwatch. There’s no app, no syncing. Just …" at bounding box center [266, 125] width 97 height 85
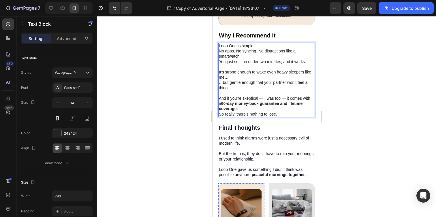
scroll to position [1200, 0]
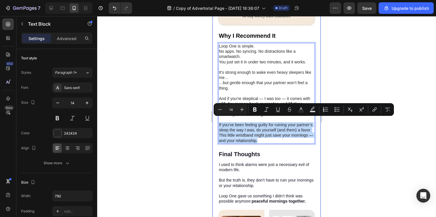
drag, startPoint x: 275, startPoint y: 141, endPoint x: 213, endPoint y: 119, distance: 65.7
click at [213, 119] on div "Image Up to 30% Off Loop One Text Block Icon Icon Icon Icon Icon Icon List 37,6…" at bounding box center [266, 161] width 108 height 598
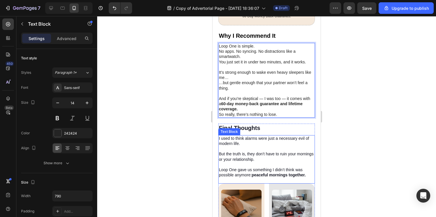
click at [255, 138] on p "I used to think alarms were just a necessary evil of modern life." at bounding box center [266, 141] width 95 height 10
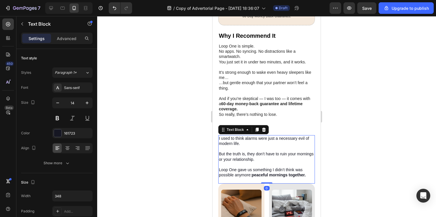
click at [256, 155] on p "But the truth is, they don’t have to ruin your mornings or your relationship." at bounding box center [266, 156] width 95 height 10
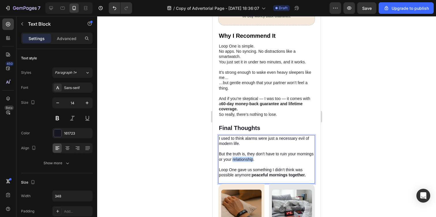
click at [256, 155] on p "But the truth is, they don’t have to ruin your mornings or your relationship." at bounding box center [266, 156] width 95 height 10
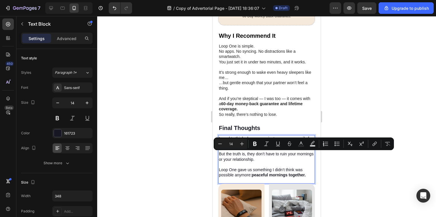
click at [293, 167] on p "Loop One gave us something I didn’t think was possible anymore: peaceful mornin…" at bounding box center [266, 172] width 95 height 10
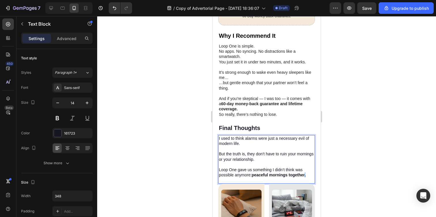
click at [305, 170] on p "Loop One gave us something I didn’t think was possible anymore: peaceful mornin…" at bounding box center [266, 172] width 95 height 10
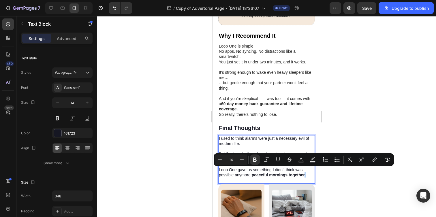
click at [308, 171] on p "Loop One gave us something I didn’t think was possible anymore: peaceful mornin…" at bounding box center [266, 172] width 95 height 10
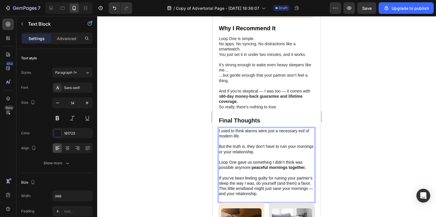
scroll to position [1227, 0]
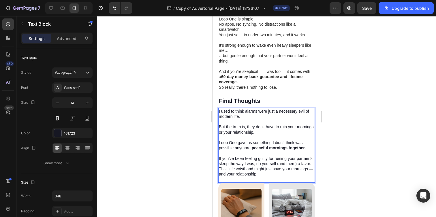
click at [249, 164] on p "If you’ve been feeling guilty for ruining your partner’s sleep the way I was, d…" at bounding box center [266, 161] width 95 height 10
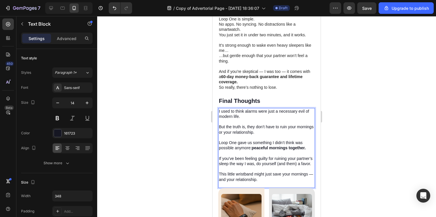
click at [221, 179] on p "This little wristband might just save your mornings — and your relationship." at bounding box center [266, 176] width 95 height 10
click at [264, 180] on p "This little wristband might just save your mornings and your relationship." at bounding box center [266, 176] width 95 height 10
click at [222, 181] on p "This little wristband might just save your mornings and your relationship." at bounding box center [266, 176] width 95 height 10
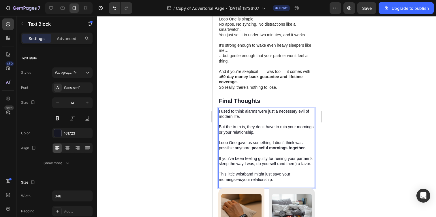
click at [275, 181] on p "This little wristband might just save your mornings and your relationship." at bounding box center [266, 176] width 95 height 10
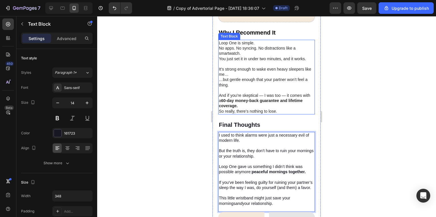
scroll to position [1201, 0]
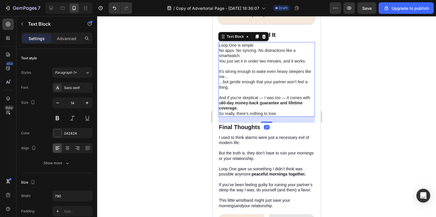
click at [259, 95] on p "And if you’re skeptical — I was too — it comes with a 60-day money-back guarant…" at bounding box center [266, 103] width 95 height 16
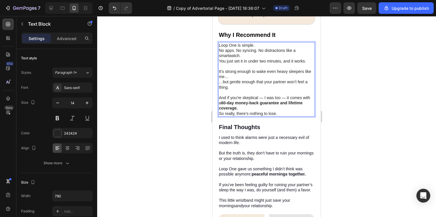
click at [263, 95] on p "And if you’re skeptical — I was too — it comes with a 60-day money-back guarant…" at bounding box center [266, 103] width 95 height 16
click at [279, 95] on p "And if you’re skeptical; I was too — it comes with a 60-day money-back guarante…" at bounding box center [266, 103] width 95 height 16
click at [282, 111] on p "So really, there’s nothing to lose." at bounding box center [266, 113] width 95 height 5
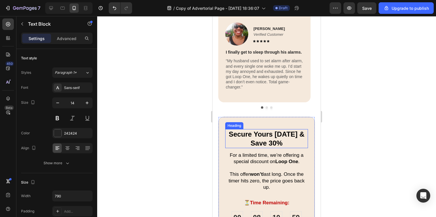
scroll to position [1647, 0]
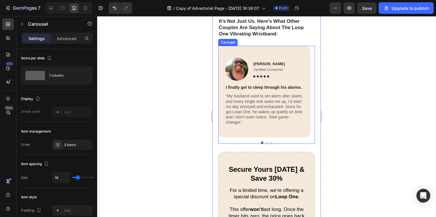
click at [265, 142] on button "Dot" at bounding box center [266, 142] width 2 height 2
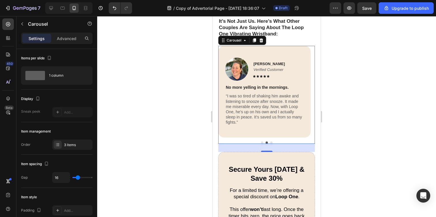
click at [270, 142] on button "Dot" at bounding box center [271, 142] width 2 height 2
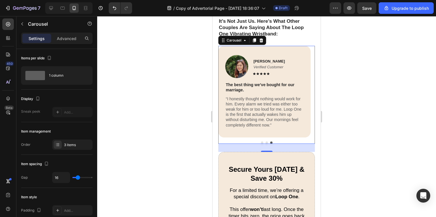
click at [261, 141] on button "Dot" at bounding box center [262, 142] width 2 height 2
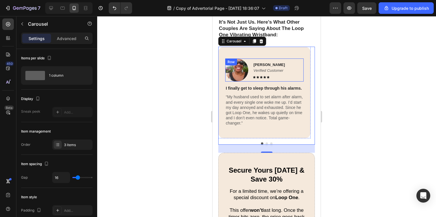
scroll to position [1637, 0]
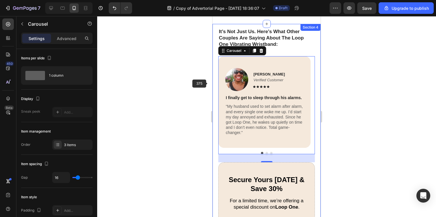
click at [189, 84] on div at bounding box center [266, 116] width 339 height 201
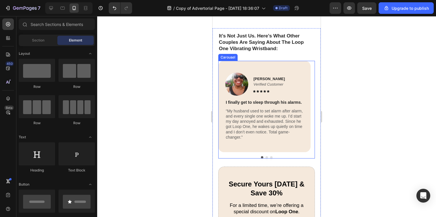
click at [265, 156] on button "Dot" at bounding box center [266, 157] width 2 height 2
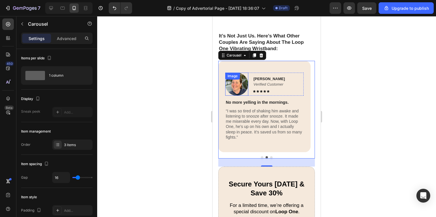
click at [235, 81] on img at bounding box center [236, 84] width 23 height 23
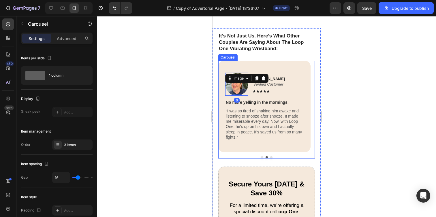
click at [270, 156] on div at bounding box center [266, 157] width 97 height 2
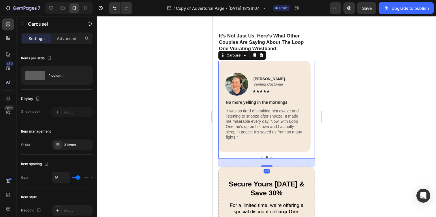
click at [270, 156] on button "Dot" at bounding box center [271, 157] width 2 height 2
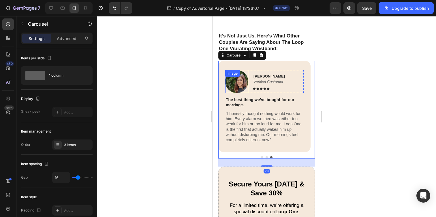
click at [238, 83] on img at bounding box center [236, 81] width 23 height 23
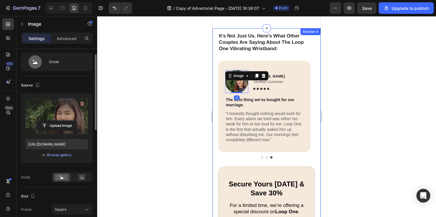
scroll to position [0, 0]
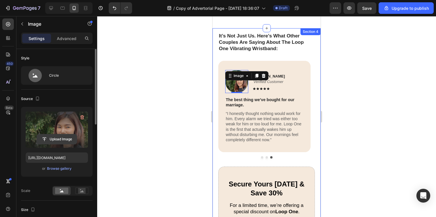
click at [58, 142] on input "file" at bounding box center [57, 139] width 40 height 10
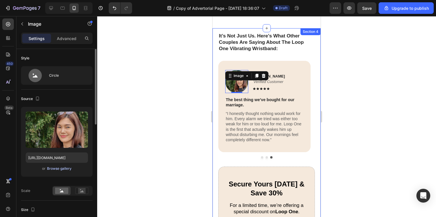
click at [61, 167] on div "Browse gallery" at bounding box center [59, 168] width 24 height 5
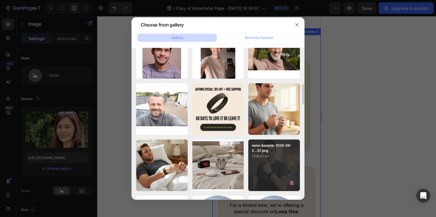
scroll to position [632, 0]
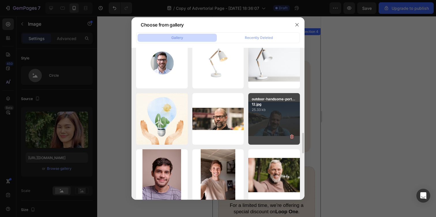
click at [275, 123] on div "outdoor-handsome-port...12.jpg 25.33 kb" at bounding box center [274, 119] width 52 height 52
type input "https://cdn.shopify.com/s/files/1/0938/4601/2235/files/gempages_585528077073777…"
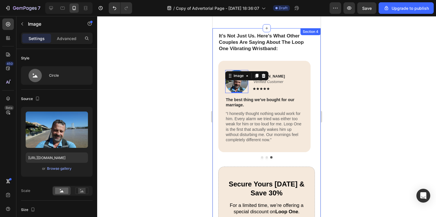
click at [190, 114] on div at bounding box center [266, 116] width 339 height 201
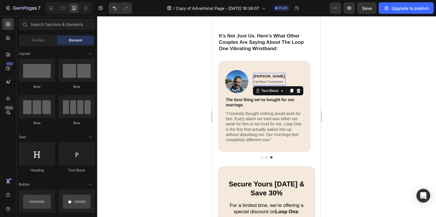
click at [259, 74] on strong "Emma B." at bounding box center [268, 76] width 31 height 4
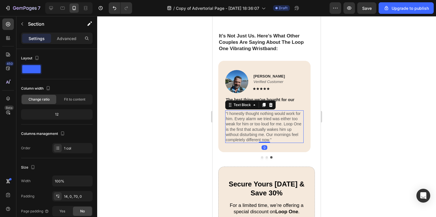
click at [266, 125] on p "“I honestly thought nothing would work for him. Every alarm we tried was either…" at bounding box center [264, 126] width 77 height 31
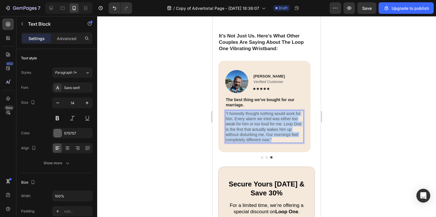
click at [266, 125] on p "“I honestly thought nothing would work for him. Every alarm we tried was either…" at bounding box center [264, 126] width 77 height 31
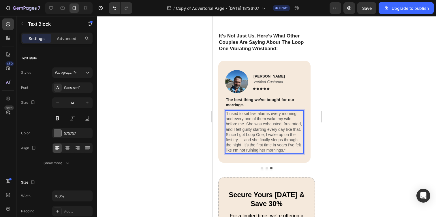
click at [241, 135] on p "“I used to set five alarms every morning, and every one of them woke my wife be…" at bounding box center [264, 132] width 77 height 42
click at [280, 146] on p "“I used to set five alarms every morning, and every one of them woke my wife be…" at bounding box center [264, 132] width 77 height 42
click at [255, 98] on p "The best thing we’ve bought for our marriage." at bounding box center [264, 102] width 77 height 10
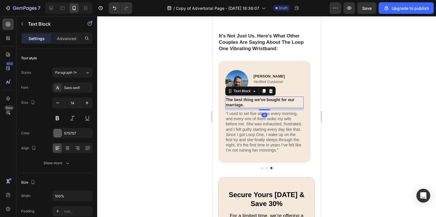
click at [255, 98] on p "The best thing we’ve bought for our marriage." at bounding box center [264, 102] width 77 height 10
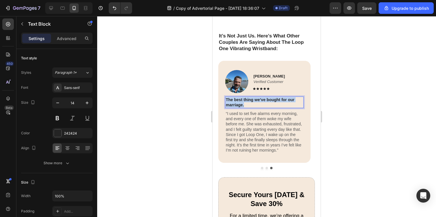
click at [255, 98] on p "The best thing we’ve bought for our marriage." at bounding box center [264, 102] width 77 height 10
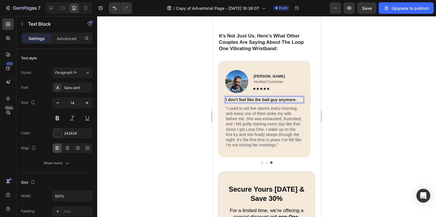
click at [189, 103] on div at bounding box center [266, 116] width 339 height 201
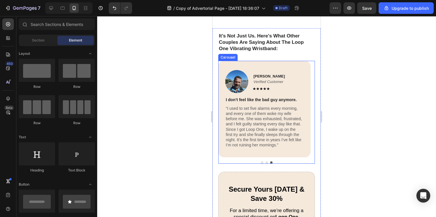
click at [265, 161] on button "Dot" at bounding box center [266, 162] width 2 height 2
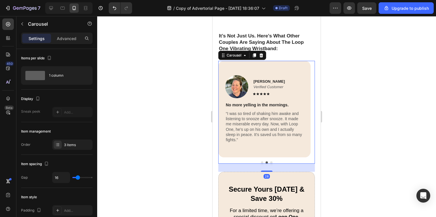
click at [261, 161] on button "Dot" at bounding box center [262, 162] width 2 height 2
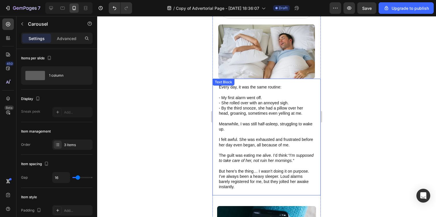
scroll to position [0, 0]
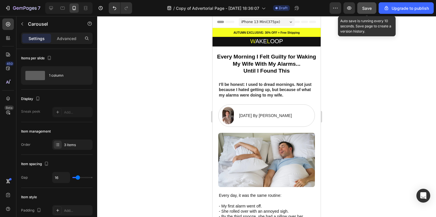
click at [366, 5] on button "Save" at bounding box center [366, 8] width 19 height 12
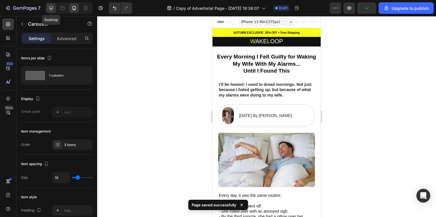
click at [52, 10] on icon at bounding box center [51, 8] width 6 height 6
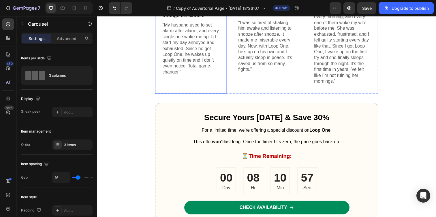
scroll to position [2072, 0]
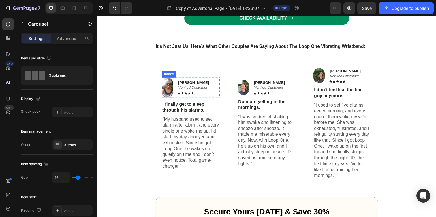
click at [167, 90] on img at bounding box center [169, 89] width 12 height 20
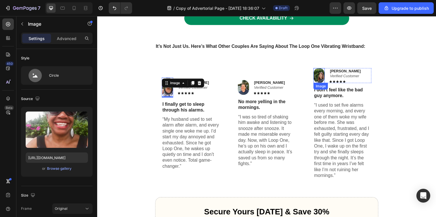
click at [322, 76] on img at bounding box center [324, 76] width 12 height 15
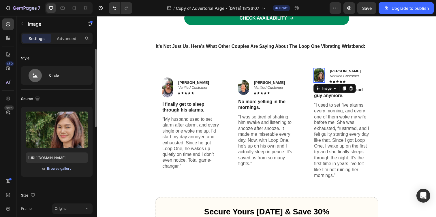
click at [60, 169] on div "Browse gallery" at bounding box center [59, 168] width 24 height 5
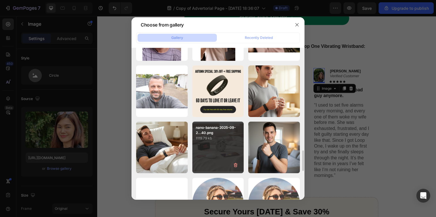
scroll to position [664, 0]
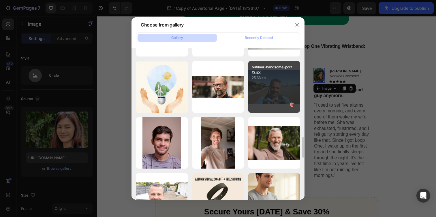
click at [282, 87] on div "outdoor-handsome-port...12.jpg 25.33 kb" at bounding box center [274, 87] width 52 height 52
type input "https://cdn.shopify.com/s/files/1/0938/4601/2235/files/gempages_585528077073777…"
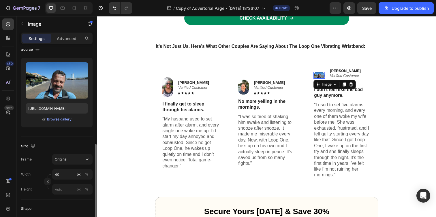
scroll to position [101, 0]
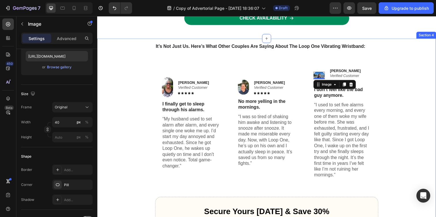
click at [113, 114] on div "Image Crystal M. Verified Customer Text Block Icon Icon Icon Icon Icon Icon Lis…" at bounding box center [270, 130] width 334 height 141
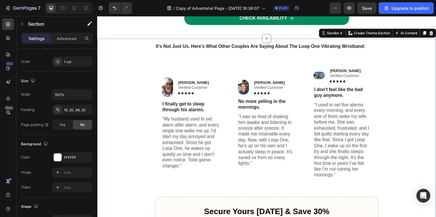
scroll to position [0, 0]
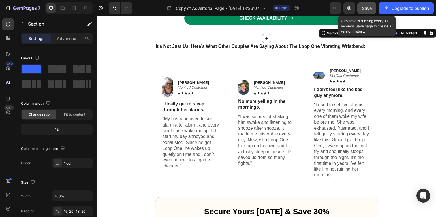
click at [373, 8] on button "Save" at bounding box center [366, 8] width 19 height 12
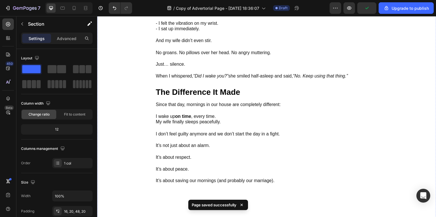
scroll to position [512, 0]
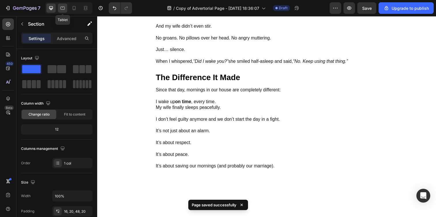
click at [65, 10] on icon at bounding box center [63, 8] width 6 height 6
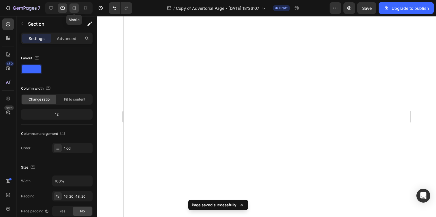
click at [71, 8] on div at bounding box center [73, 7] width 9 height 9
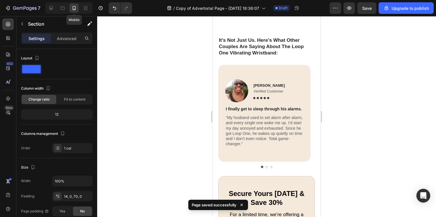
scroll to position [1671, 0]
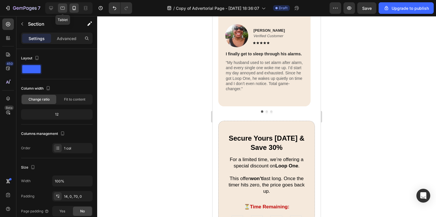
click at [64, 10] on icon at bounding box center [63, 8] width 6 height 6
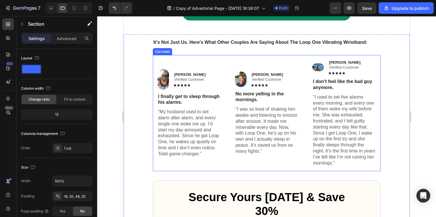
scroll to position [1669, 0]
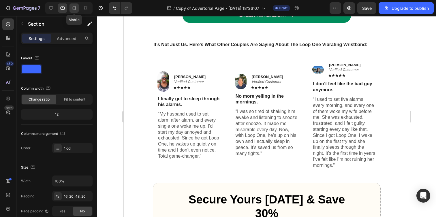
click at [75, 8] on icon at bounding box center [74, 8] width 3 height 4
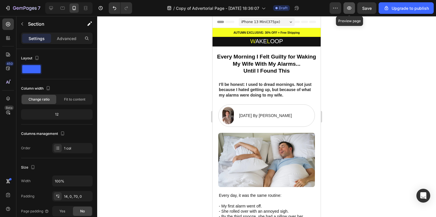
click at [349, 9] on icon "button" at bounding box center [349, 8] width 2 height 2
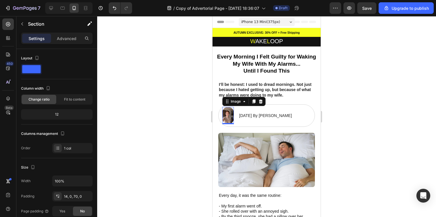
drag, startPoint x: 227, startPoint y: 113, endPoint x: 424, endPoint y: 128, distance: 197.7
click at [227, 113] on img at bounding box center [228, 115] width 12 height 17
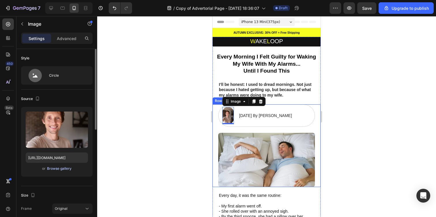
click at [57, 168] on div "Browse gallery" at bounding box center [59, 168] width 24 height 5
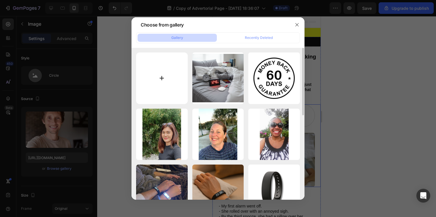
click at [173, 76] on input "file" at bounding box center [162, 78] width 52 height 52
type input "C:\fakepath\istockphoto-1586657944-612x612.jpg"
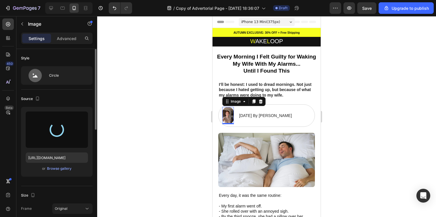
type input "https://cdn.shopify.com/s/files/1/0938/4601/2235/files/gempages_585528077073777…"
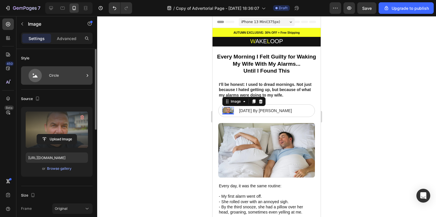
click at [75, 70] on div "Circle" at bounding box center [66, 75] width 35 height 13
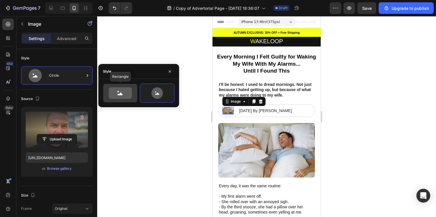
click at [116, 90] on icon at bounding box center [120, 93] width 23 height 12
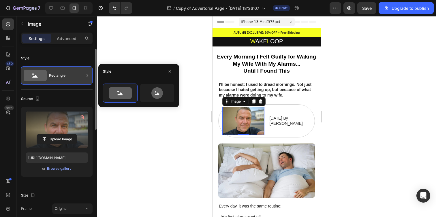
click at [64, 81] on div "Rectangle" at bounding box center [66, 75] width 35 height 13
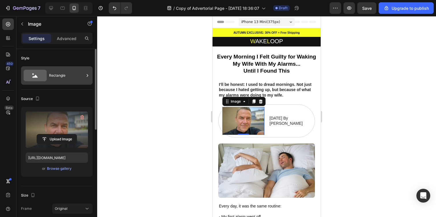
click at [90, 81] on div at bounding box center [87, 75] width 6 height 18
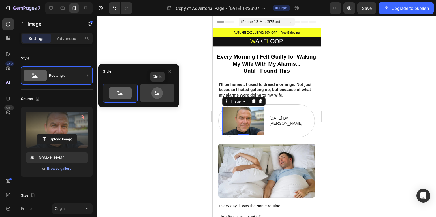
click at [172, 95] on div at bounding box center [157, 93] width 34 height 18
type input "80"
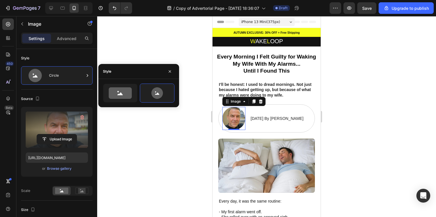
click at [175, 50] on div at bounding box center [266, 116] width 339 height 201
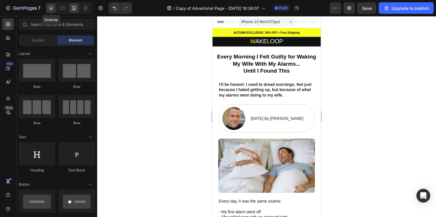
click at [52, 7] on icon at bounding box center [51, 8] width 6 height 6
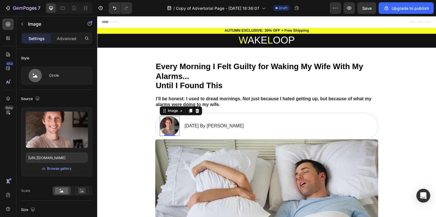
click at [170, 131] on img at bounding box center [171, 128] width 20 height 20
click at [59, 173] on div "Upload Image https://cdn.shopify.com/s/files/1/0938/4601/2235/files/gempages_58…" at bounding box center [56, 142] width 71 height 70
click at [352, 5] on icon "button" at bounding box center [349, 8] width 6 height 6
click at [63, 168] on div "Browse gallery" at bounding box center [59, 168] width 24 height 5
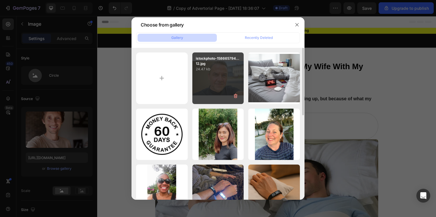
click at [225, 89] on div "istockphoto-158665794...12.jpg 24.47 kb" at bounding box center [218, 78] width 52 height 52
type input "https://cdn.shopify.com/s/files/1/0938/4601/2235/files/gempages_585528077073777…"
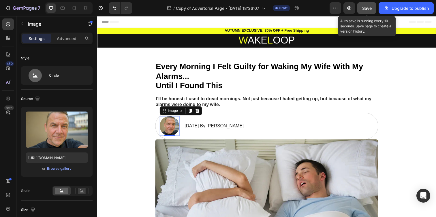
click at [364, 8] on span "Save" at bounding box center [367, 8] width 10 height 5
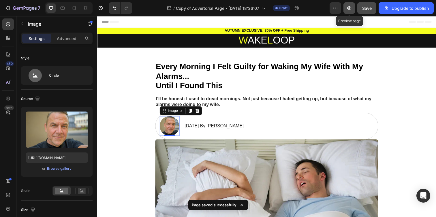
click at [347, 11] on button "button" at bounding box center [349, 8] width 12 height 12
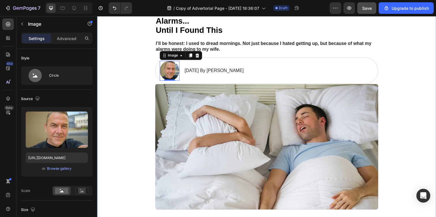
scroll to position [81, 0]
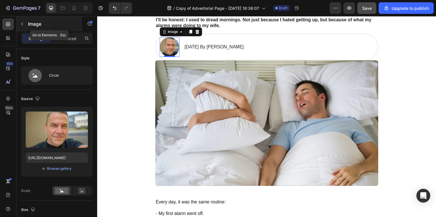
click at [20, 26] on icon "button" at bounding box center [22, 24] width 5 height 5
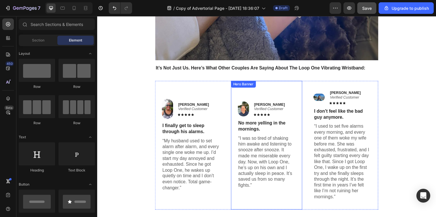
scroll to position [1986, 0]
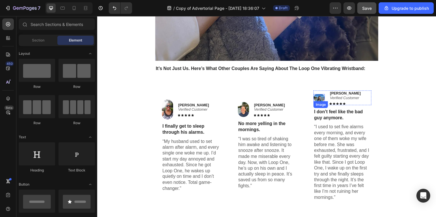
click at [323, 102] on div "Image" at bounding box center [324, 100] width 12 height 8
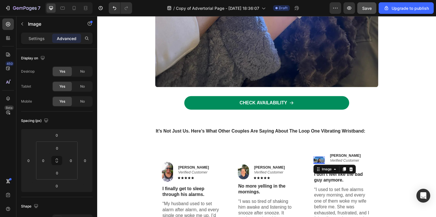
click at [324, 164] on img at bounding box center [324, 163] width 12 height 8
click at [322, 162] on img at bounding box center [324, 163] width 12 height 8
click at [25, 19] on div "Image" at bounding box center [49, 23] width 66 height 15
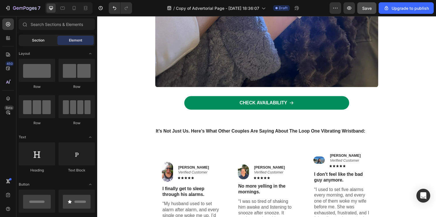
click at [40, 44] on div "Section" at bounding box center [38, 40] width 36 height 9
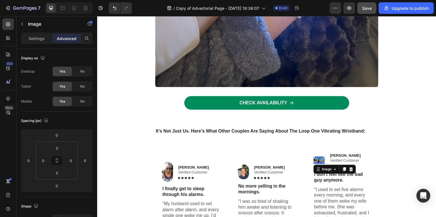
click at [322, 165] on img at bounding box center [324, 163] width 12 height 8
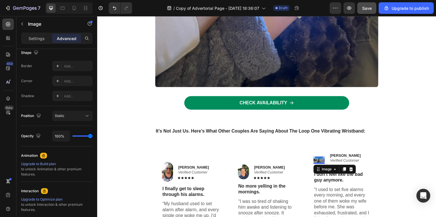
scroll to position [0, 0]
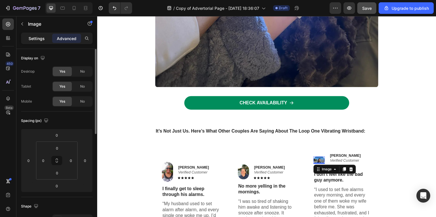
click at [38, 41] on p "Settings" at bounding box center [37, 38] width 16 height 6
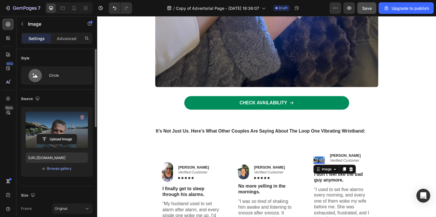
click at [54, 131] on label at bounding box center [57, 129] width 62 height 36
click at [54, 134] on input "file" at bounding box center [57, 139] width 40 height 10
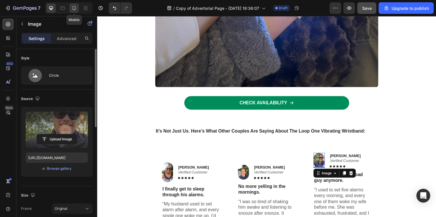
click at [76, 10] on icon at bounding box center [74, 8] width 6 height 6
type input "https://cdn.shopify.com/s/files/1/0938/4601/2235/files/gempages_585528077073777…"
type input "80"
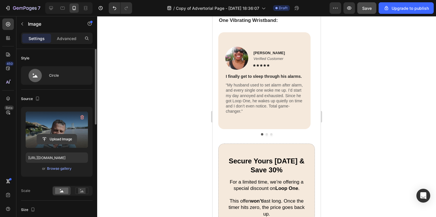
scroll to position [2053, 0]
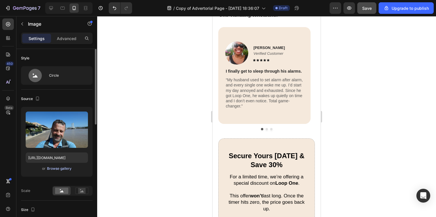
click at [61, 169] on div "Browse gallery" at bounding box center [59, 168] width 24 height 5
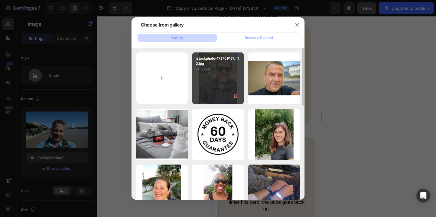
click at [220, 83] on div "istockphoto-172709157...12.jpg 77.50 kb" at bounding box center [218, 78] width 52 height 52
type input "https://cdn.shopify.com/s/files/1/0938/4601/2235/files/gempages_585528077073777…"
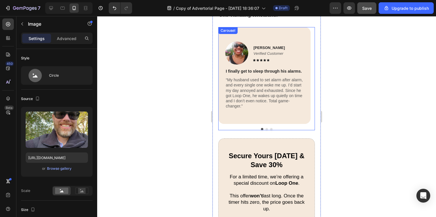
click at [270, 130] on button "Dot" at bounding box center [271, 129] width 2 height 2
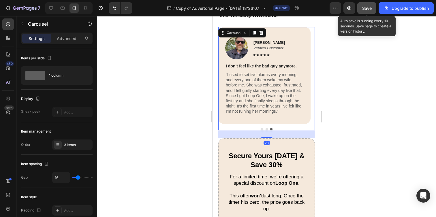
click at [370, 8] on span "Save" at bounding box center [367, 8] width 10 height 5
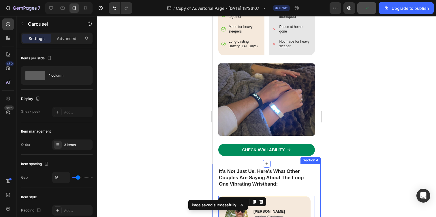
scroll to position [1684, 0]
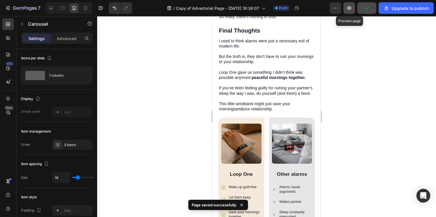
click at [353, 8] on button "button" at bounding box center [349, 8] width 12 height 12
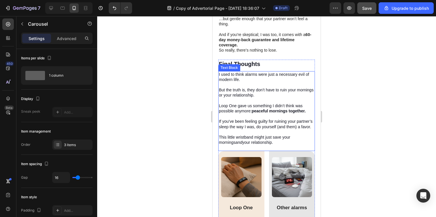
scroll to position [1650, 0]
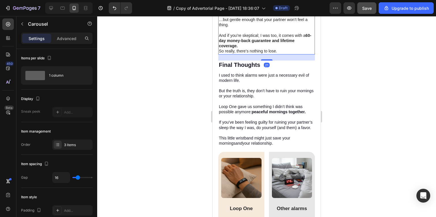
click at [251, 48] on p "So really, there’s nothing to lose." at bounding box center [266, 50] width 95 height 5
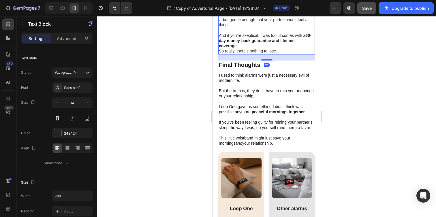
click at [284, 48] on p "So really, there’s nothing to lose." at bounding box center [266, 50] width 95 height 5
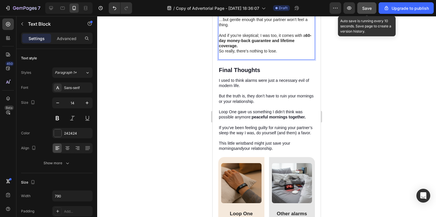
click at [367, 10] on span "Save" at bounding box center [367, 8] width 10 height 5
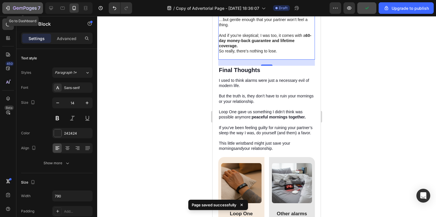
click at [21, 7] on icon "button" at bounding box center [20, 8] width 3 height 3
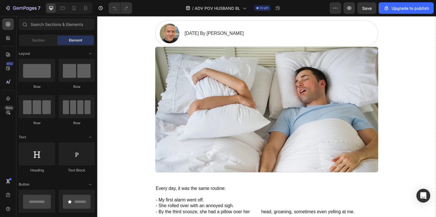
scroll to position [97, 0]
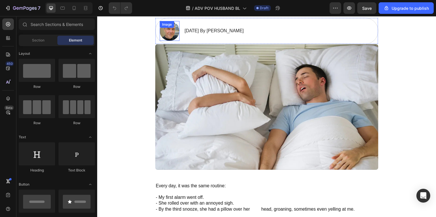
click at [167, 31] on div "Image" at bounding box center [171, 31] width 20 height 20
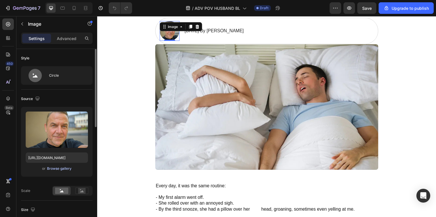
click at [68, 169] on div "Browse gallery" at bounding box center [59, 168] width 24 height 5
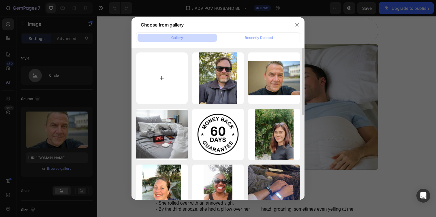
click at [167, 78] on input "file" at bounding box center [162, 78] width 52 height 52
type input "C:\fakepath\360_F_466440887_8ul7D6jCEgDAIlwubZ2OsTYnvNdhDIZn.jpg"
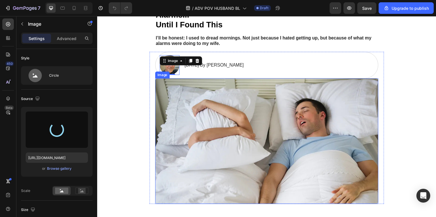
scroll to position [60, 0]
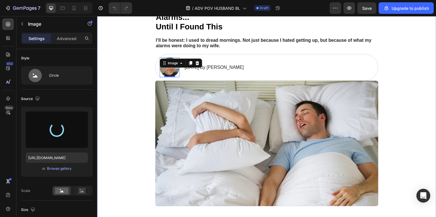
type input "[URL][DOMAIN_NAME]"
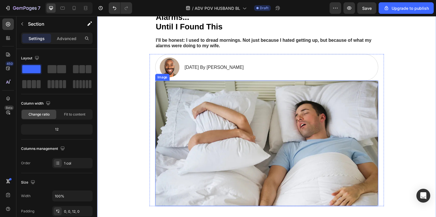
scroll to position [61, 0]
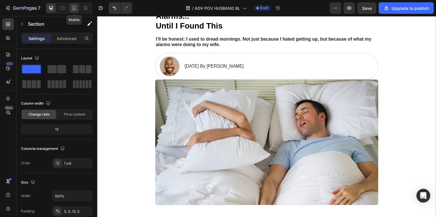
click at [76, 7] on icon at bounding box center [74, 8] width 6 height 6
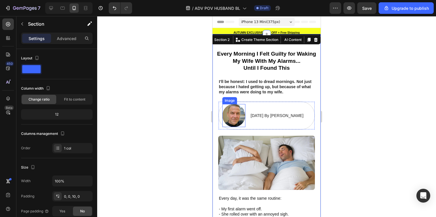
click at [227, 111] on img at bounding box center [233, 115] width 23 height 23
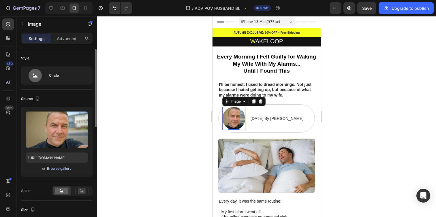
click at [62, 169] on div "Browse gallery" at bounding box center [59, 168] width 24 height 5
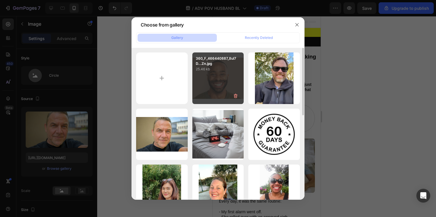
click at [203, 90] on div "360_F_466440887_8ul7D...Zn.jpg 25.46 kb" at bounding box center [218, 78] width 52 height 52
type input "[URL][DOMAIN_NAME]"
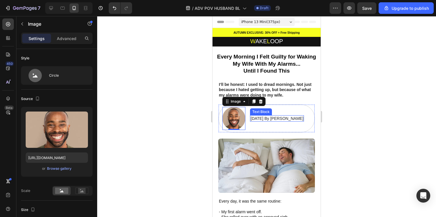
click at [258, 121] on p "[DATE] By [PERSON_NAME]" at bounding box center [276, 118] width 53 height 5
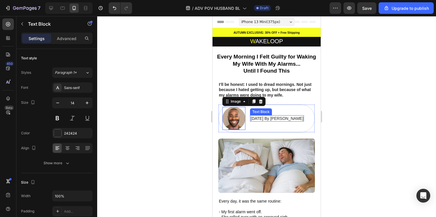
click at [258, 121] on p "[DATE] By [PERSON_NAME]" at bounding box center [276, 118] width 53 height 5
click at [180, 80] on div at bounding box center [266, 116] width 339 height 201
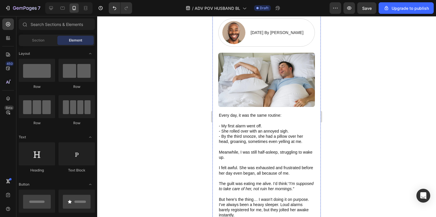
scroll to position [100, 0]
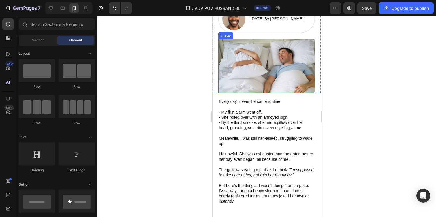
click at [262, 71] on img at bounding box center [266, 66] width 97 height 54
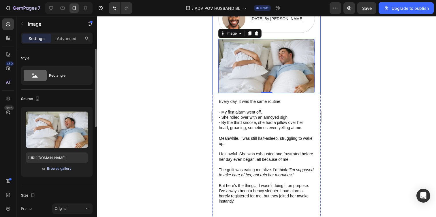
click at [60, 168] on div "Browse gallery" at bounding box center [59, 168] width 24 height 5
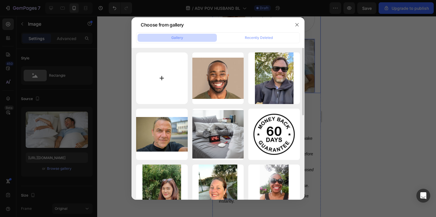
click at [164, 79] on input "file" at bounding box center [162, 78] width 52 height 52
type input "C:\fakepath\istockphoto-1307933055-612x612.jpg"
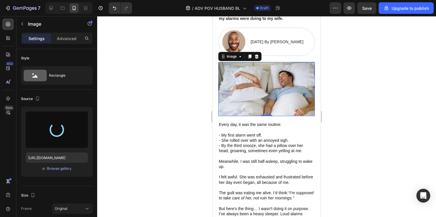
type input "[URL][DOMAIN_NAME]"
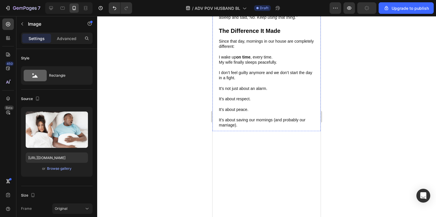
scroll to position [711, 0]
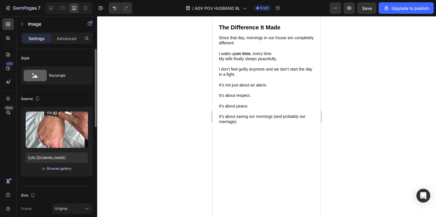
click at [60, 168] on div "Browse gallery" at bounding box center [59, 168] width 24 height 5
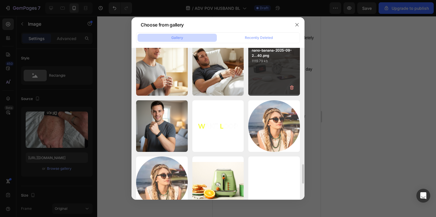
scroll to position [1023, 0]
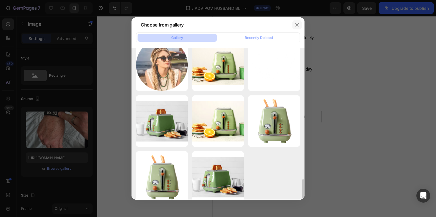
click at [295, 23] on icon "button" at bounding box center [296, 24] width 5 height 5
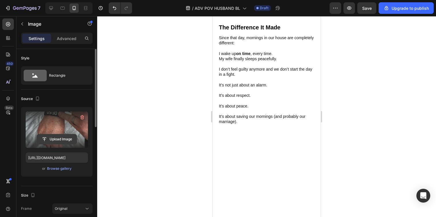
click at [53, 136] on input "file" at bounding box center [57, 139] width 40 height 10
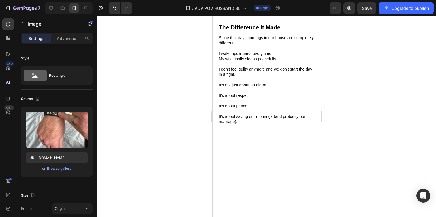
click at [195, 100] on div at bounding box center [266, 116] width 339 height 201
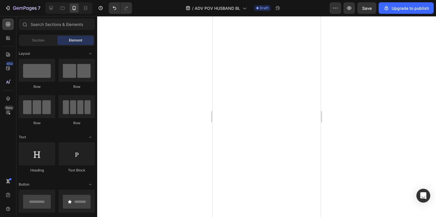
scroll to position [714, 0]
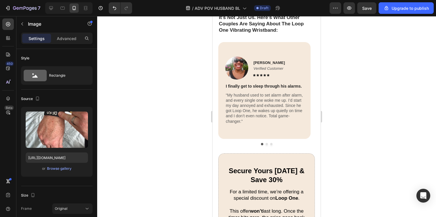
scroll to position [1657, 0]
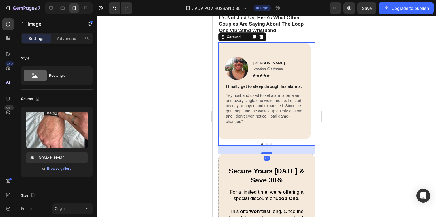
click at [265, 145] on button "Dot" at bounding box center [266, 144] width 2 height 2
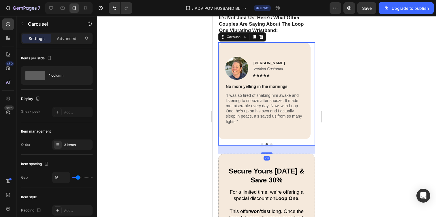
click at [270, 145] on button "Dot" at bounding box center [271, 144] width 2 height 2
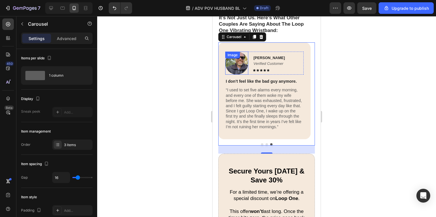
click at [233, 75] on img at bounding box center [236, 63] width 23 height 23
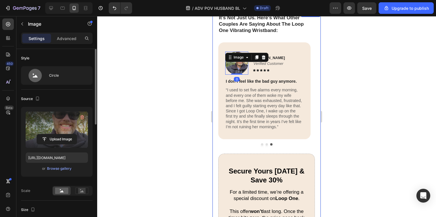
click at [54, 133] on label at bounding box center [57, 129] width 62 height 36
click at [54, 134] on input "file" at bounding box center [57, 139] width 40 height 10
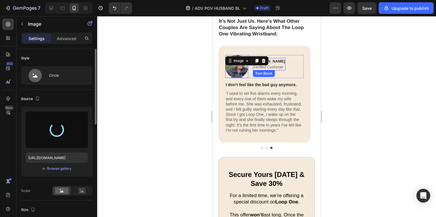
scroll to position [1653, 0]
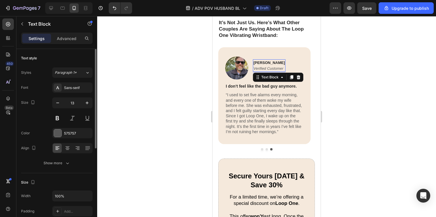
click at [275, 66] on p "[PERSON_NAME]" at bounding box center [268, 63] width 31 height 6
click at [235, 80] on img at bounding box center [236, 67] width 23 height 23
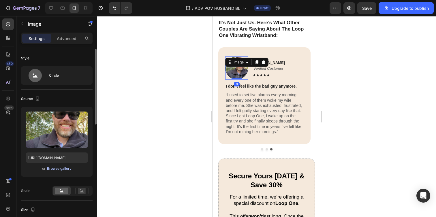
click at [55, 169] on div "Browse gallery" at bounding box center [59, 168] width 24 height 5
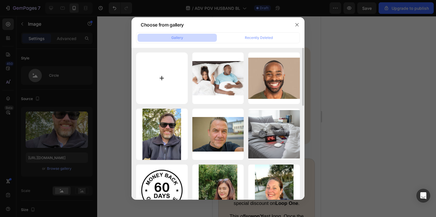
click at [157, 81] on input "file" at bounding box center [162, 78] width 52 height 52
type input "C:\fakepath\[PERSON_NAME][GEOGRAPHIC_DATA]-md-obituary.jpg"
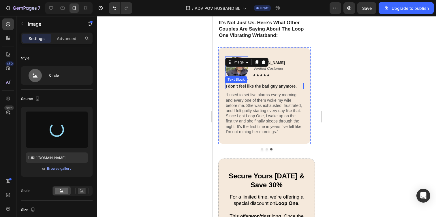
type input "[URL][DOMAIN_NAME]"
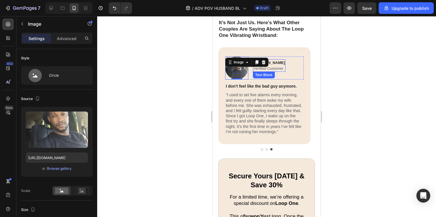
click at [276, 71] on p "Verified Customer" at bounding box center [268, 69] width 31 height 6
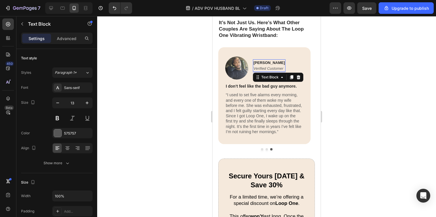
click at [261, 65] on strong "[PERSON_NAME]" at bounding box center [268, 63] width 31 height 4
click at [175, 107] on div at bounding box center [266, 116] width 339 height 201
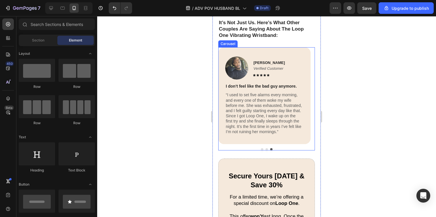
click at [261, 150] on button "Dot" at bounding box center [262, 149] width 2 height 2
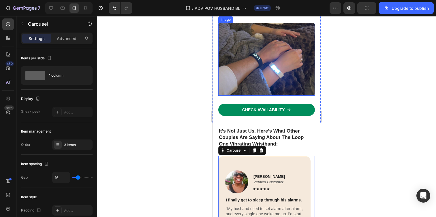
scroll to position [1703, 0]
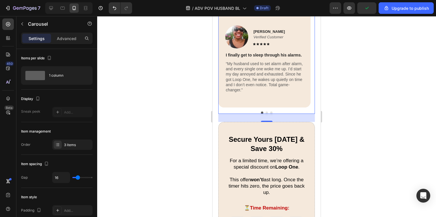
click at [270, 112] on button "Dot" at bounding box center [271, 112] width 2 height 2
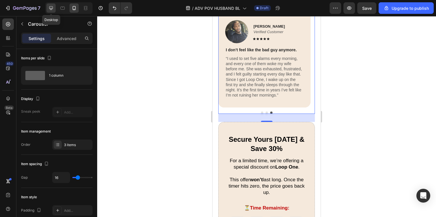
click at [53, 7] on icon at bounding box center [51, 8] width 6 height 6
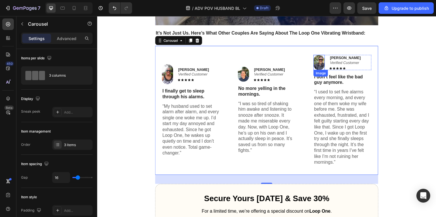
scroll to position [1655, 0]
click at [324, 67] on img at bounding box center [324, 63] width 12 height 15
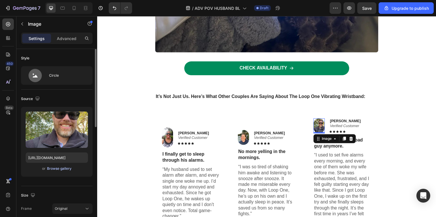
click at [55, 167] on div "Browse gallery" at bounding box center [59, 168] width 24 height 5
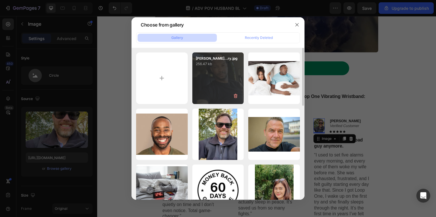
click at [215, 82] on div "[PERSON_NAME]...ry.jpg 256.47 kb" at bounding box center [218, 78] width 52 height 52
type input "[URL][DOMAIN_NAME]"
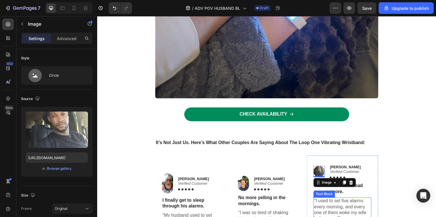
scroll to position [1608, 0]
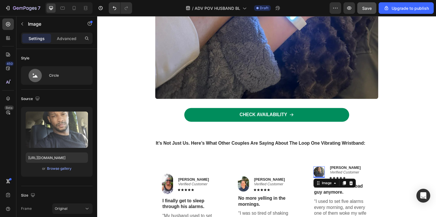
click at [367, 5] on button "Save" at bounding box center [366, 8] width 19 height 12
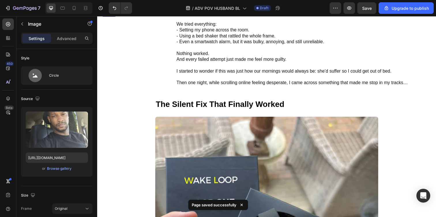
scroll to position [0, 0]
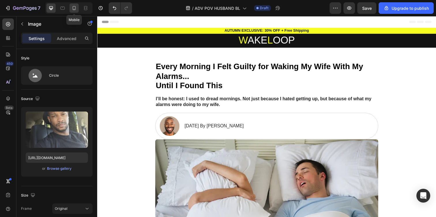
click at [71, 7] on div at bounding box center [73, 7] width 9 height 9
type input "80"
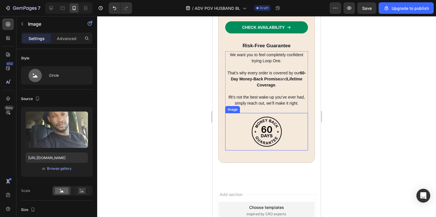
scroll to position [1876, 0]
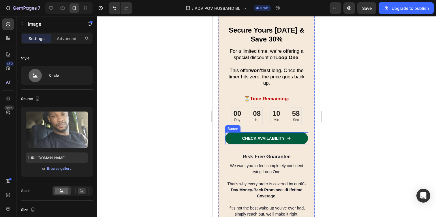
click at [266, 141] on link "CHECK AVAILABILITY" at bounding box center [266, 138] width 83 height 12
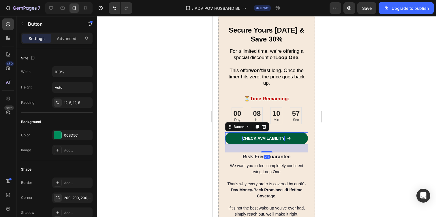
click at [265, 137] on p "CHECK AVAILABILITY" at bounding box center [263, 138] width 43 height 5
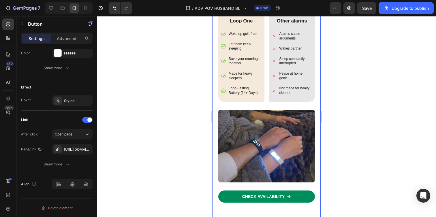
scroll to position [1520, 0]
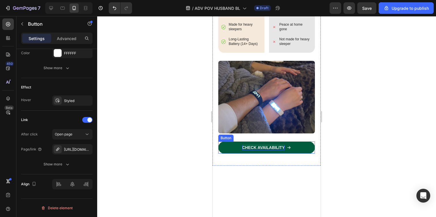
click at [256, 145] on p "CHECK AVAILABILITY" at bounding box center [263, 147] width 43 height 5
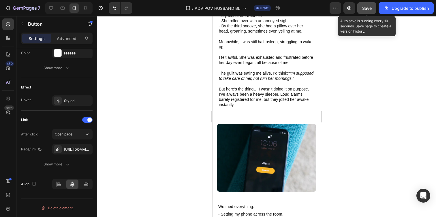
click at [371, 8] on span "Save" at bounding box center [367, 8] width 10 height 5
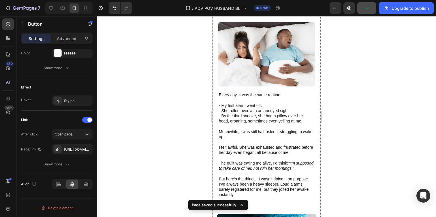
scroll to position [0, 0]
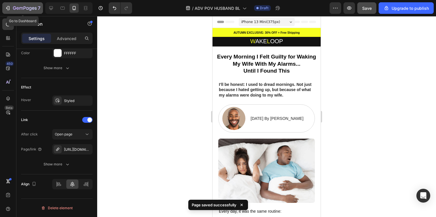
click at [17, 7] on icon "button" at bounding box center [25, 8] width 24 height 5
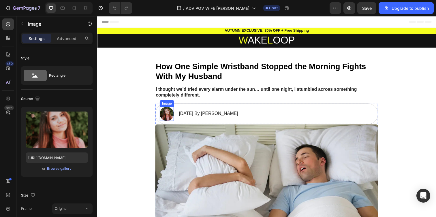
click at [164, 117] on img at bounding box center [168, 116] width 14 height 14
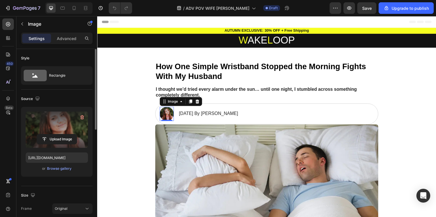
click at [54, 128] on label at bounding box center [57, 129] width 62 height 36
click at [54, 134] on input "file" at bounding box center [57, 139] width 40 height 10
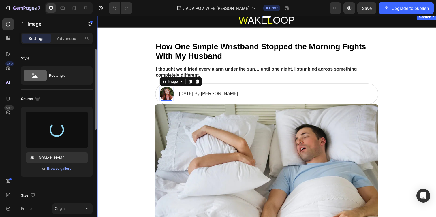
scroll to position [24, 0]
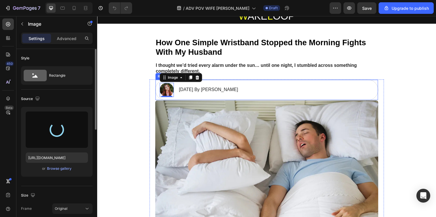
type input "[URL][DOMAIN_NAME]"
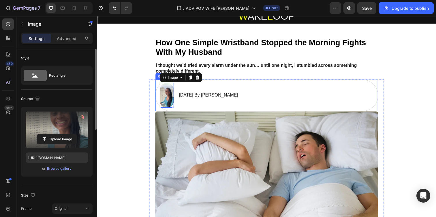
scroll to position [23, 0]
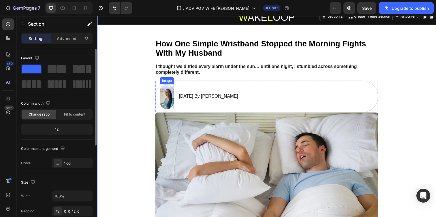
click at [169, 97] on img at bounding box center [168, 98] width 14 height 26
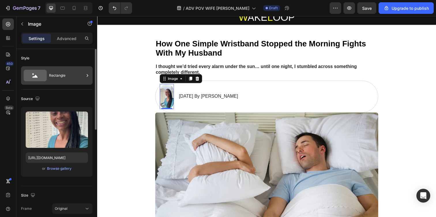
click at [69, 77] on div "Rectangle" at bounding box center [66, 75] width 35 height 13
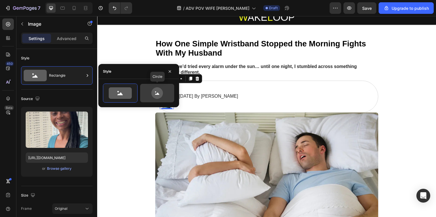
click at [156, 91] on icon at bounding box center [157, 93] width 12 height 12
type input "80"
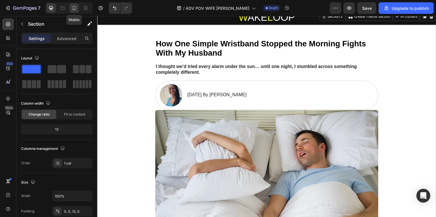
click at [70, 7] on div at bounding box center [73, 7] width 9 height 9
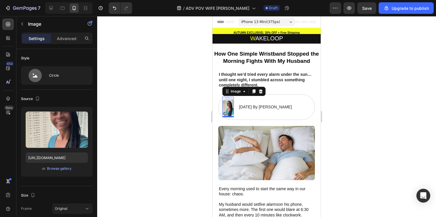
click at [227, 109] on img at bounding box center [228, 107] width 12 height 20
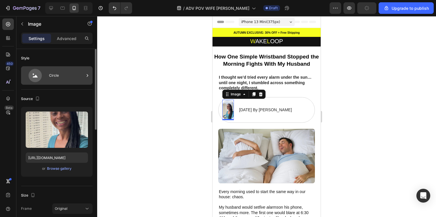
click at [72, 75] on div "Circle" at bounding box center [66, 75] width 35 height 13
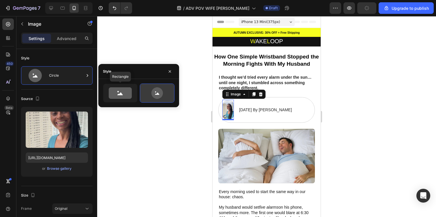
click at [150, 88] on icon at bounding box center [156, 93] width 27 height 12
click at [125, 89] on icon at bounding box center [120, 93] width 23 height 12
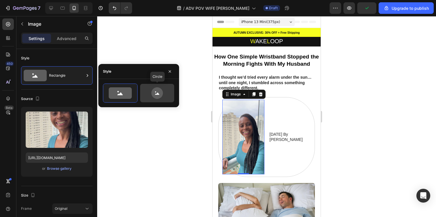
click at [154, 91] on icon at bounding box center [157, 93] width 12 height 12
type input "80"
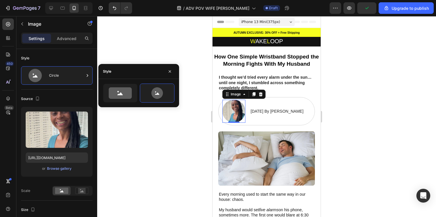
click at [166, 44] on div at bounding box center [266, 116] width 339 height 201
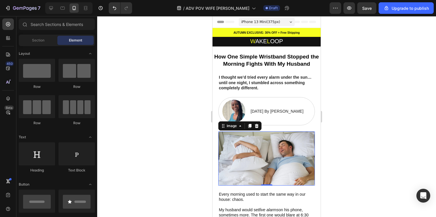
click at [273, 160] on img at bounding box center [266, 158] width 97 height 54
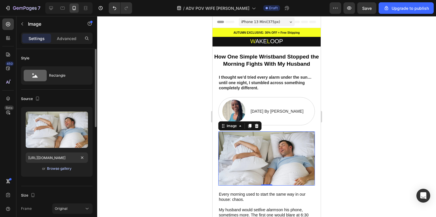
click at [57, 169] on div "Browse gallery" at bounding box center [59, 168] width 24 height 5
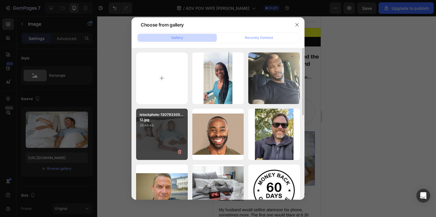
click at [167, 128] on div "istockphoto-130793305...12.jpg 28.46 kb" at bounding box center [162, 135] width 52 height 52
type input "[URL][DOMAIN_NAME]"
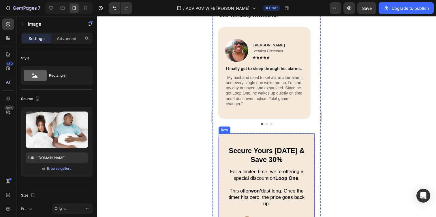
scroll to position [1781, 0]
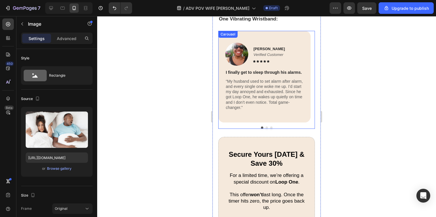
click at [265, 127] on button "Dot" at bounding box center [266, 127] width 2 height 2
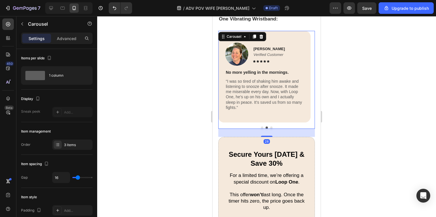
click at [270, 126] on button "Dot" at bounding box center [271, 127] width 2 height 2
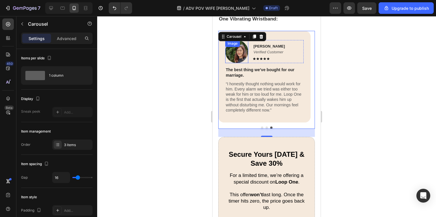
click at [240, 54] on img at bounding box center [236, 51] width 23 height 23
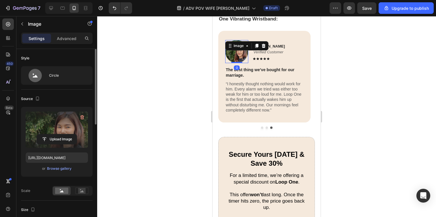
click at [57, 133] on label at bounding box center [57, 129] width 62 height 36
click at [57, 134] on input "file" at bounding box center [57, 139] width 40 height 10
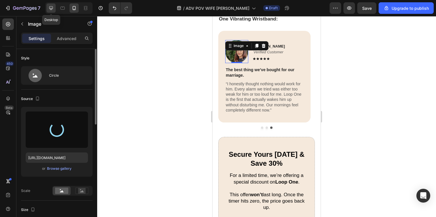
type input "[URL][DOMAIN_NAME]"
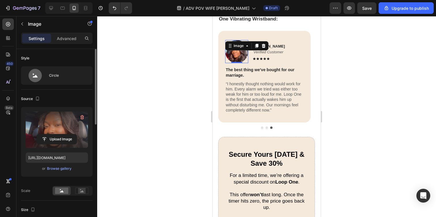
click at [177, 66] on div at bounding box center [266, 116] width 339 height 201
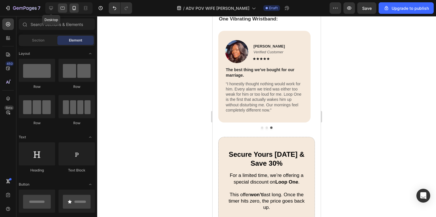
drag, startPoint x: 48, startPoint y: 9, endPoint x: 58, endPoint y: 12, distance: 10.0
click at [48, 9] on icon at bounding box center [51, 8] width 6 height 6
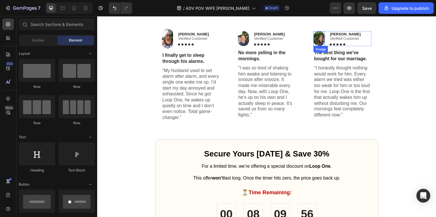
click at [322, 36] on img at bounding box center [324, 38] width 12 height 15
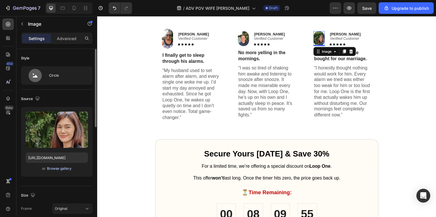
click at [54, 171] on button "Browse gallery" at bounding box center [59, 169] width 25 height 6
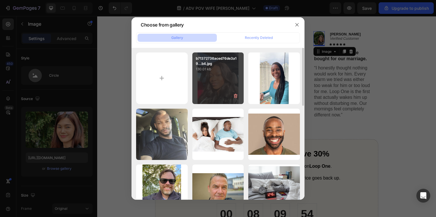
click at [218, 85] on div "b71372736aced76de3a19...b4.jpg 130.01 kb" at bounding box center [218, 78] width 52 height 52
type input "[URL][DOMAIN_NAME]"
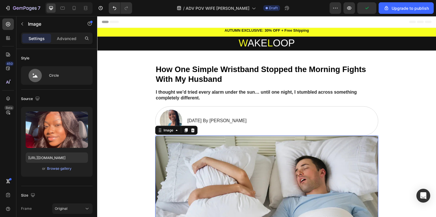
click at [259, 146] on img at bounding box center [270, 202] width 228 height 128
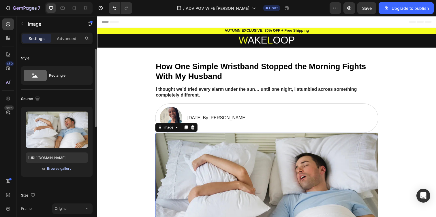
click at [61, 168] on div "Browse gallery" at bounding box center [59, 168] width 24 height 5
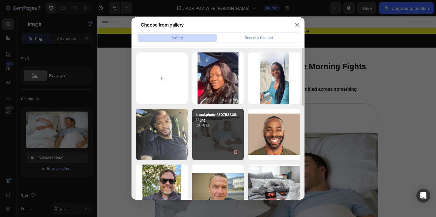
click at [211, 135] on div "istockphoto-130793305...12.jpg 28.46 kb" at bounding box center [218, 135] width 52 height 52
type input "[URL][DOMAIN_NAME]"
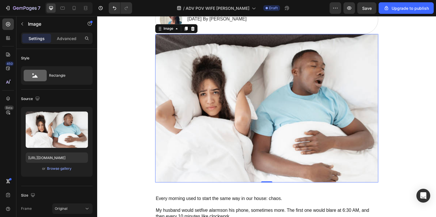
scroll to position [101, 0]
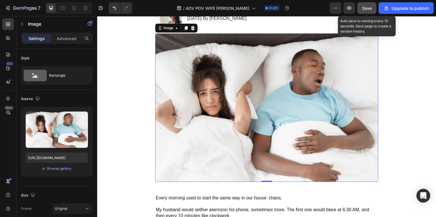
click at [361, 9] on button "Save" at bounding box center [366, 8] width 19 height 12
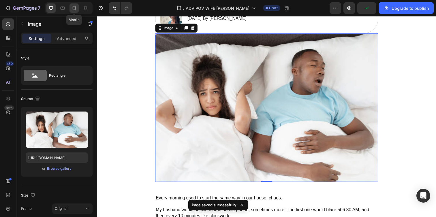
click at [73, 8] on icon at bounding box center [74, 8] width 6 height 6
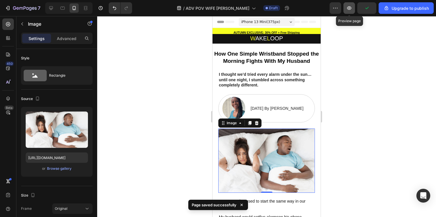
click at [351, 7] on icon "button" at bounding box center [349, 8] width 6 height 6
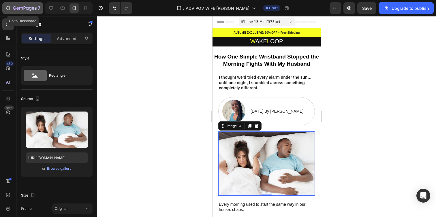
click at [24, 7] on icon "button" at bounding box center [25, 7] width 2 height 3
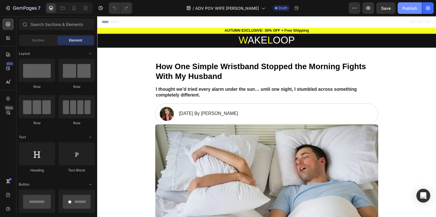
click at [405, 7] on div "Publish" at bounding box center [409, 8] width 14 height 6
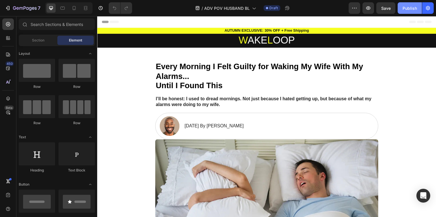
click at [404, 7] on div "Publish" at bounding box center [409, 8] width 14 height 6
click at [407, 10] on div "Publish" at bounding box center [409, 8] width 14 height 6
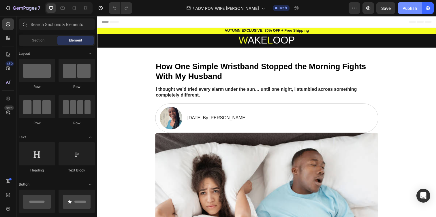
click at [407, 5] on button "Publish" at bounding box center [409, 8] width 24 height 12
